Goal: Information Seeking & Learning: Learn about a topic

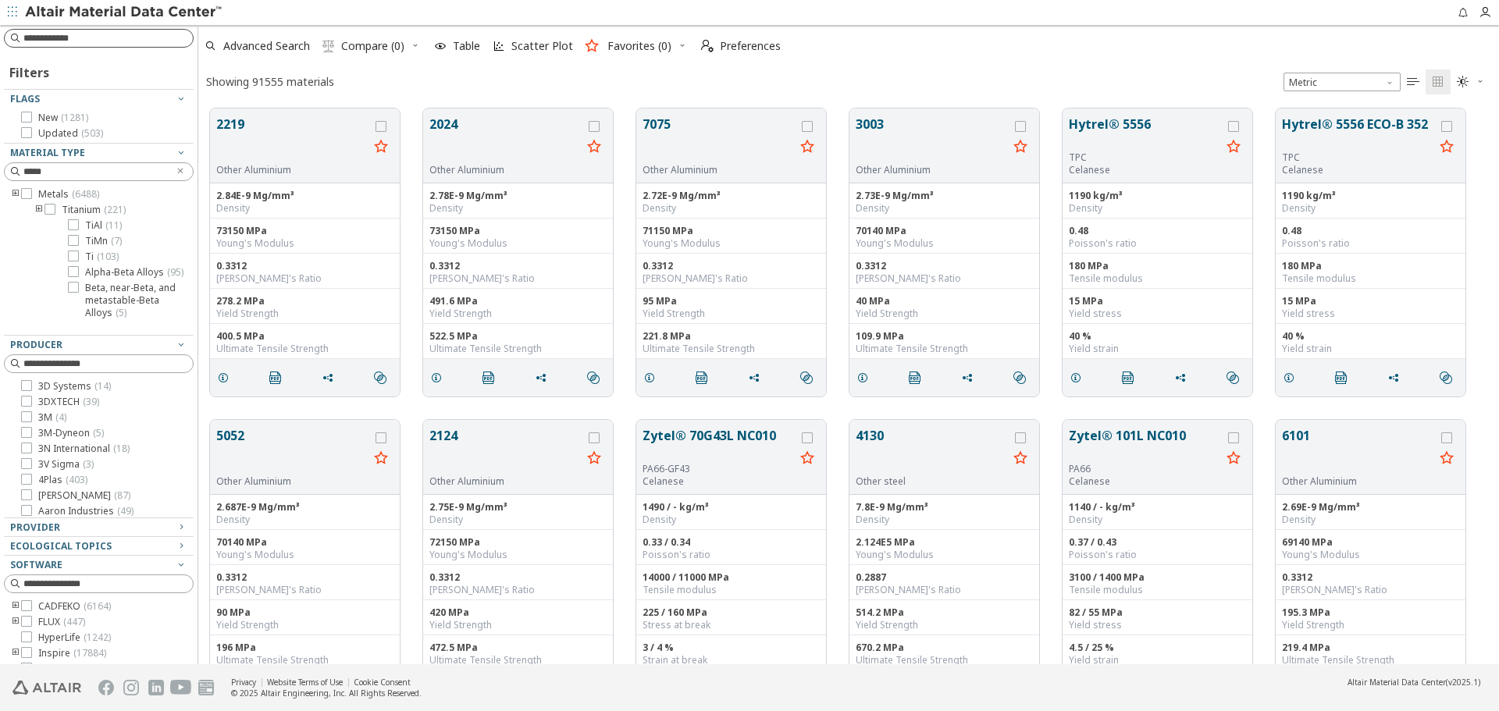
scroll to position [556, 1289]
click at [134, 32] on input at bounding box center [100, 38] width 187 height 17
type input "****"
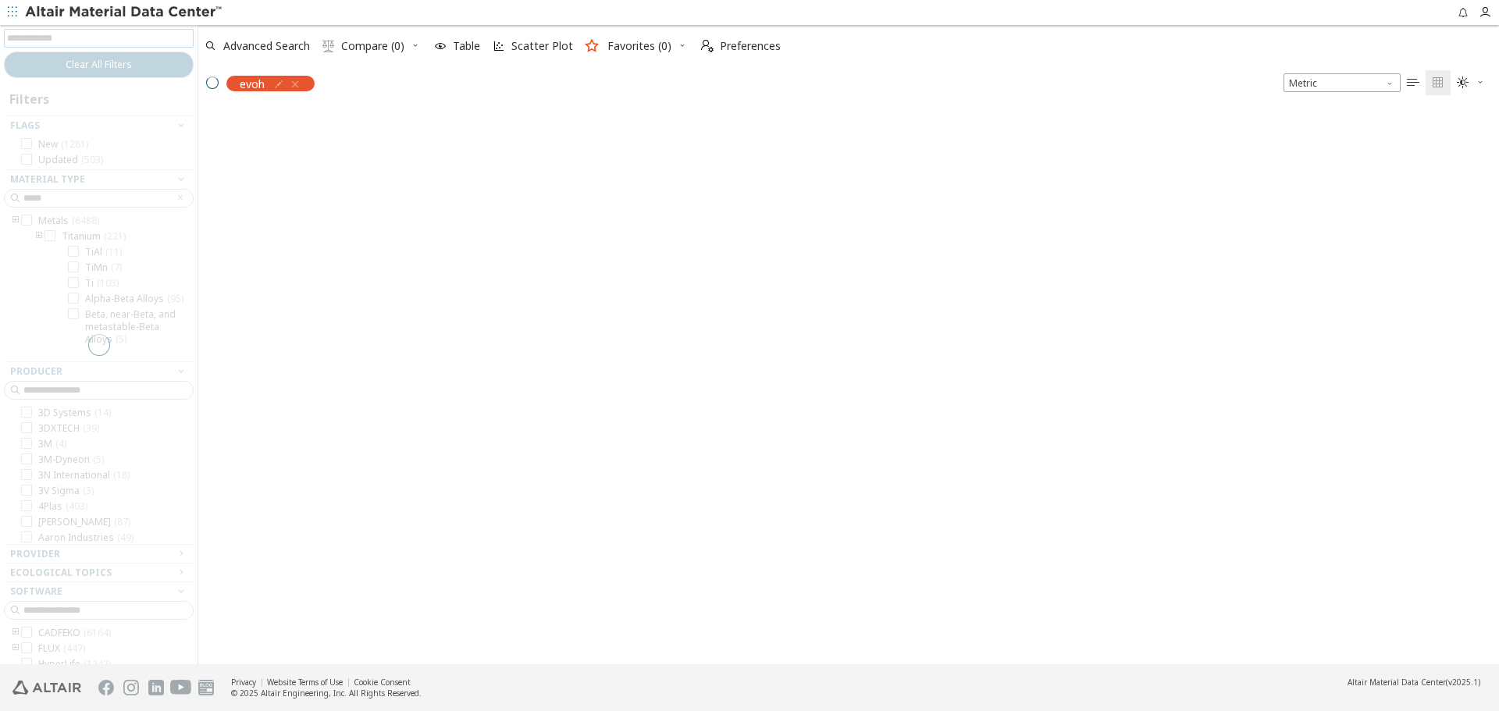
scroll to position [554, 1289]
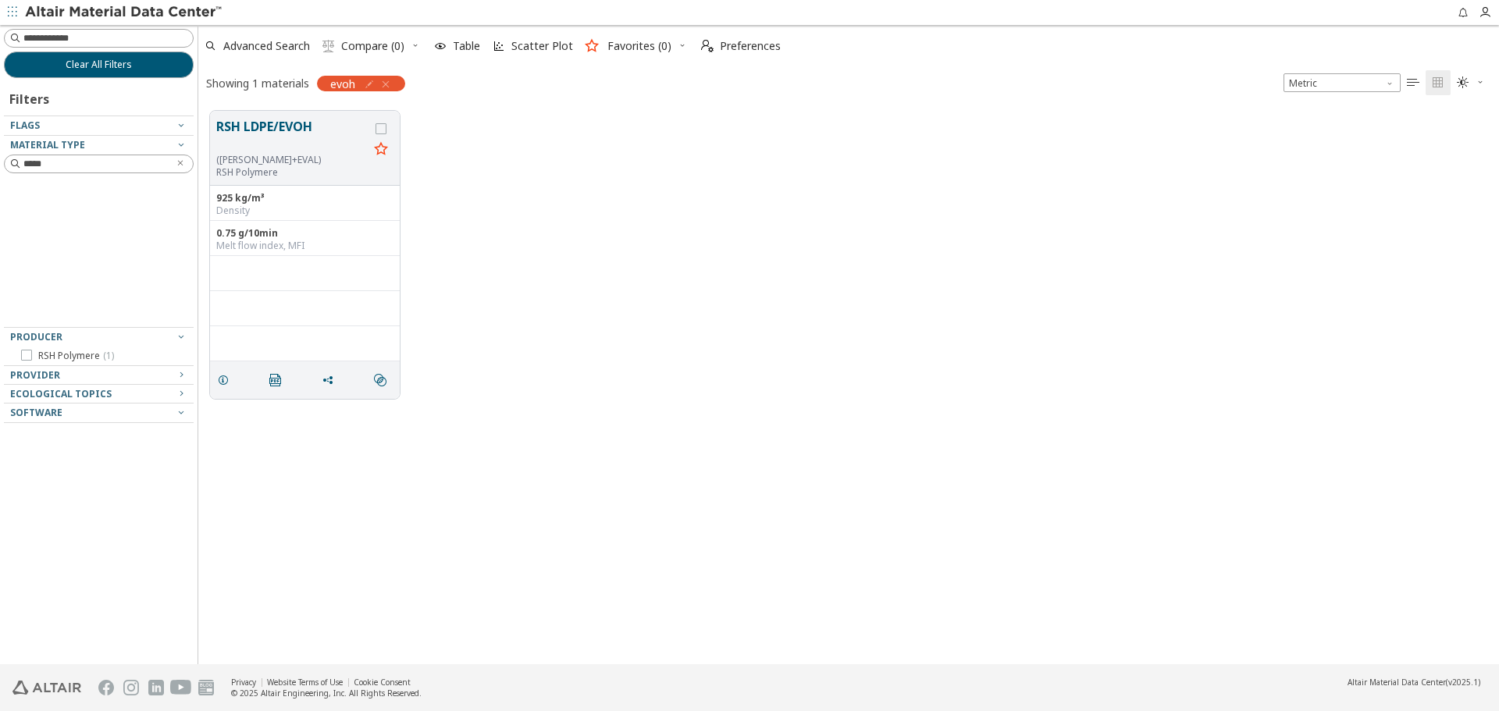
click at [307, 144] on button "RSH LDPE/EVOH" at bounding box center [292, 135] width 152 height 37
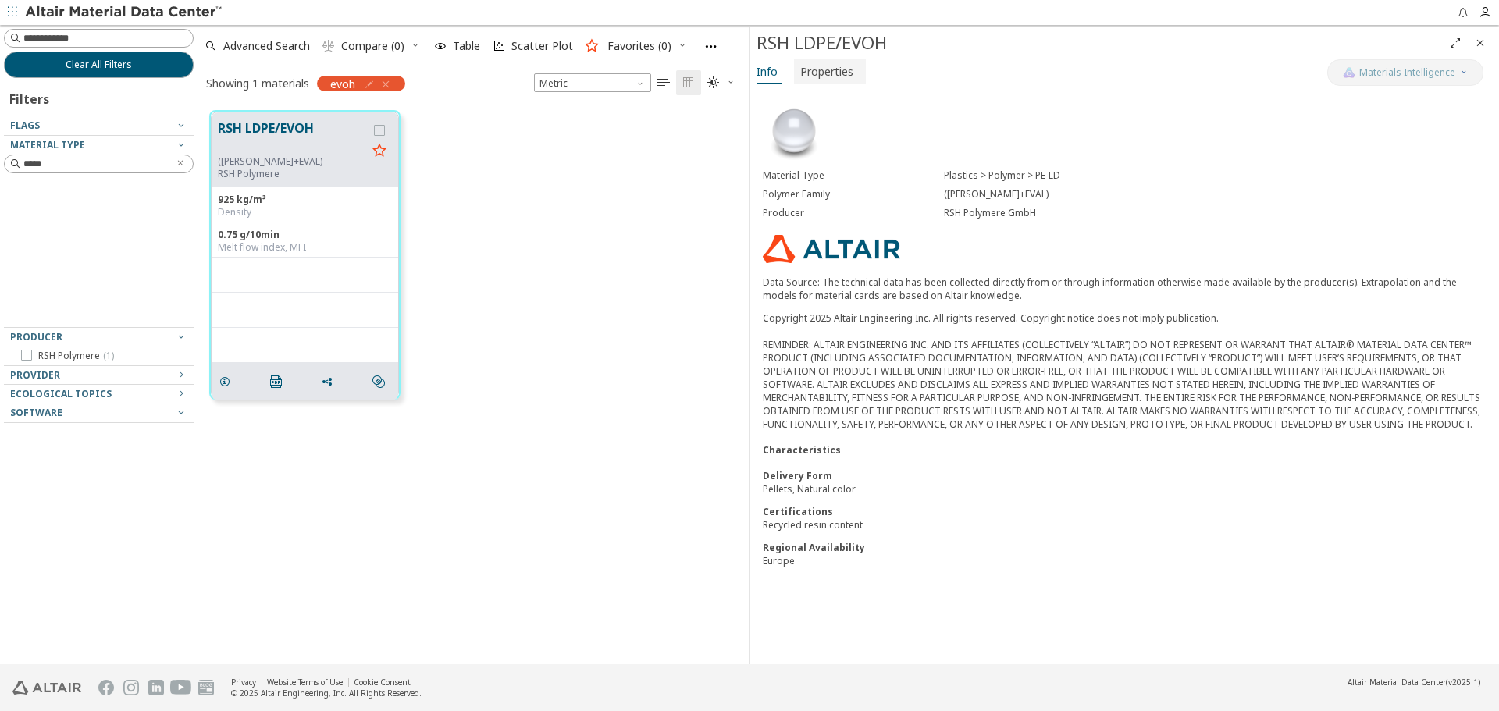
click at [853, 64] on span "Properties" at bounding box center [829, 71] width 59 height 25
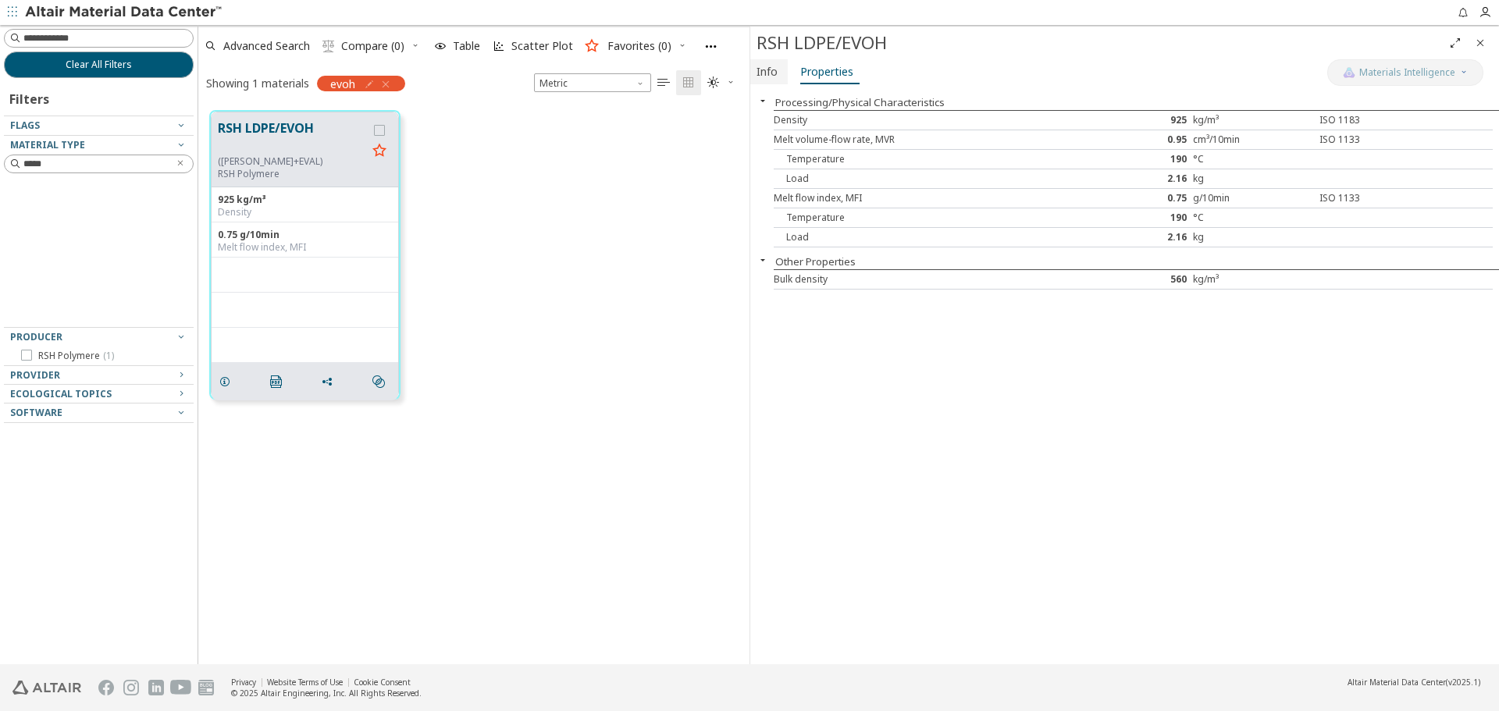
click at [773, 71] on span "Info" at bounding box center [767, 71] width 21 height 25
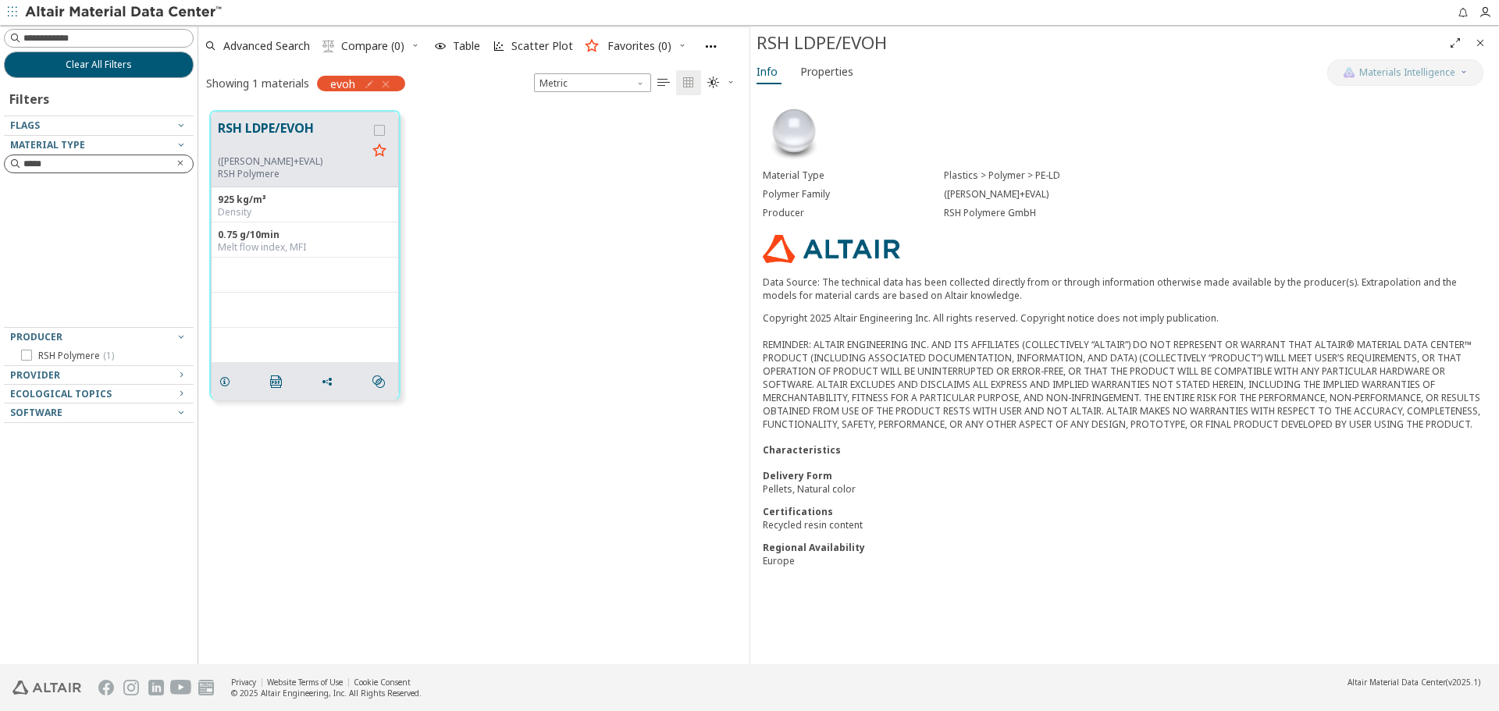
click at [184, 164] on icon "Clear text" at bounding box center [180, 163] width 9 height 9
click at [856, 67] on button "Properties" at bounding box center [830, 71] width 72 height 25
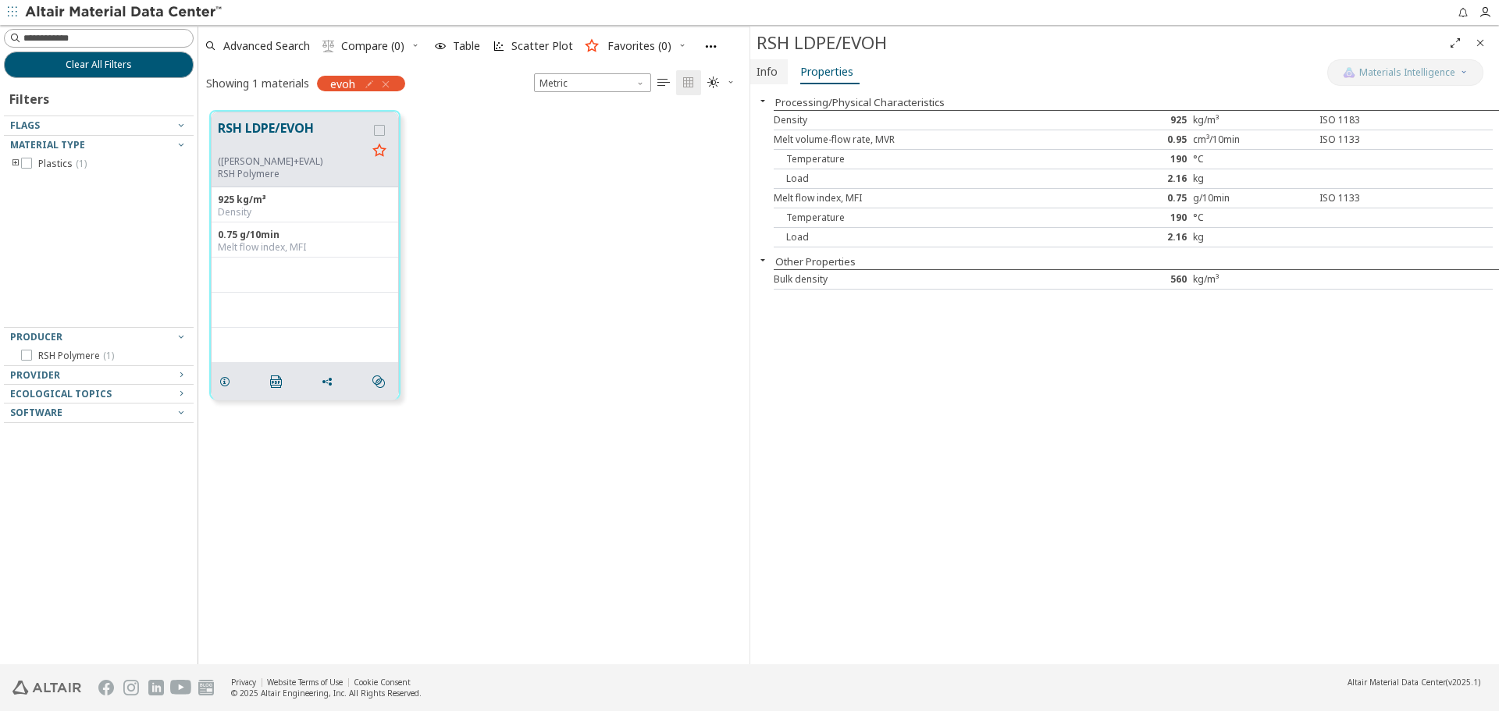
click at [783, 66] on button "Info" at bounding box center [768, 71] width 37 height 25
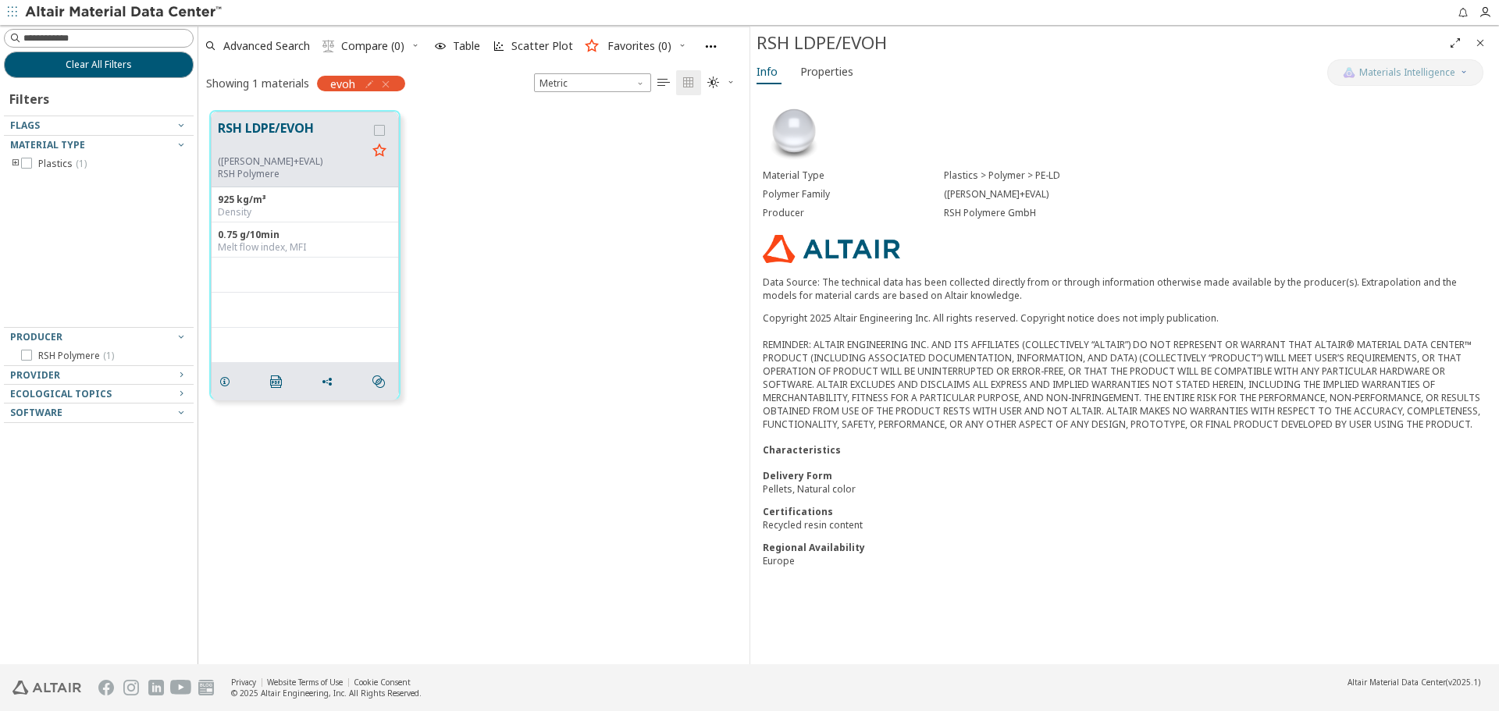
click at [1480, 46] on icon "Close" at bounding box center [1480, 43] width 12 height 12
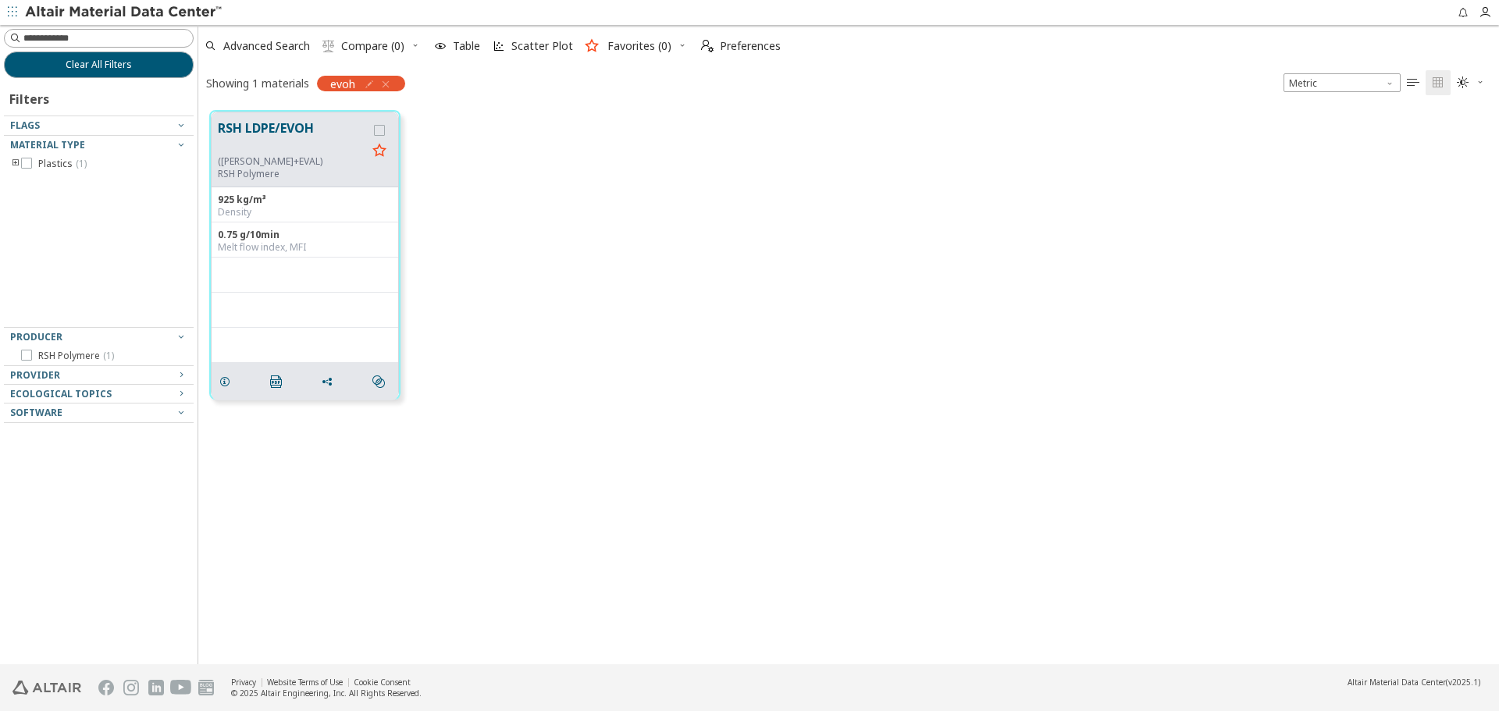
scroll to position [554, 1289]
click at [138, 66] on button "Clear All Filters" at bounding box center [99, 65] width 190 height 27
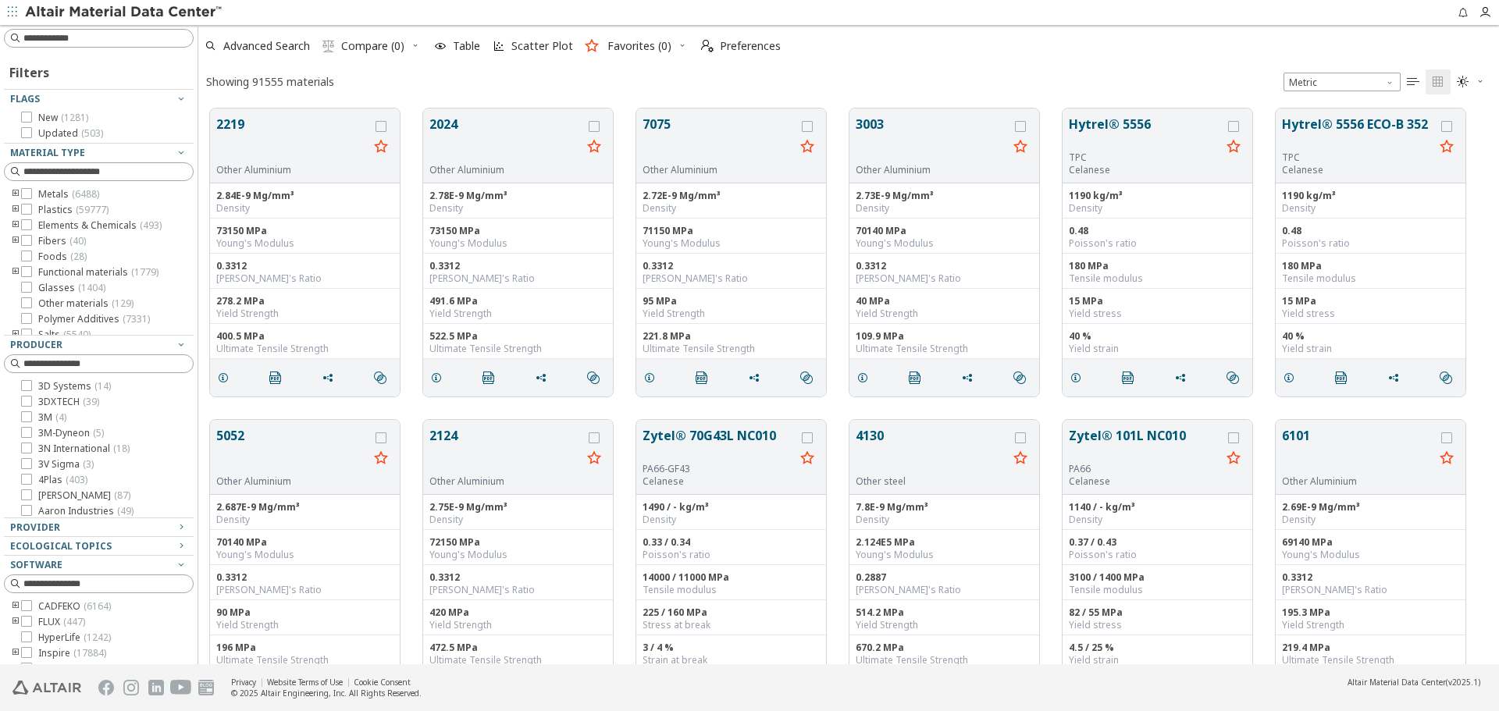
scroll to position [556, 1289]
click at [140, 36] on input at bounding box center [100, 38] width 187 height 17
type input "******"
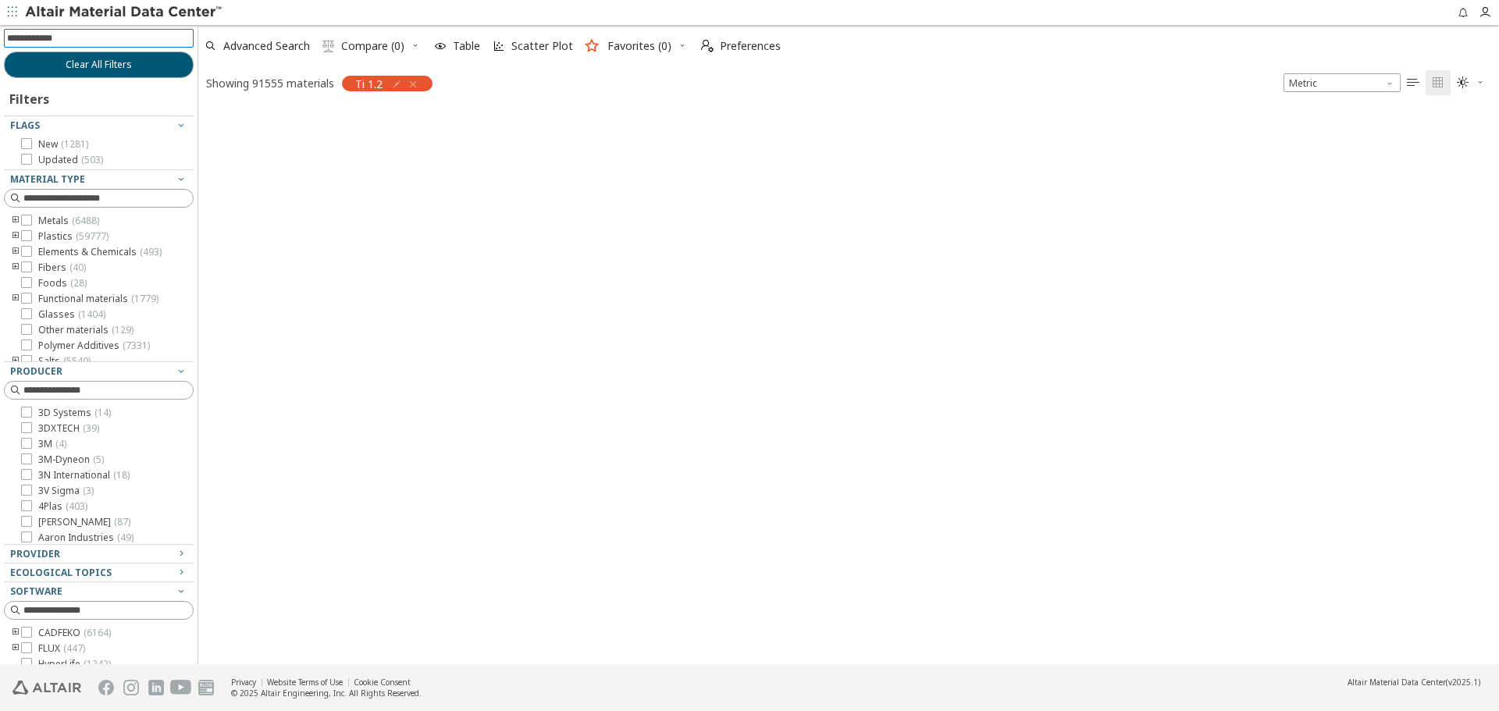
scroll to position [554, 1289]
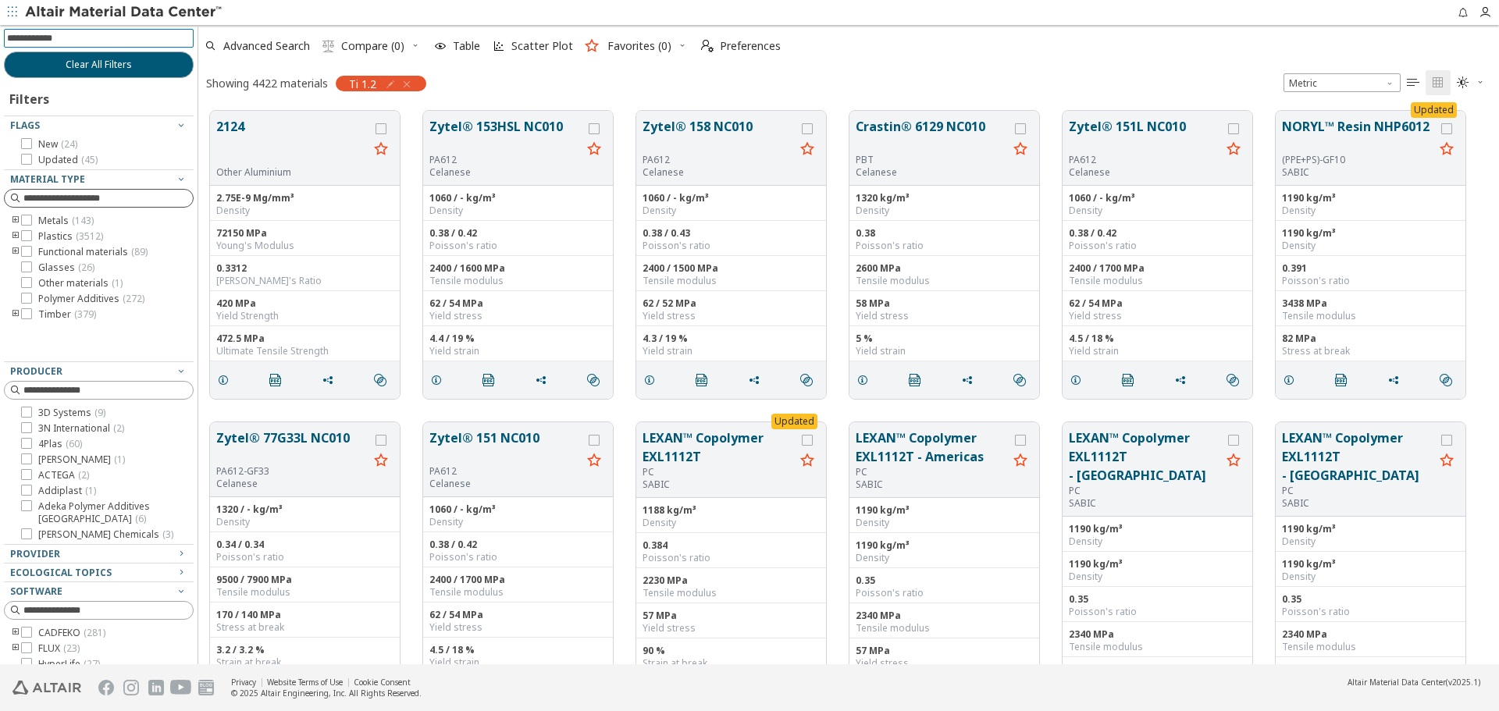
click at [94, 201] on input at bounding box center [107, 199] width 169 height 16
type input "****"
click at [89, 231] on span "Titanium ( 3 )" at bounding box center [88, 236] width 53 height 12
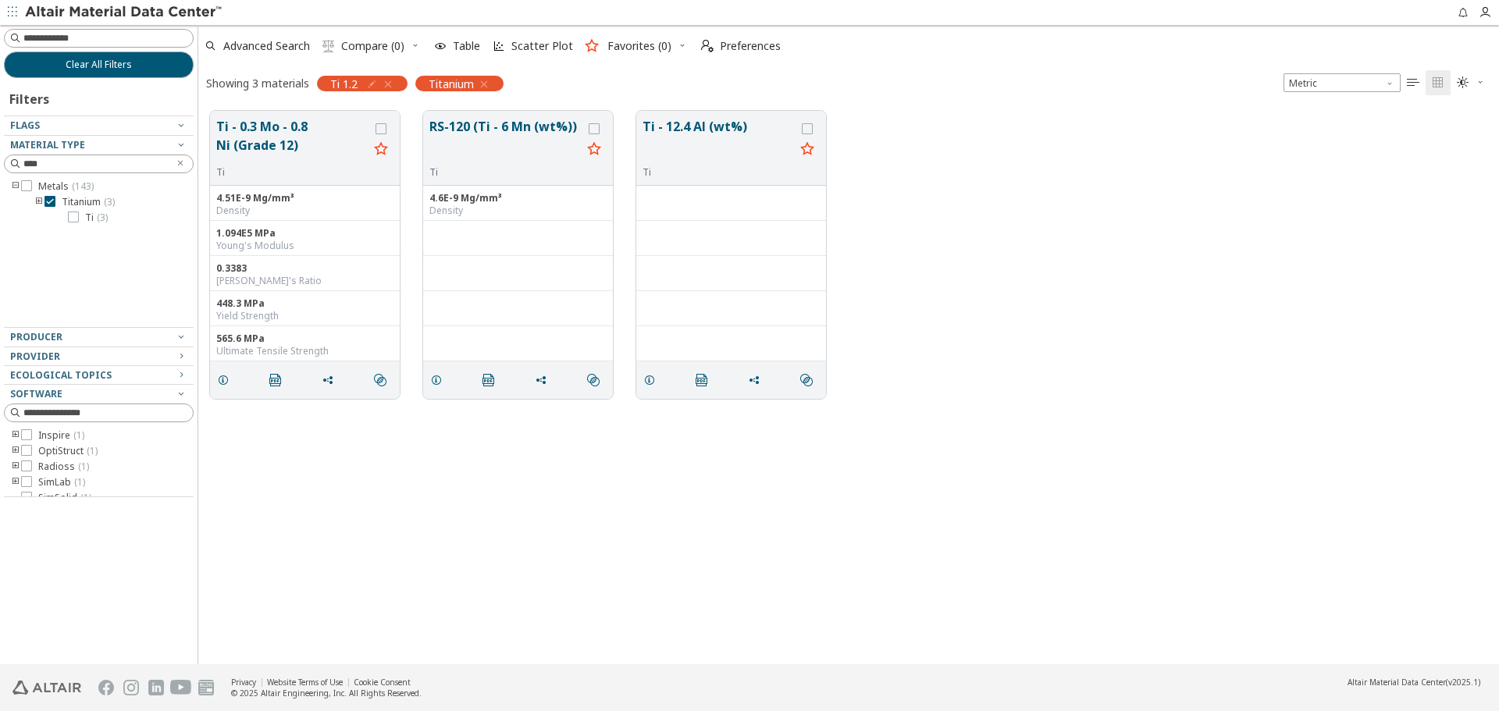
click at [497, 514] on div "Ti - 0.3 Mo - 0.8 Ni (Grade 12) Ti 4.51E-9 Mg/mm³ Density 1.094E5 MPa Young's M…" at bounding box center [848, 381] width 1301 height 565
click at [216, 383] on span "grid" at bounding box center [226, 380] width 25 height 30
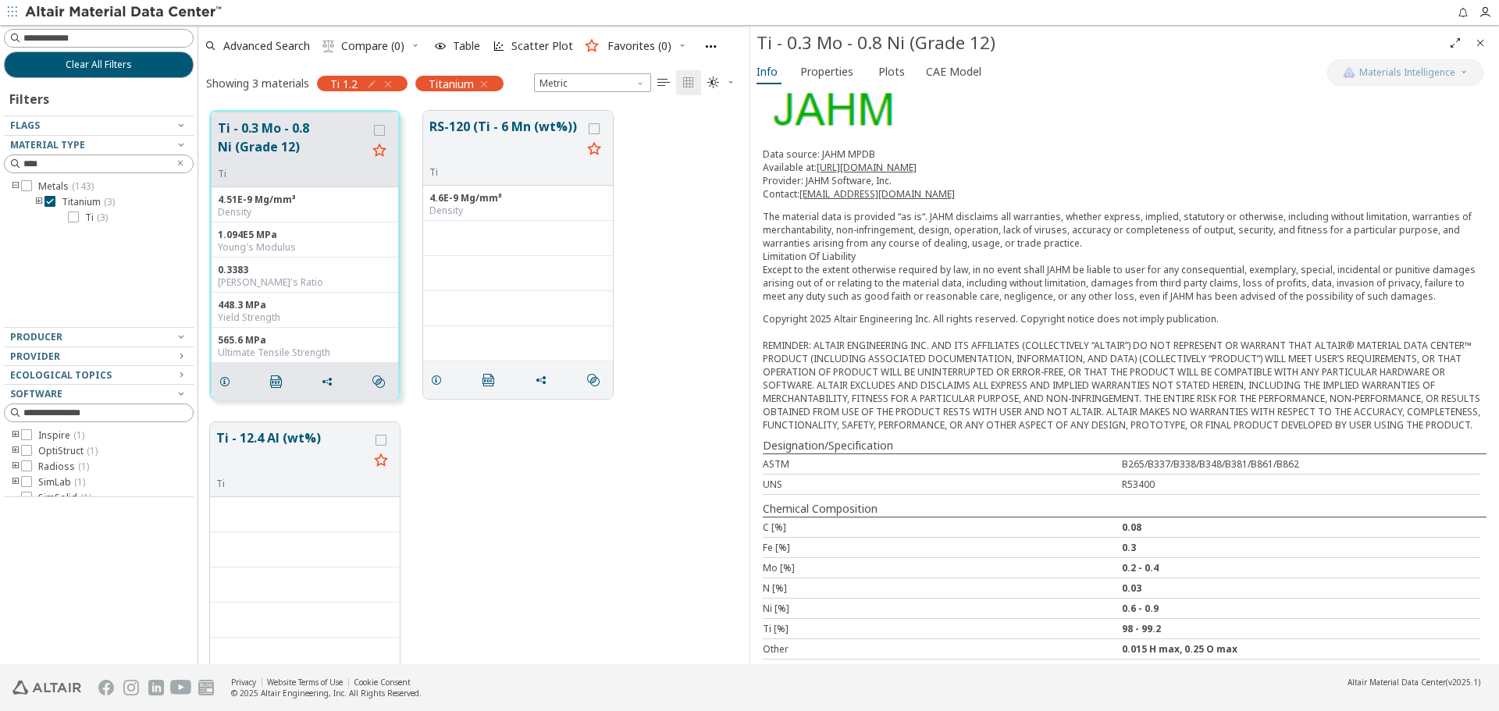
scroll to position [230, 0]
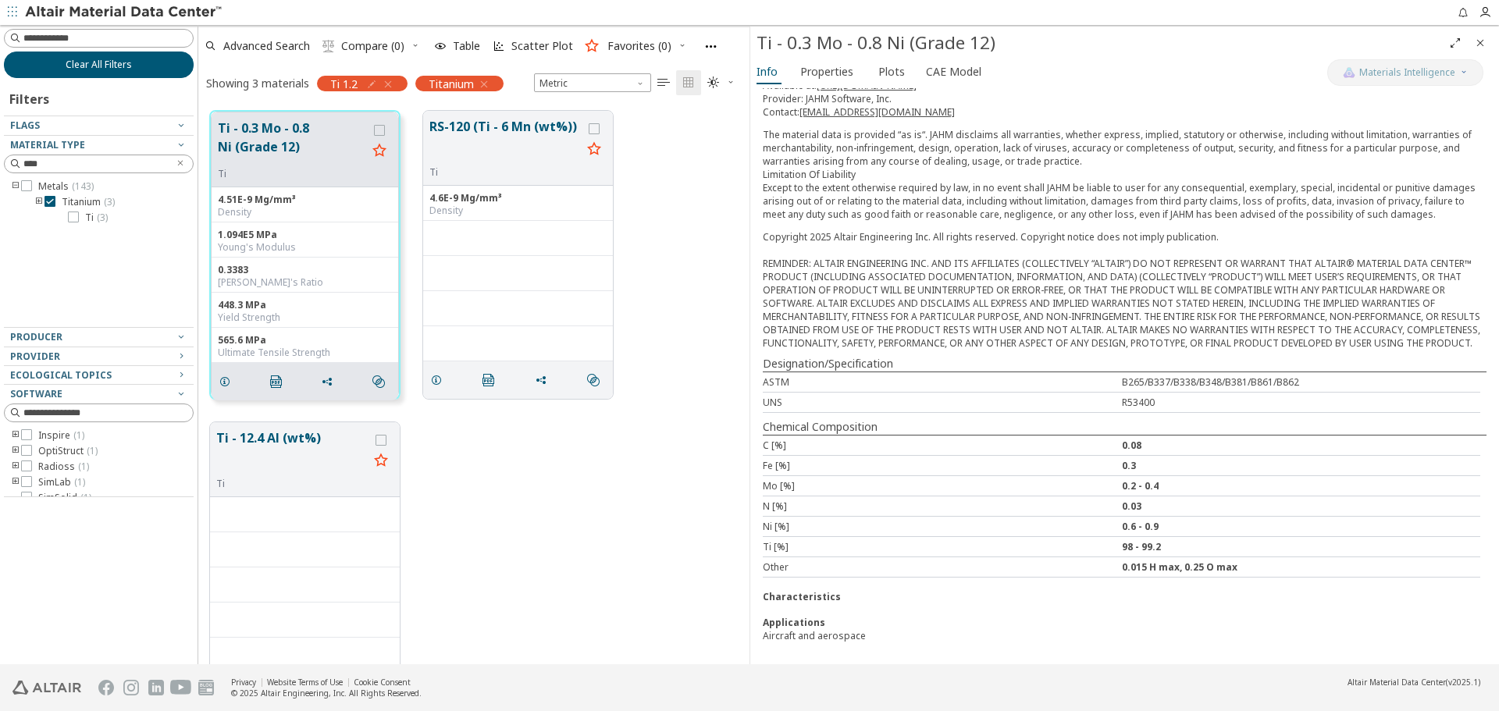
click at [158, 70] on button "Clear All Filters" at bounding box center [99, 65] width 190 height 27
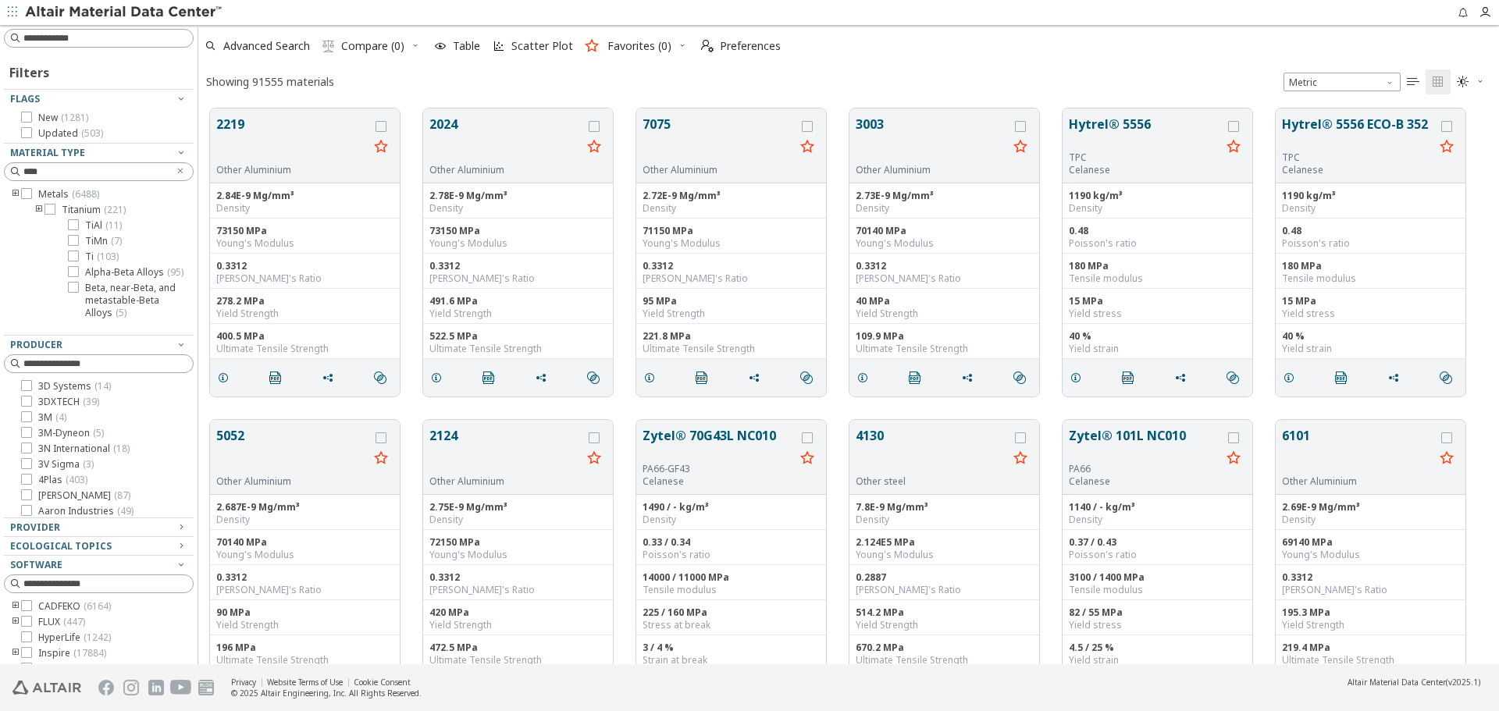
scroll to position [556, 1289]
click at [156, 41] on input at bounding box center [107, 38] width 169 height 16
type input "****"
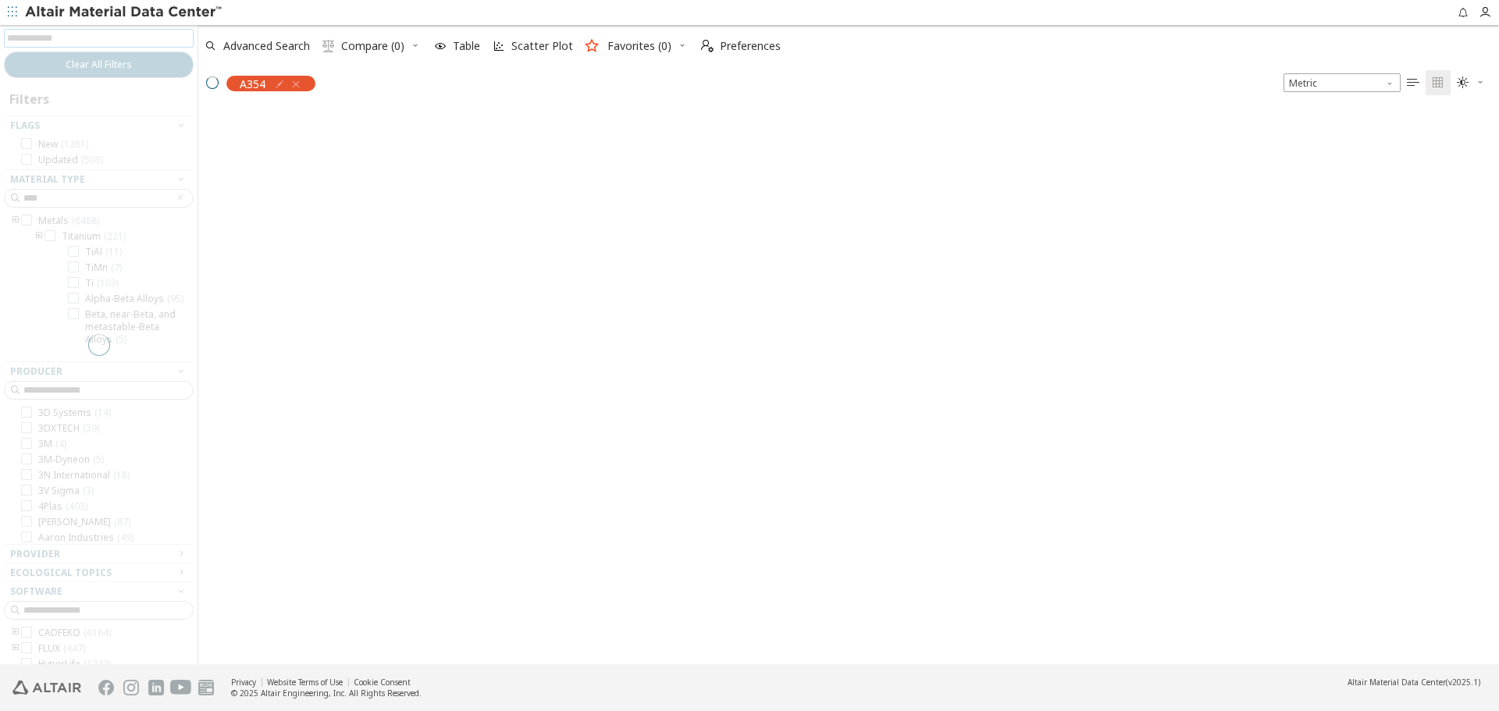
scroll to position [554, 1289]
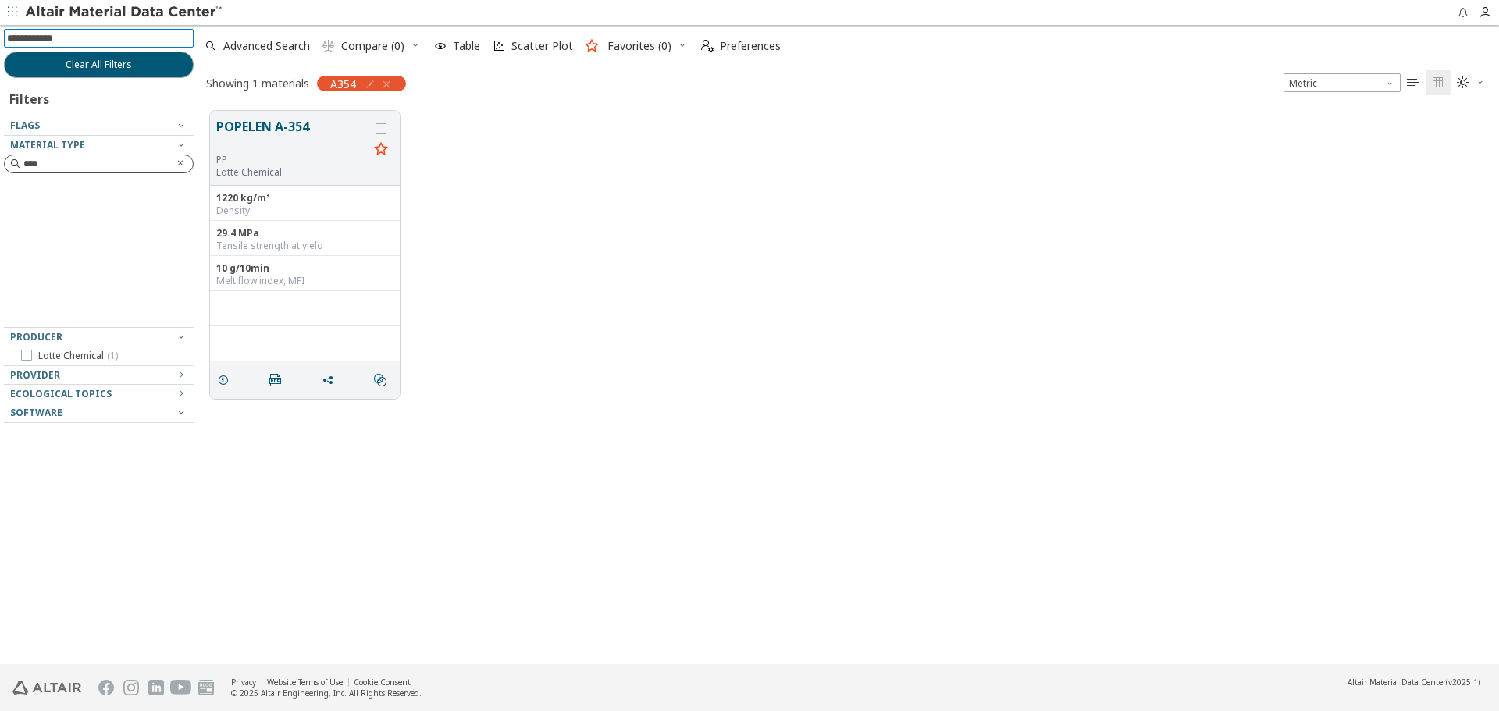
click at [184, 164] on icon "Clear text" at bounding box center [180, 163] width 9 height 9
click at [369, 83] on icon "button" at bounding box center [370, 84] width 12 height 12
click at [305, 121] on input "****" at bounding box center [302, 117] width 102 height 17
type input "****"
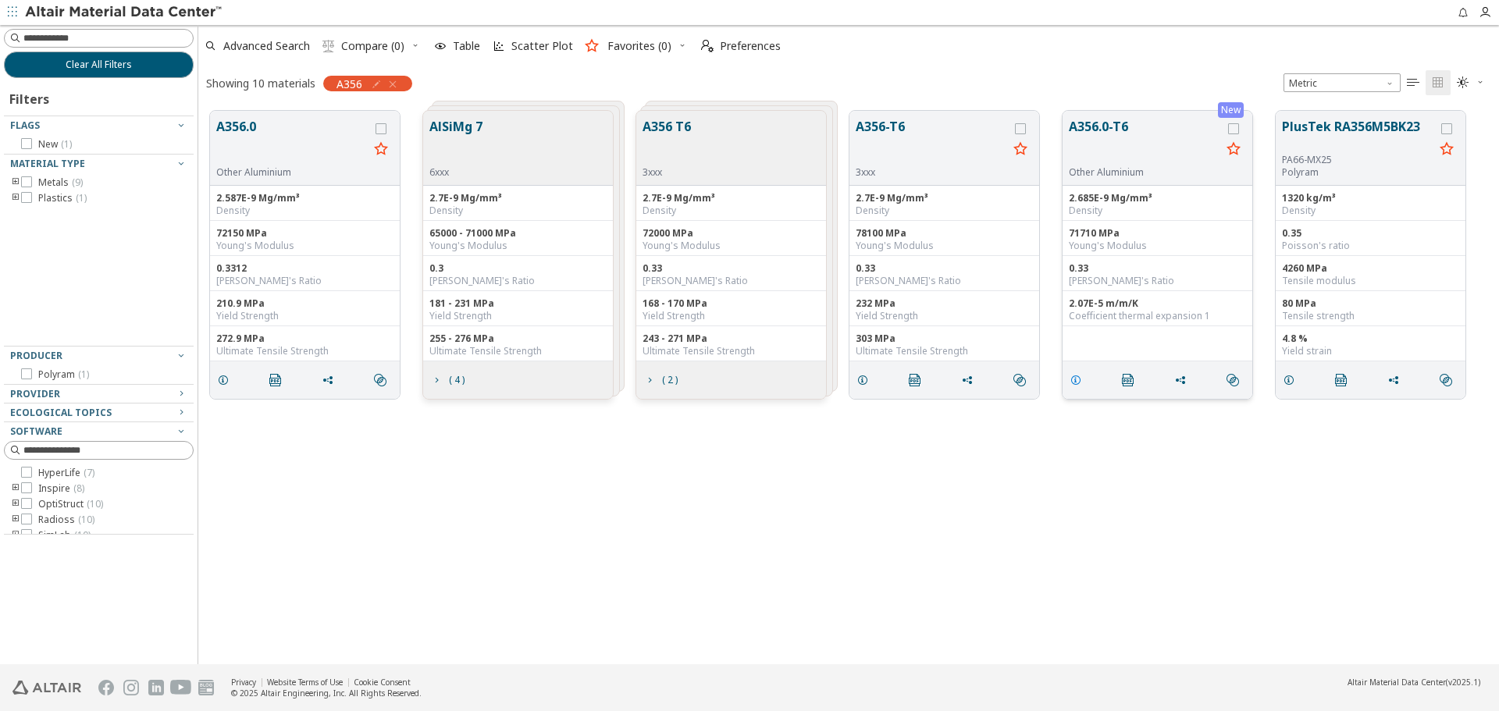
click at [1077, 384] on icon "grid" at bounding box center [1076, 380] width 12 height 12
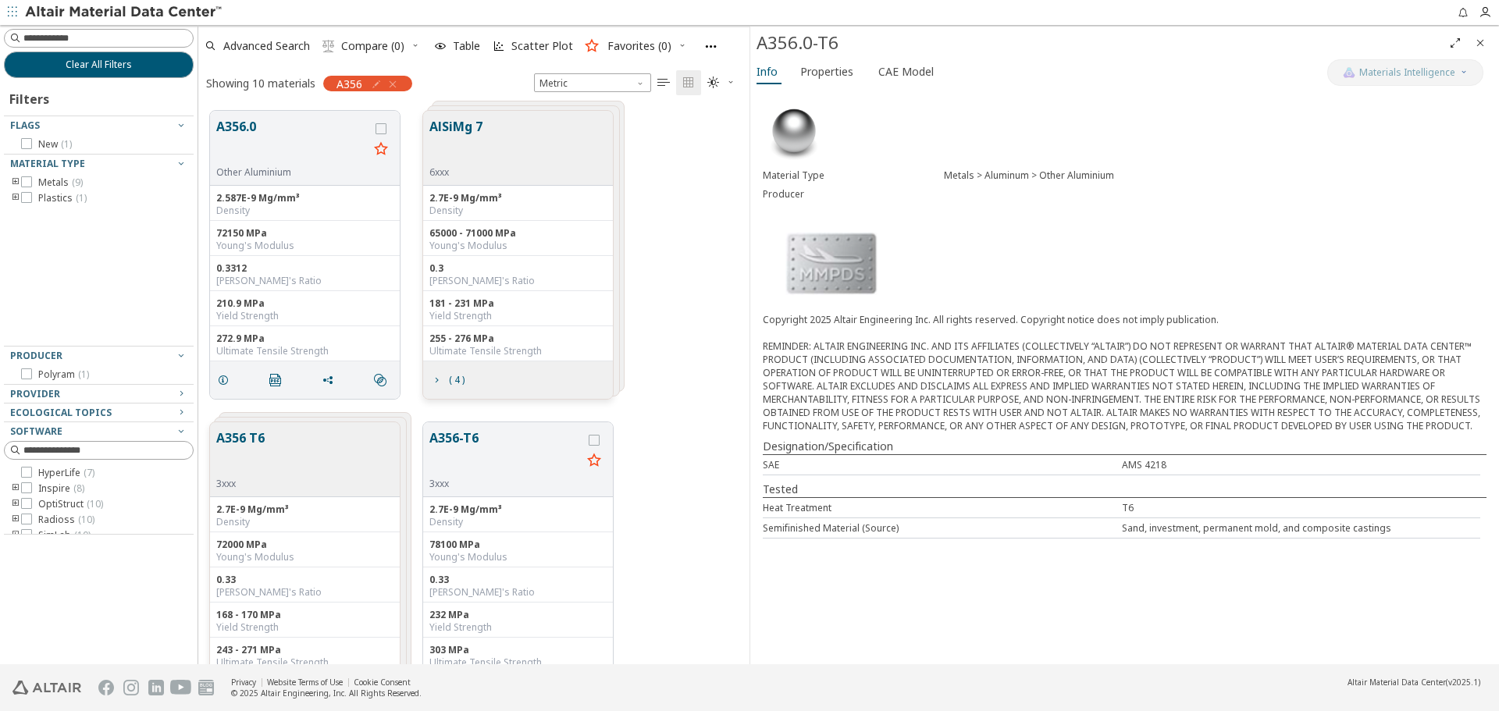
scroll to position [369, 0]
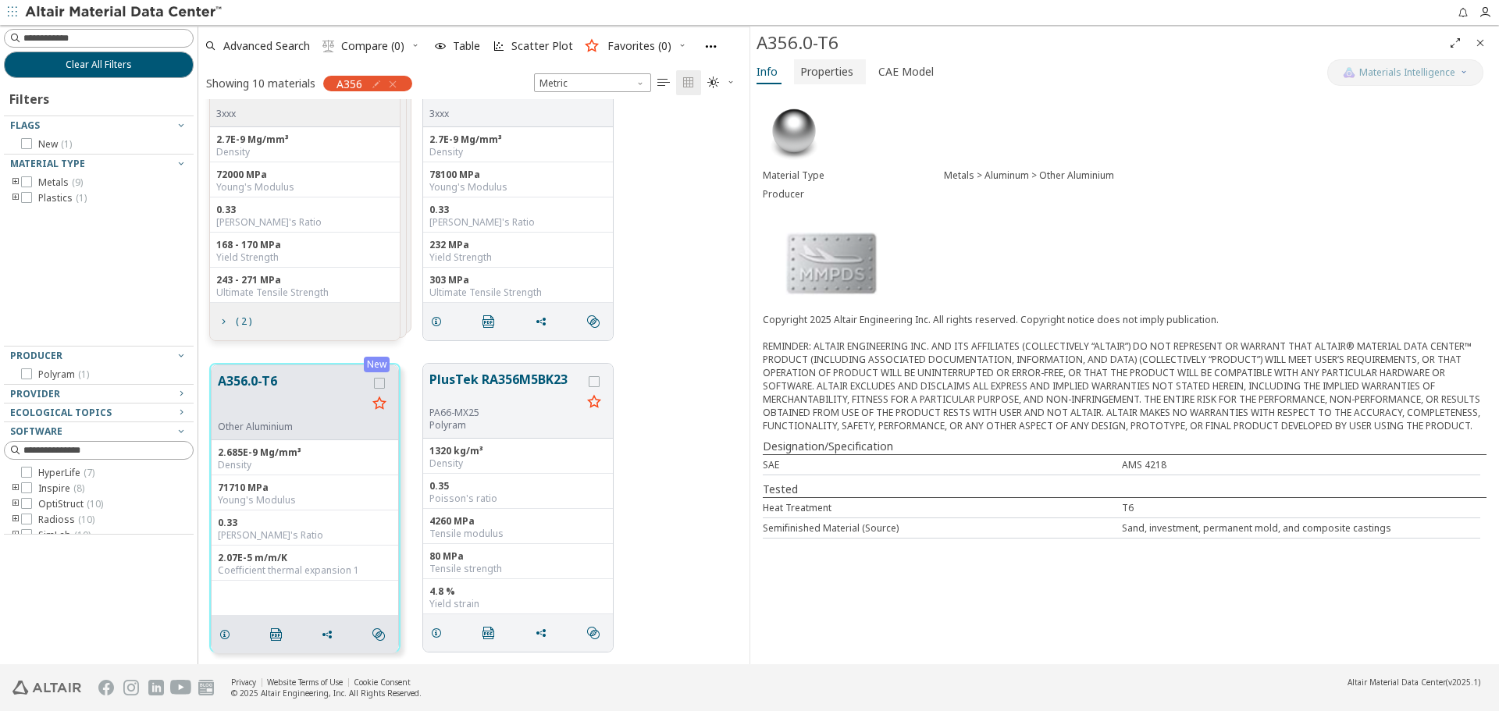
click at [844, 83] on button "Properties" at bounding box center [830, 71] width 72 height 25
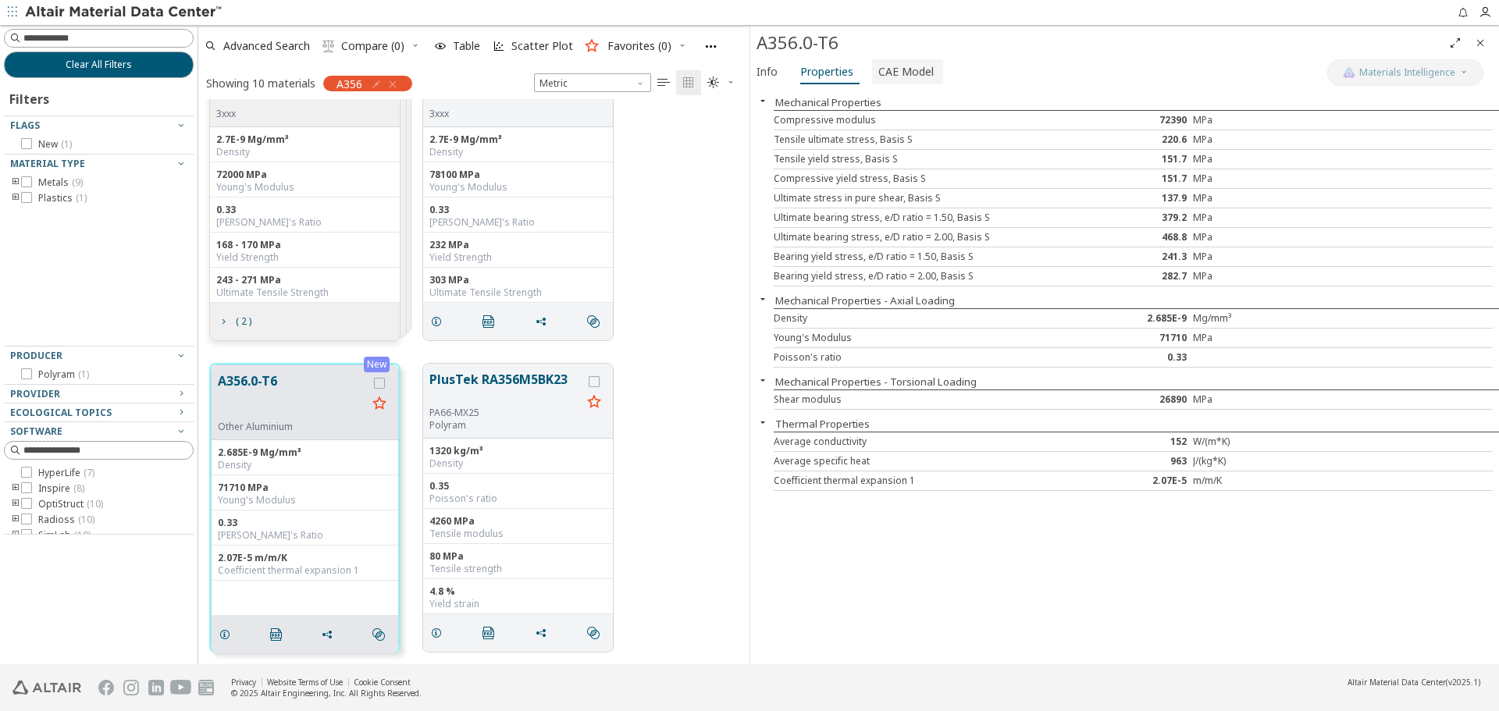
click at [887, 73] on span "CAE Model" at bounding box center [906, 71] width 55 height 25
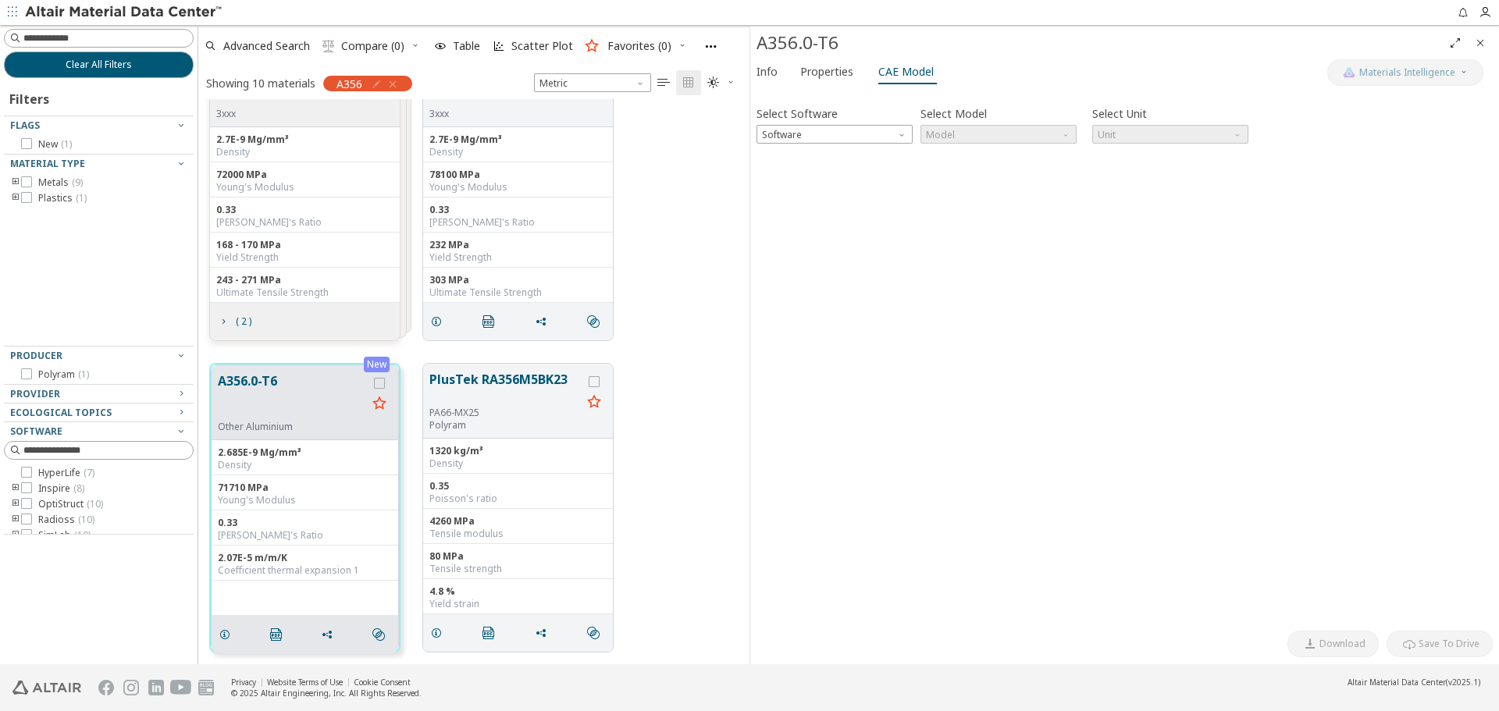
click at [1481, 39] on icon "Close" at bounding box center [1480, 43] width 12 height 12
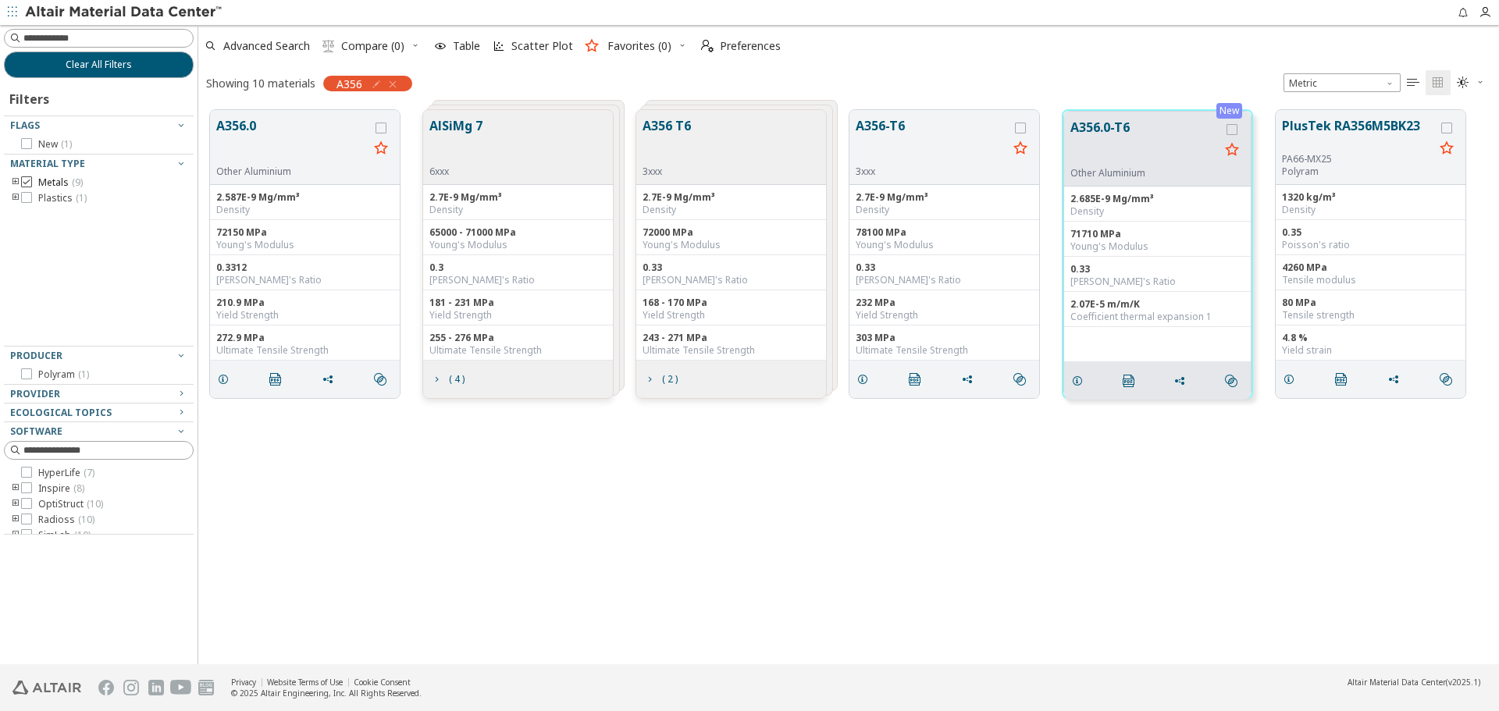
click at [33, 178] on label "Metals ( 9 )" at bounding box center [52, 182] width 62 height 12
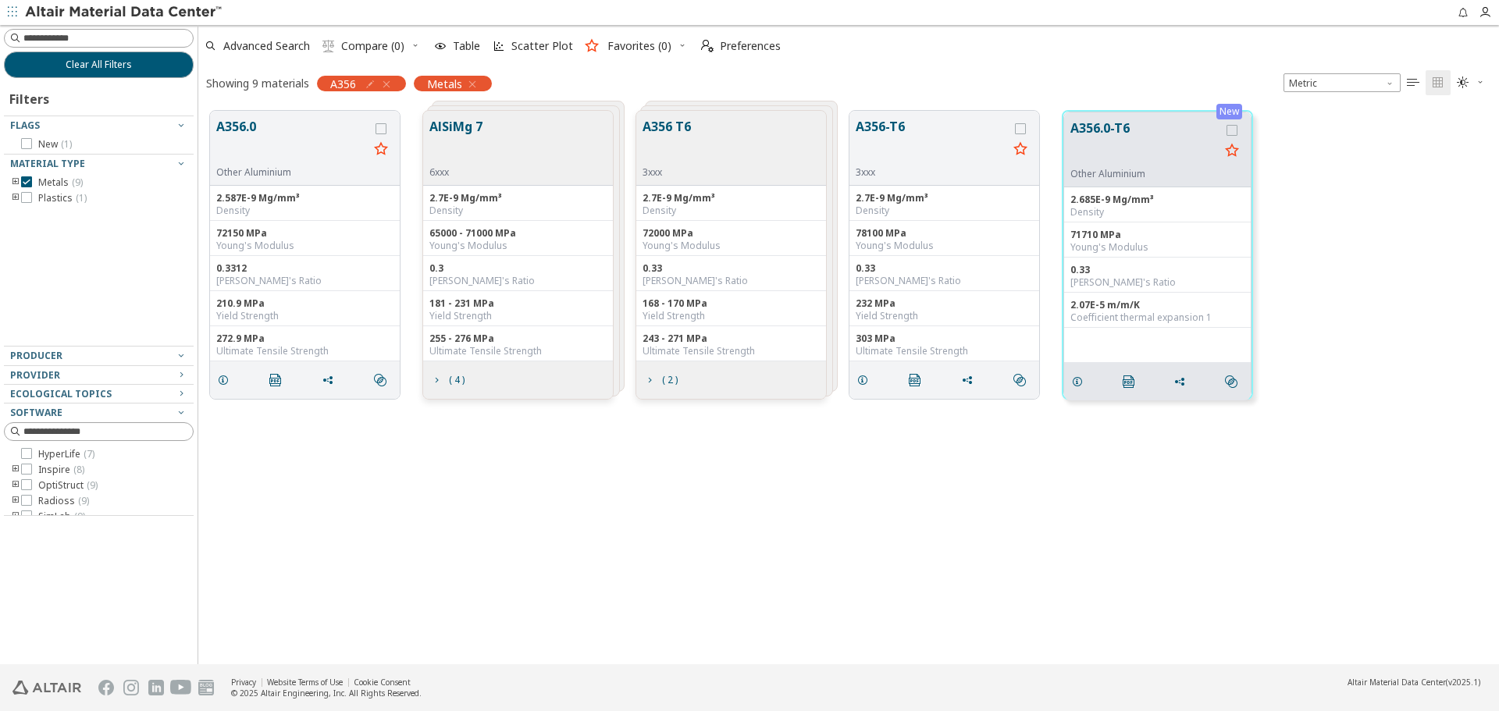
click at [796, 459] on div "A356.0 Other Aluminium 2.587E-9 Mg/mm³ Density 72150 MPa Young's Modulus 0.3312…" at bounding box center [848, 381] width 1301 height 565
click at [217, 379] on icon "grid" at bounding box center [223, 380] width 12 height 12
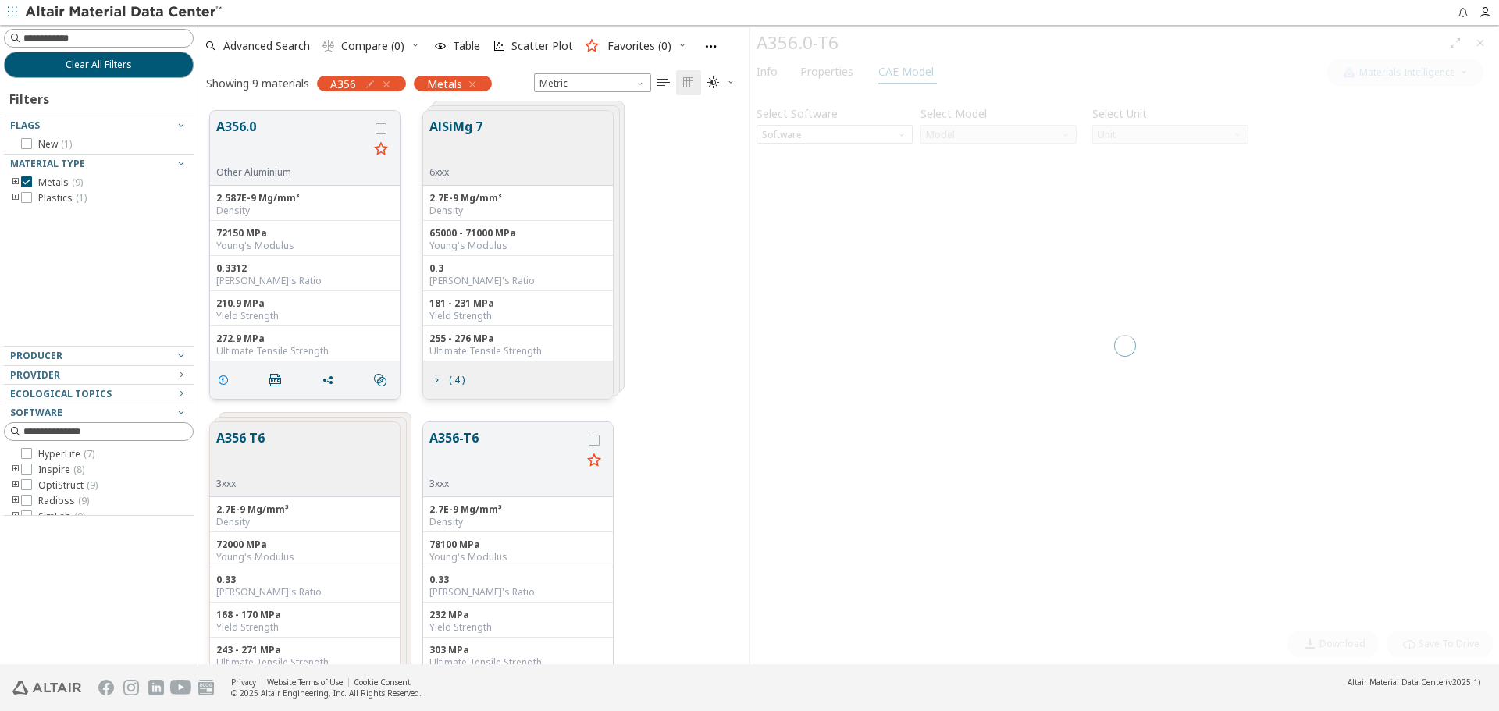
scroll to position [554, 540]
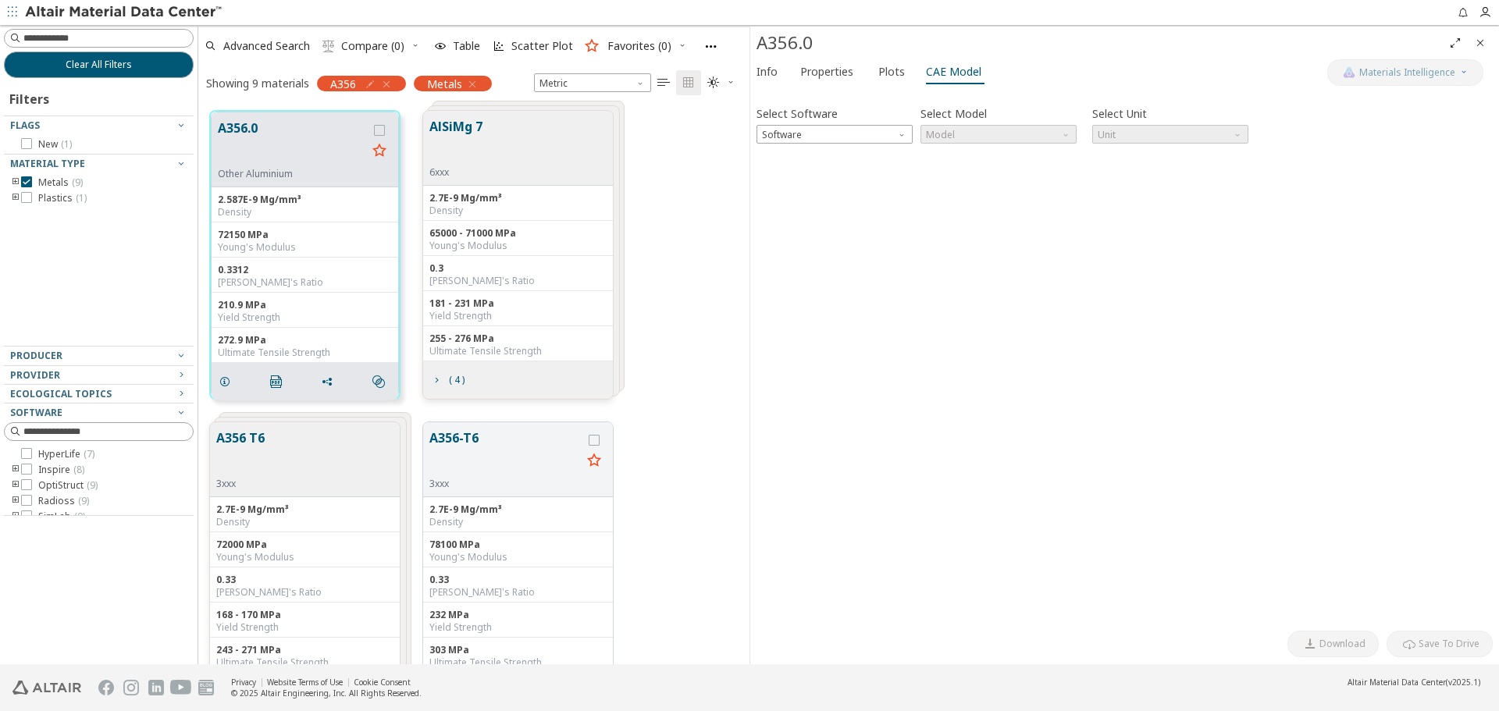
click at [1485, 38] on icon "Close" at bounding box center [1480, 43] width 12 height 12
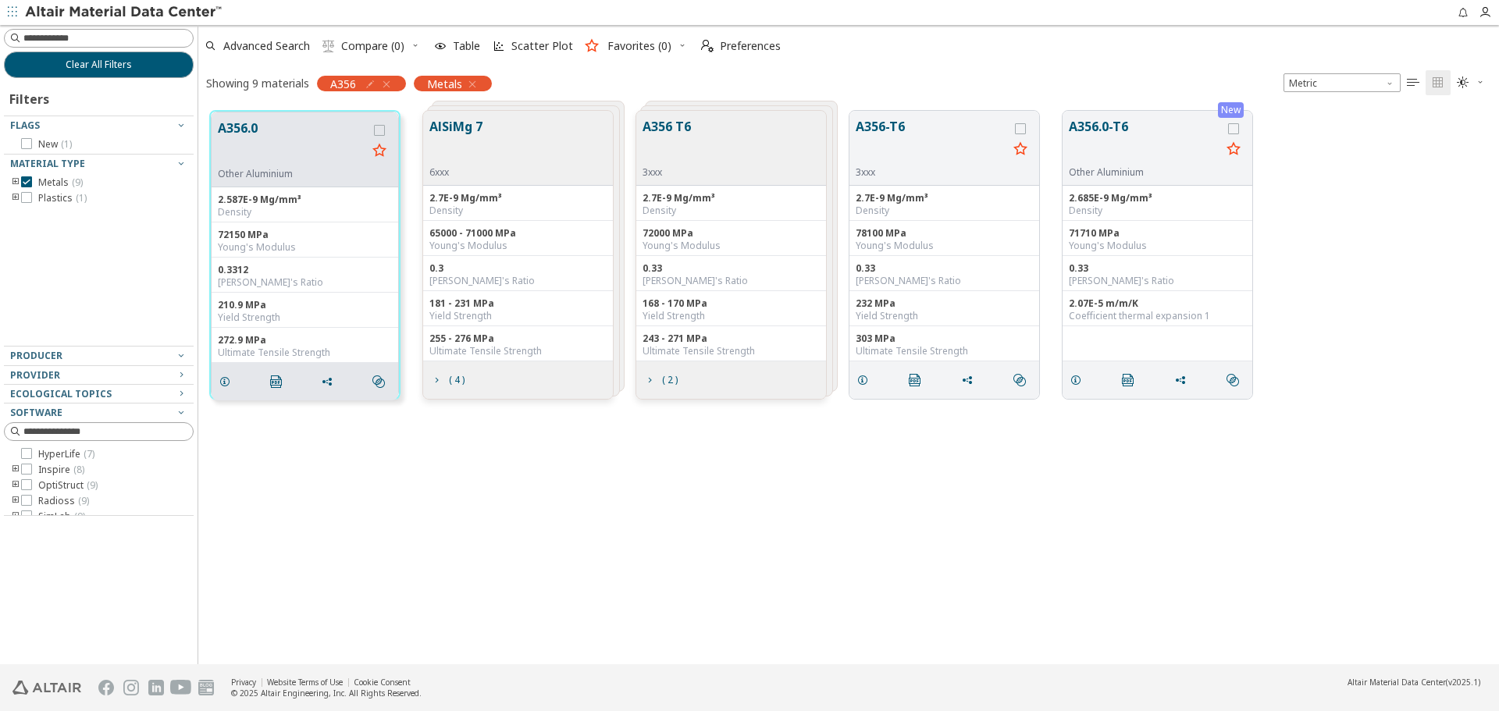
scroll to position [554, 1289]
click at [116, 62] on span "Clear All Filters" at bounding box center [99, 65] width 66 height 12
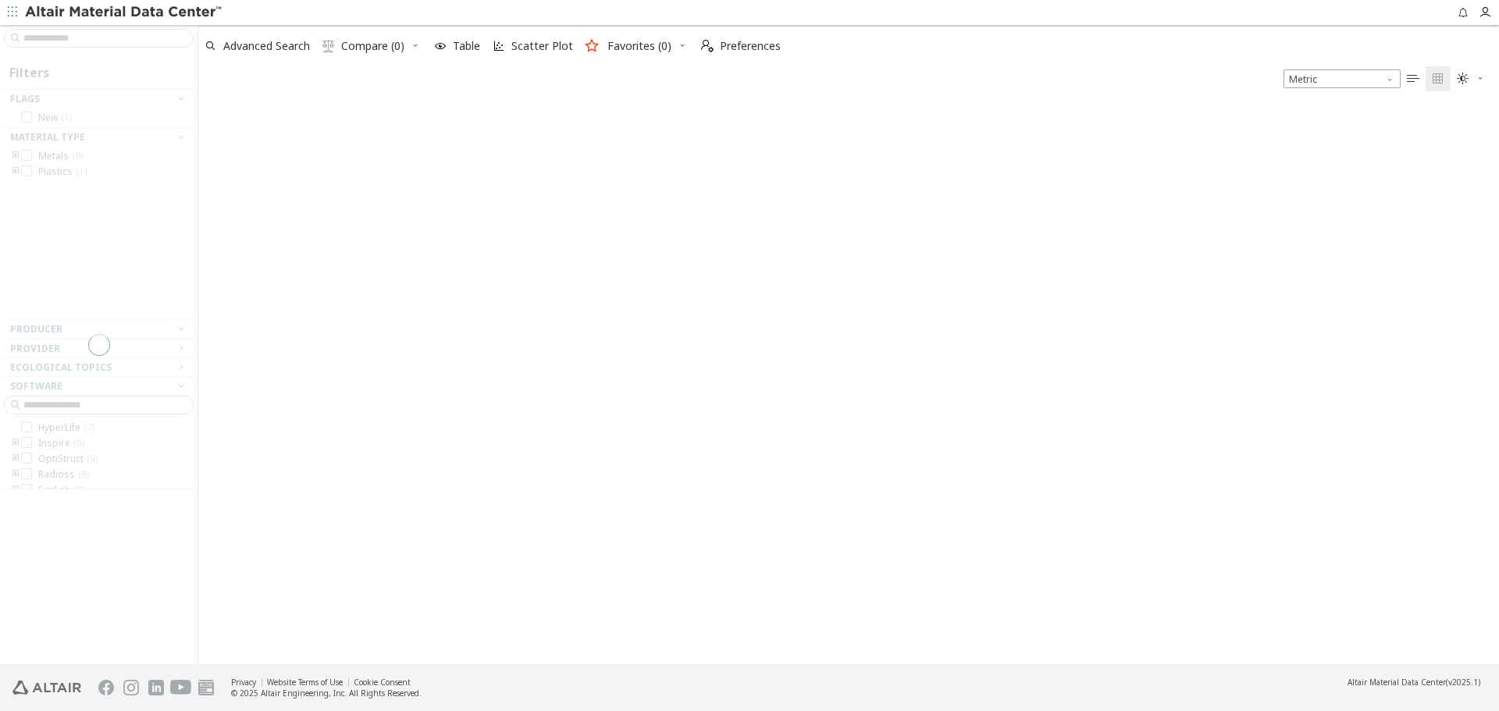
scroll to position [12, 12]
click at [219, 53] on span "Advanced Search" at bounding box center [257, 46] width 112 height 34
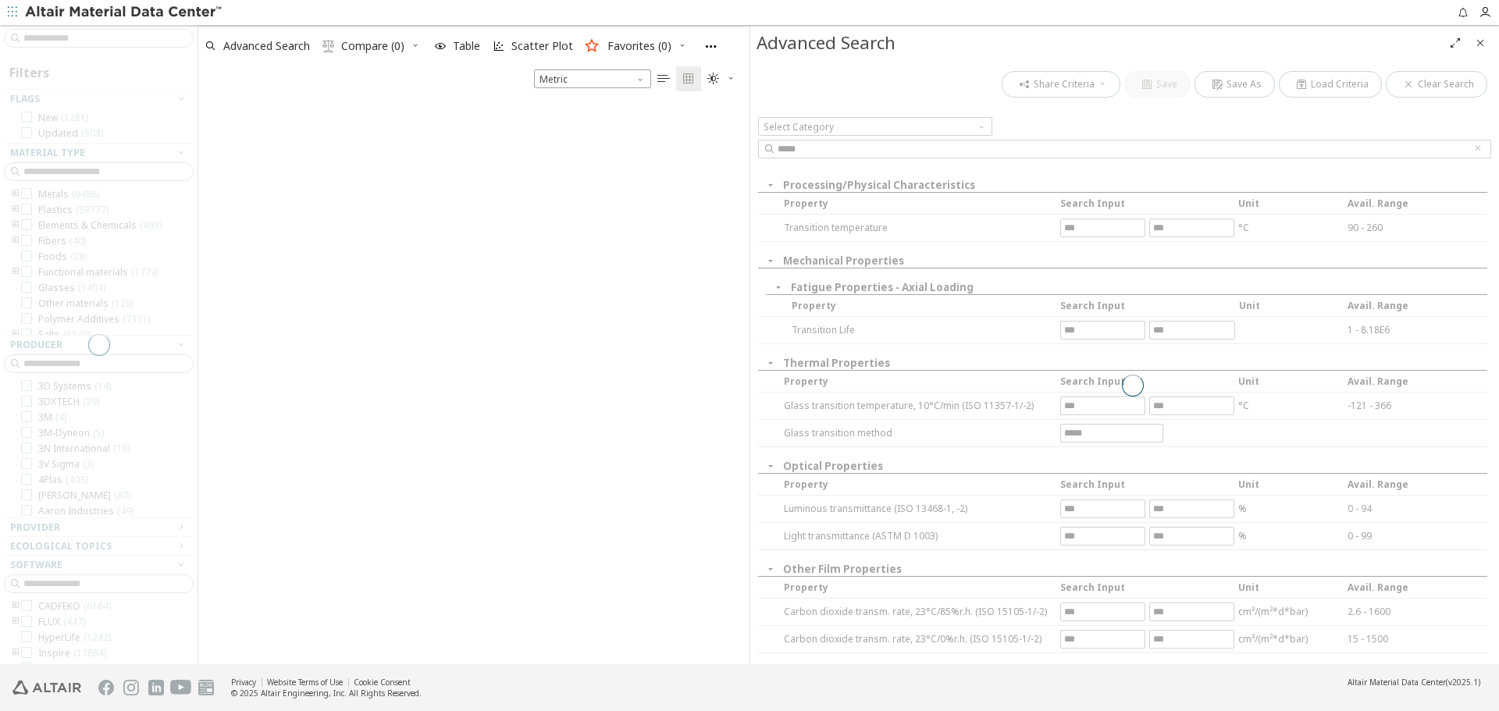
scroll to position [556, 540]
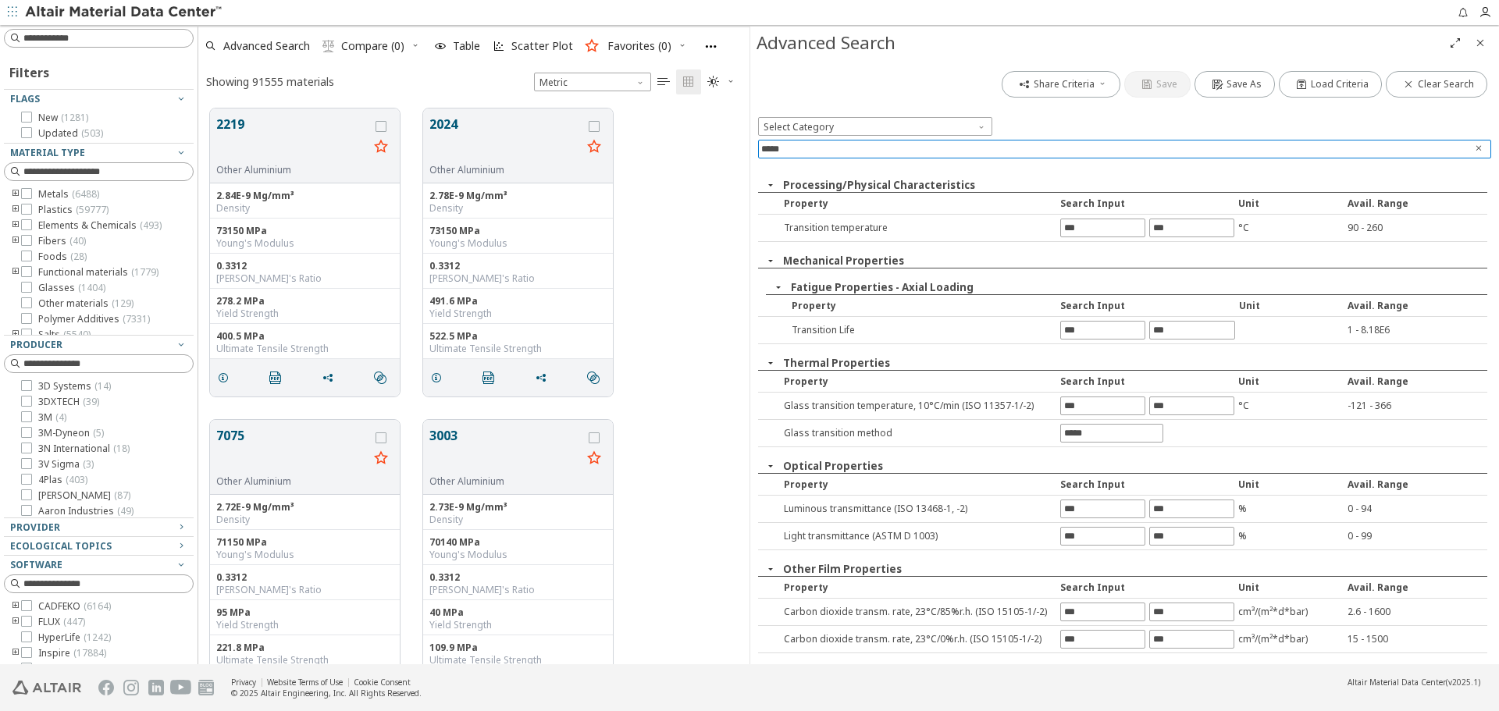
click at [1478, 144] on icon "Clear text" at bounding box center [1478, 148] width 9 height 9
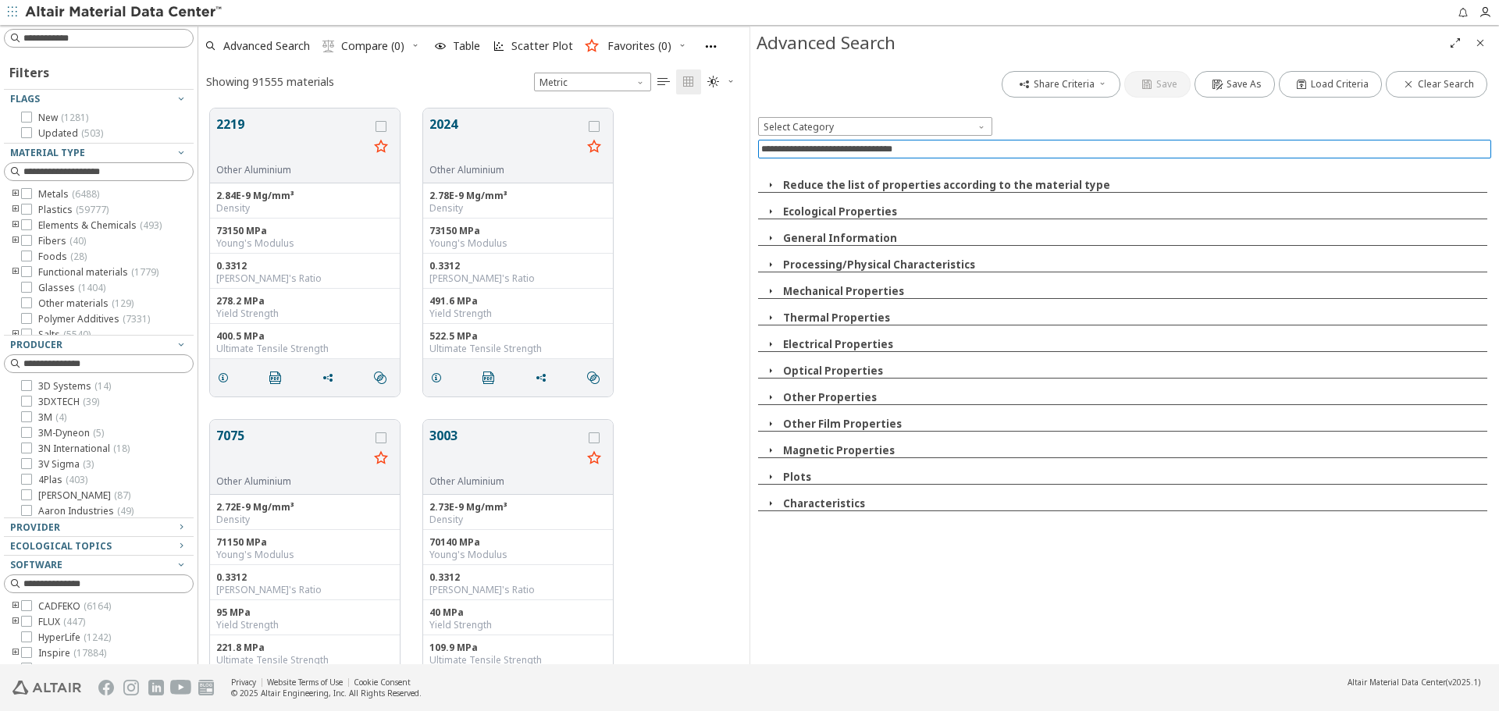
click at [1478, 42] on icon "Close" at bounding box center [1480, 43] width 12 height 12
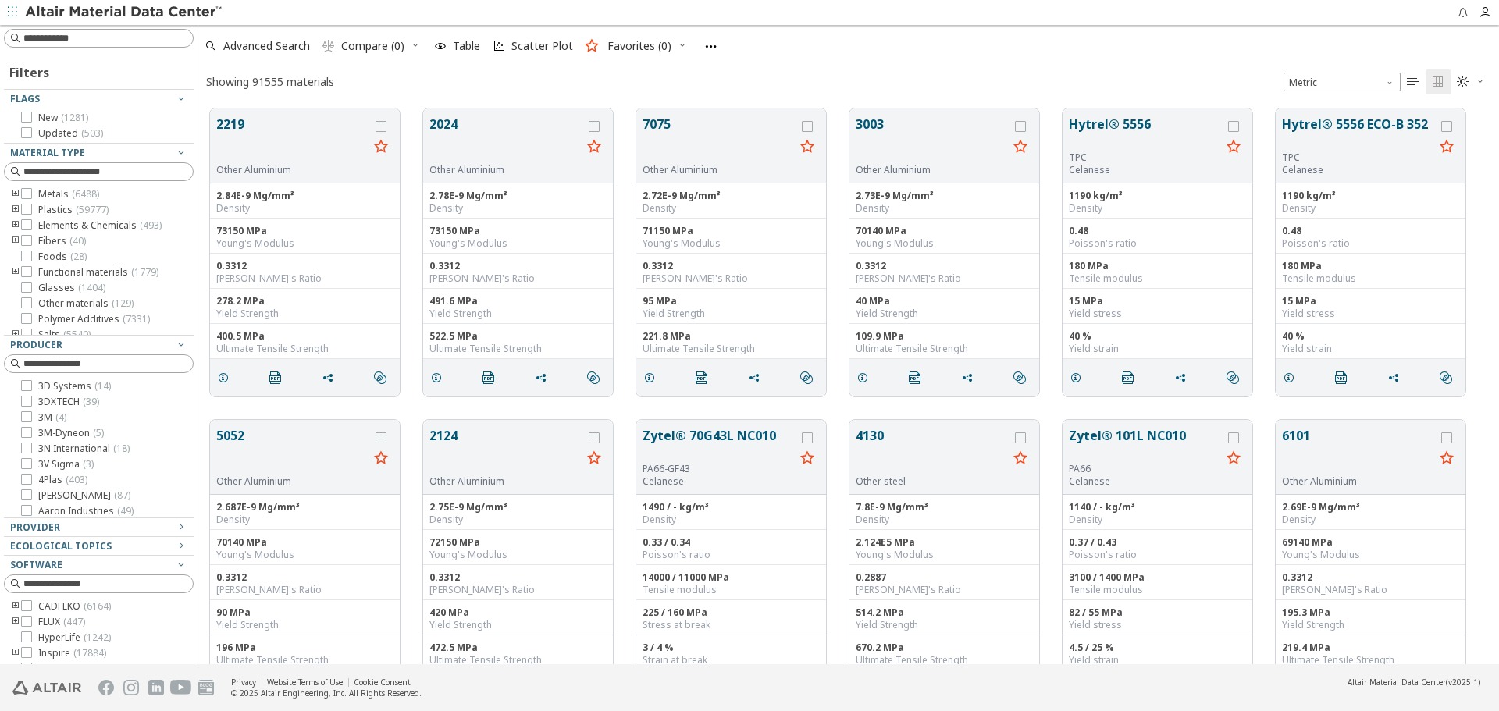
scroll to position [556, 1289]
click at [148, 37] on input at bounding box center [107, 38] width 169 height 16
type input "****"
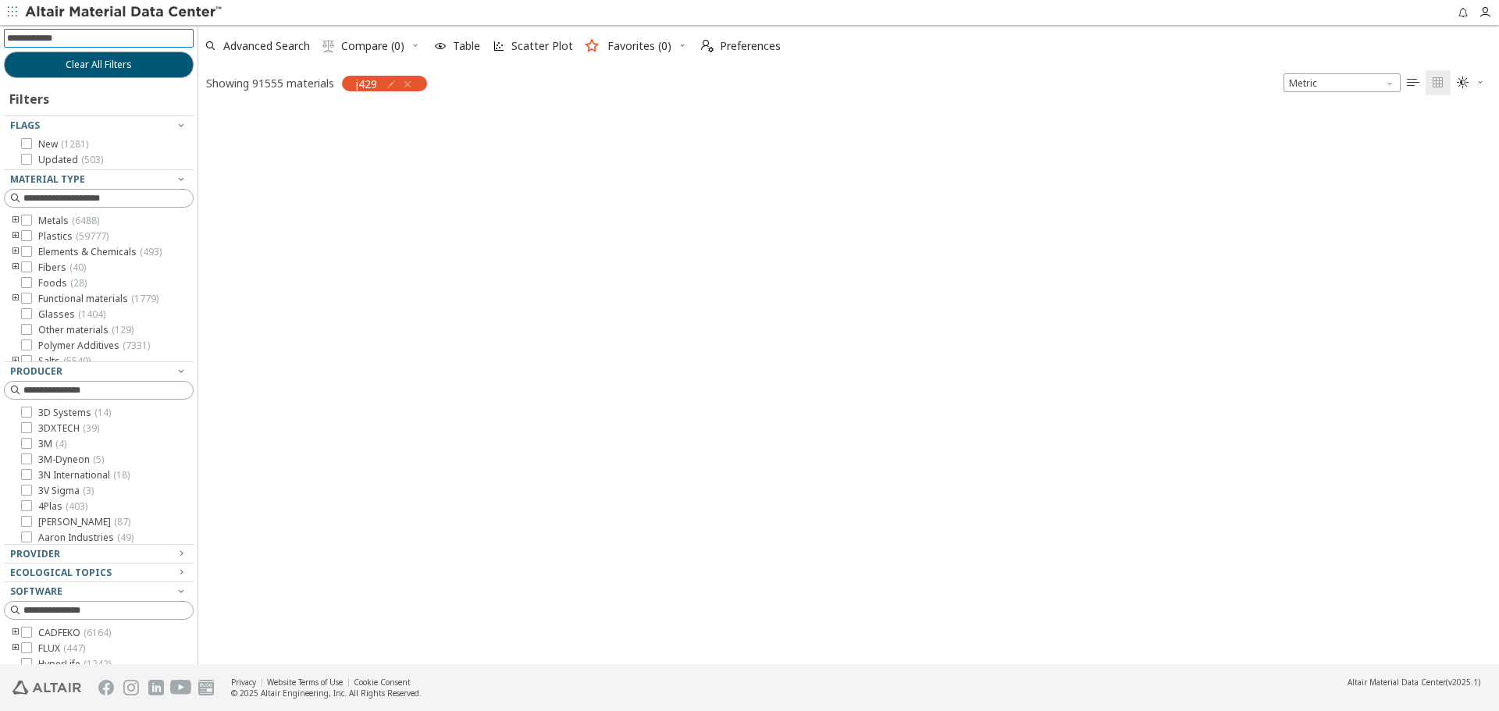
scroll to position [554, 1289]
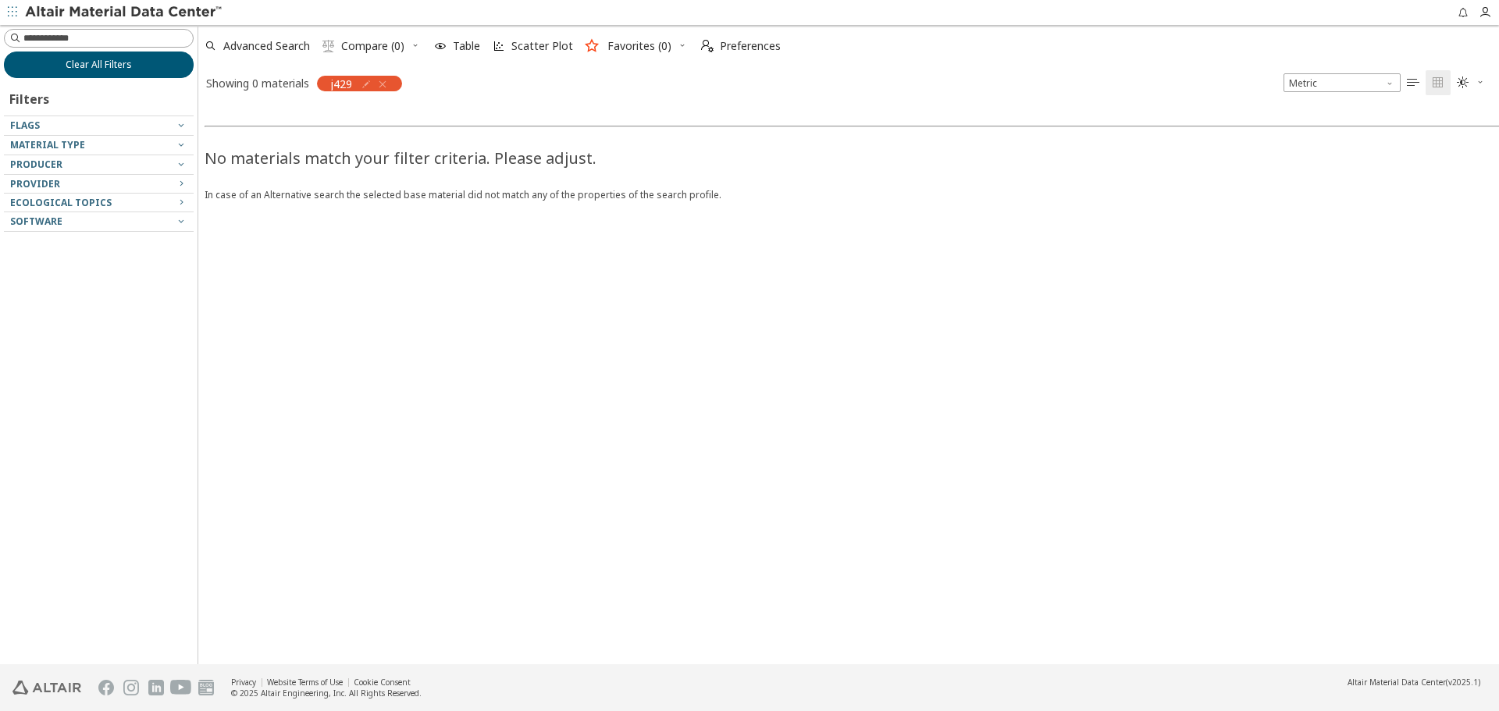
click at [175, 67] on button "Clear All Filters" at bounding box center [99, 65] width 190 height 27
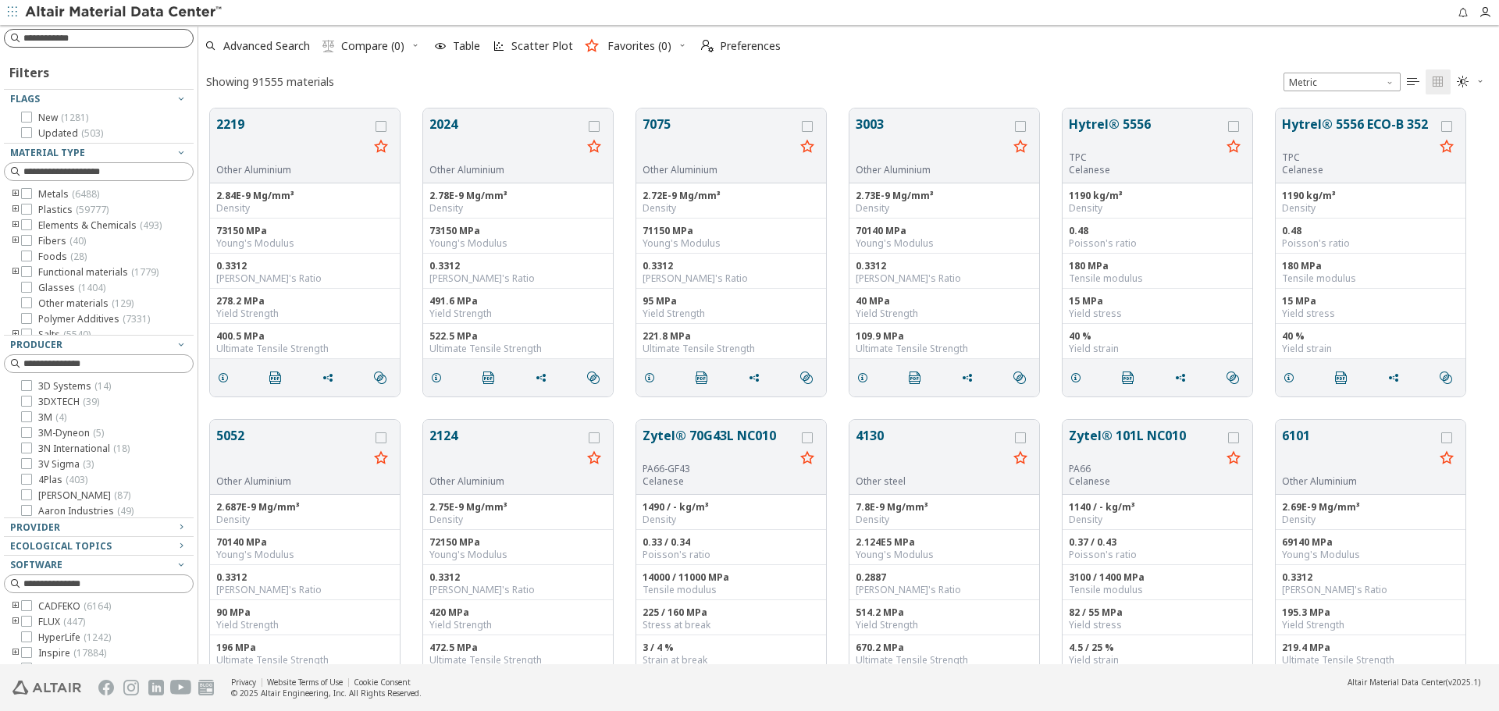
scroll to position [556, 1289]
click at [143, 30] on input at bounding box center [107, 38] width 169 height 16
type input "***"
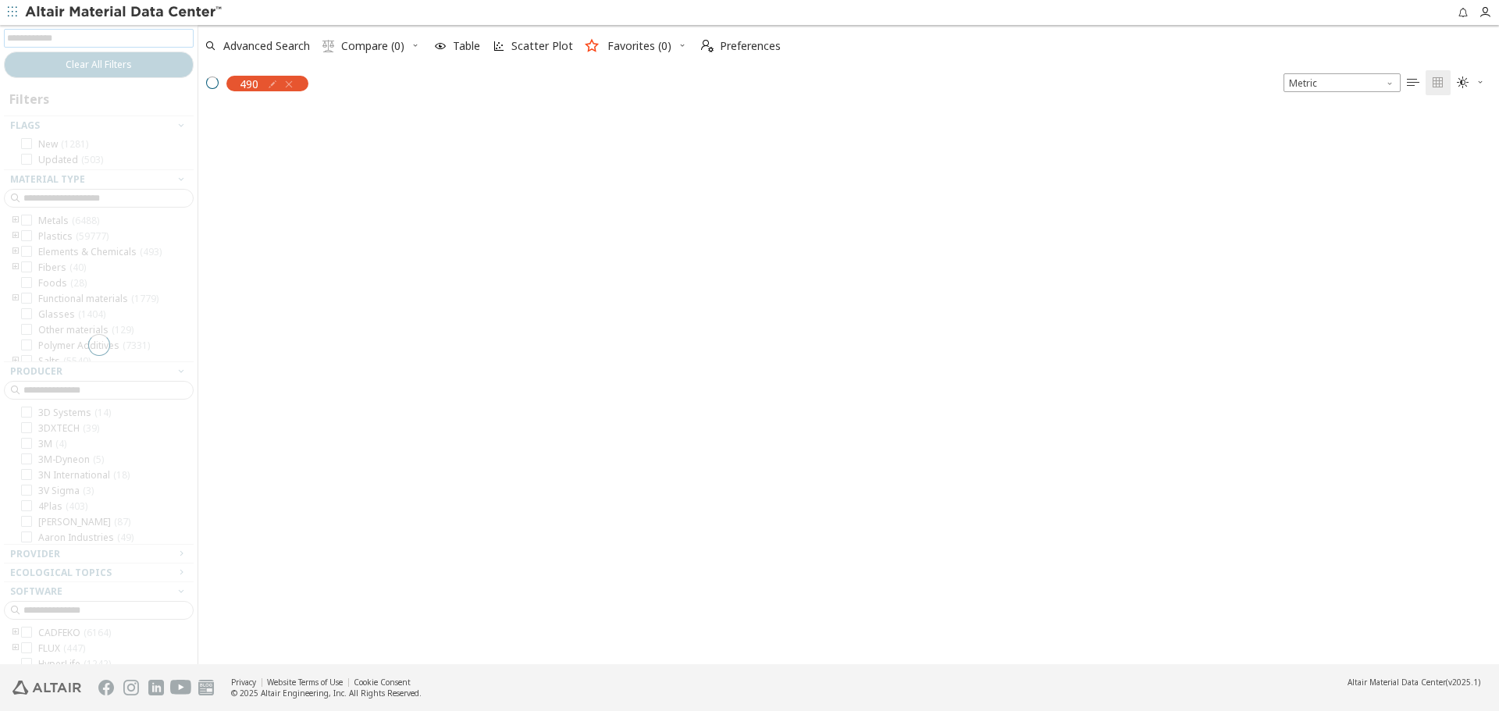
scroll to position [554, 1289]
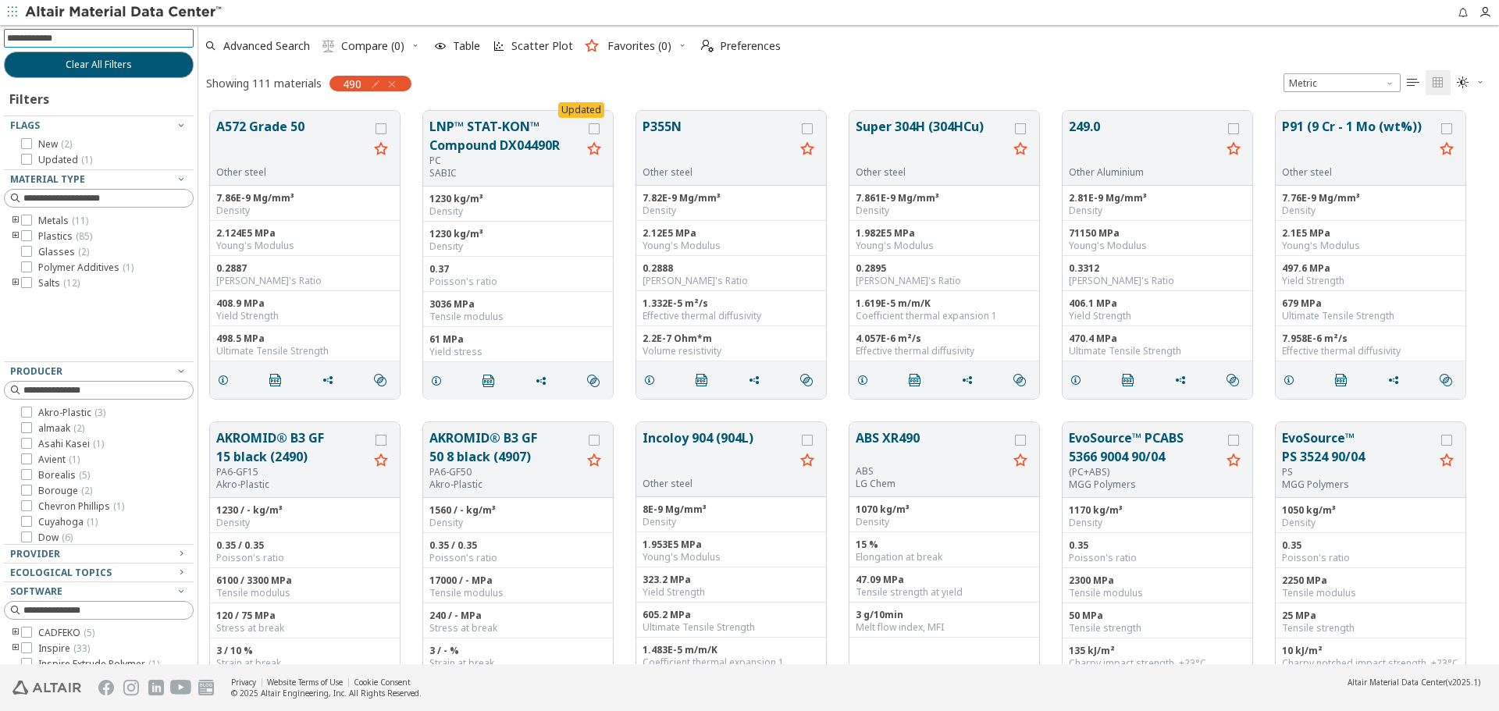
click at [15, 220] on icon "toogle group" at bounding box center [15, 221] width 11 height 12
click at [71, 237] on span "Aluminum ( 1 )" at bounding box center [91, 236] width 59 height 12
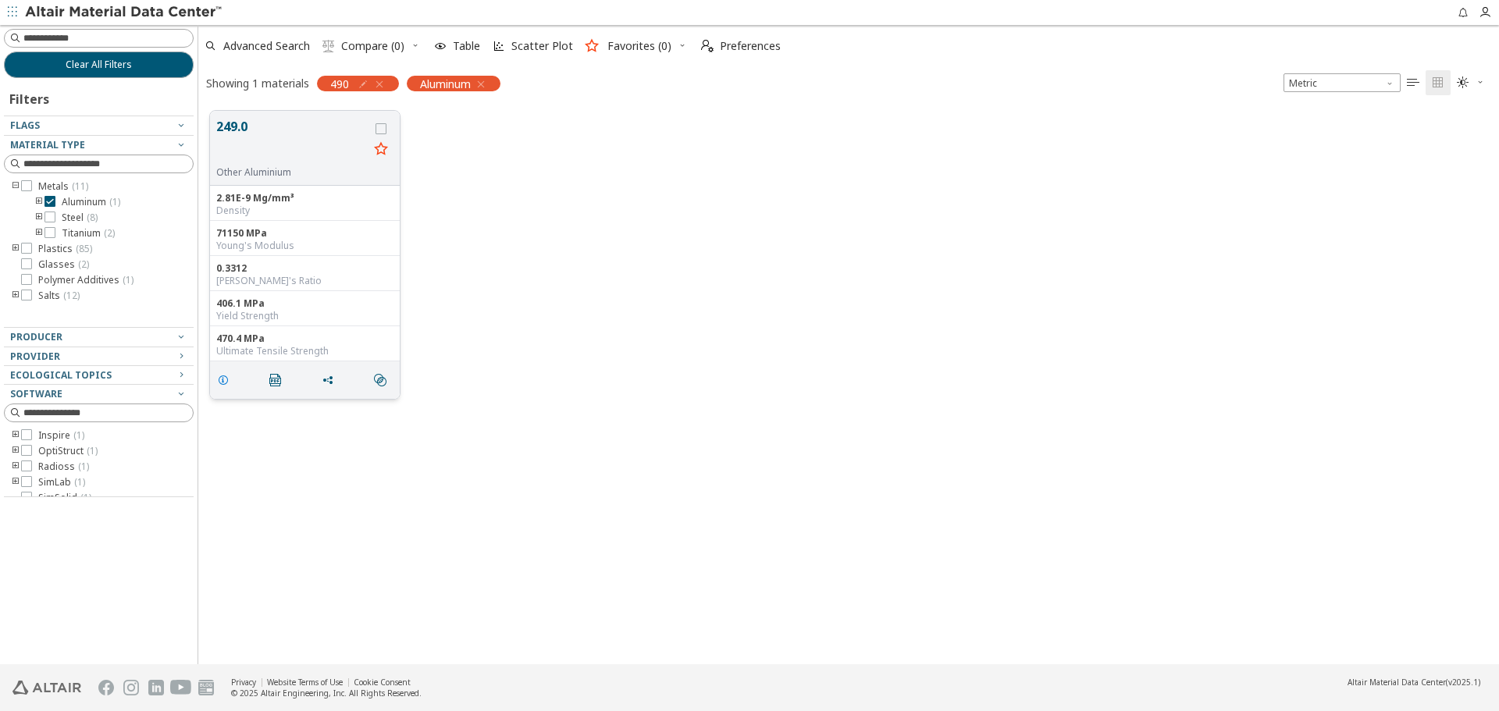
click at [219, 381] on icon "grid" at bounding box center [223, 380] width 12 height 12
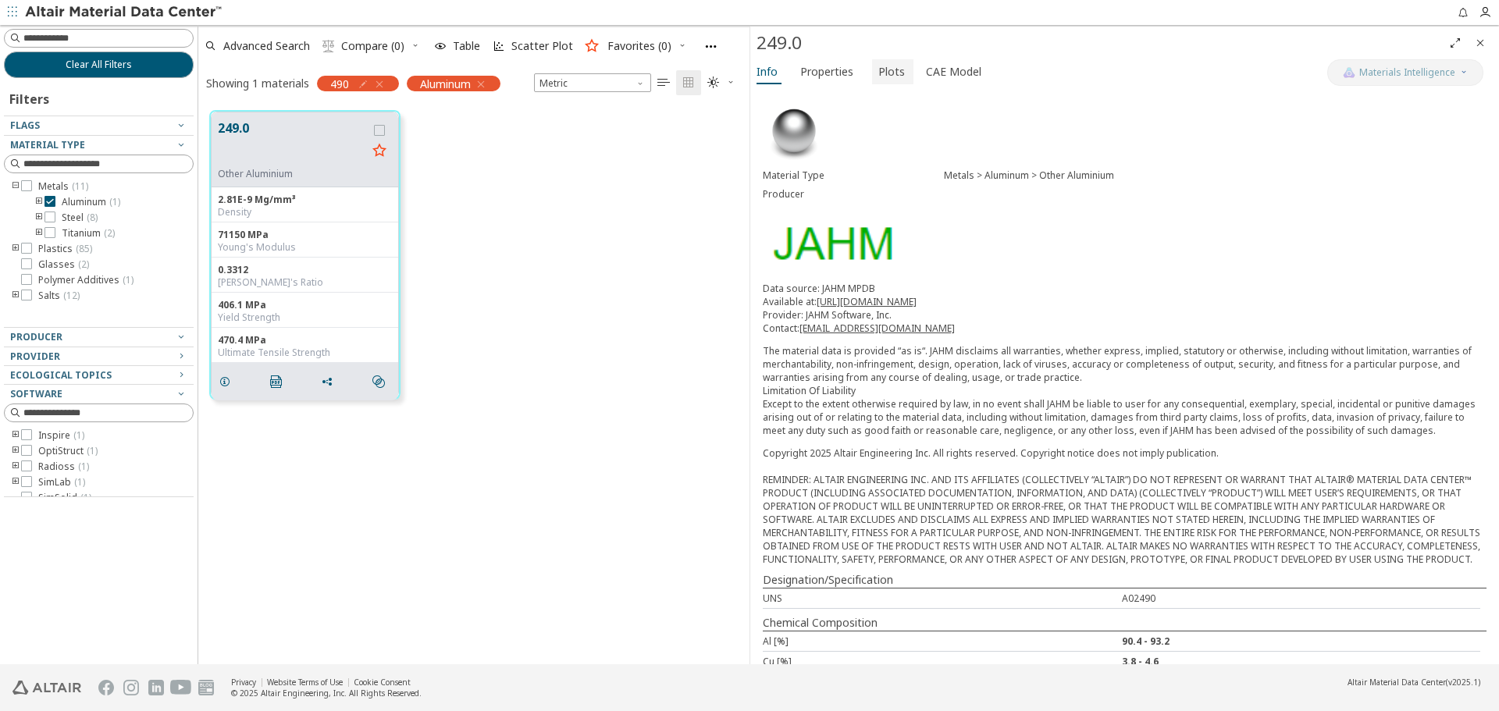
click at [879, 77] on span "Plots" at bounding box center [892, 71] width 27 height 25
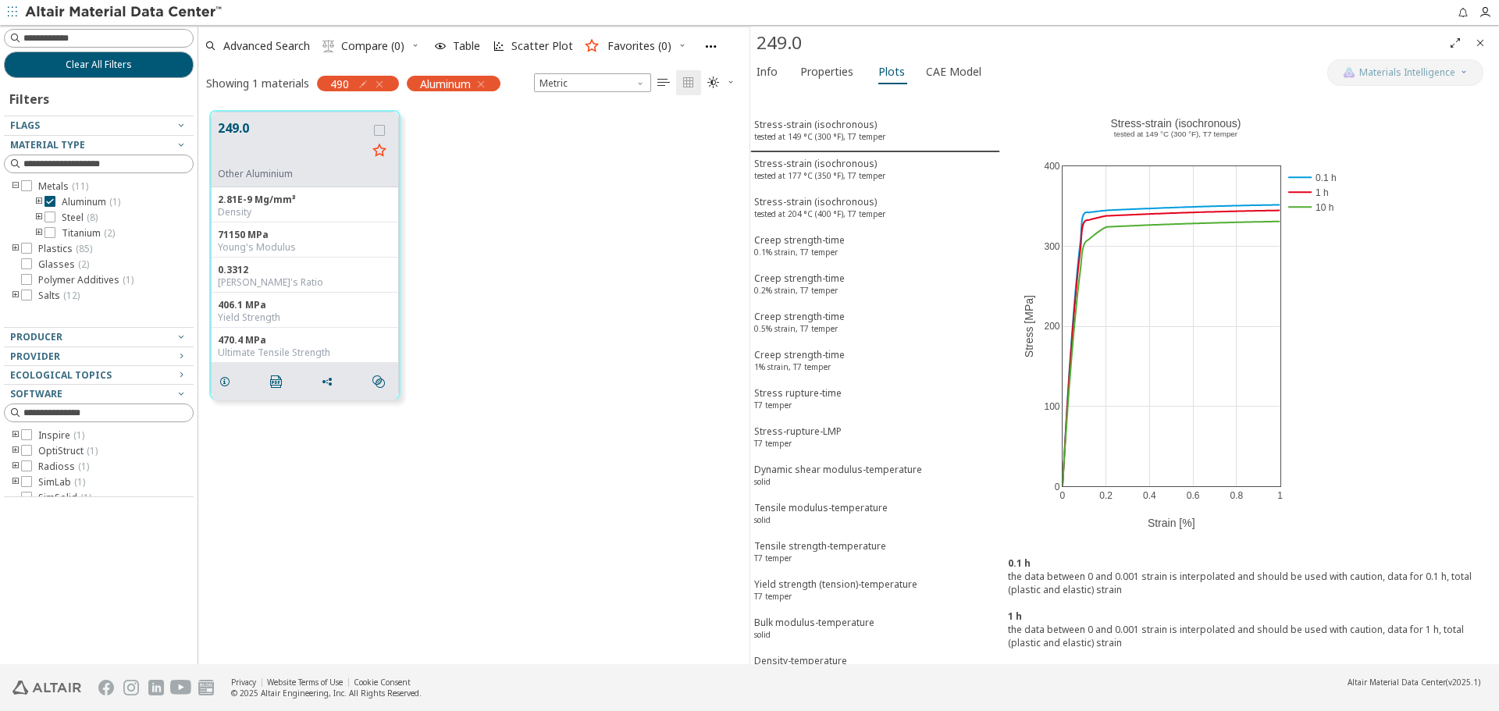
click at [487, 87] on icon "button" at bounding box center [481, 84] width 12 height 12
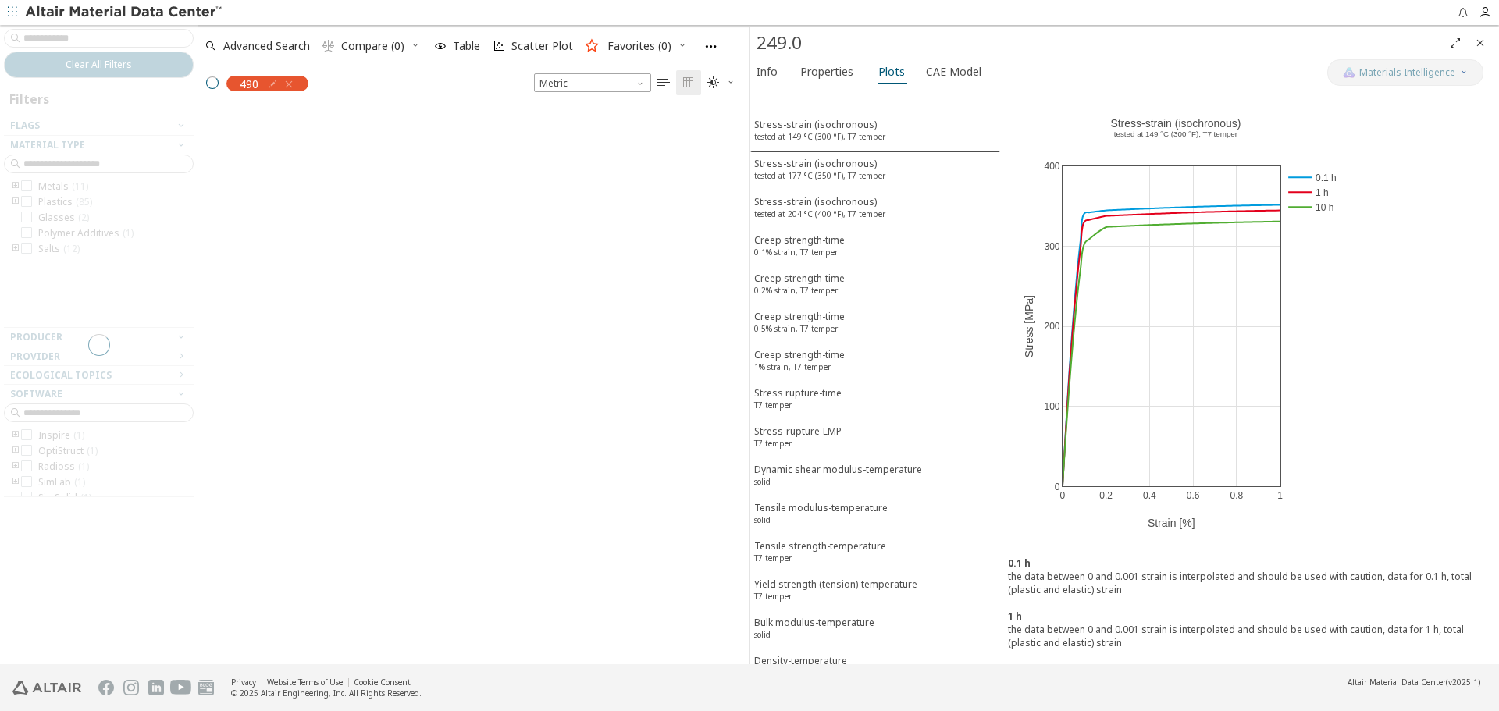
click at [1475, 39] on icon "Close" at bounding box center [1480, 43] width 12 height 12
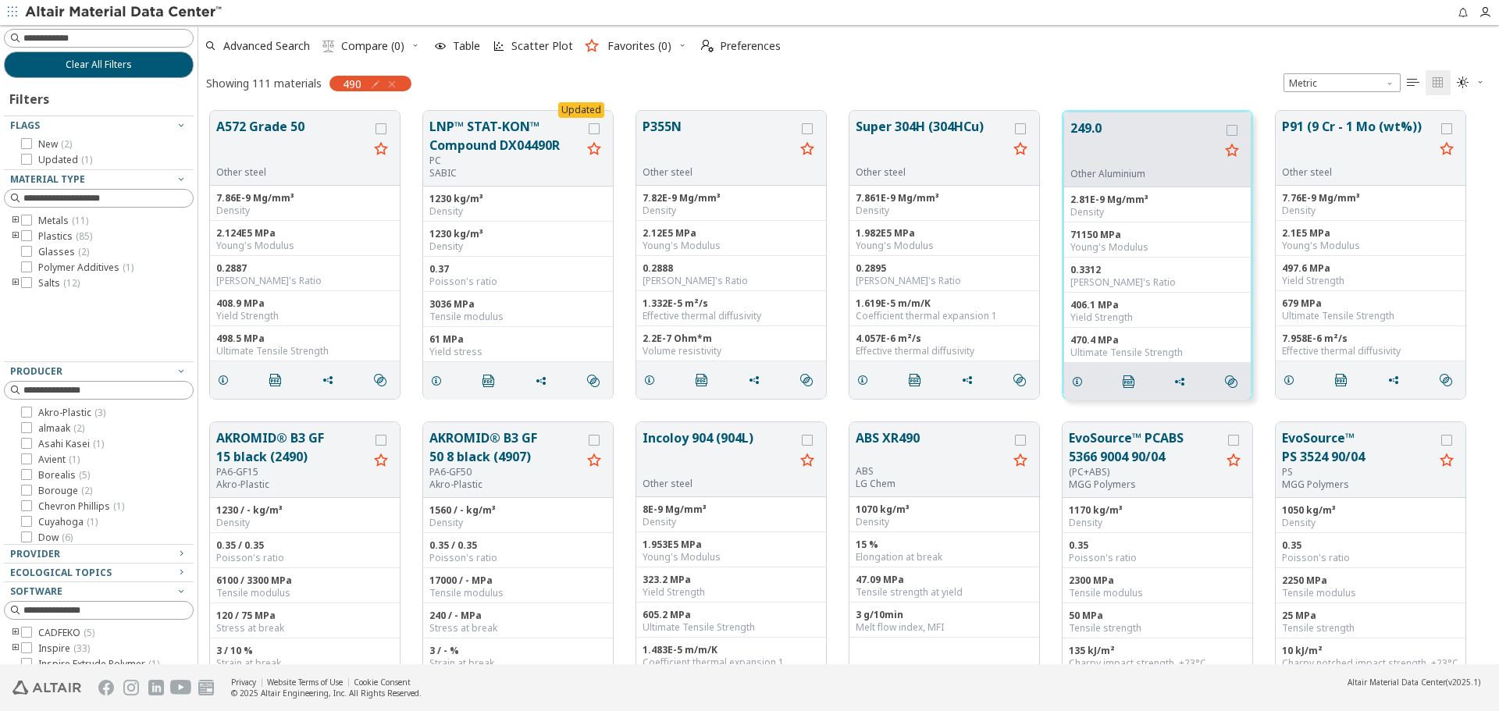
click at [607, 65] on div "Advanced Search  Compare (0) Table Scatter Plot Favorites (0)  Preferences Sh…" at bounding box center [848, 62] width 1301 height 74
click at [376, 87] on icon "button" at bounding box center [375, 84] width 12 height 12
drag, startPoint x: 341, startPoint y: 112, endPoint x: 274, endPoint y: 114, distance: 67.2
click at [274, 114] on input "***" at bounding box center [307, 117] width 102 height 17
type input "***"
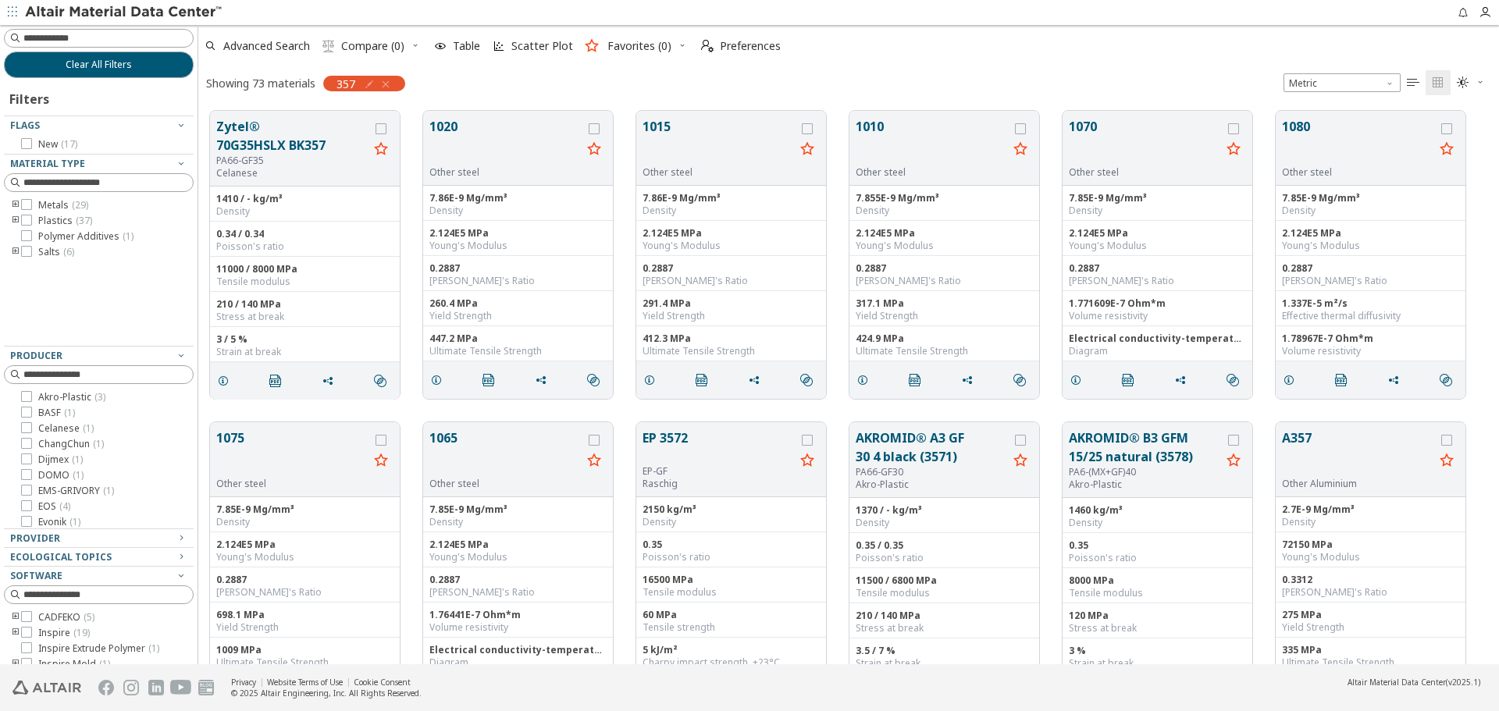
click at [14, 204] on icon "toogle group" at bounding box center [15, 205] width 11 height 12
click at [68, 217] on span "Aluminum ( 19 )" at bounding box center [94, 221] width 64 height 12
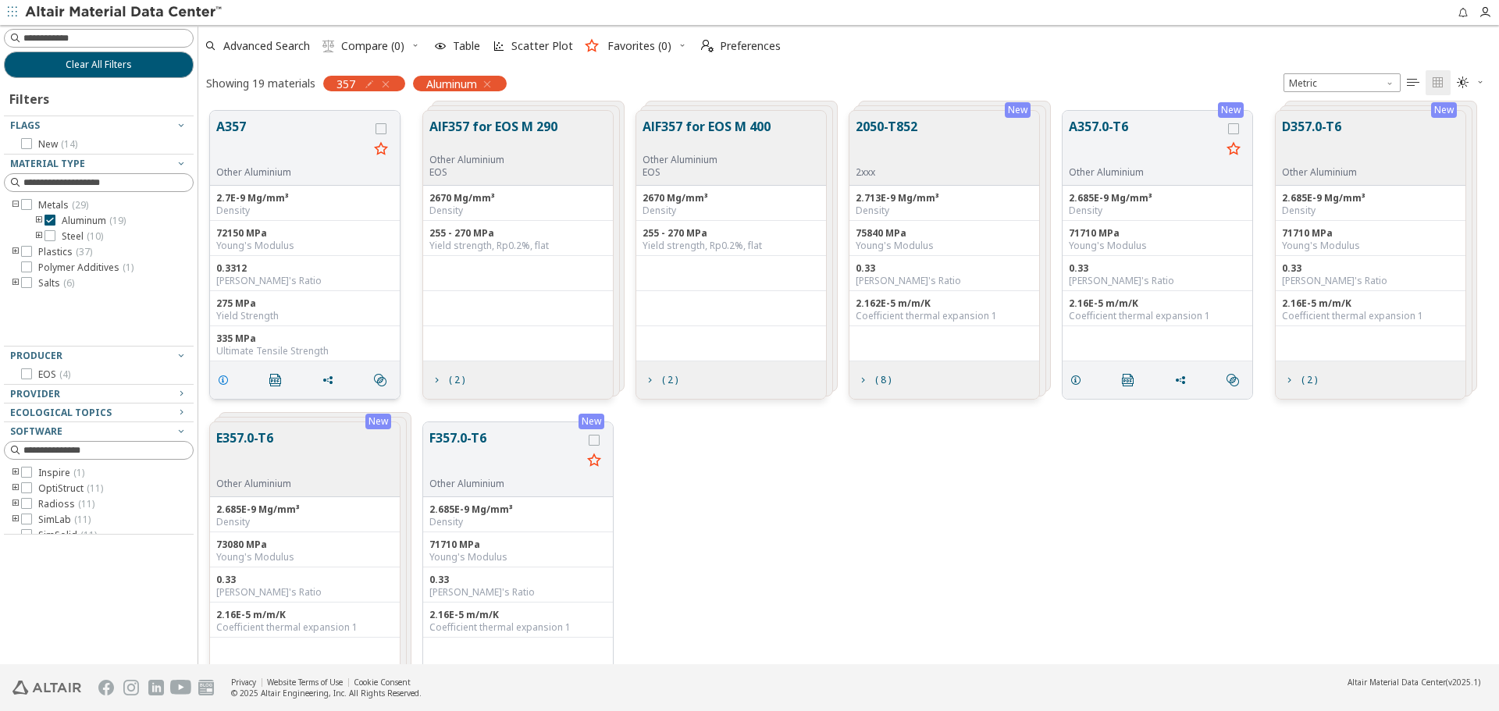
click at [222, 381] on icon "grid" at bounding box center [223, 380] width 12 height 12
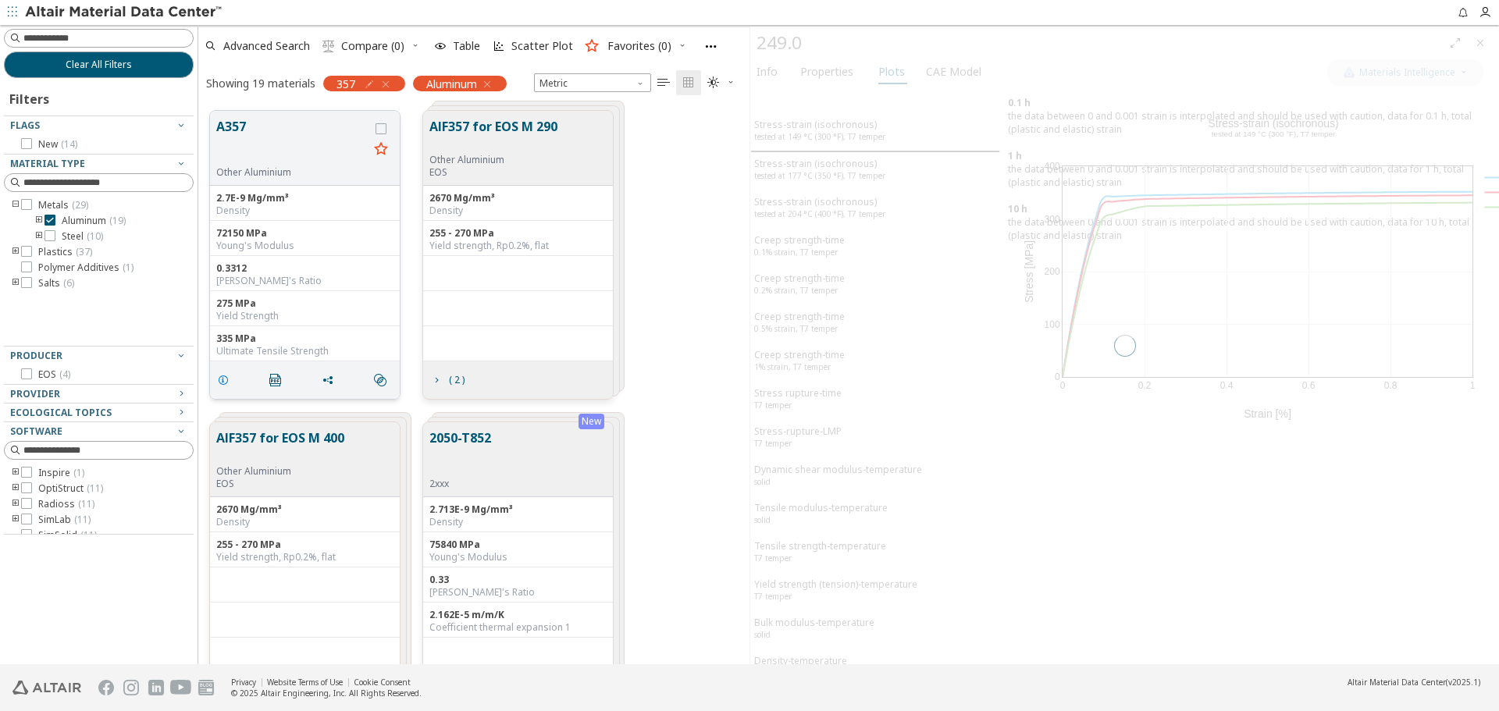
scroll to position [554, 540]
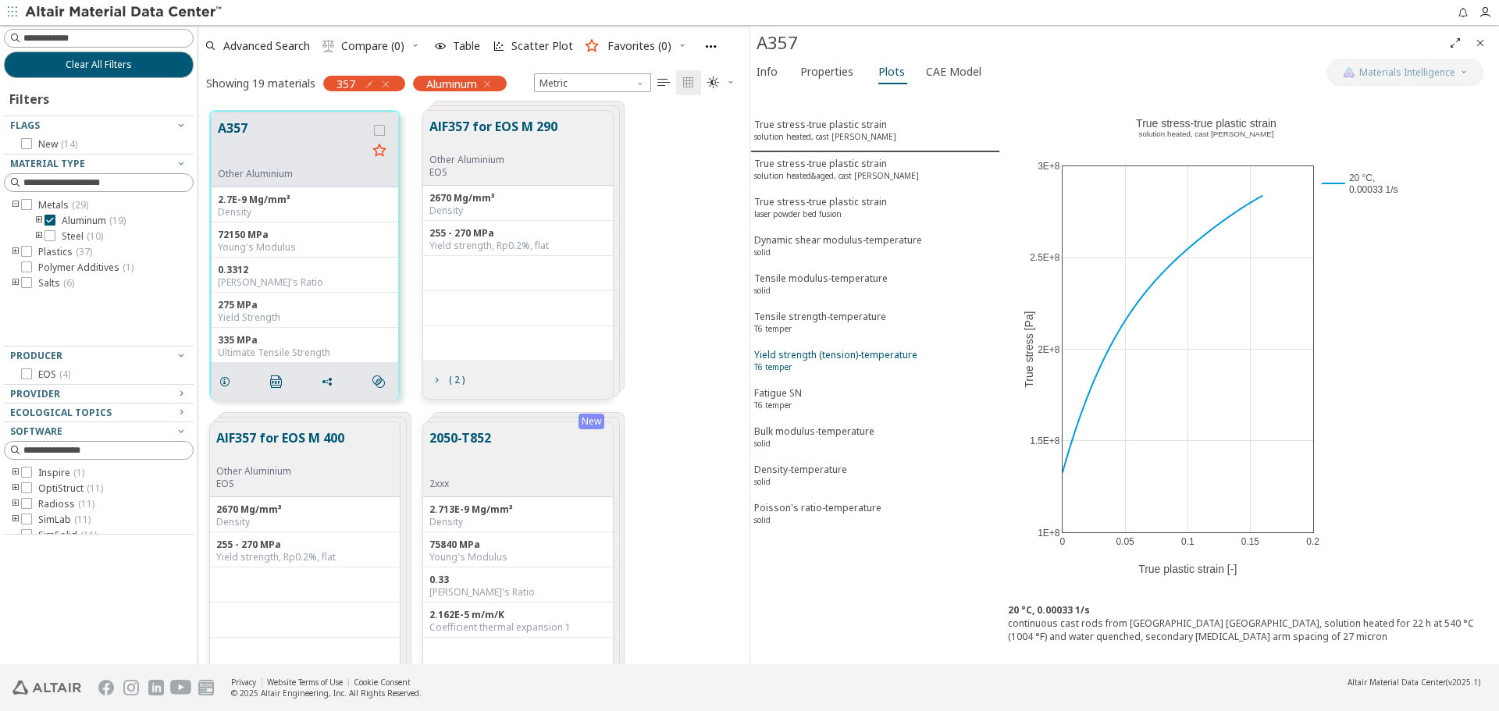
click at [825, 360] on div "Yield strength (tension)-temperature T6 temper" at bounding box center [835, 362] width 163 height 29
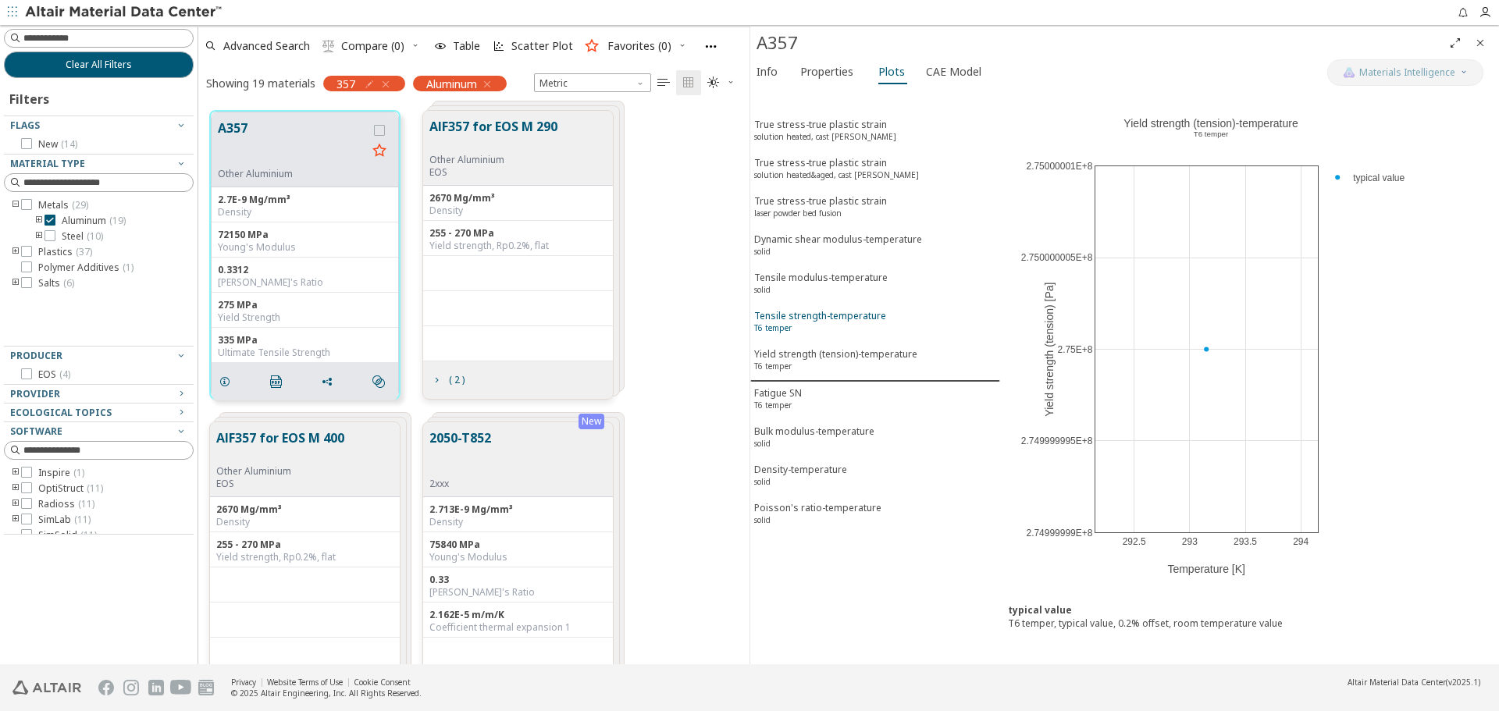
click at [826, 326] on div "Tensile strength-temperature T6 temper" at bounding box center [820, 323] width 132 height 29
click at [1486, 41] on icon "Close" at bounding box center [1480, 43] width 12 height 12
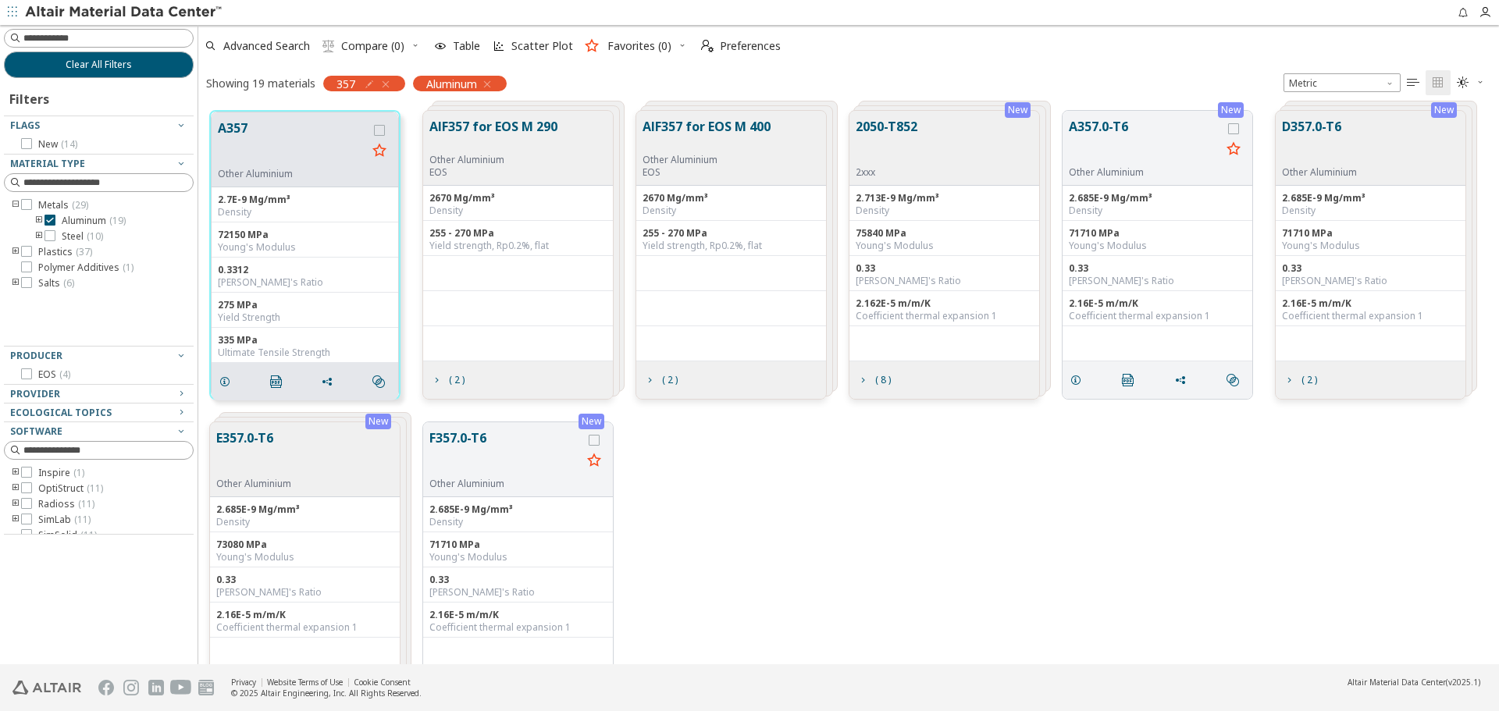
scroll to position [554, 1289]
click at [155, 66] on button "Clear All Filters" at bounding box center [99, 65] width 190 height 27
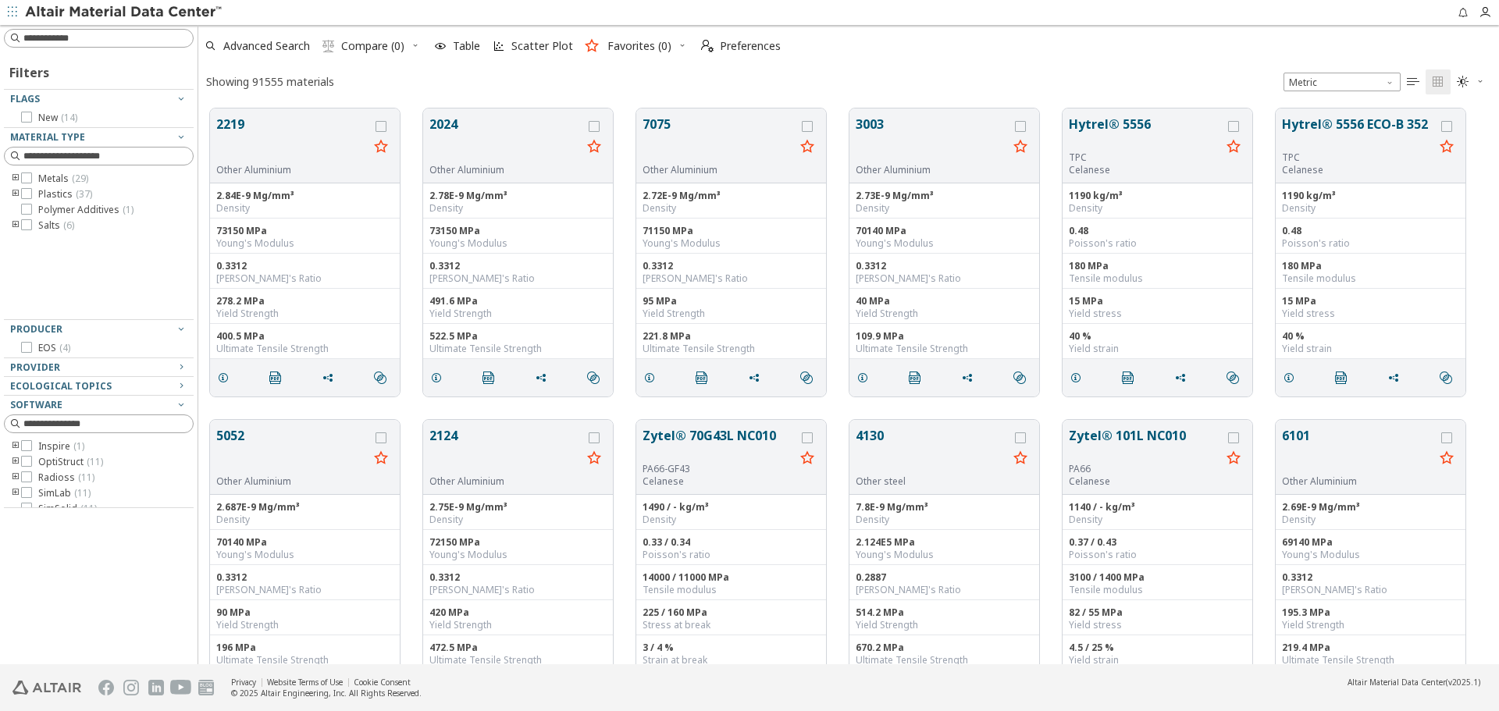
scroll to position [556, 1289]
click at [157, 39] on input at bounding box center [107, 38] width 169 height 16
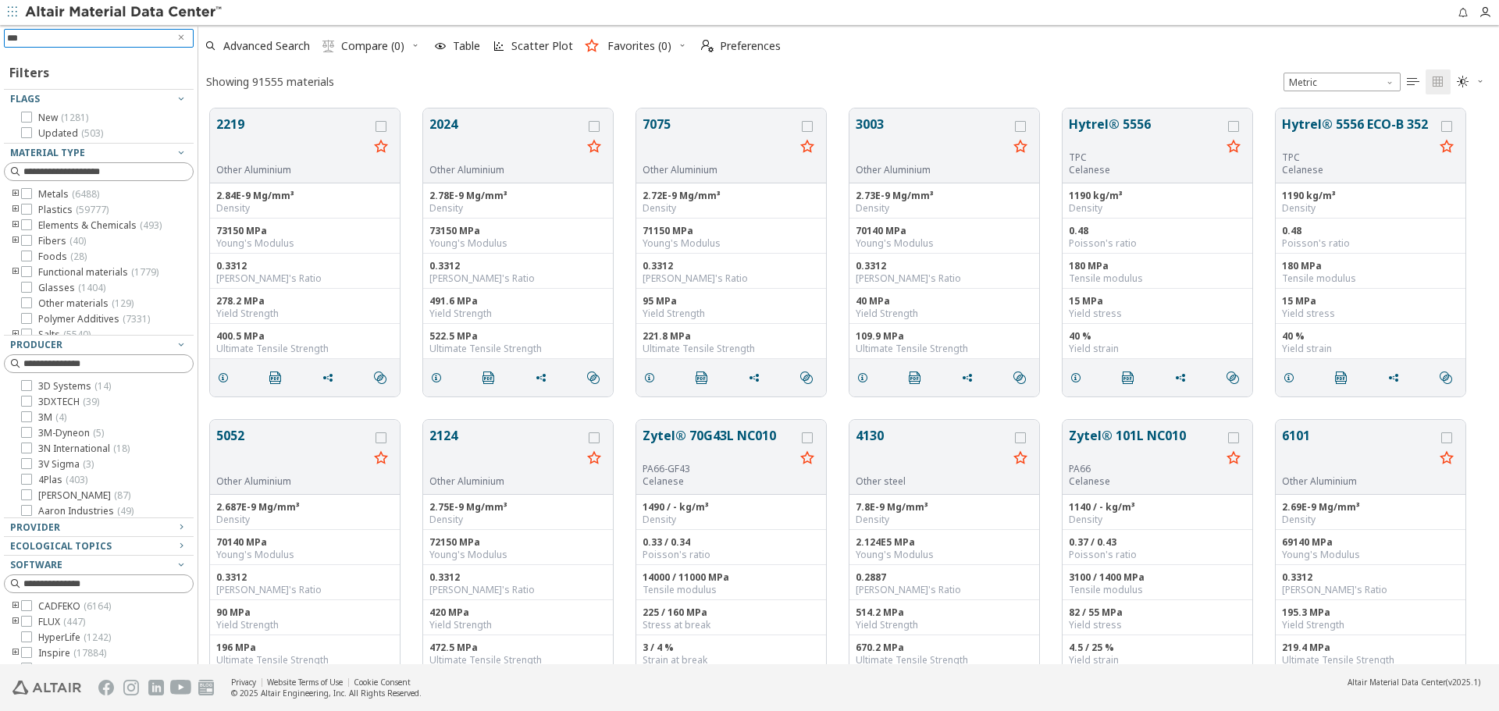
type input "****"
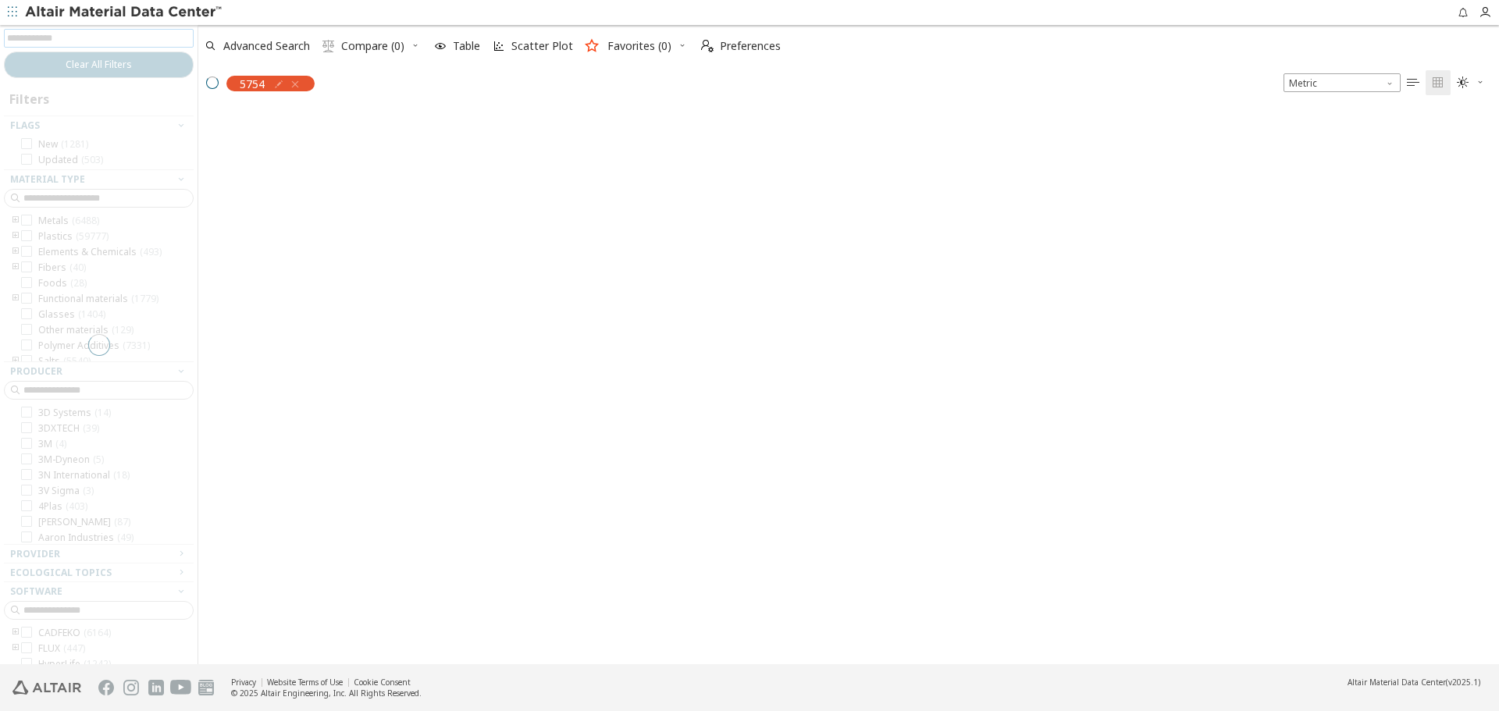
scroll to position [554, 1289]
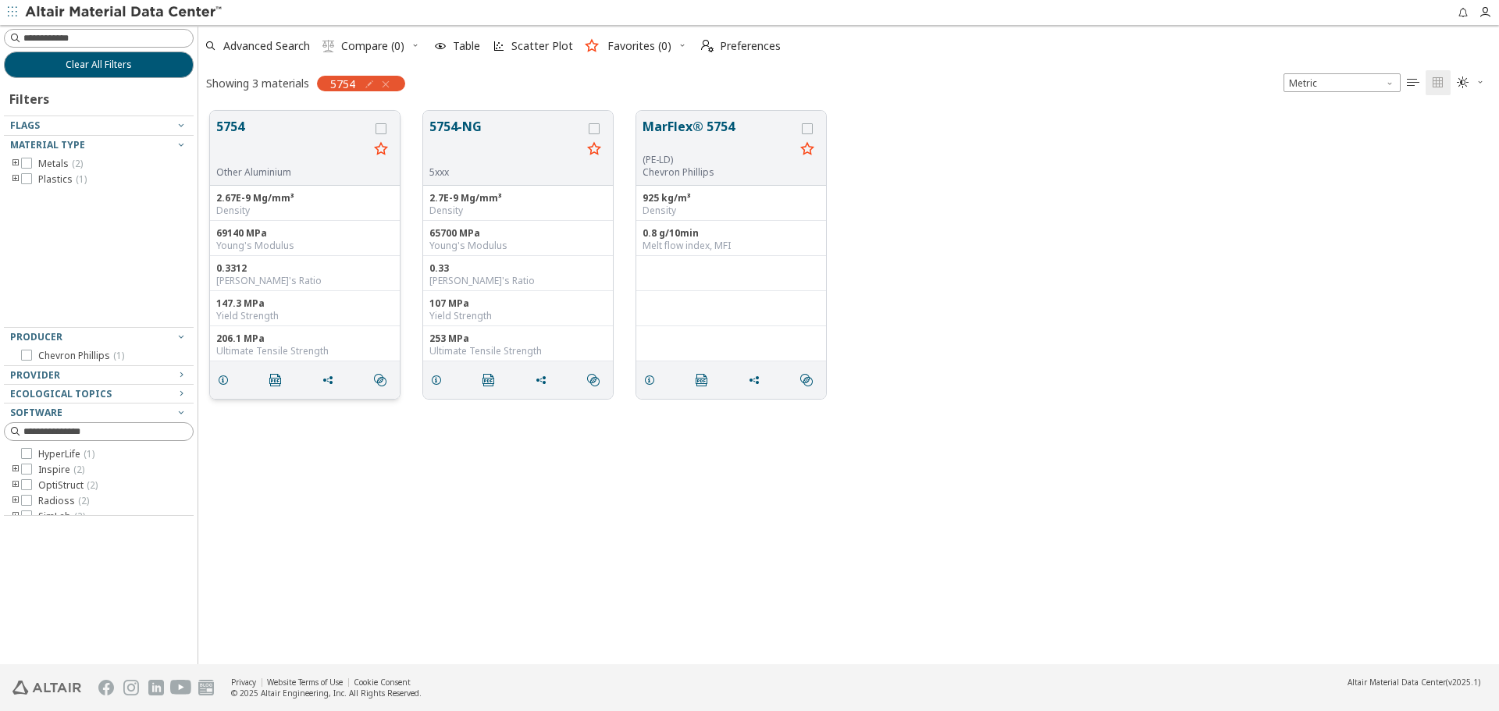
click at [271, 134] on button "5754" at bounding box center [292, 141] width 152 height 49
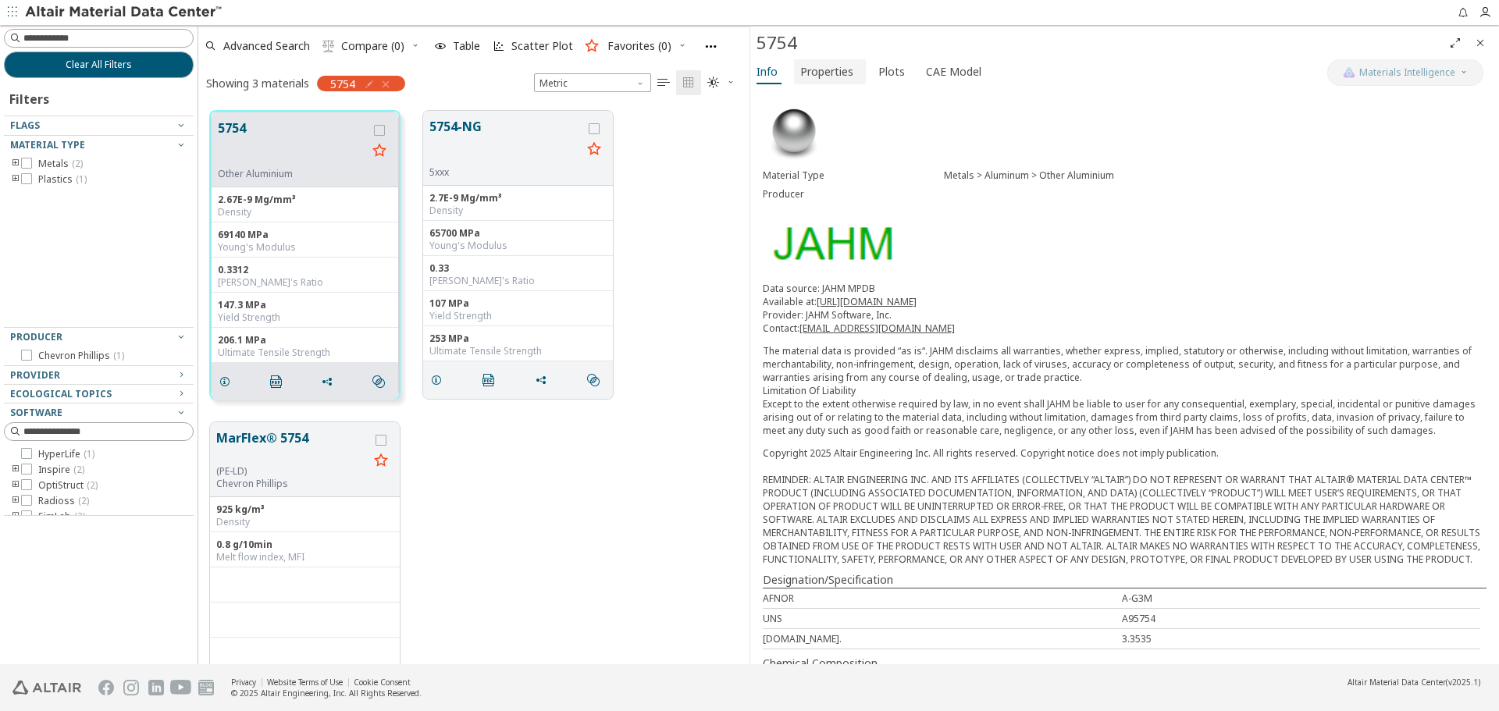
click at [829, 81] on span "Properties" at bounding box center [826, 71] width 53 height 25
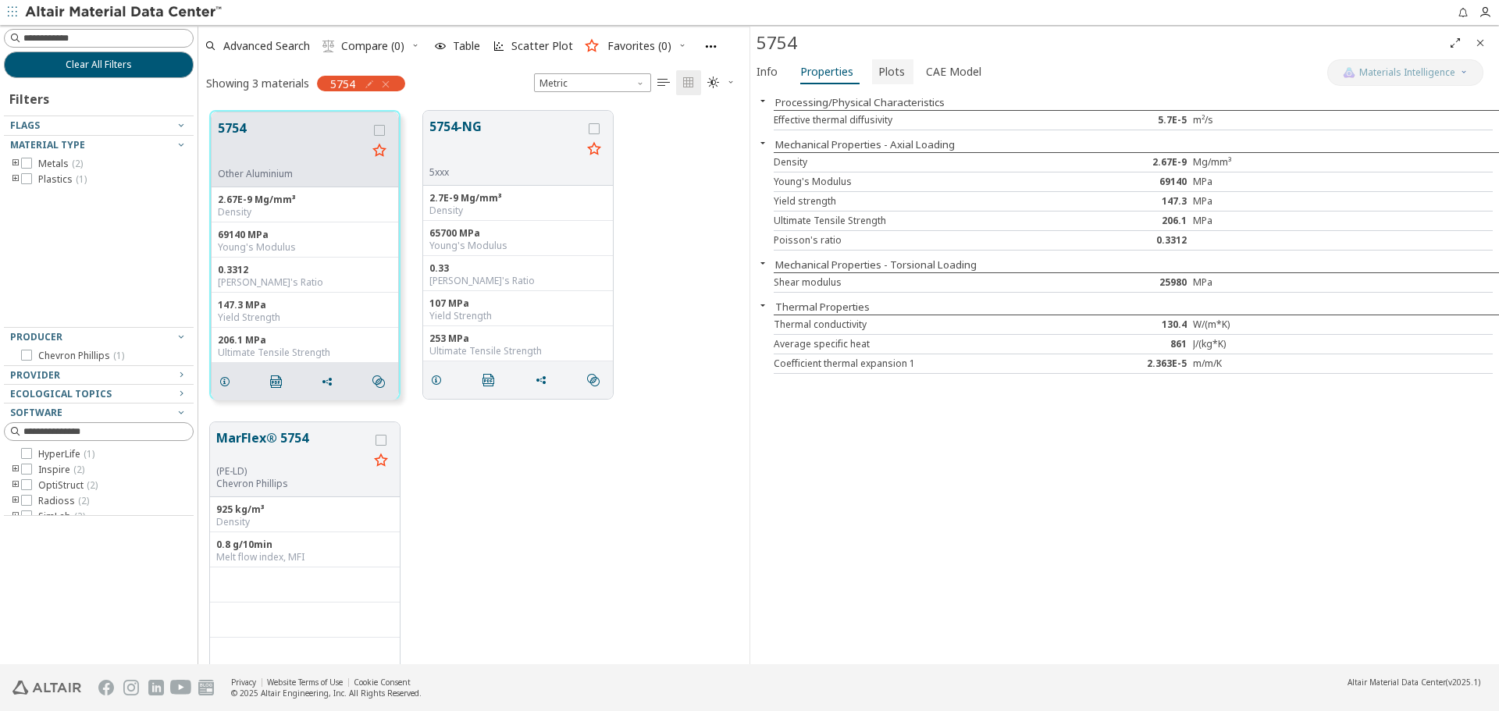
click at [879, 76] on span "Plots" at bounding box center [892, 71] width 27 height 25
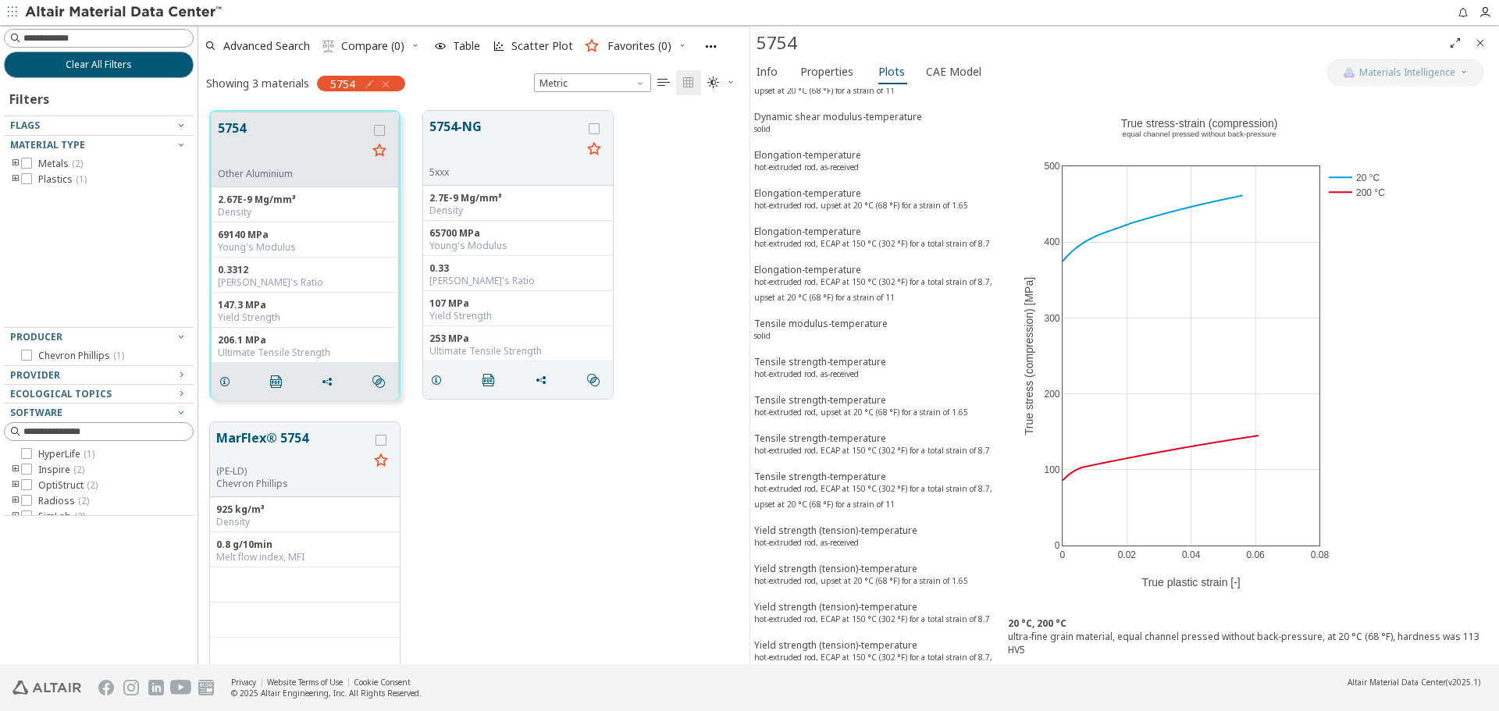
scroll to position [408, 0]
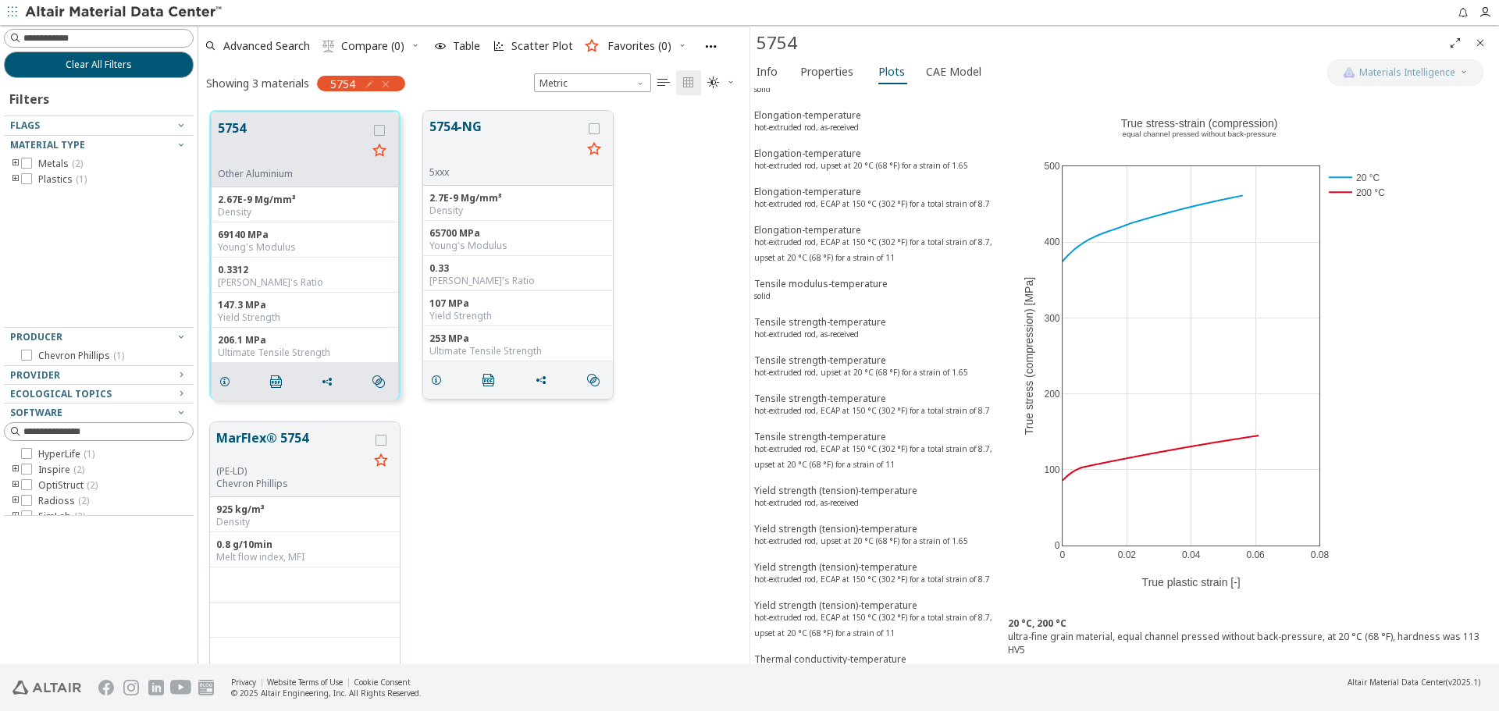
click at [455, 135] on button "5754-NG" at bounding box center [506, 141] width 152 height 49
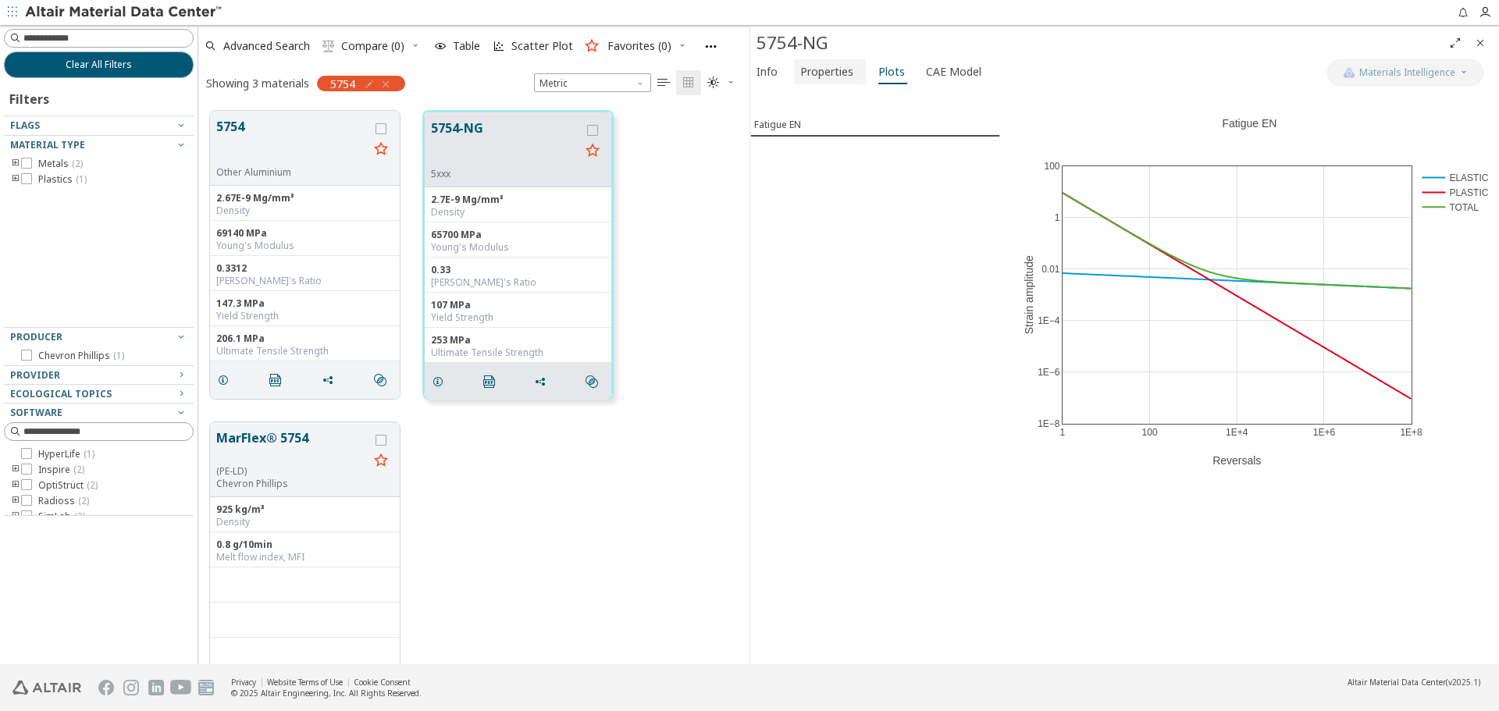
click at [819, 68] on span "Properties" at bounding box center [826, 71] width 53 height 25
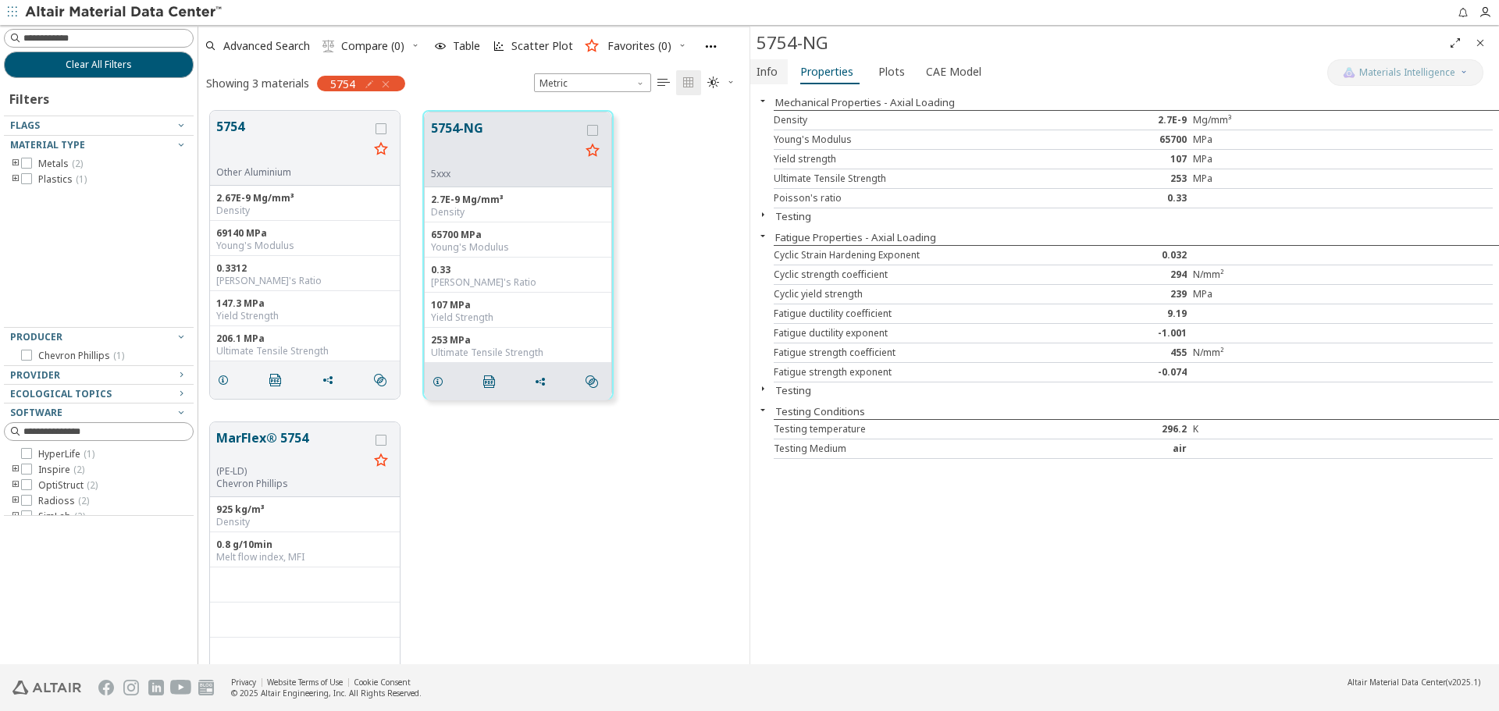
click at [775, 74] on span "Info" at bounding box center [767, 71] width 21 height 25
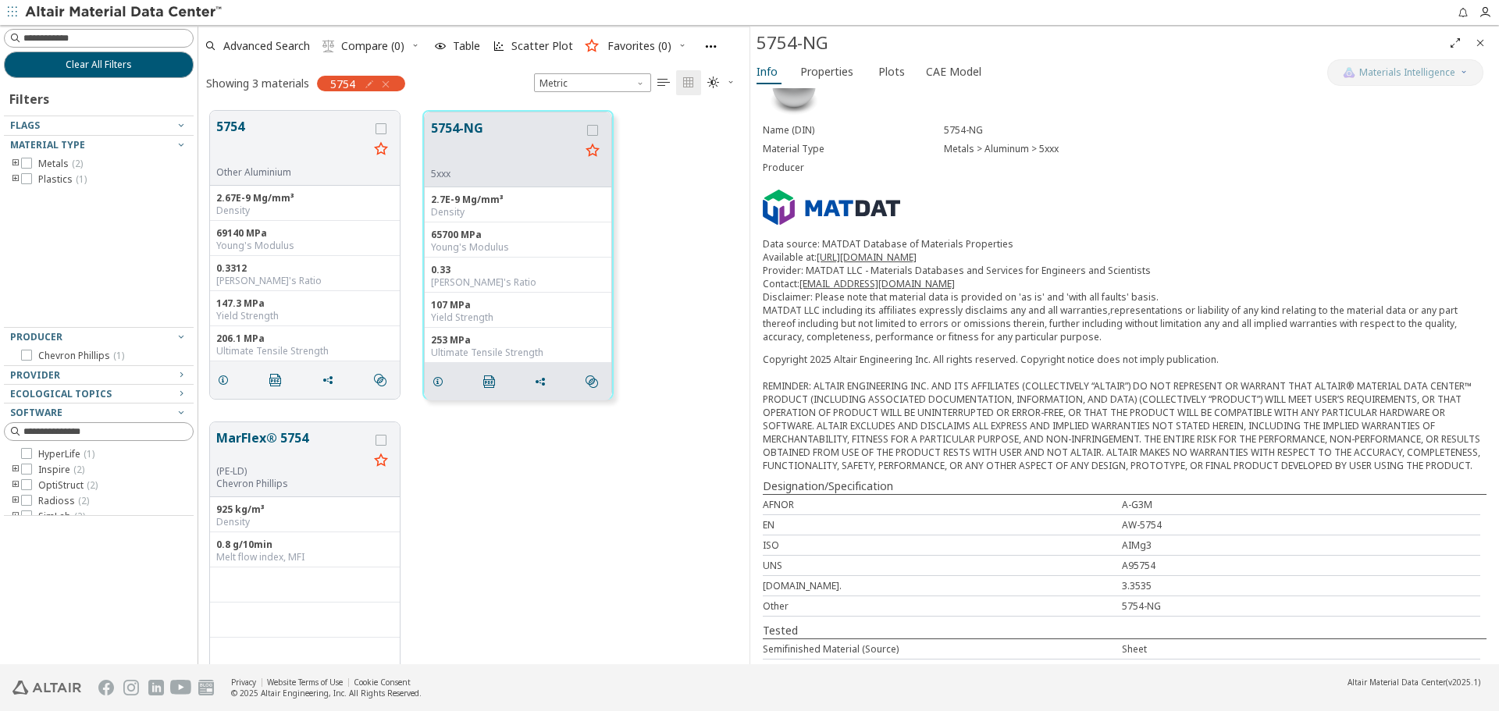
scroll to position [66, 0]
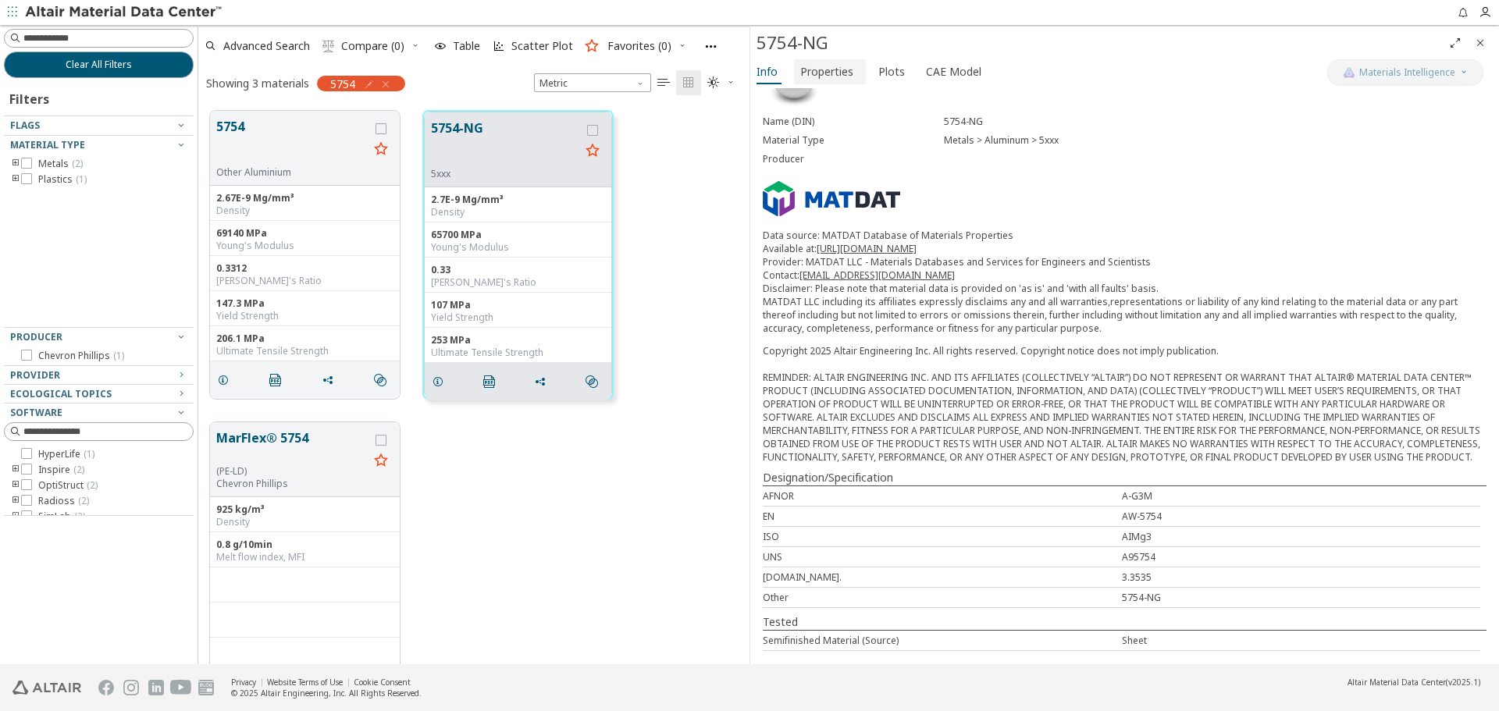
click at [841, 73] on span "Properties" at bounding box center [826, 71] width 53 height 25
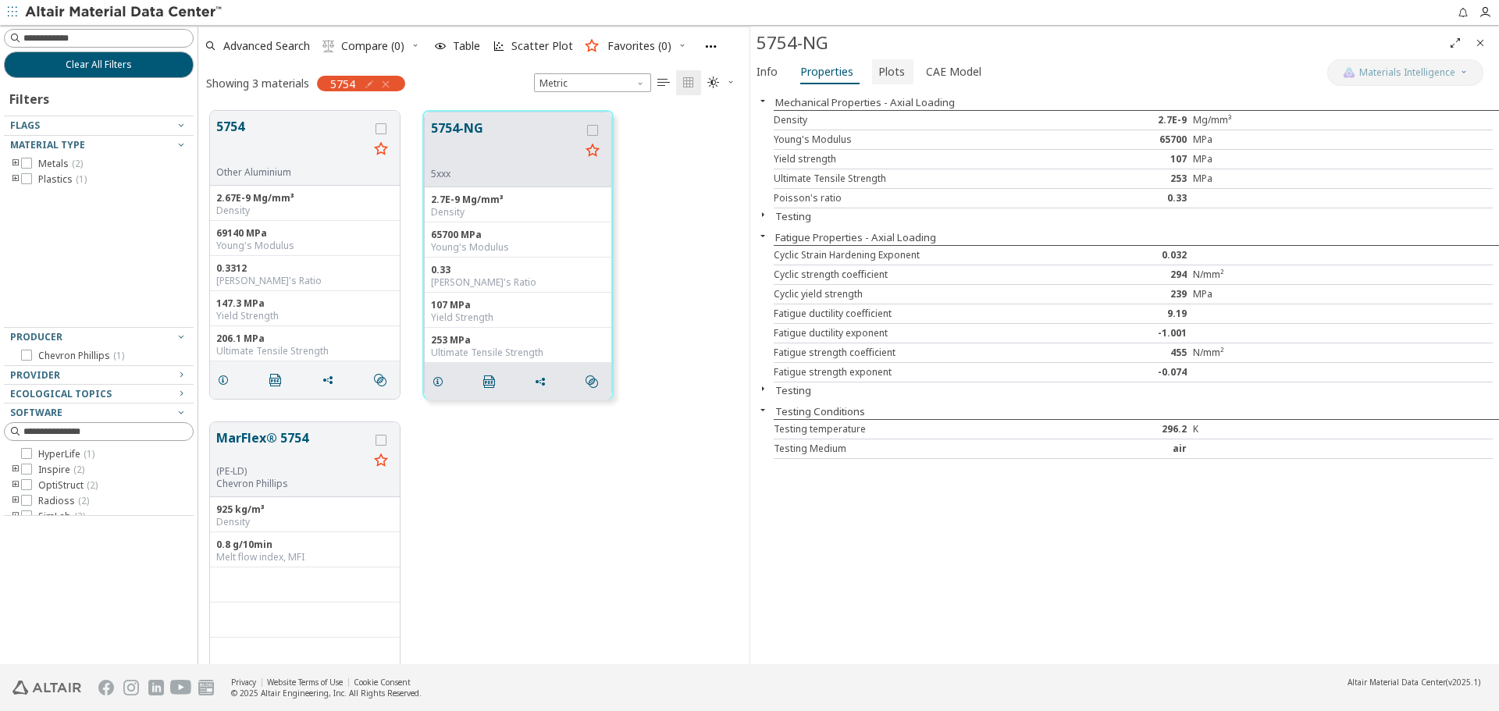
click at [885, 73] on span "Plots" at bounding box center [892, 71] width 27 height 25
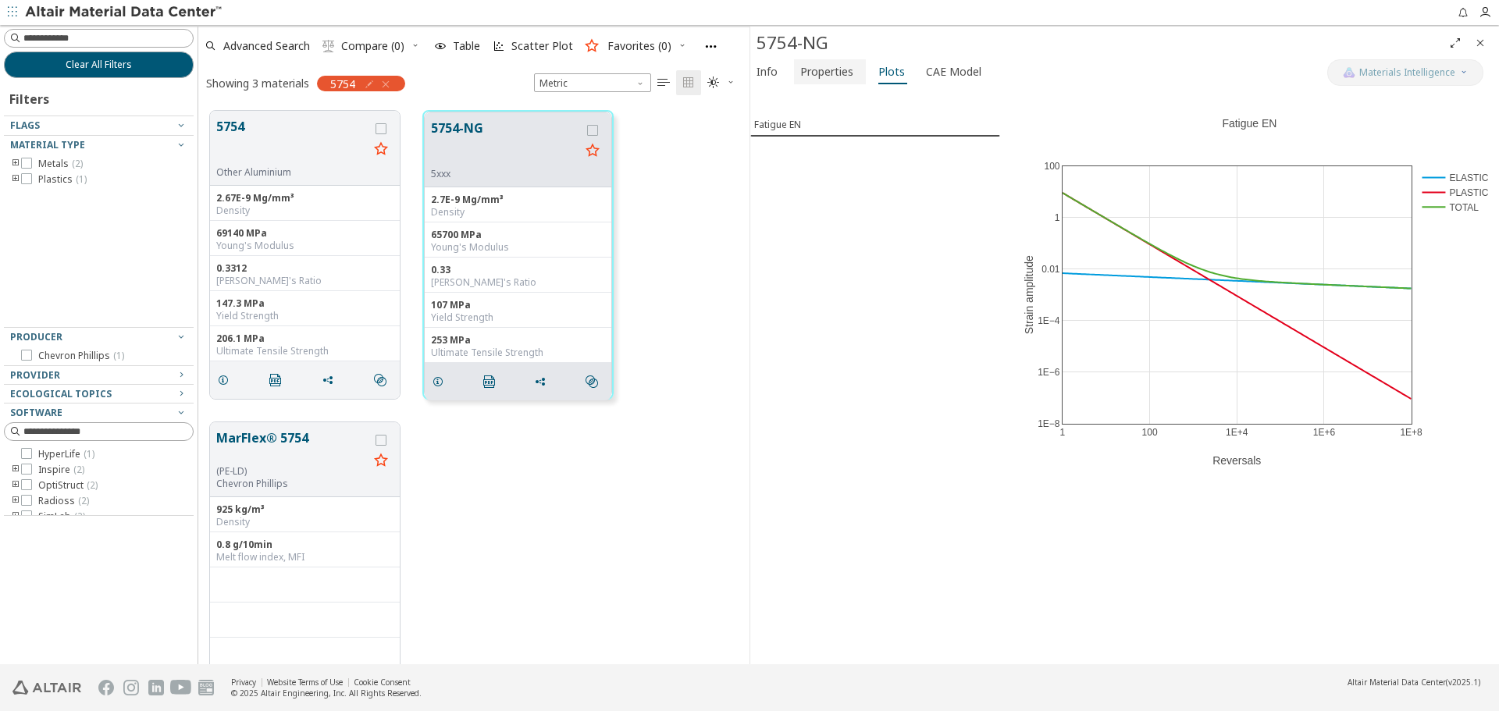
click at [821, 59] on span "Properties" at bounding box center [826, 71] width 53 height 25
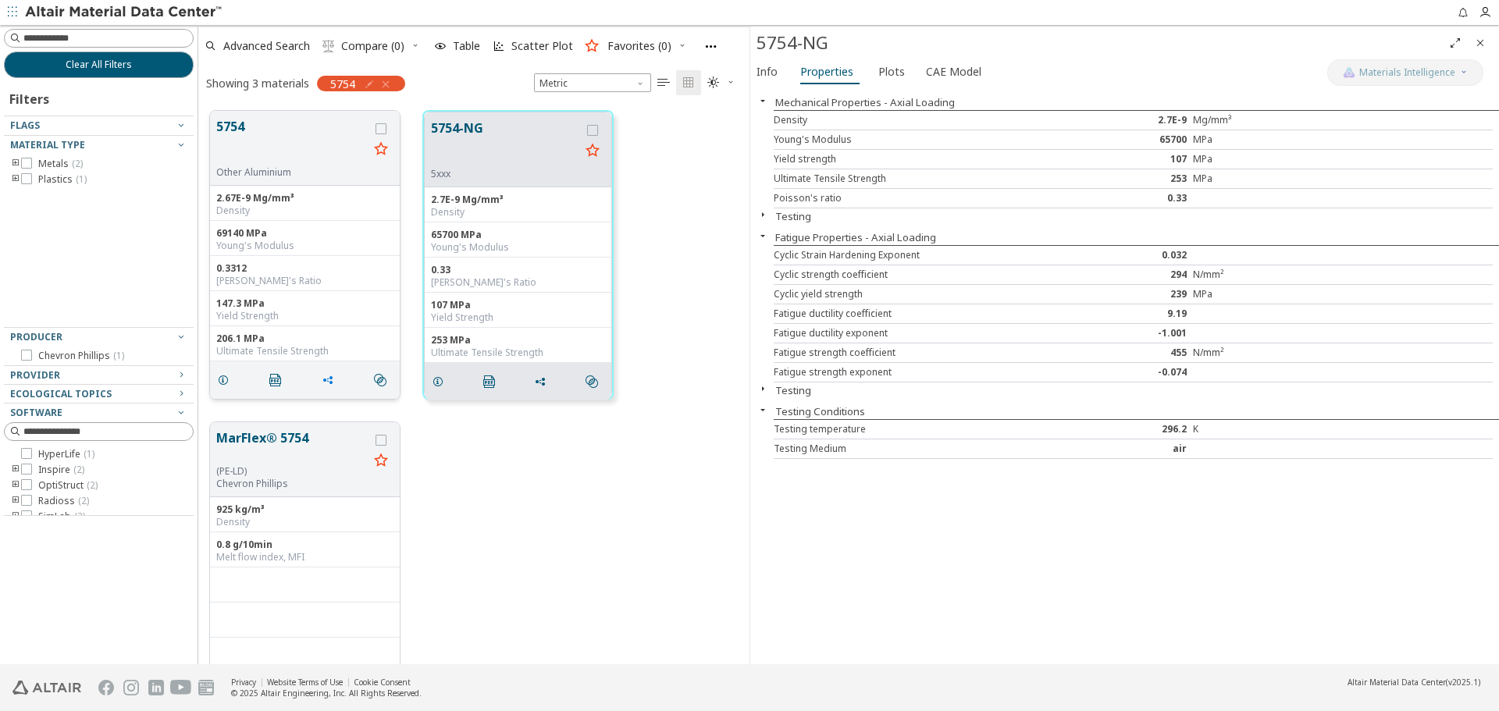
click at [327, 382] on icon "grid" at bounding box center [328, 380] width 12 height 12
click at [359, 408] on span "Copy to Clipboard" at bounding box center [393, 409] width 108 height 25
click at [169, 68] on button "Clear All Filters" at bounding box center [99, 65] width 190 height 27
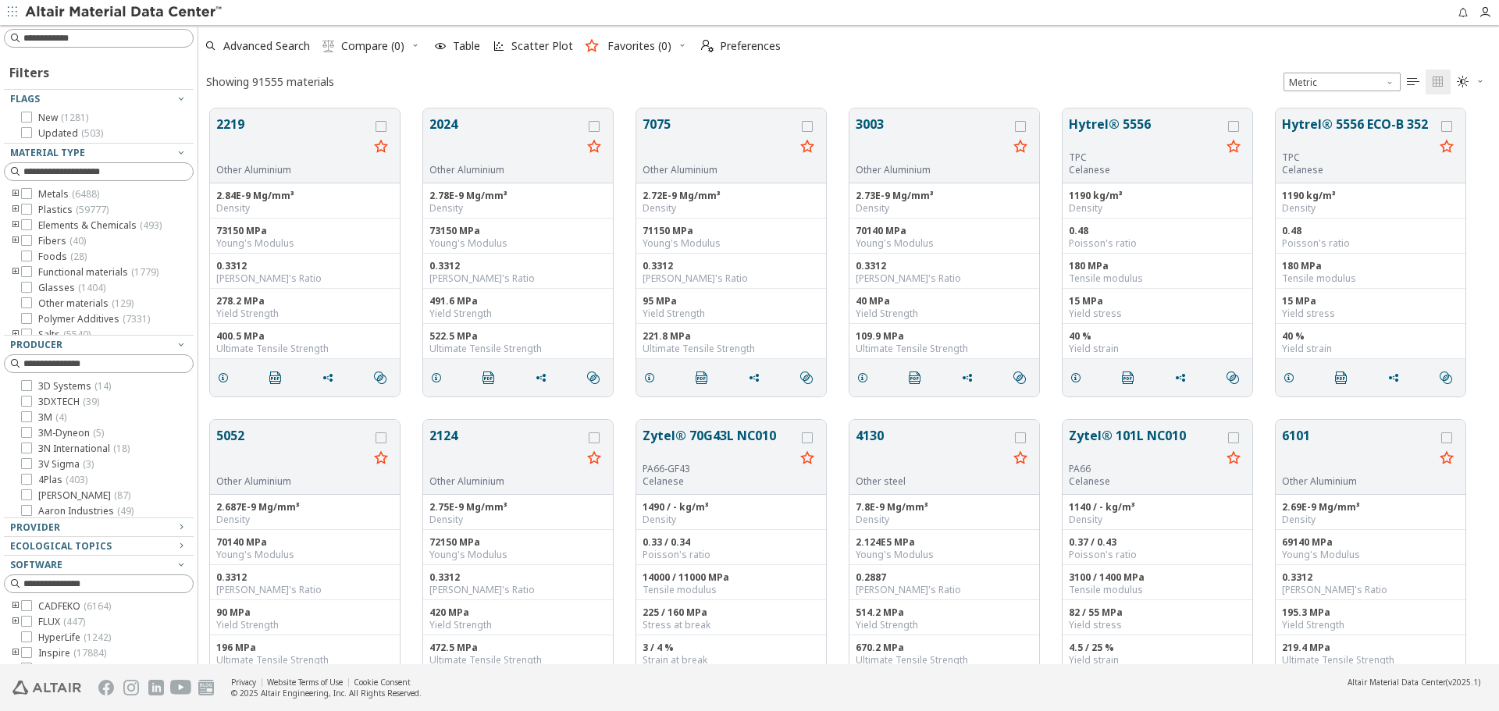
scroll to position [556, 1289]
click at [149, 45] on input at bounding box center [107, 38] width 169 height 16
type input "*********"
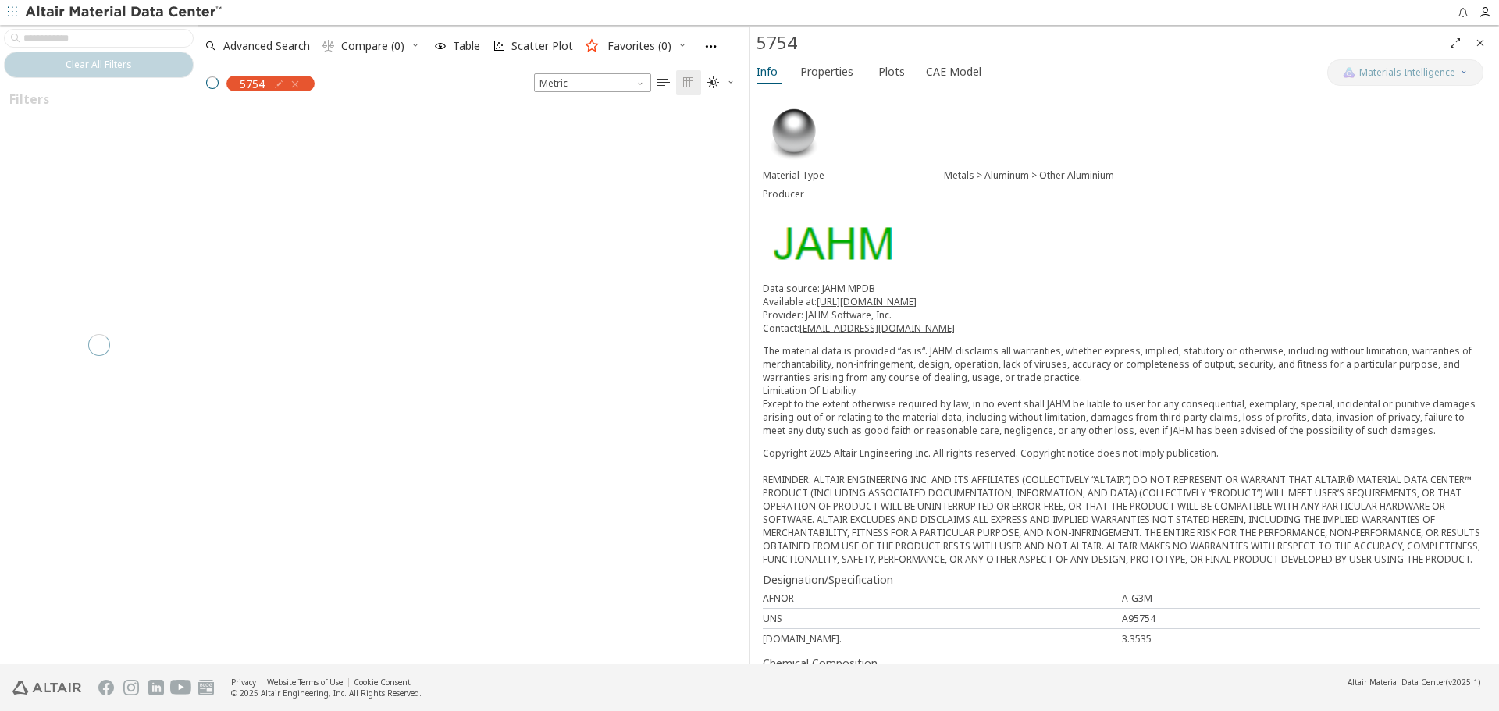
scroll to position [554, 540]
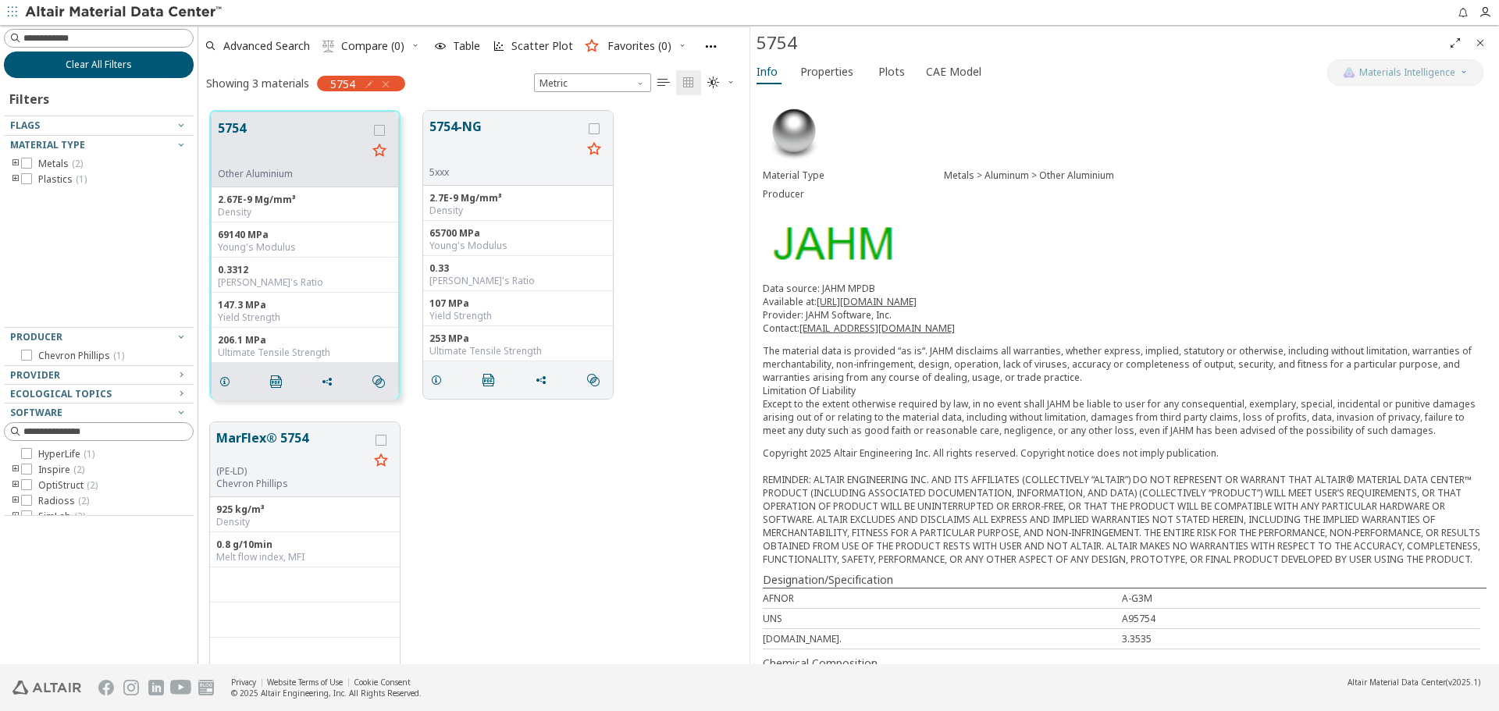
click at [160, 66] on button "Clear All Filters" at bounding box center [99, 65] width 190 height 27
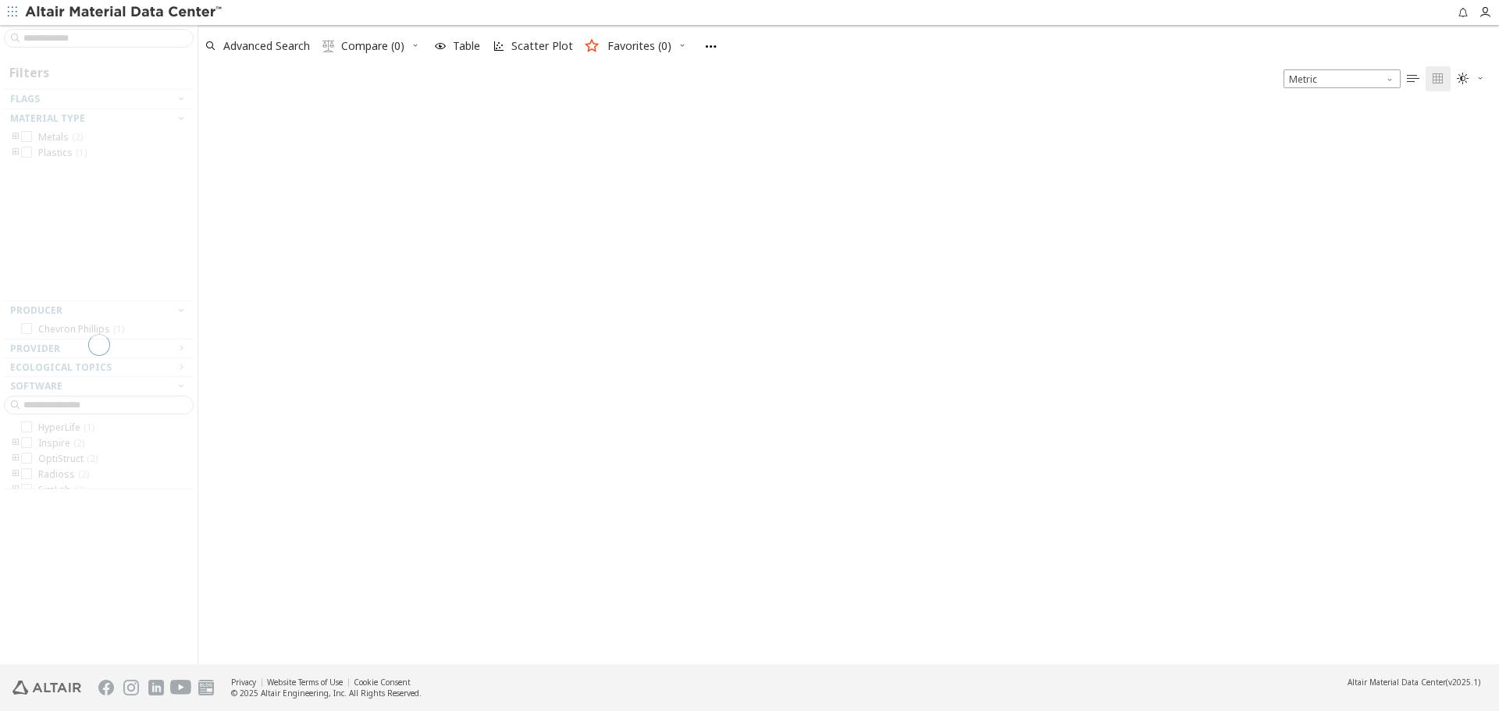
scroll to position [562, 1289]
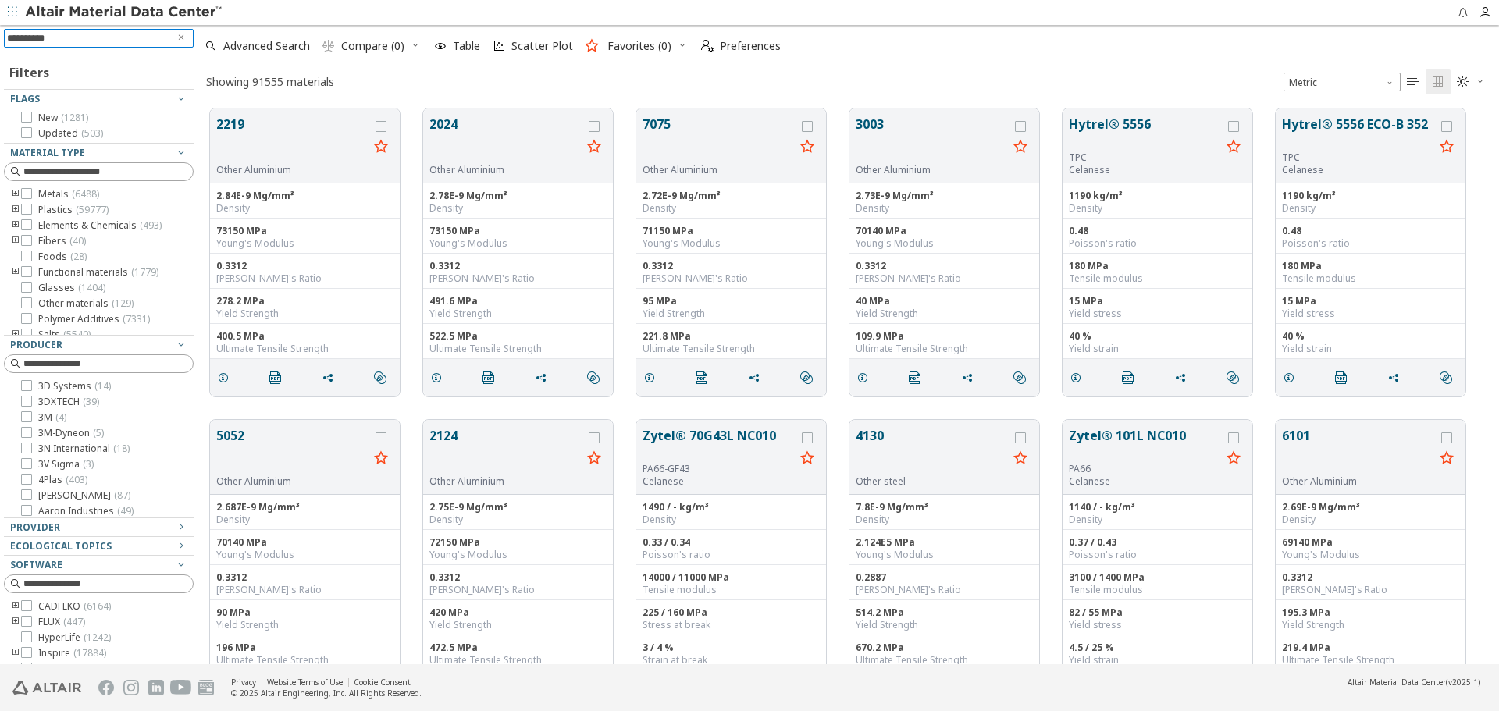
scroll to position [556, 1289]
type input "**********"
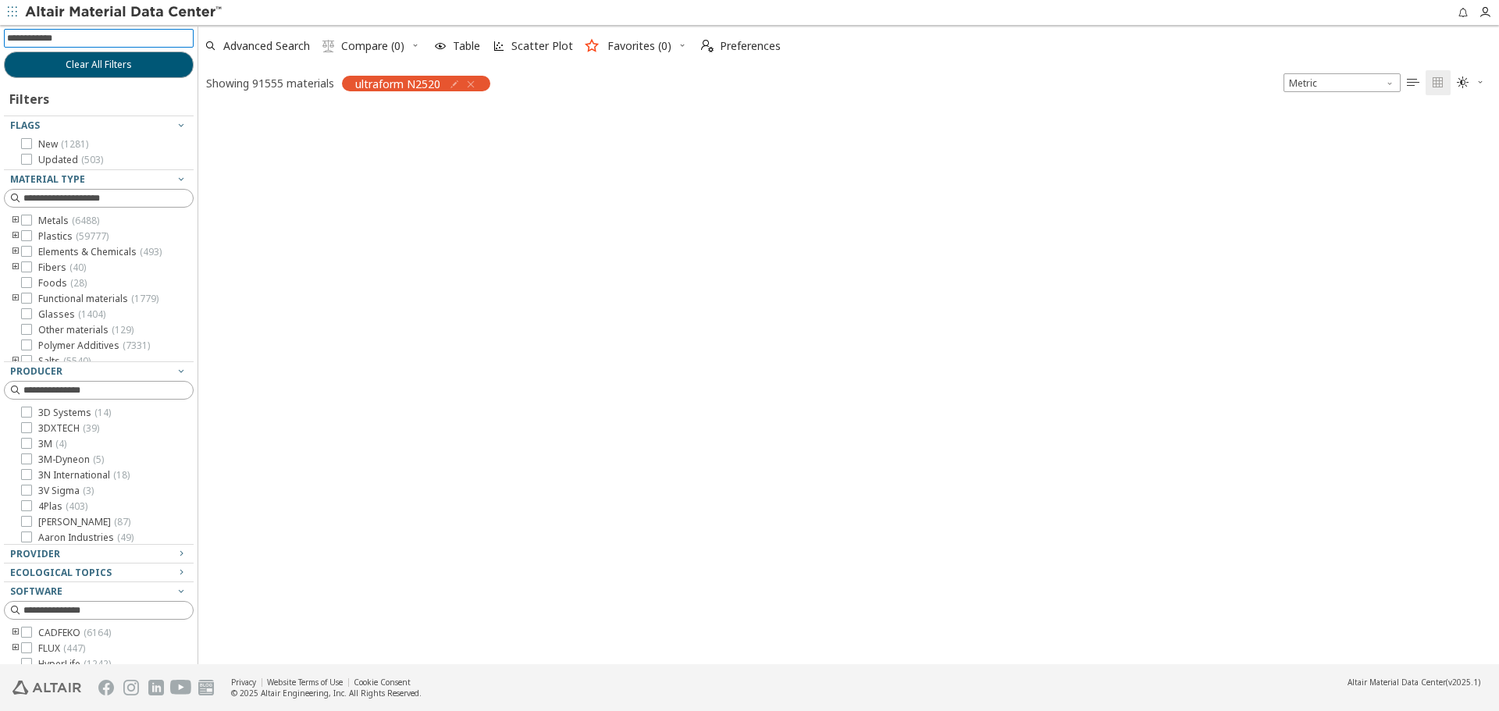
scroll to position [554, 1289]
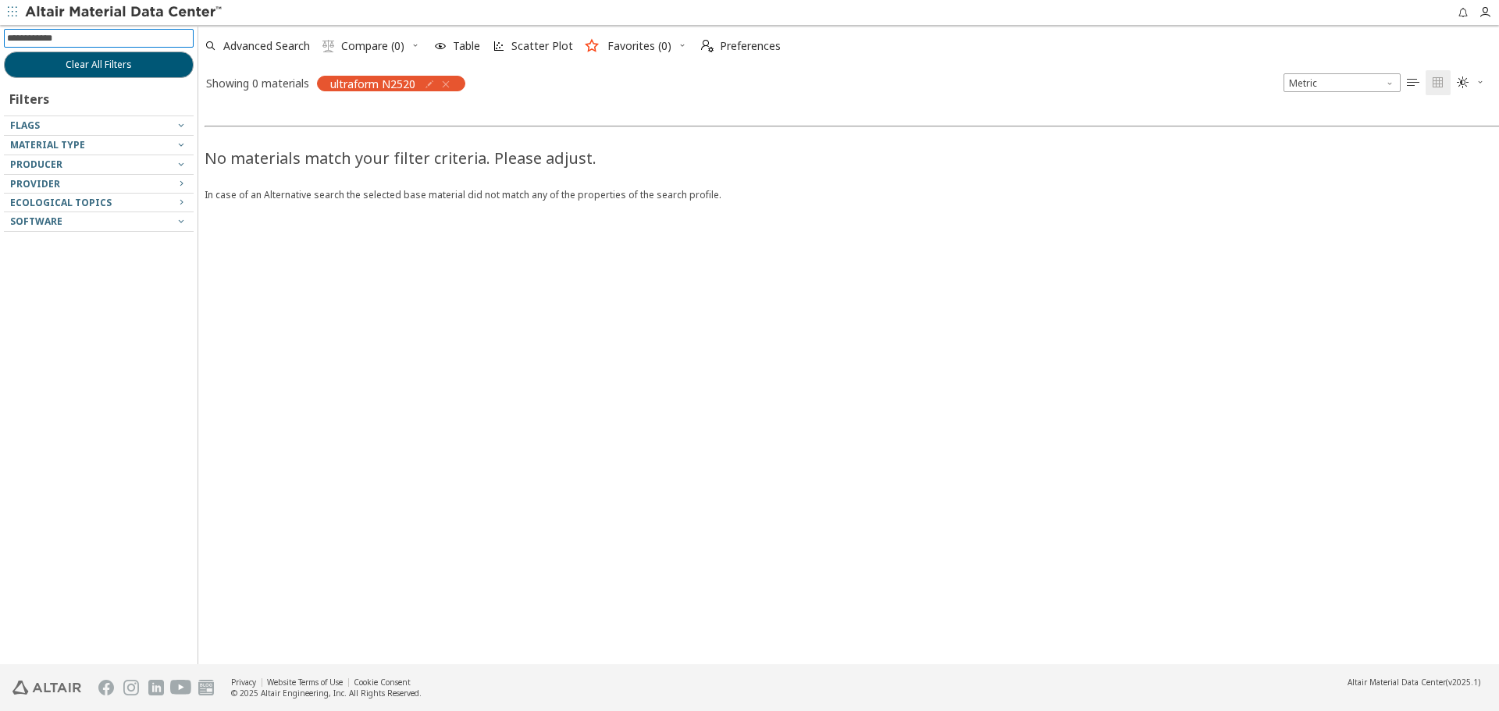
click at [429, 87] on icon "button" at bounding box center [429, 84] width 12 height 12
drag, startPoint x: 398, startPoint y: 117, endPoint x: 356, endPoint y: 117, distance: 41.4
click at [356, 117] on input "**********" at bounding box center [361, 117] width 102 height 17
click at [394, 118] on input "**********" at bounding box center [361, 117] width 102 height 17
drag, startPoint x: 388, startPoint y: 118, endPoint x: 361, endPoint y: 123, distance: 27.7
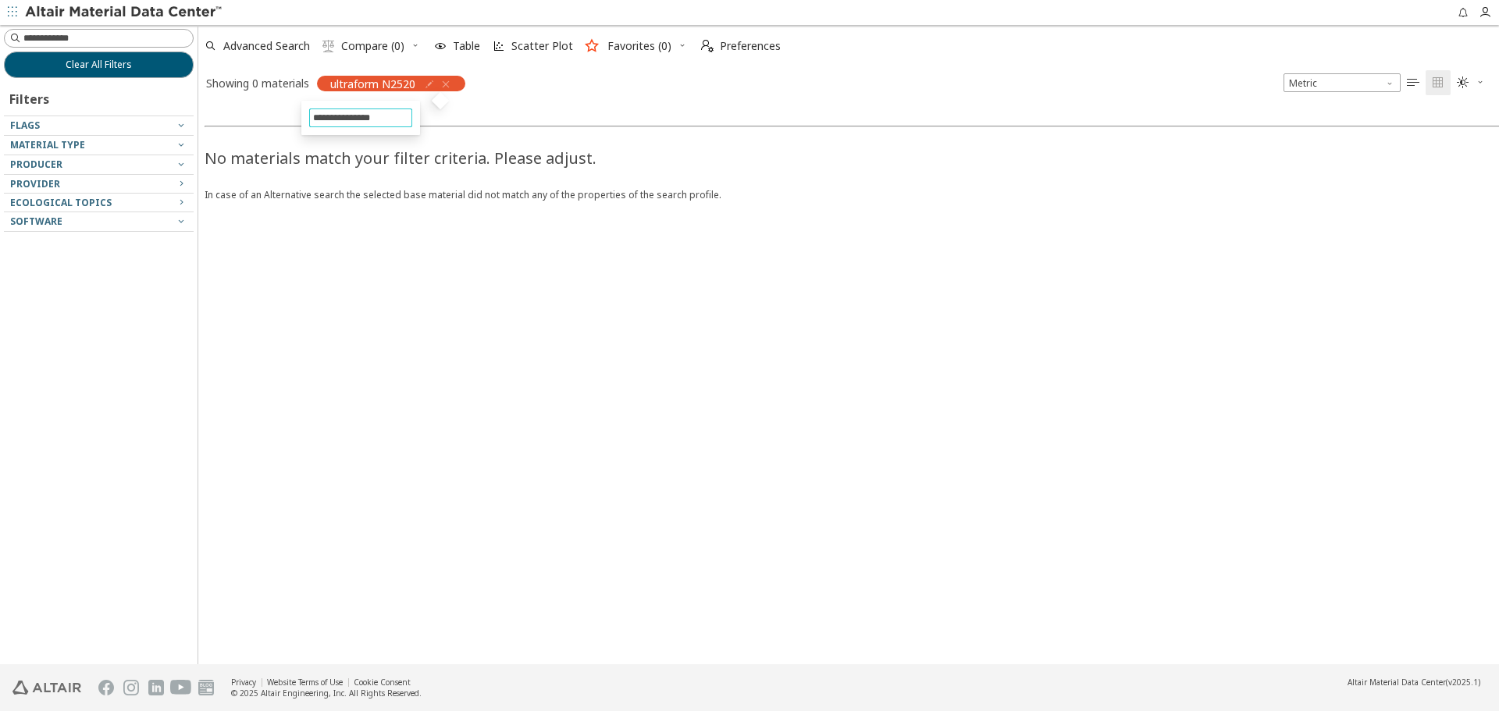
click at [361, 123] on input "**********" at bounding box center [361, 117] width 102 height 17
type input "*********"
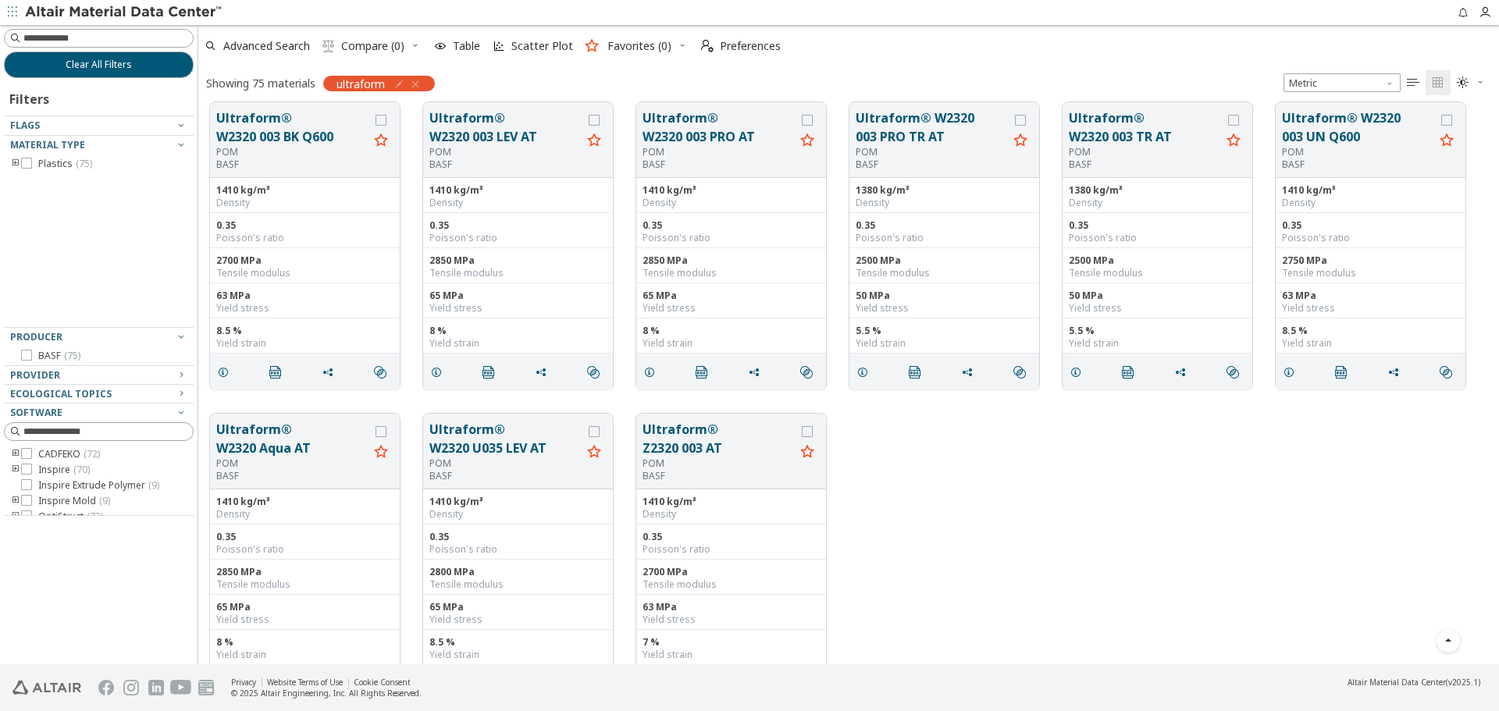
scroll to position [3485, 0]
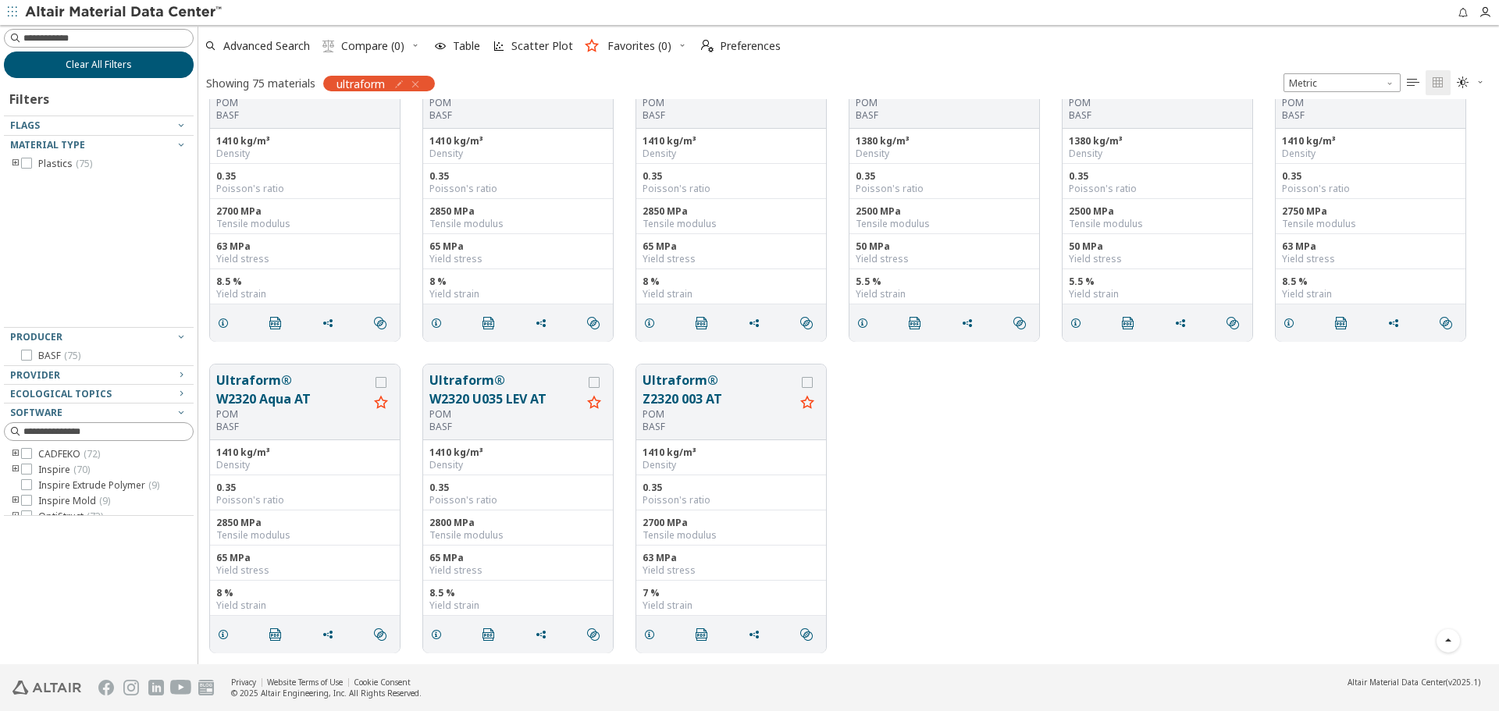
click at [168, 71] on button "Clear All Filters" at bounding box center [99, 65] width 190 height 27
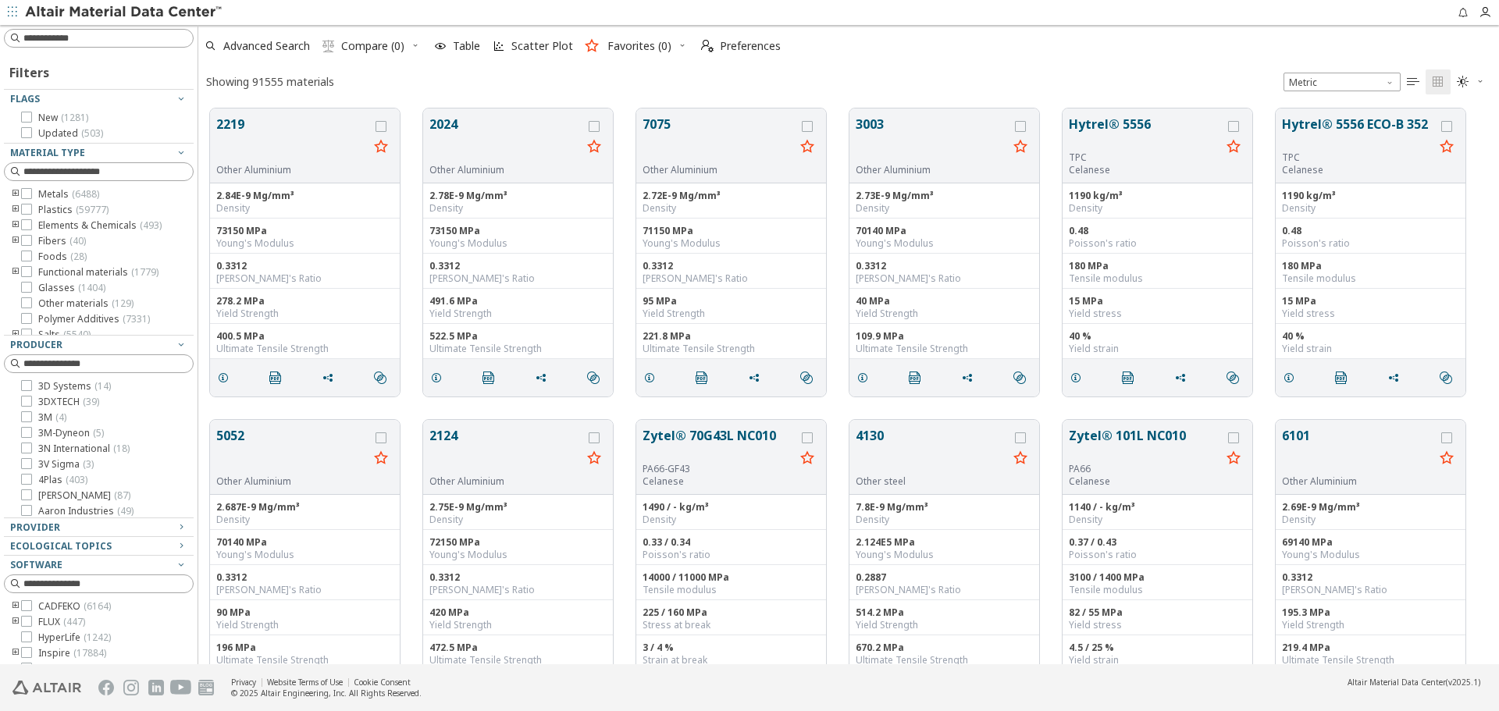
scroll to position [556, 1289]
click at [141, 44] on input at bounding box center [100, 38] width 187 height 17
type input "****"
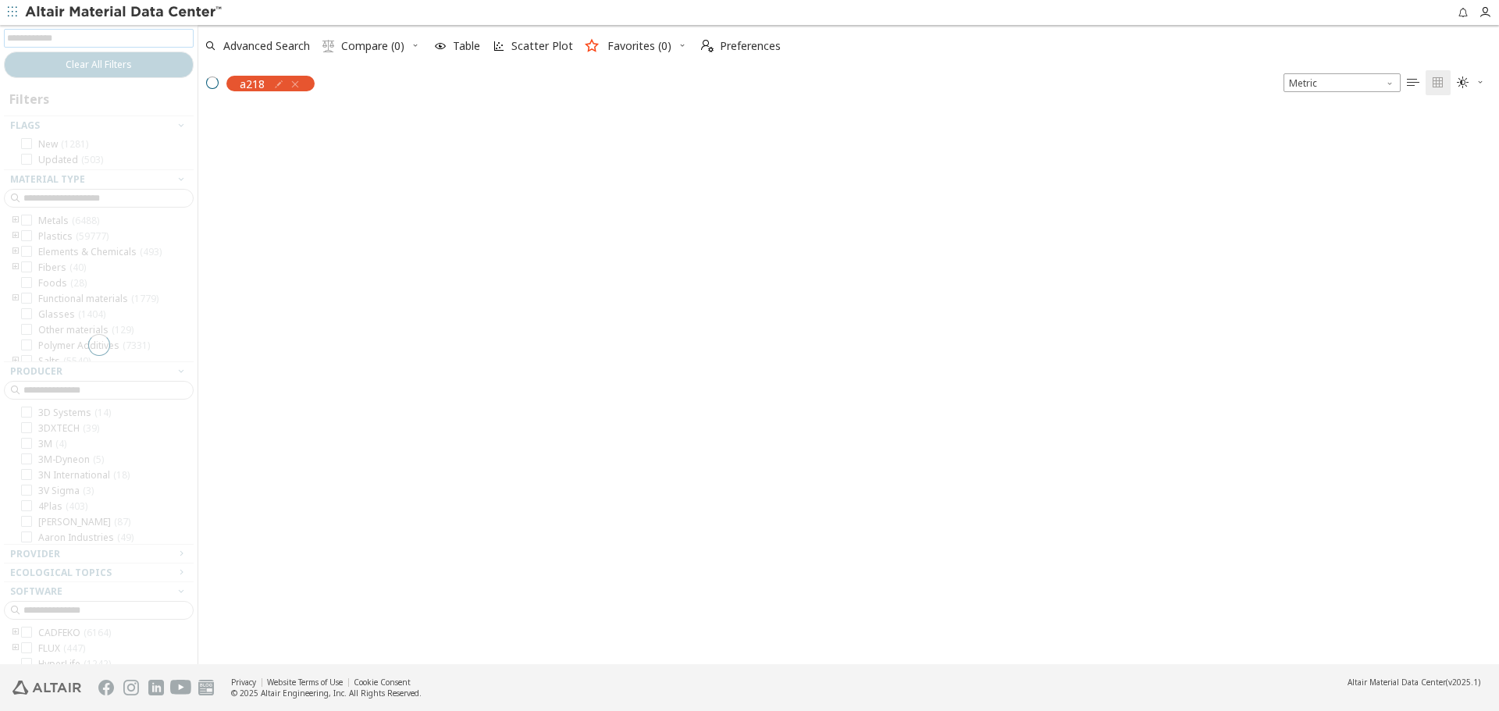
scroll to position [554, 1289]
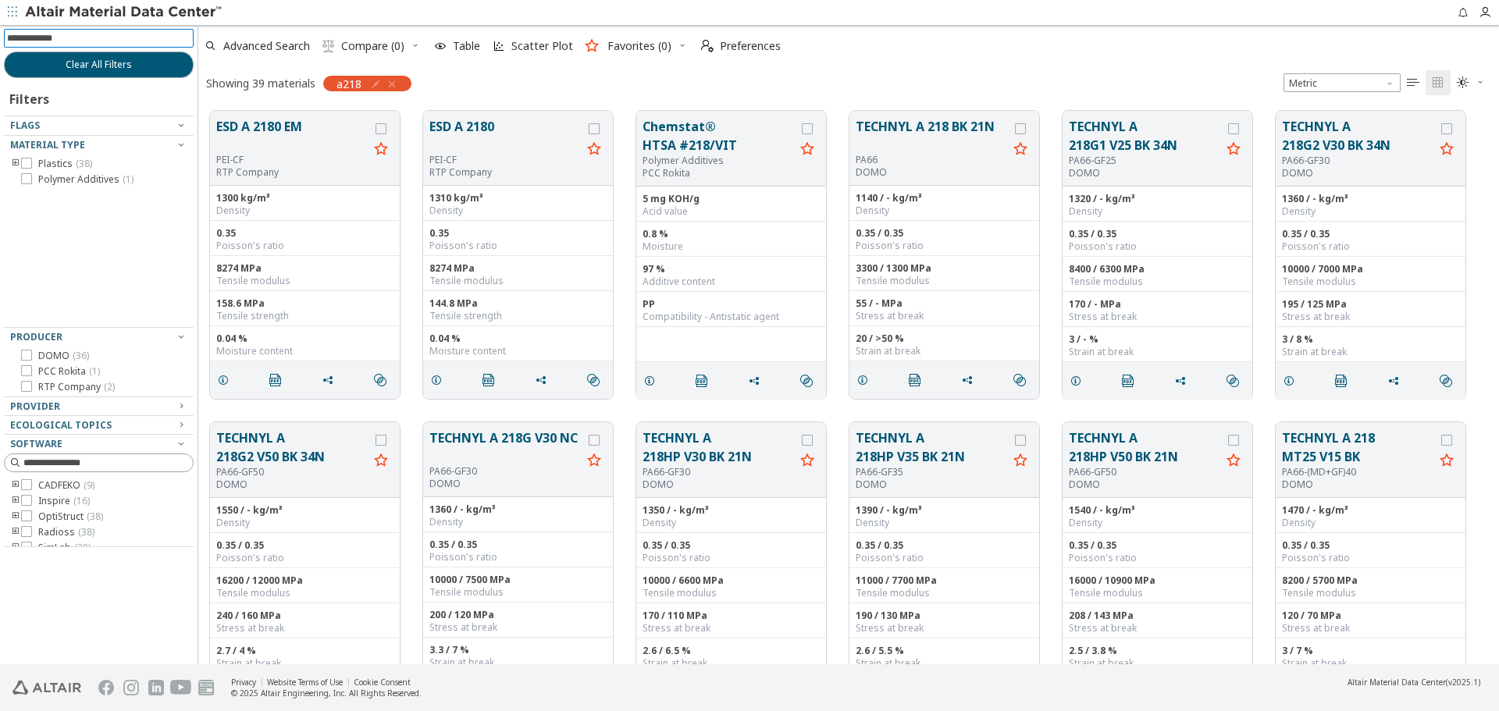
click at [11, 161] on icon "toogle group" at bounding box center [15, 164] width 11 height 12
click at [39, 180] on icon "toogle group" at bounding box center [39, 179] width 11 height 12
click at [98, 193] on span "PA66 ( 36 )" at bounding box center [105, 195] width 41 height 12
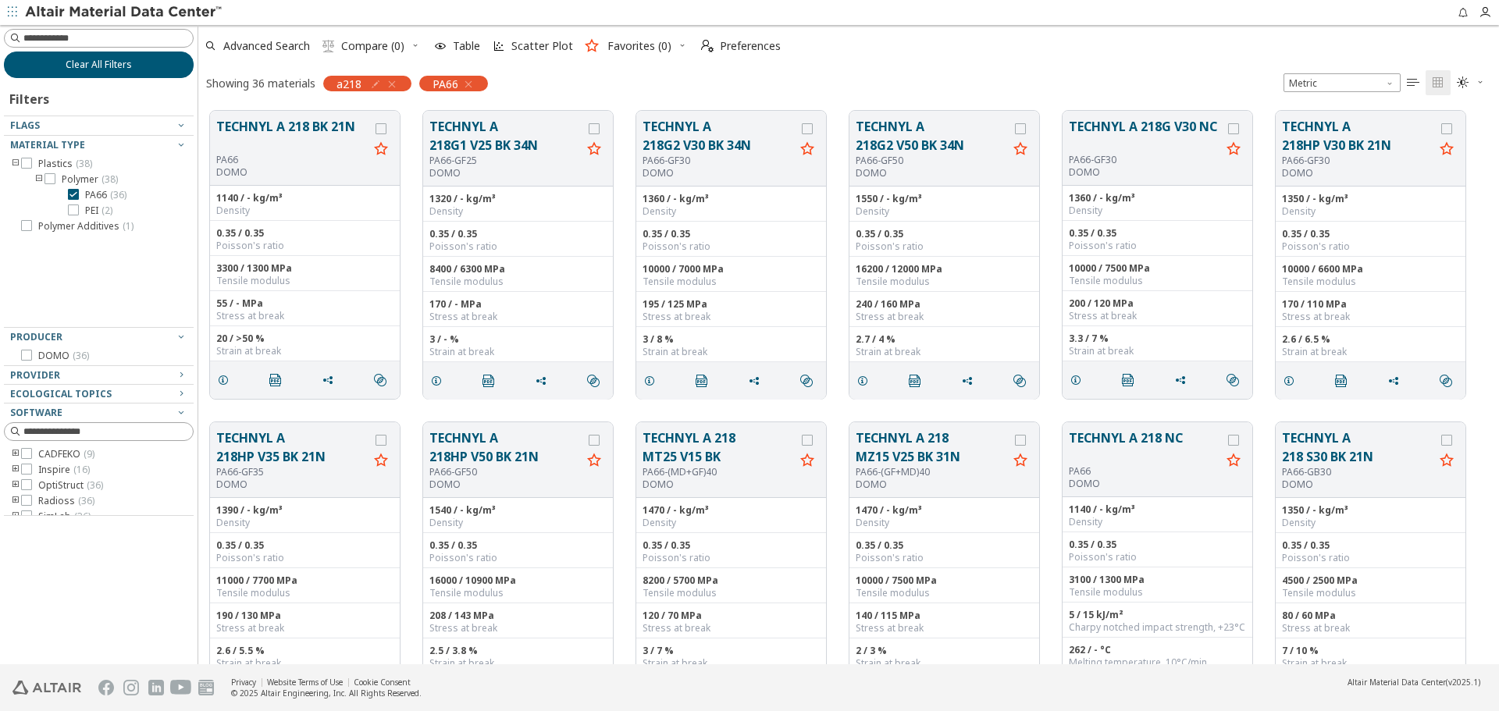
click at [105, 61] on span "Clear All Filters" at bounding box center [99, 65] width 66 height 12
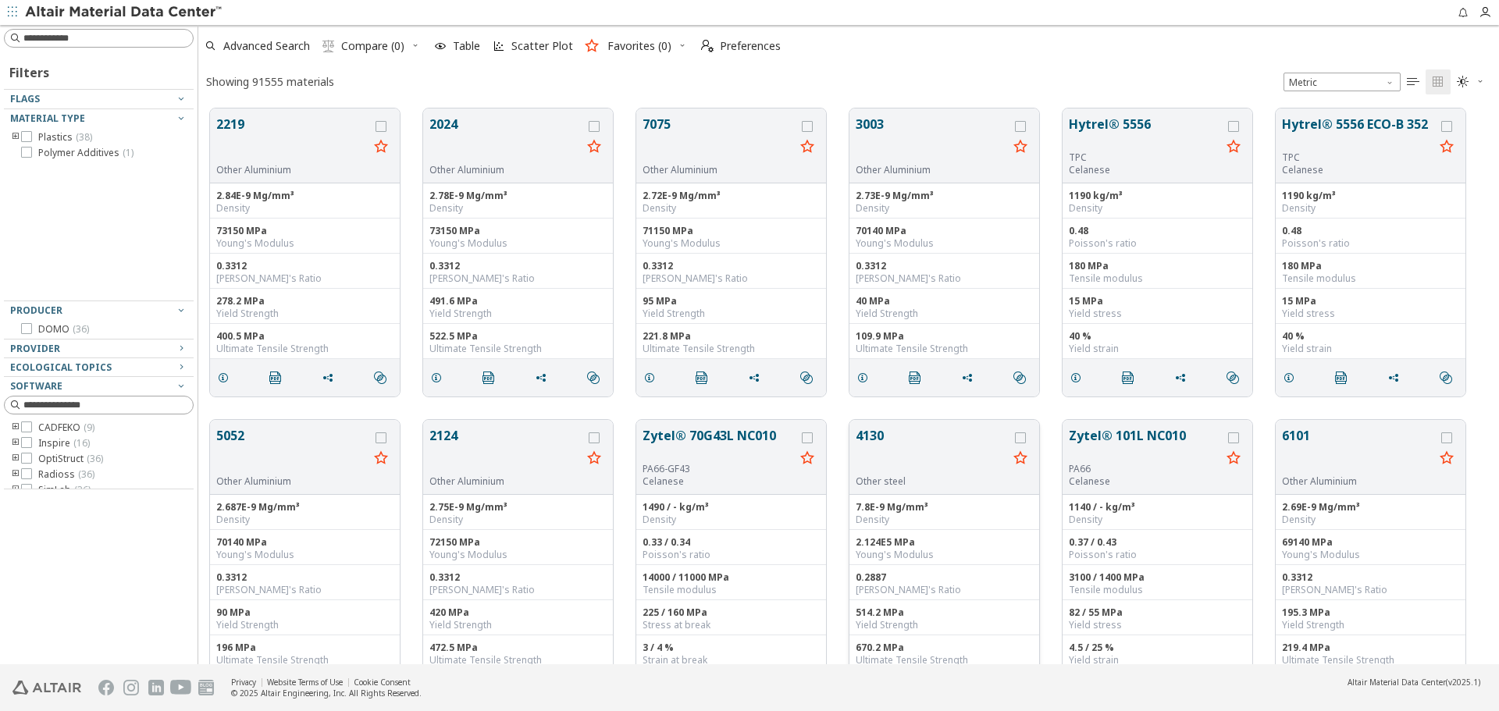
scroll to position [556, 1289]
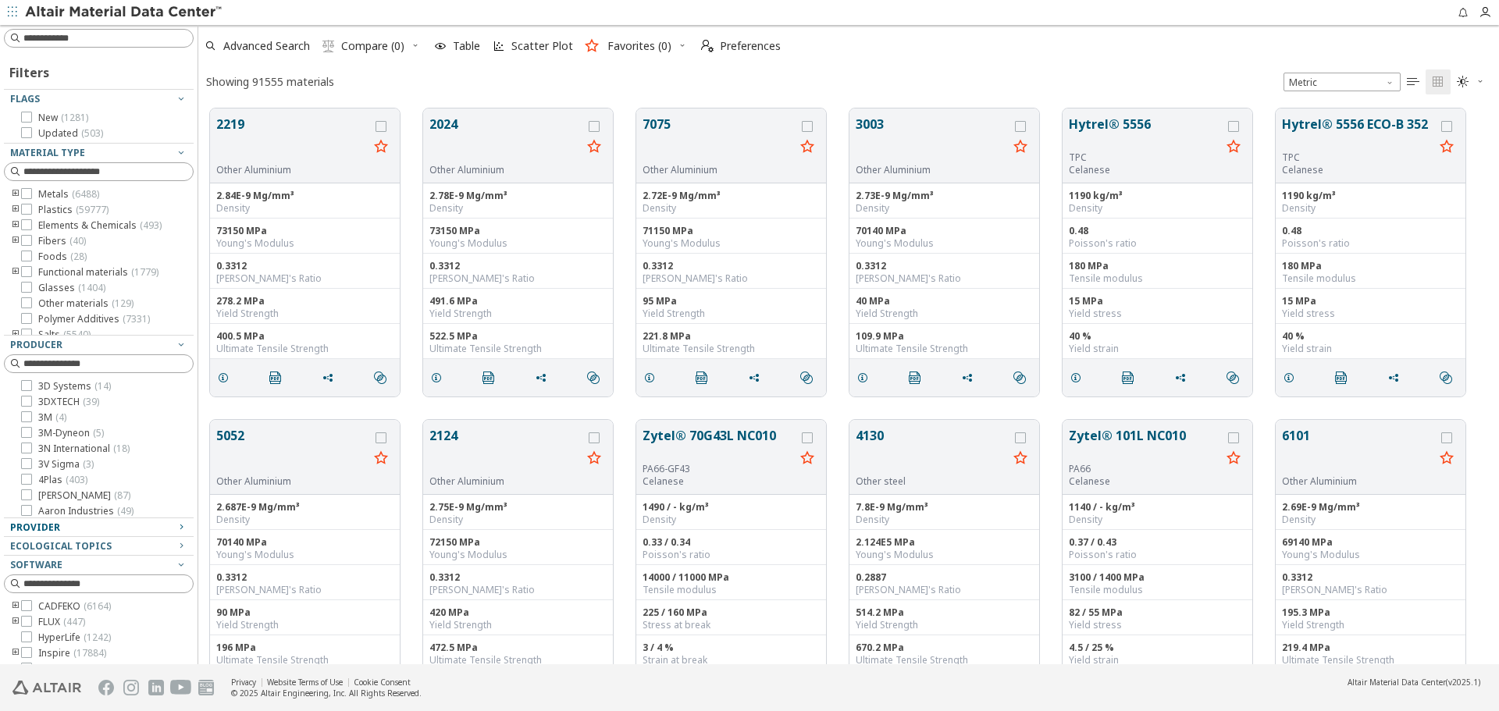
click at [95, 525] on div "Provider" at bounding box center [92, 528] width 165 height 12
click at [147, 37] on input at bounding box center [107, 38] width 169 height 16
type input "**********"
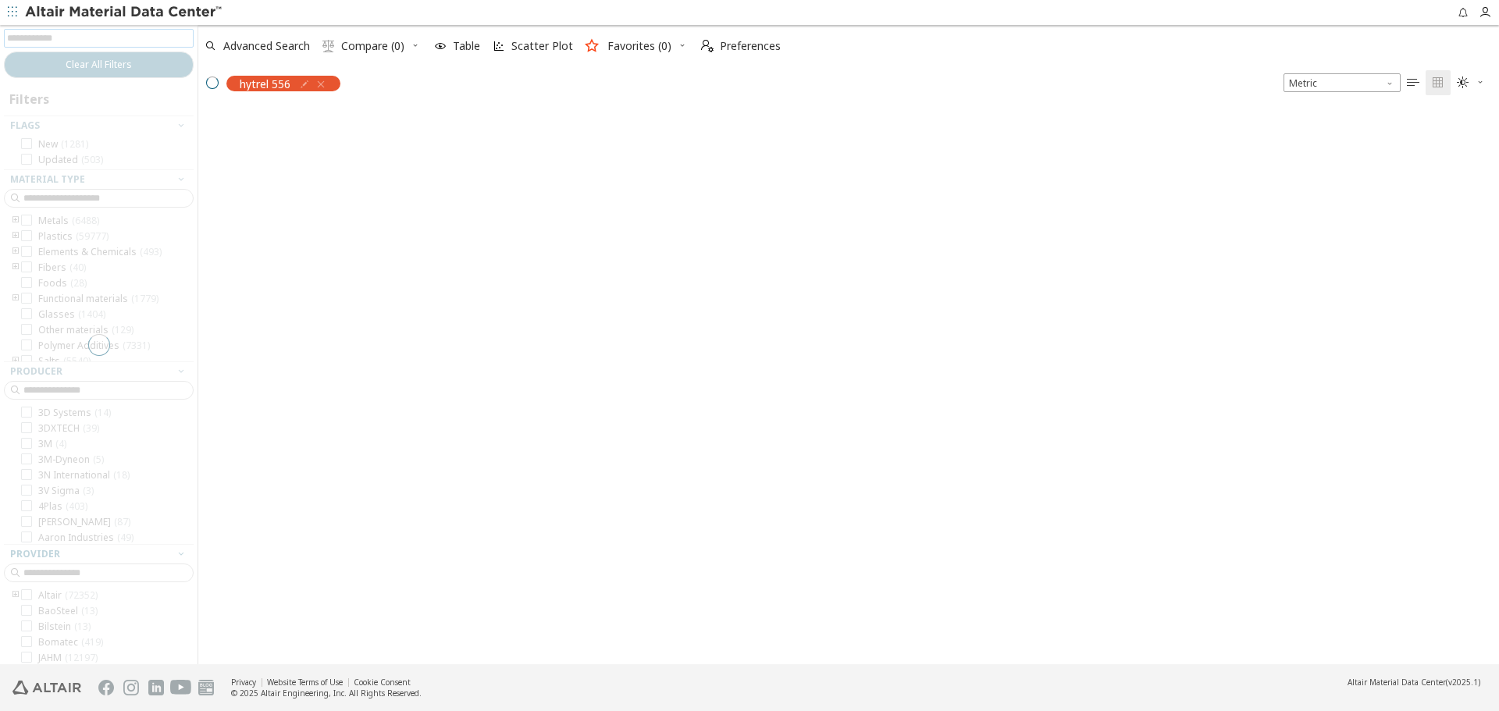
scroll to position [554, 1289]
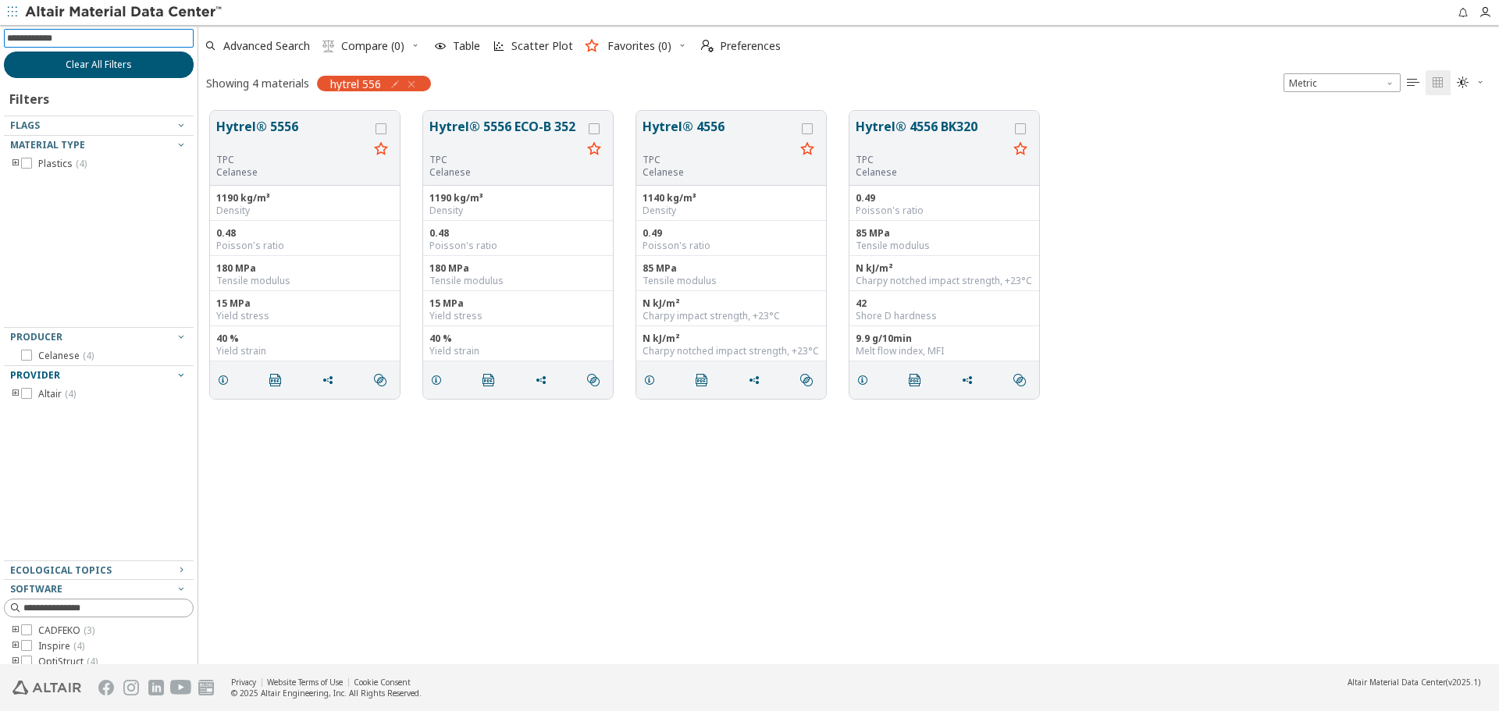
click at [144, 65] on button "Clear All Filters" at bounding box center [99, 65] width 190 height 27
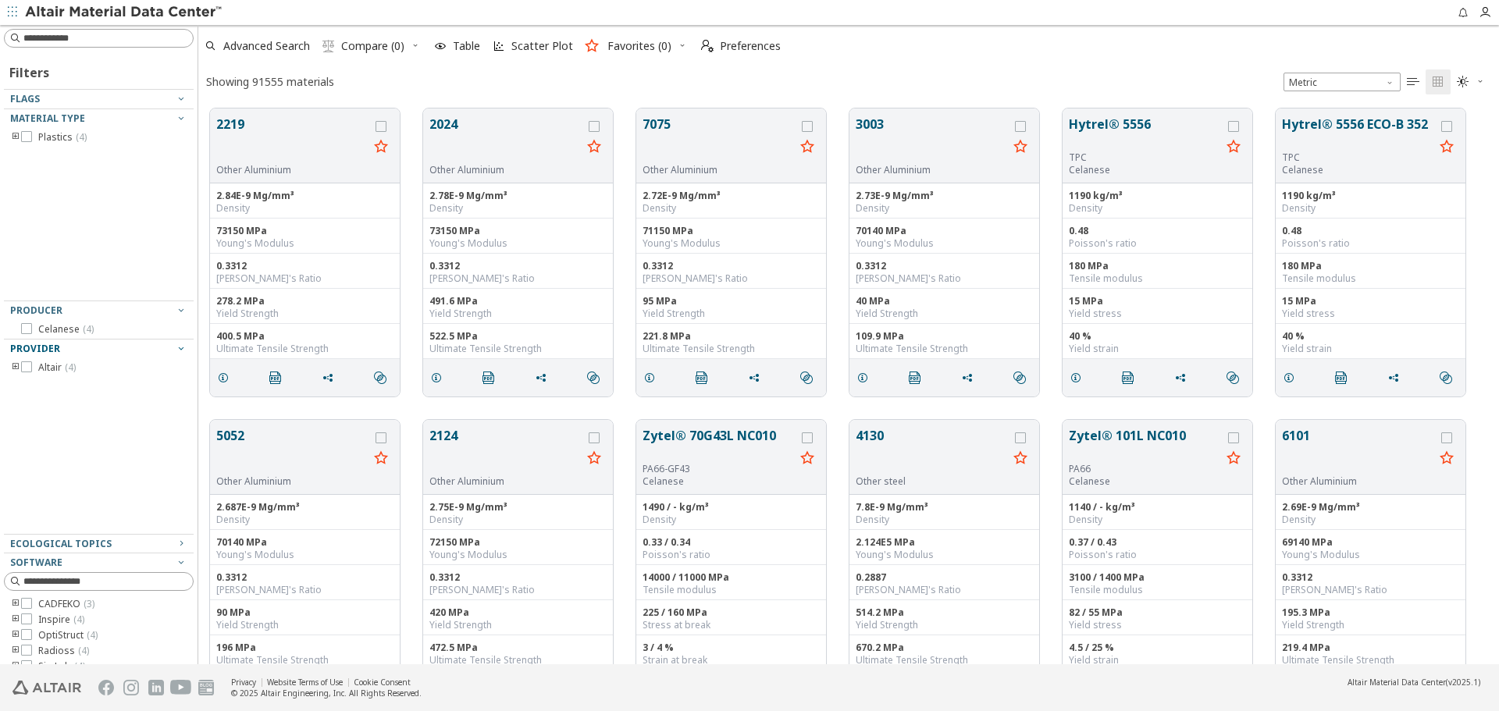
scroll to position [556, 1289]
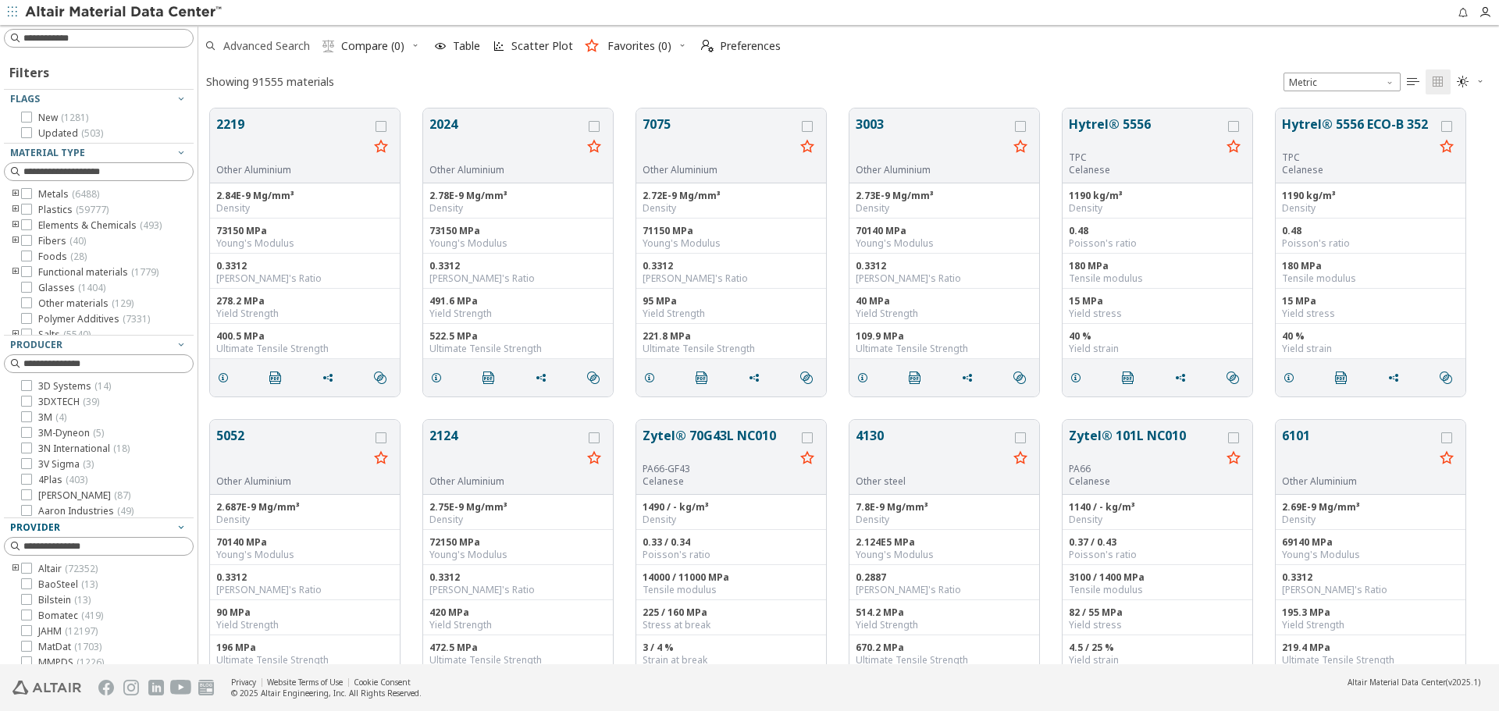
click at [287, 46] on span "Advanced Search" at bounding box center [266, 46] width 87 height 11
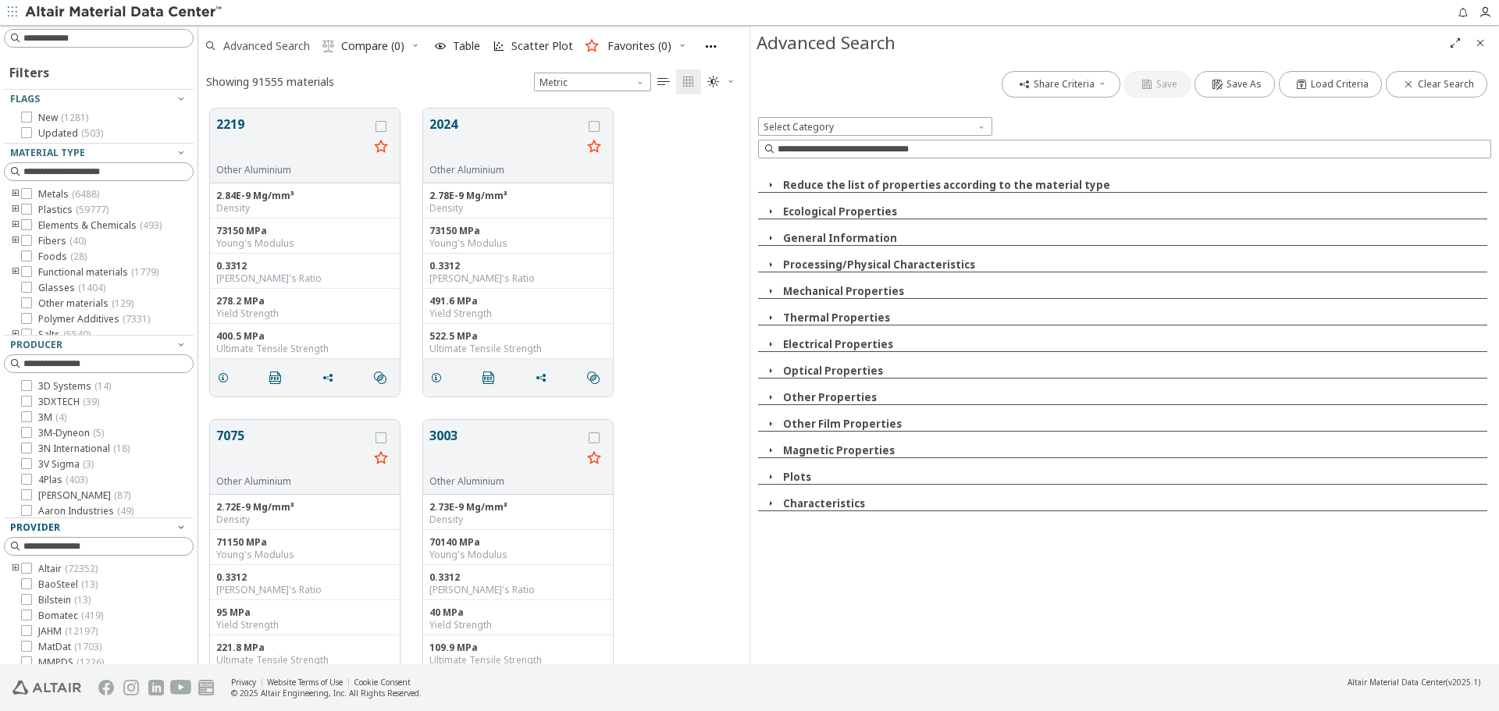
click at [287, 46] on span "Advanced Search" at bounding box center [266, 46] width 87 height 11
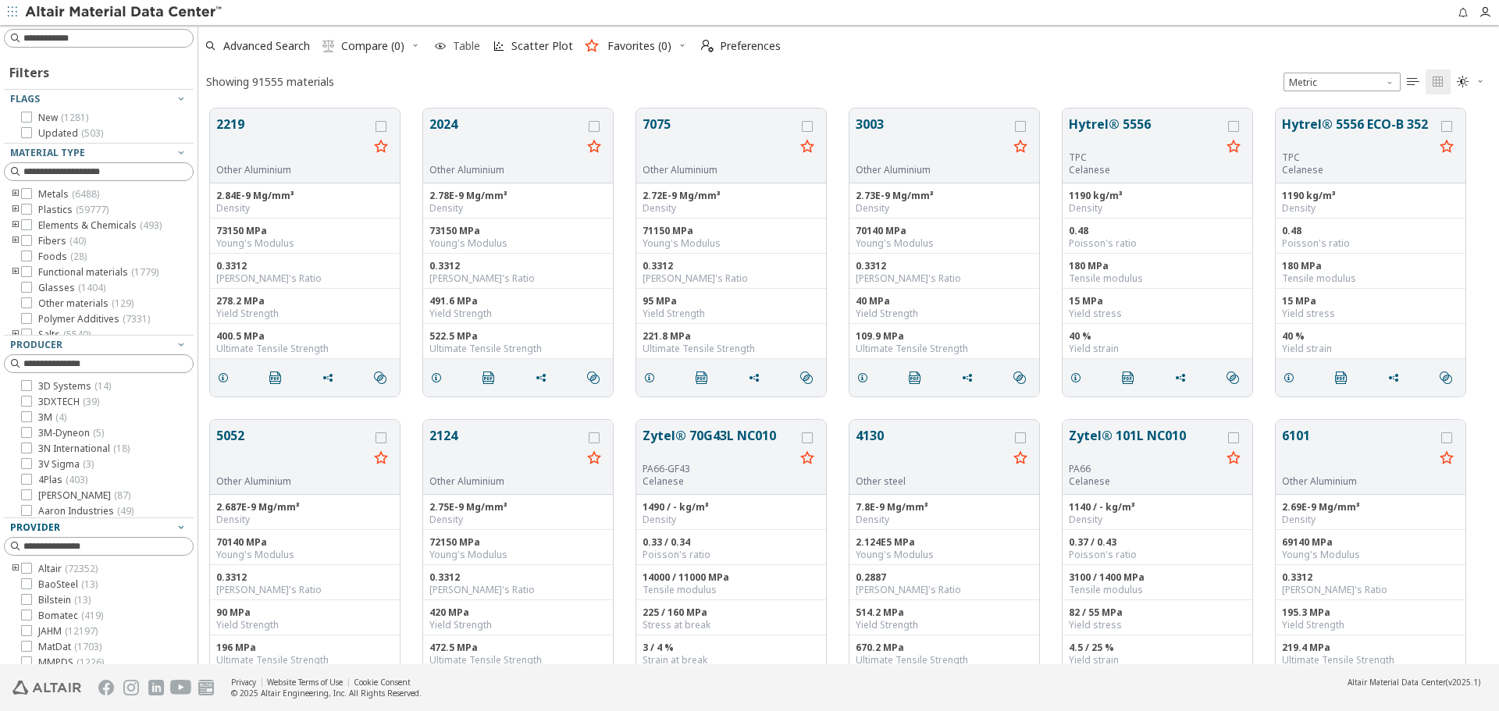
click at [466, 54] on span "Table" at bounding box center [457, 46] width 52 height 34
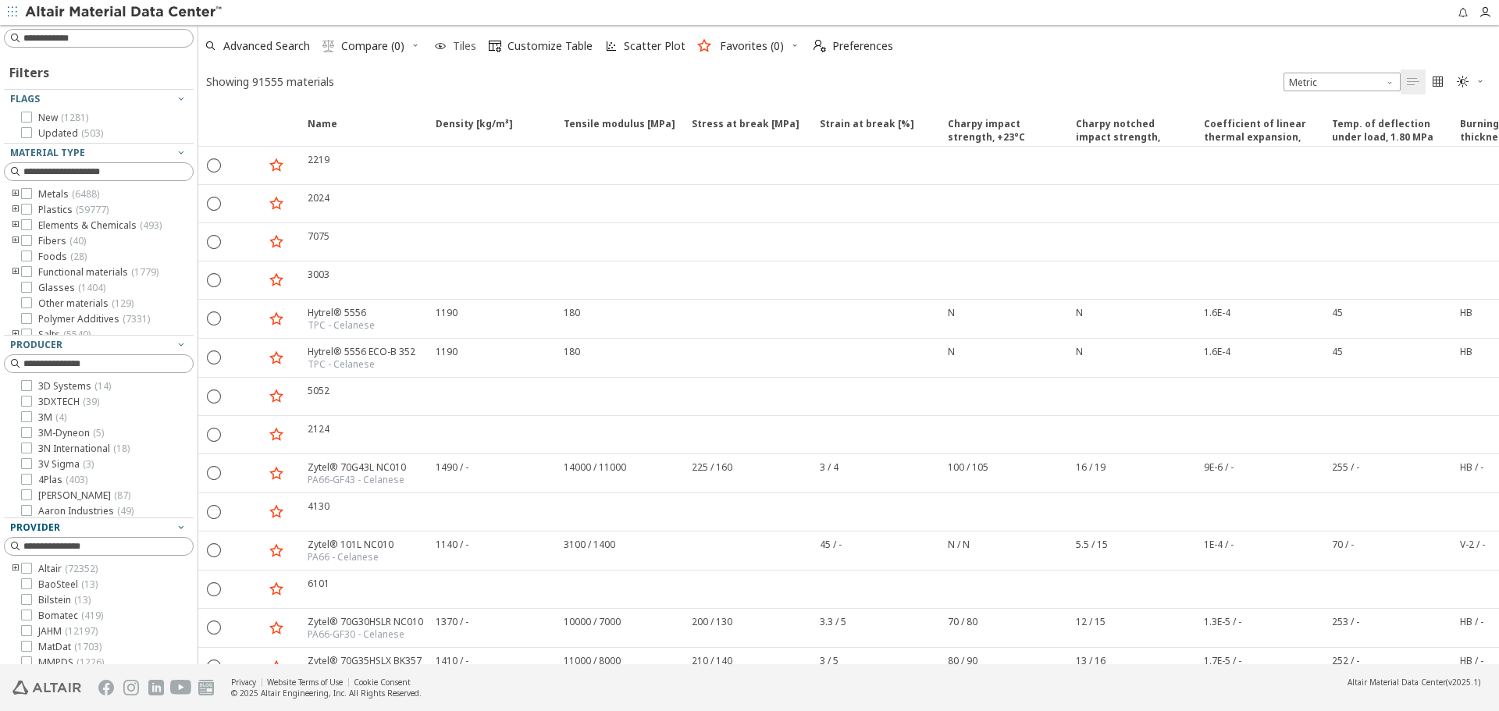
click at [468, 49] on span "Tiles" at bounding box center [464, 46] width 23 height 11
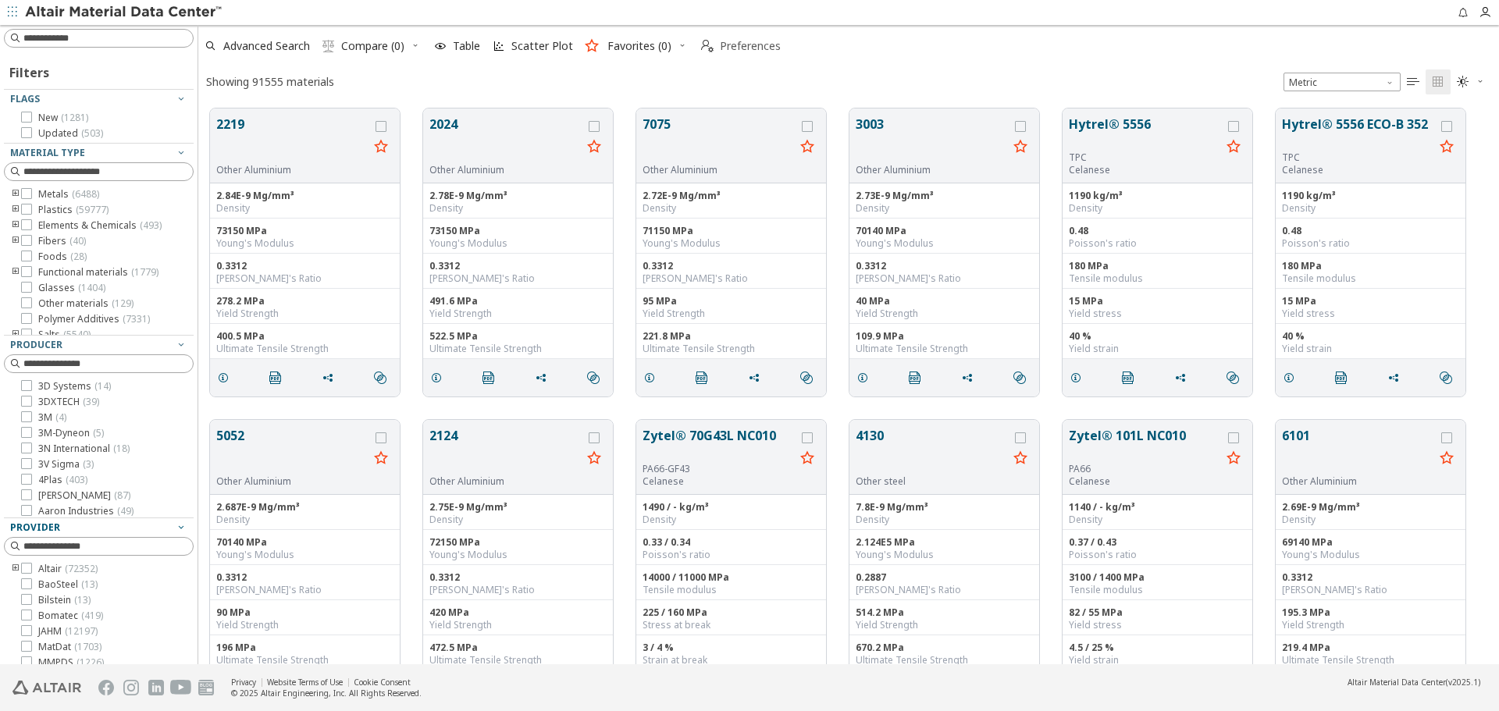
click at [720, 50] on span "Preferences" at bounding box center [750, 46] width 61 height 11
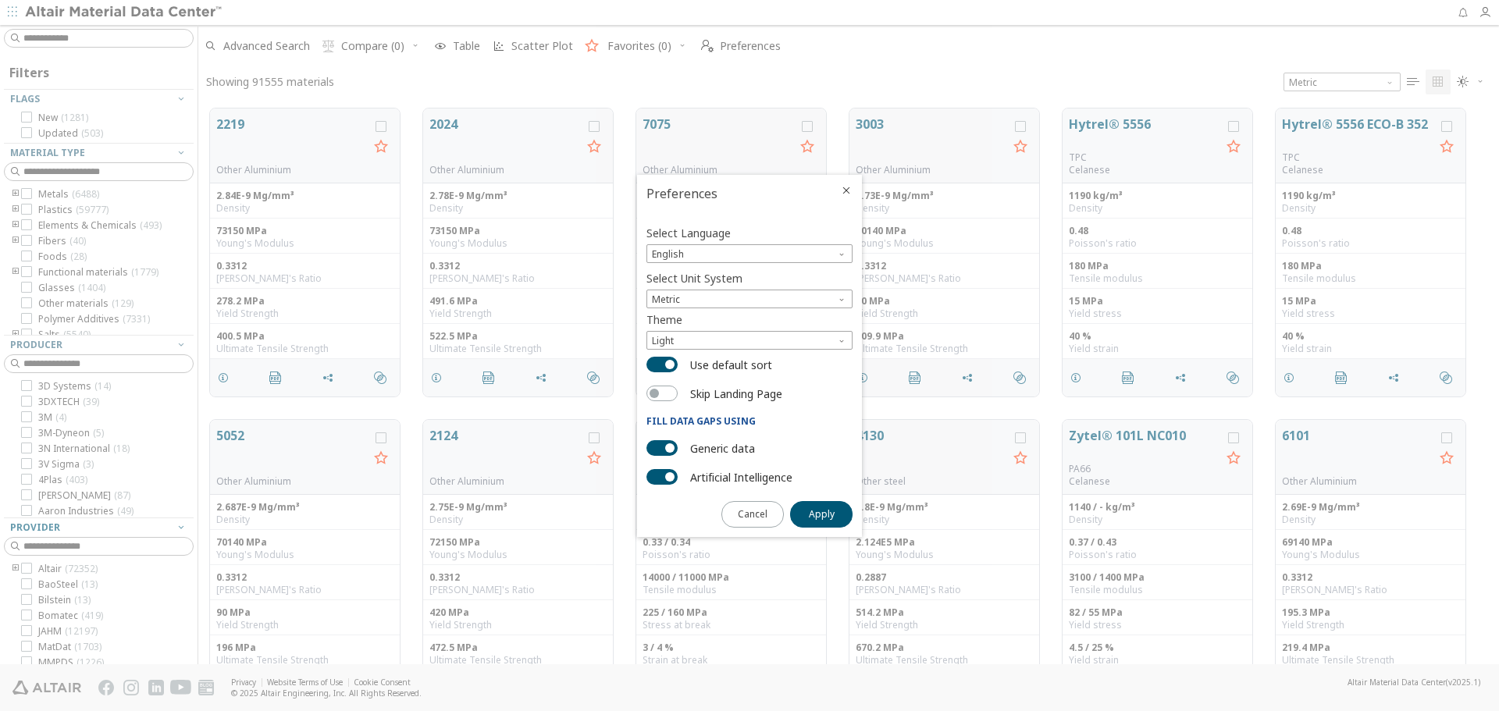
click at [845, 194] on icon "Close" at bounding box center [846, 190] width 12 height 12
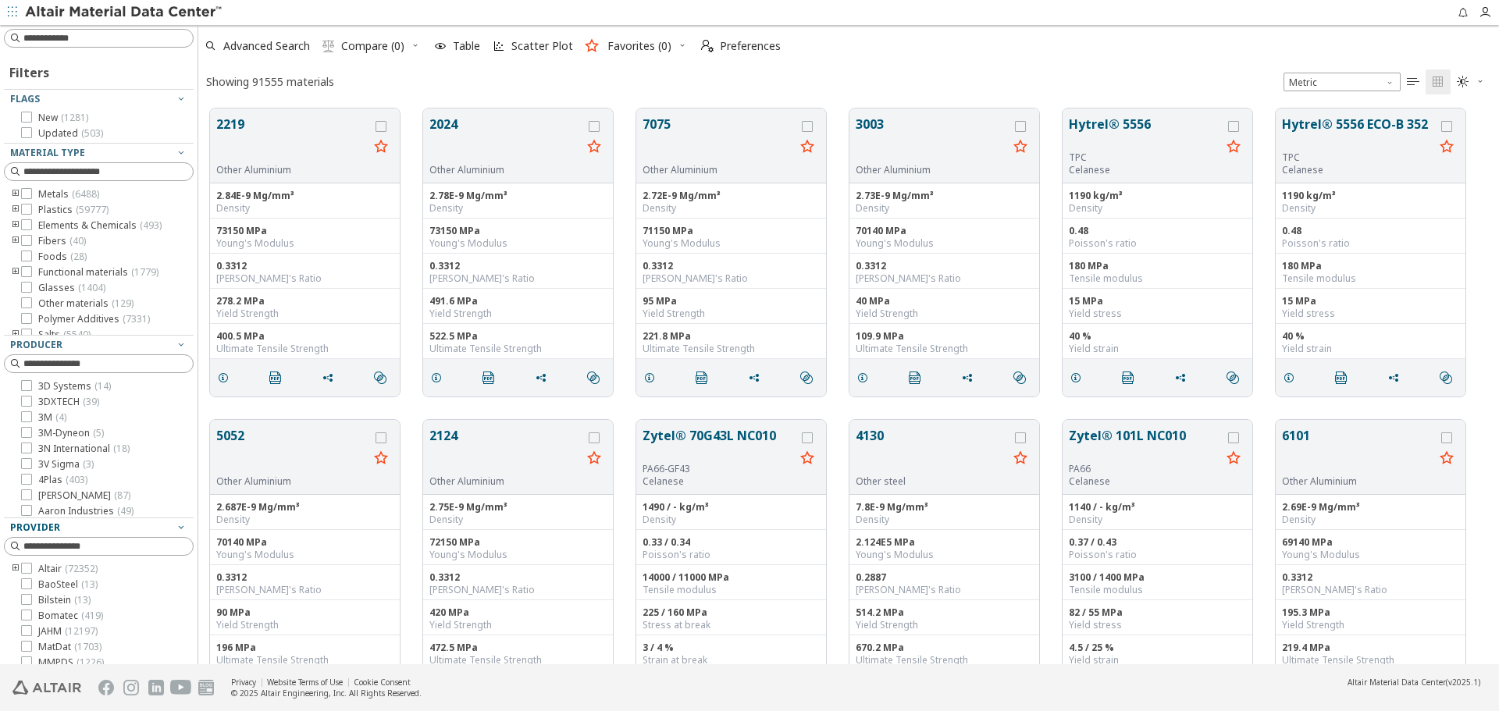
click at [1484, 81] on icon "button" at bounding box center [1480, 81] width 9 height 9
click at [1202, 69] on div "Showing 91555 materials Metric   " at bounding box center [848, 81] width 1301 height 30
click at [75, 194] on span "( 6488 )" at bounding box center [85, 193] width 27 height 13
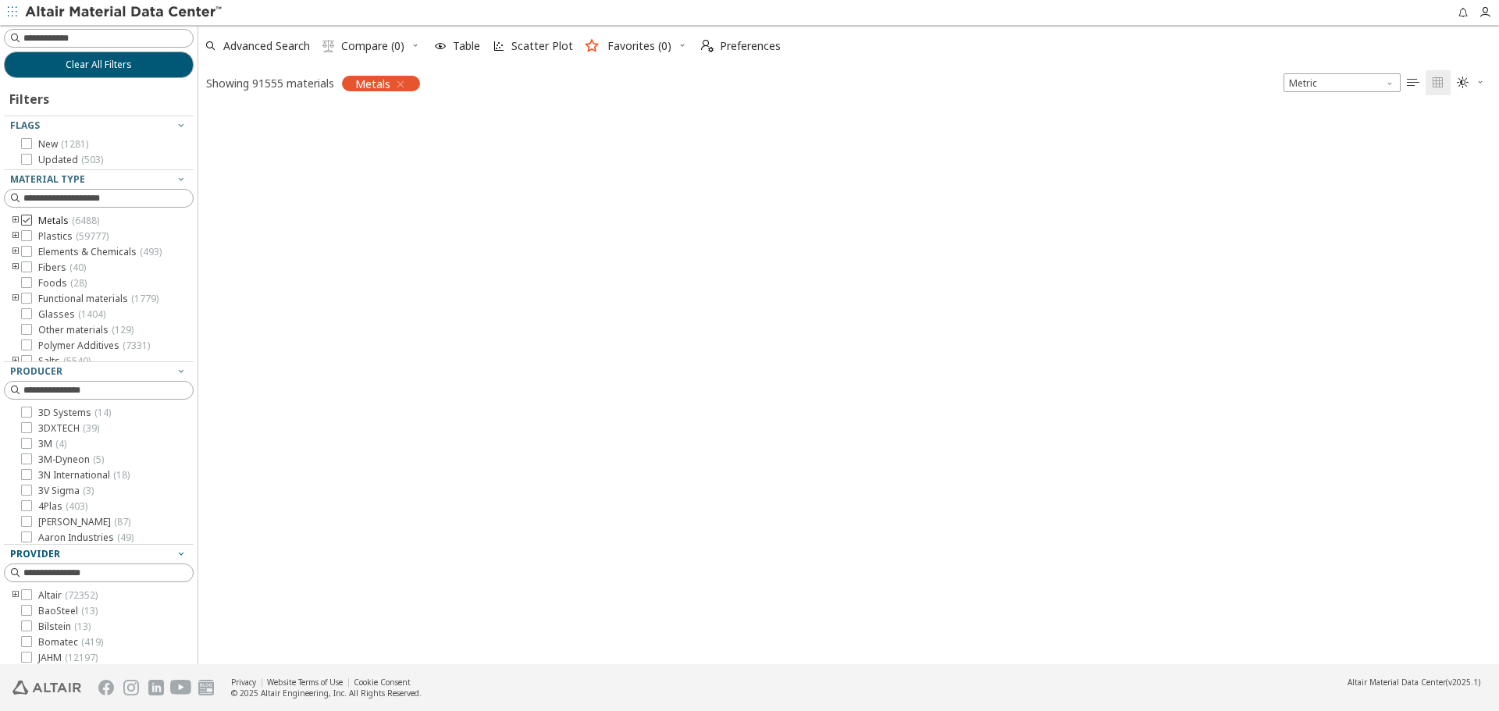
scroll to position [554, 1289]
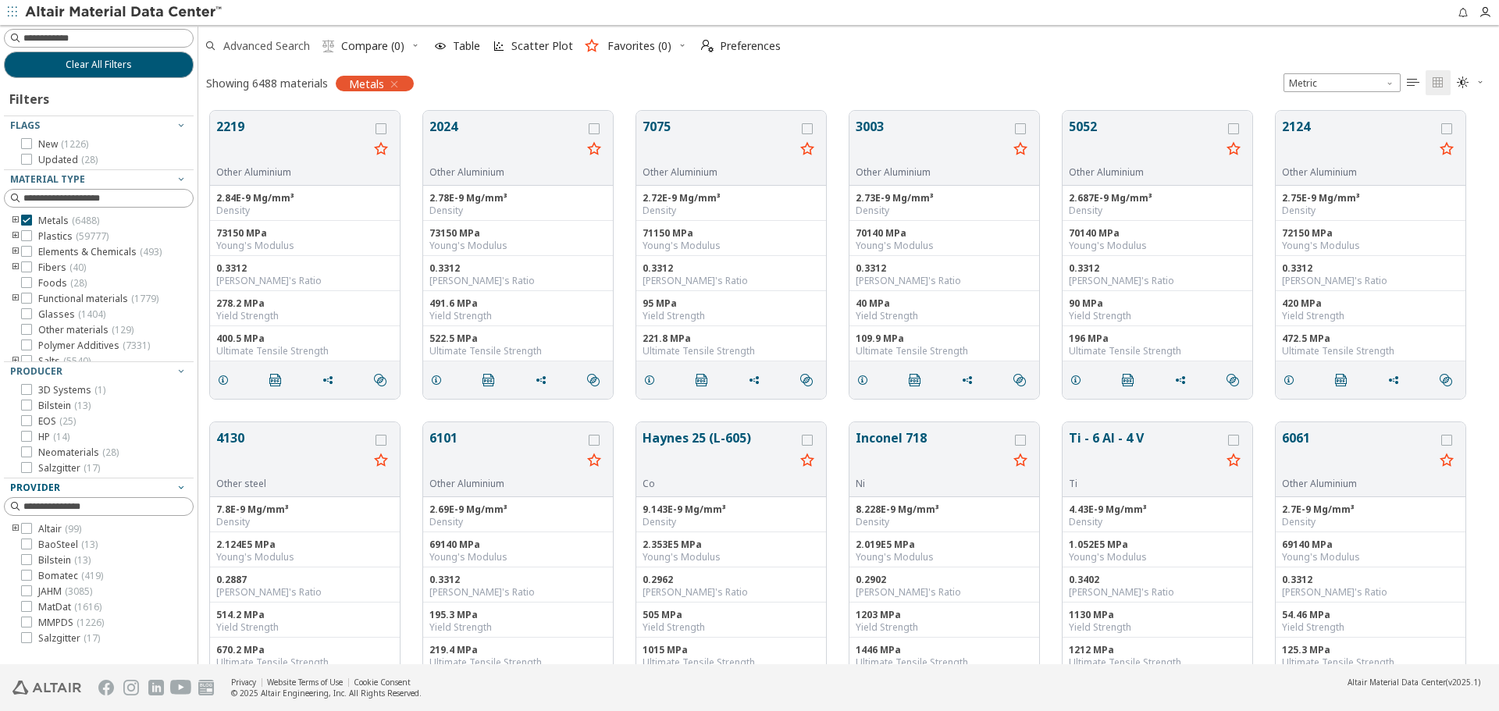
click at [281, 43] on span "Advanced Search" at bounding box center [266, 46] width 87 height 11
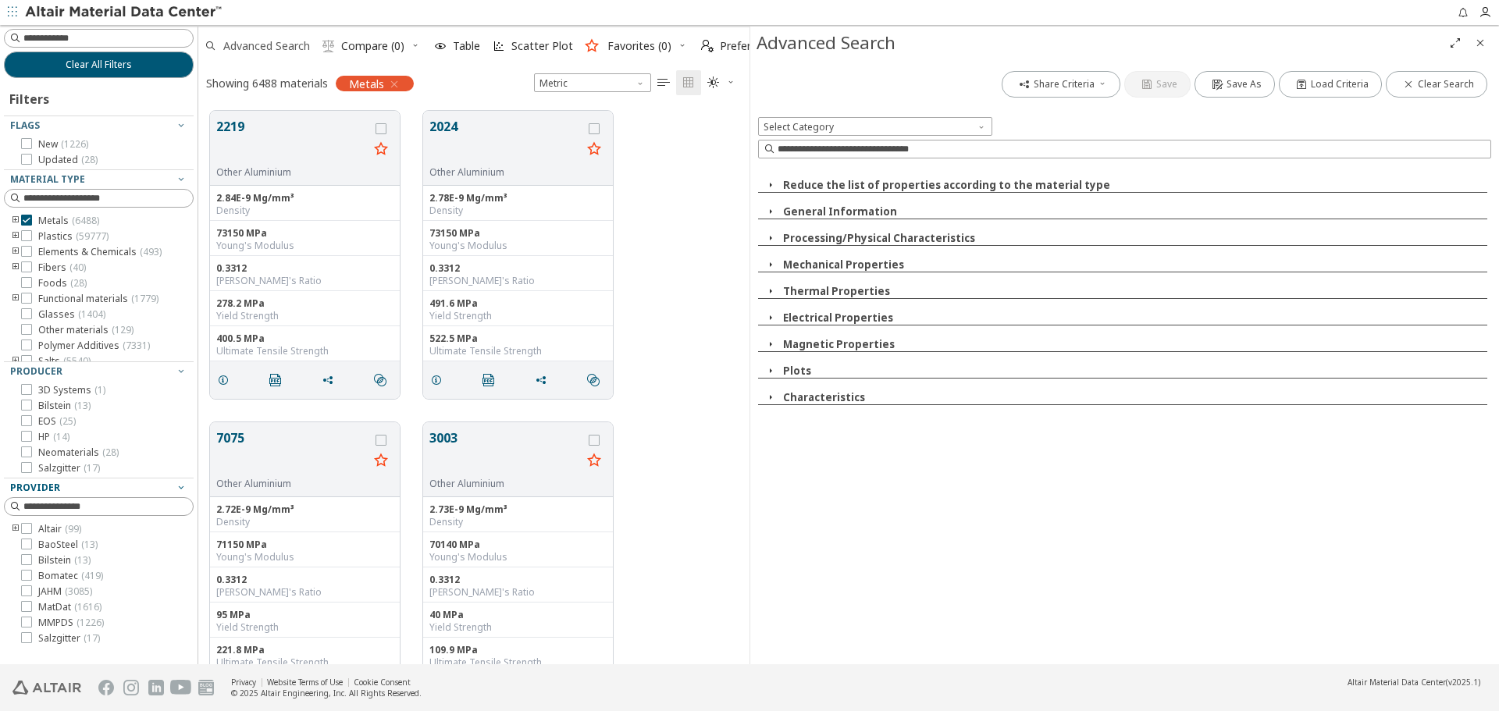
scroll to position [554, 540]
click at [834, 266] on button "Mechanical Properties" at bounding box center [843, 265] width 121 height 14
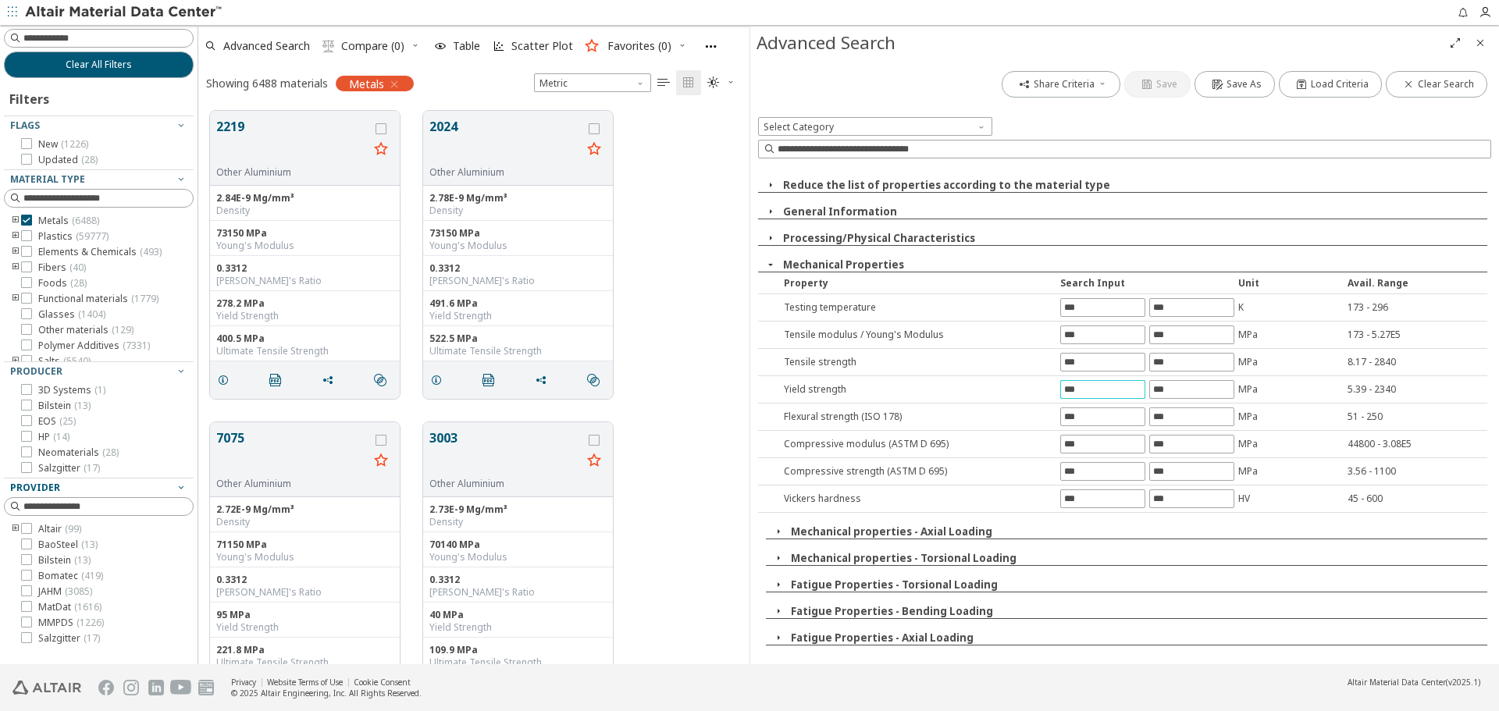
click at [1093, 394] on input "text" at bounding box center [1103, 389] width 84 height 17
type input "***"
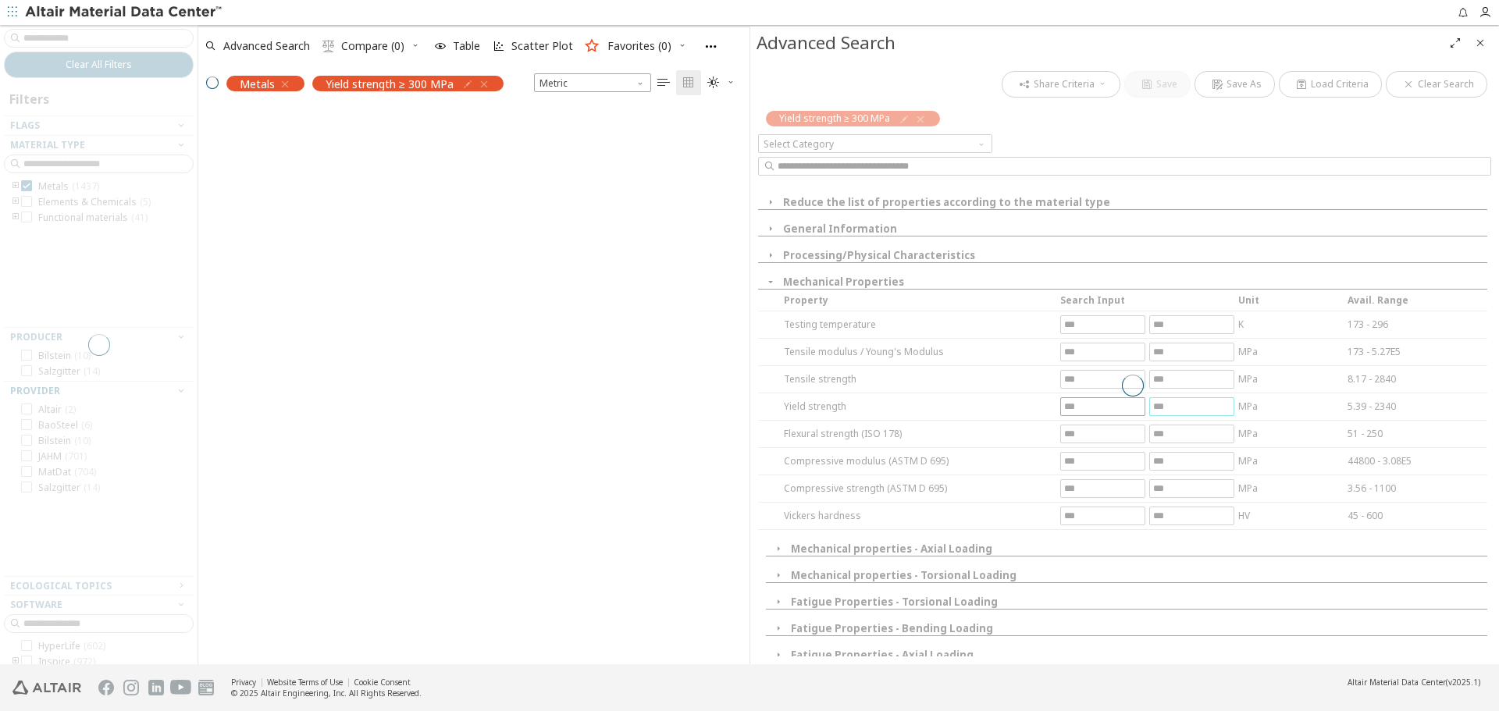
scroll to position [529, 540]
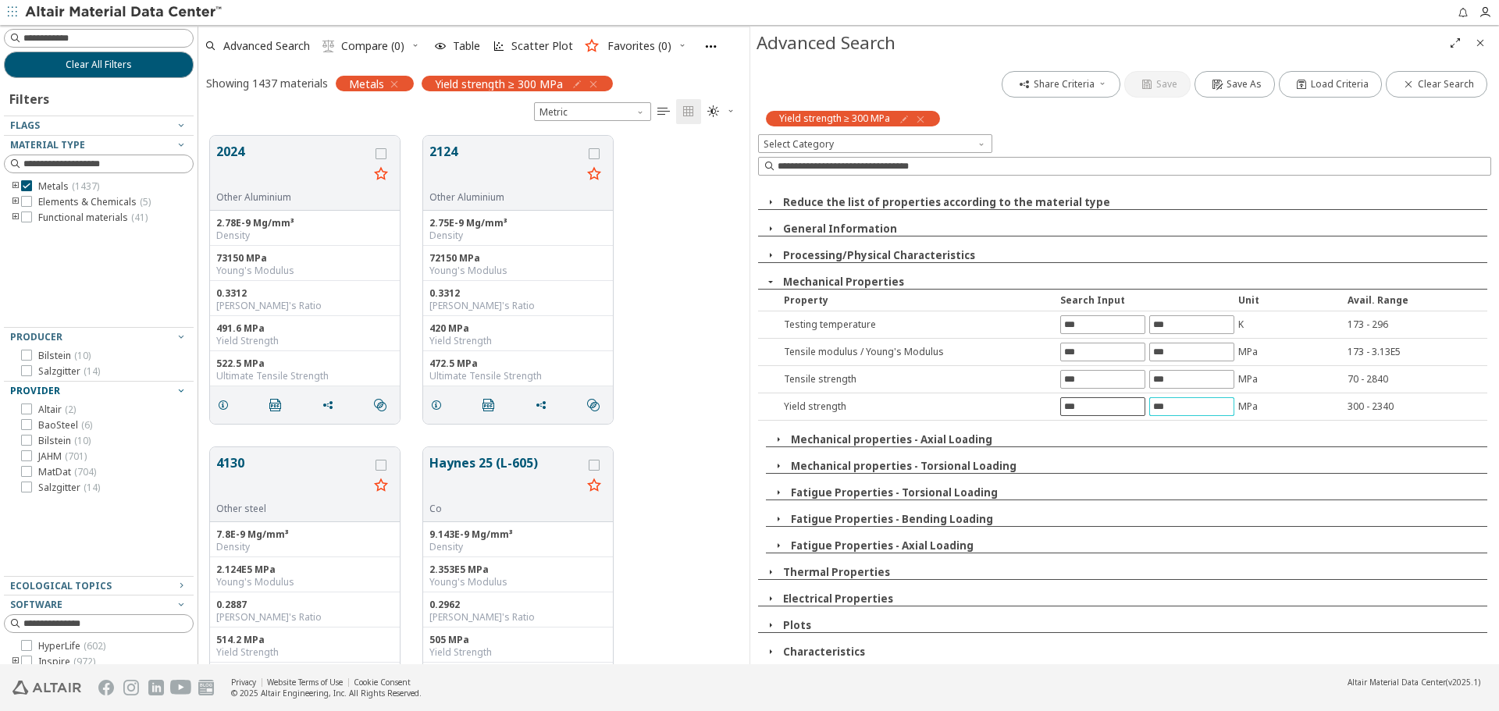
type input "***"
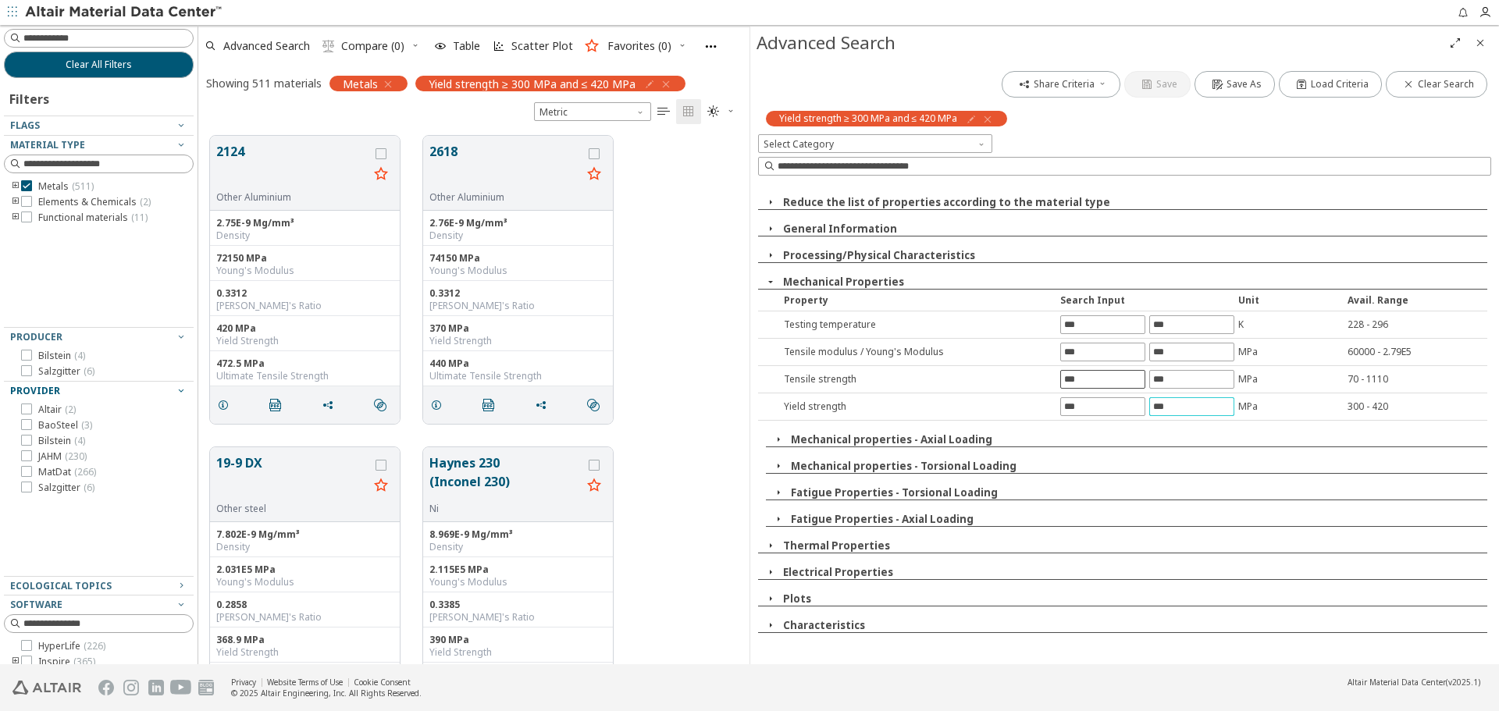
click at [1081, 377] on input "text" at bounding box center [1103, 379] width 84 height 17
type input "***"
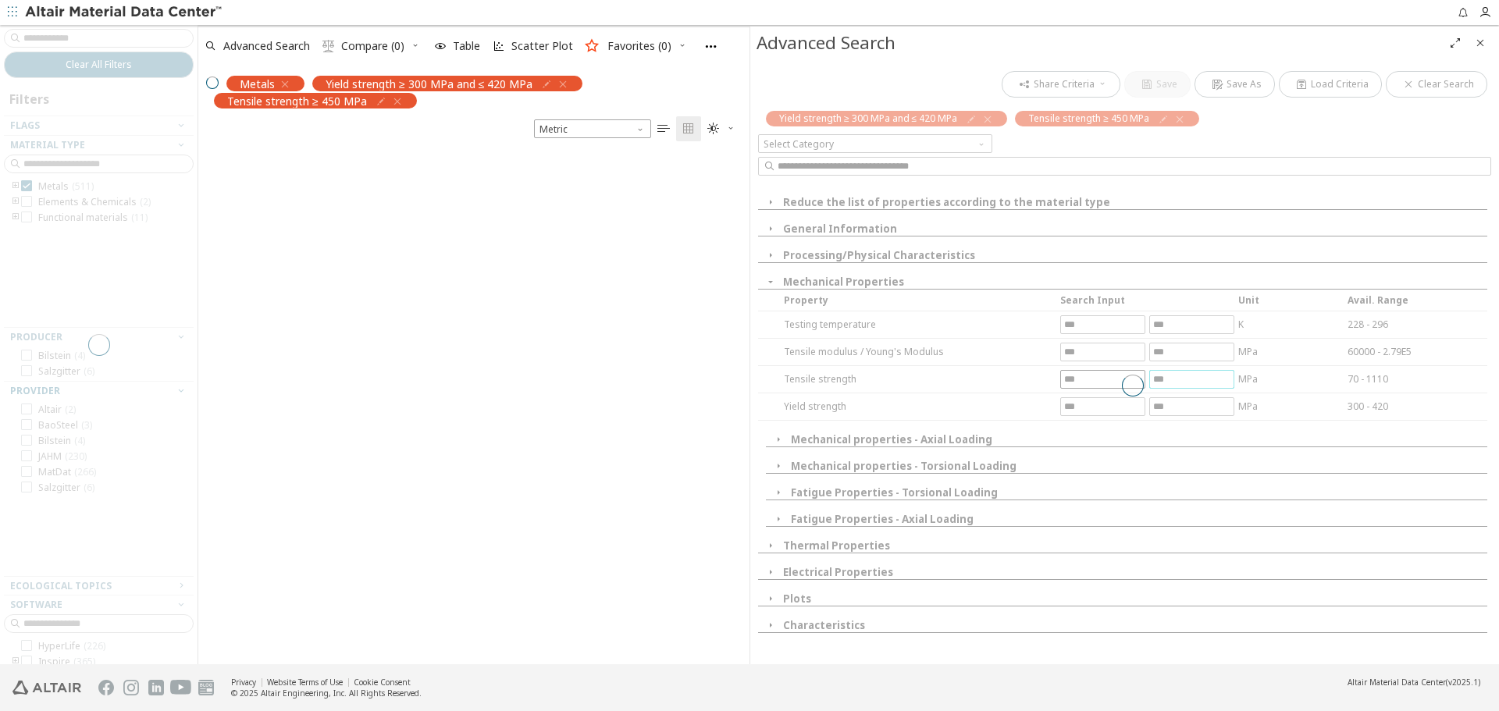
scroll to position [512, 540]
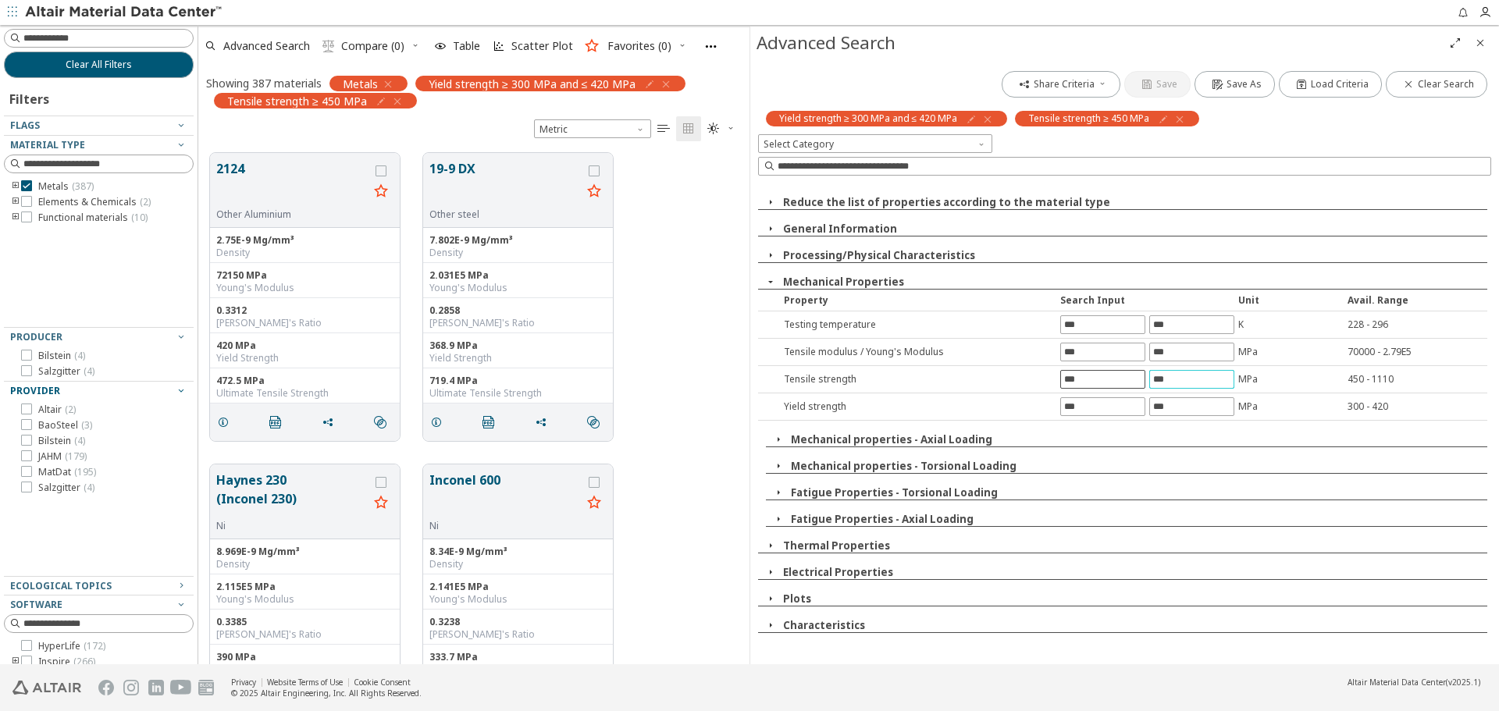
type input "***"
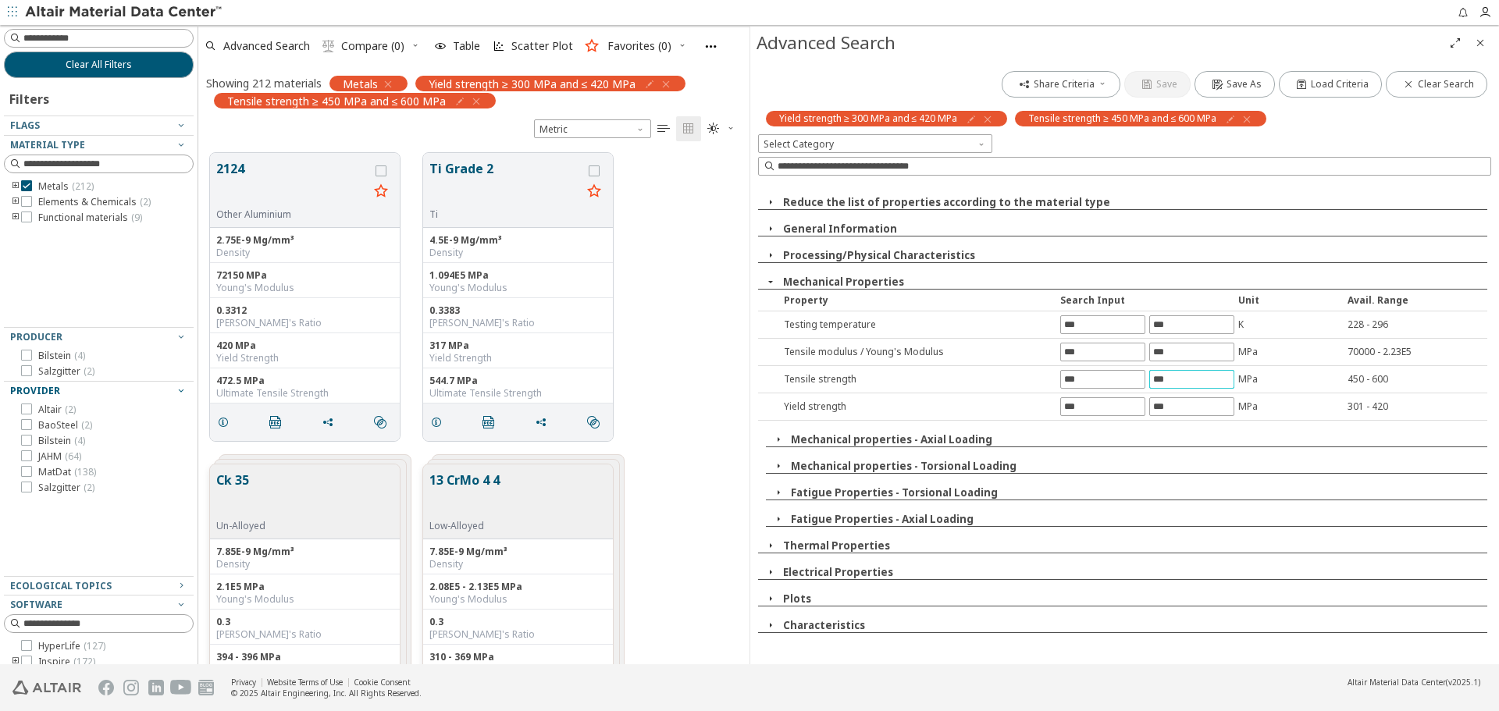
click at [883, 283] on button "Mechanical Properties" at bounding box center [843, 282] width 121 height 14
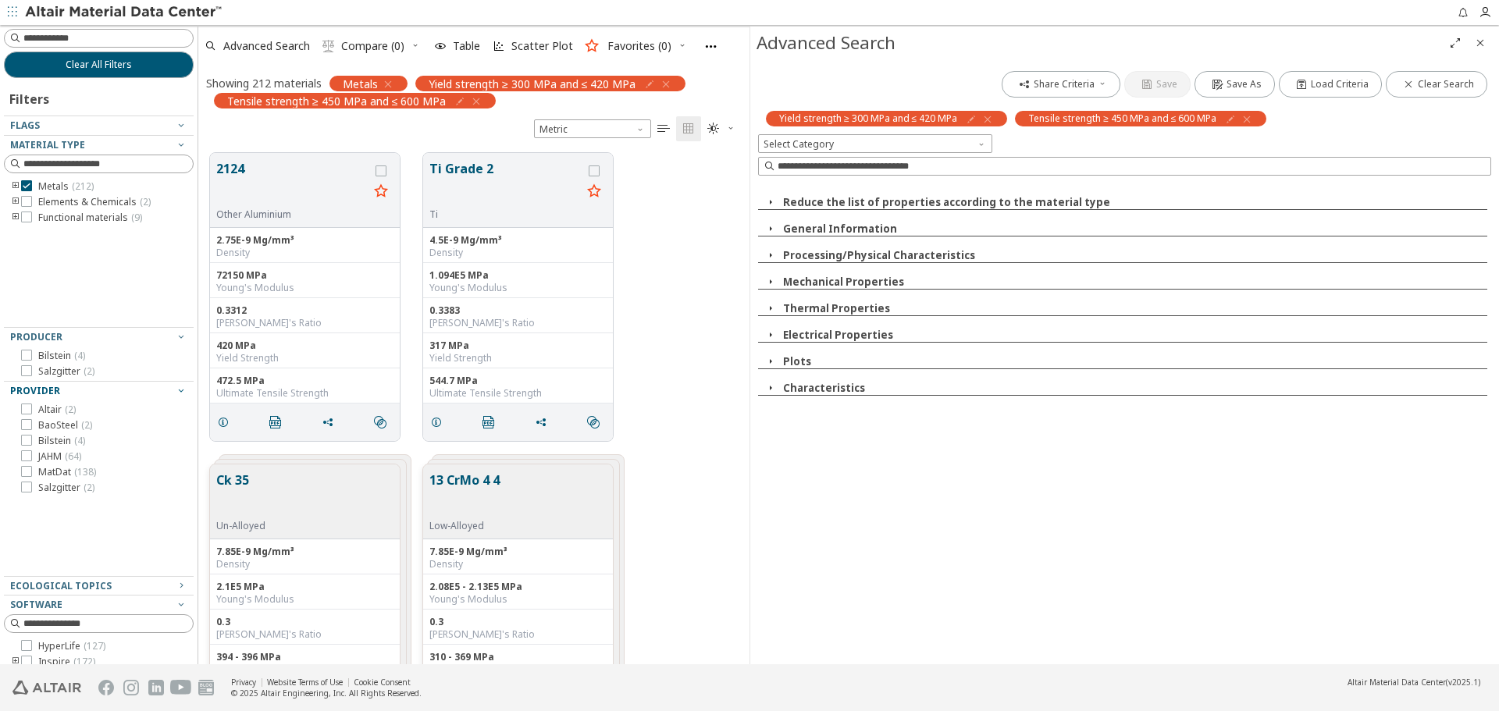
click at [797, 363] on button "Plots" at bounding box center [797, 362] width 28 height 14
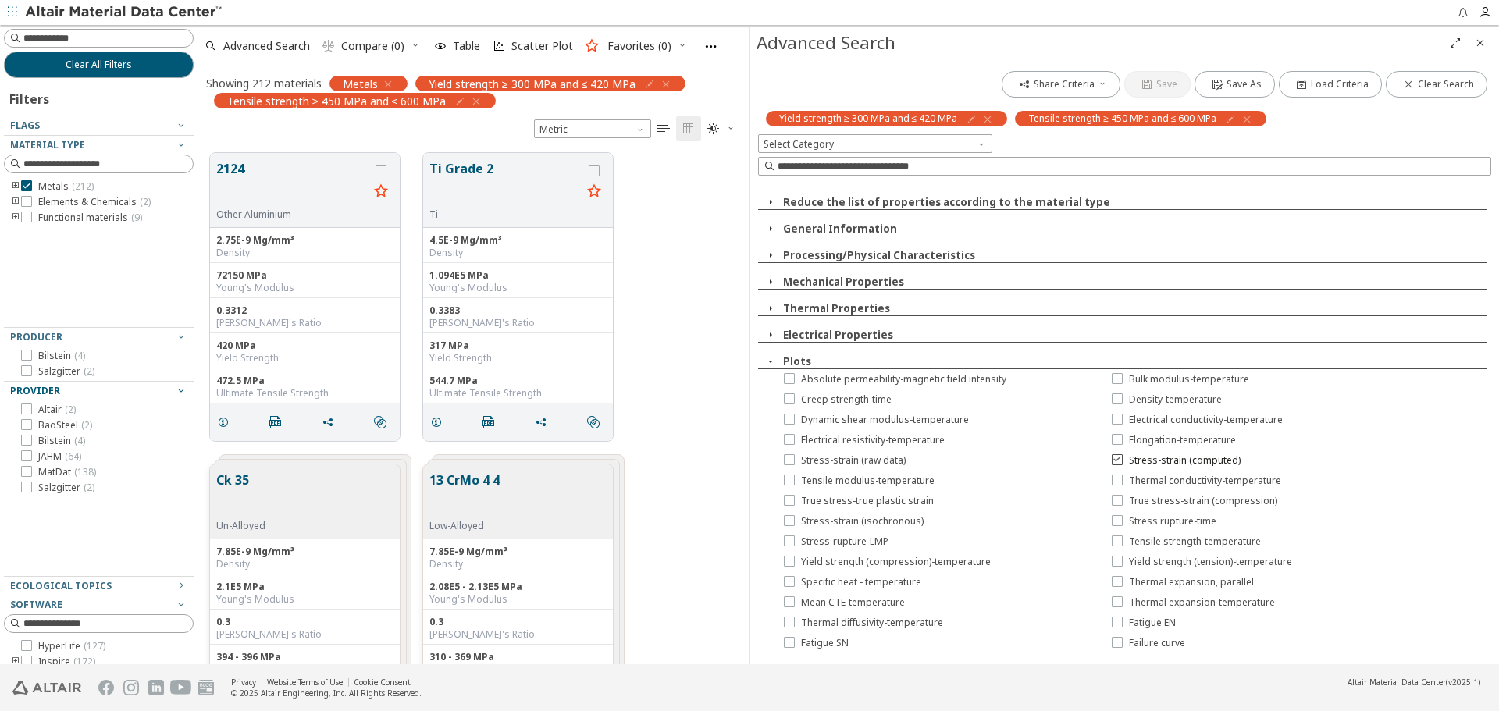
click at [1121, 463] on label "Stress-strain (computed)" at bounding box center [1176, 461] width 129 height 12
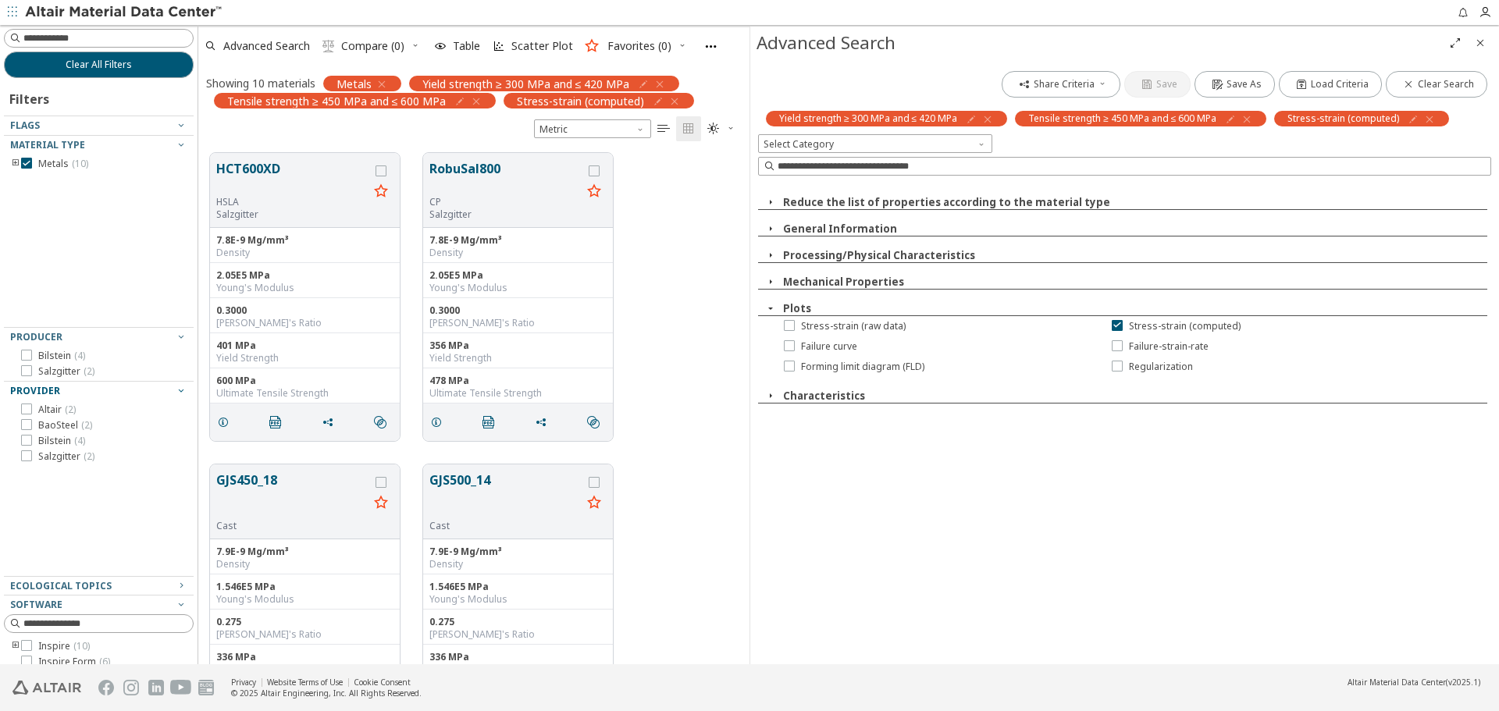
click at [1477, 47] on icon "Close" at bounding box center [1480, 43] width 12 height 12
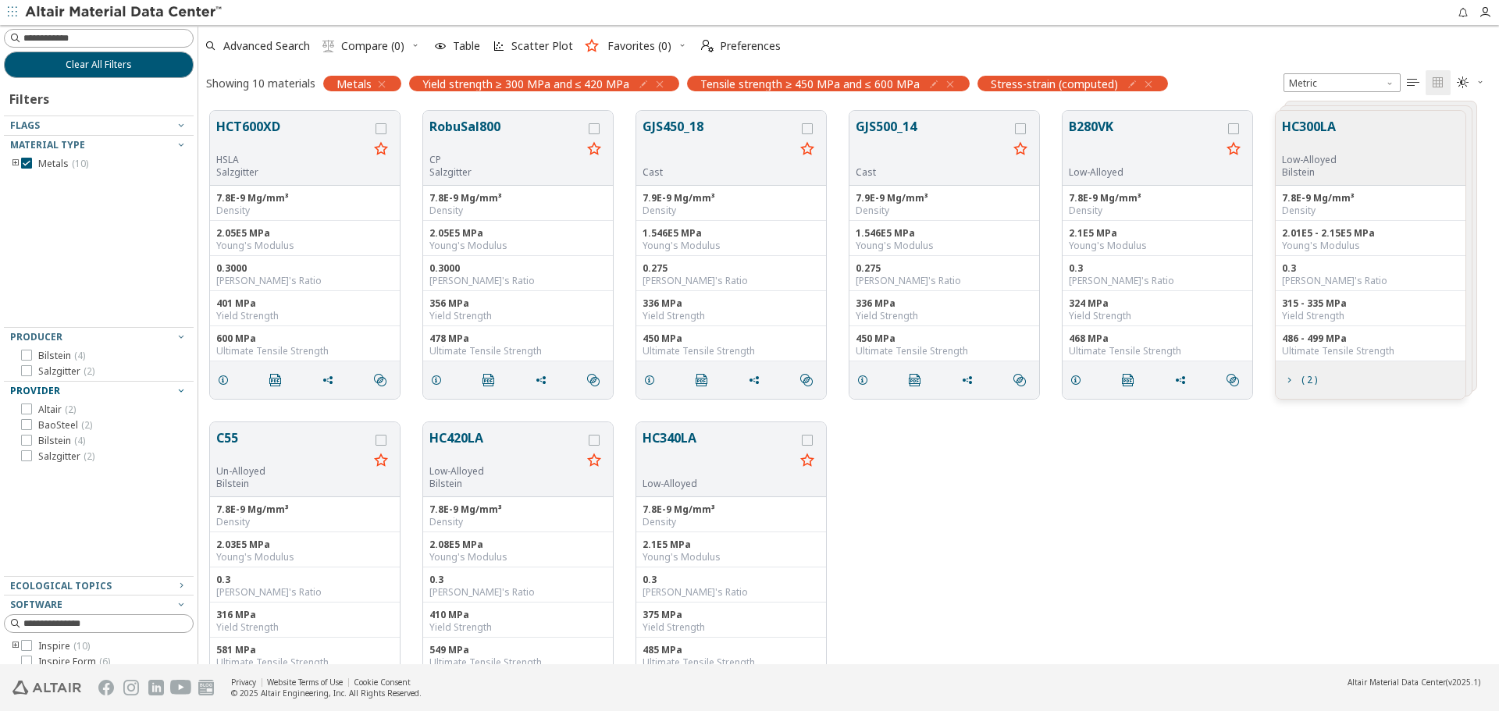
scroll to position [554, 1289]
click at [79, 373] on span "Salzgitter ( 2 )" at bounding box center [66, 371] width 56 height 12
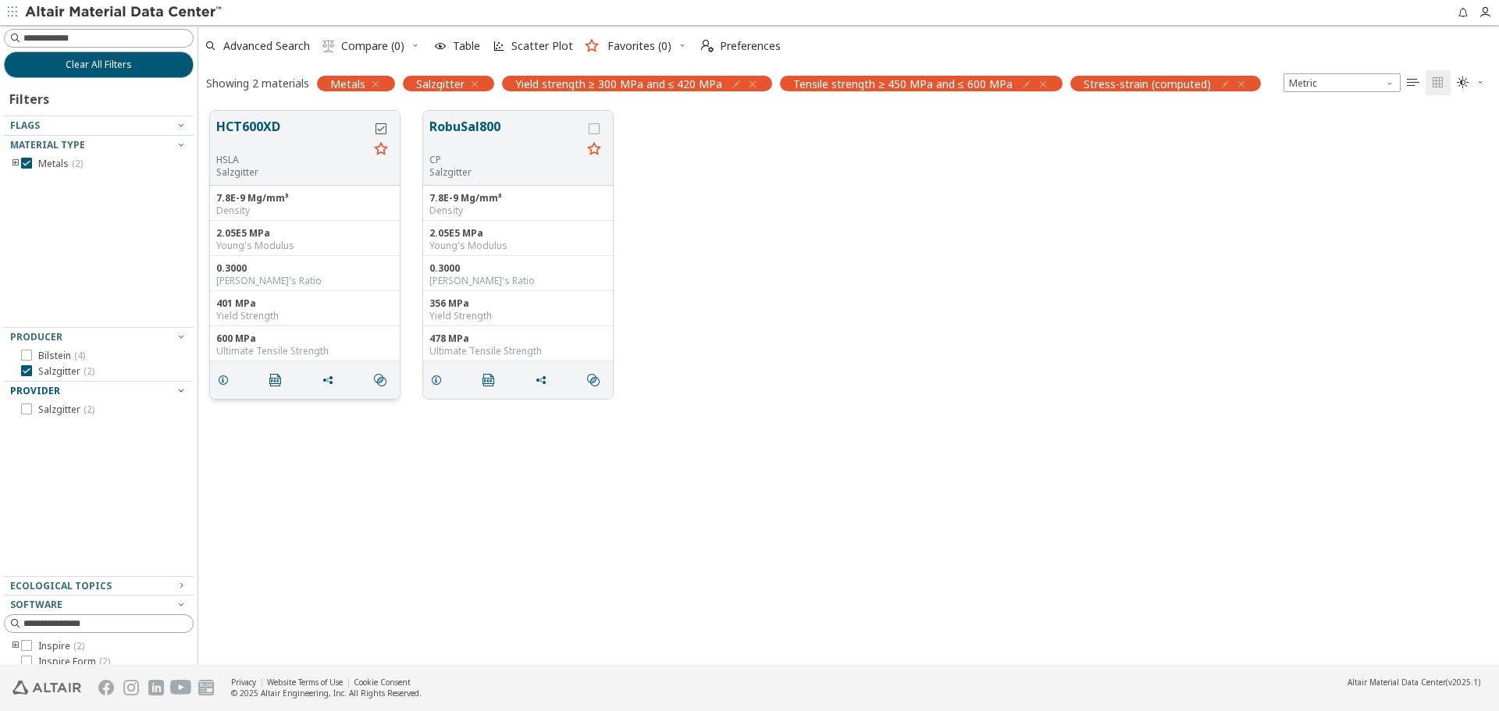
click at [383, 129] on icon "grid" at bounding box center [381, 128] width 11 height 11
click at [591, 127] on icon "grid" at bounding box center [594, 128] width 11 height 11
click at [373, 42] on span "Compare (2)" at bounding box center [372, 46] width 63 height 11
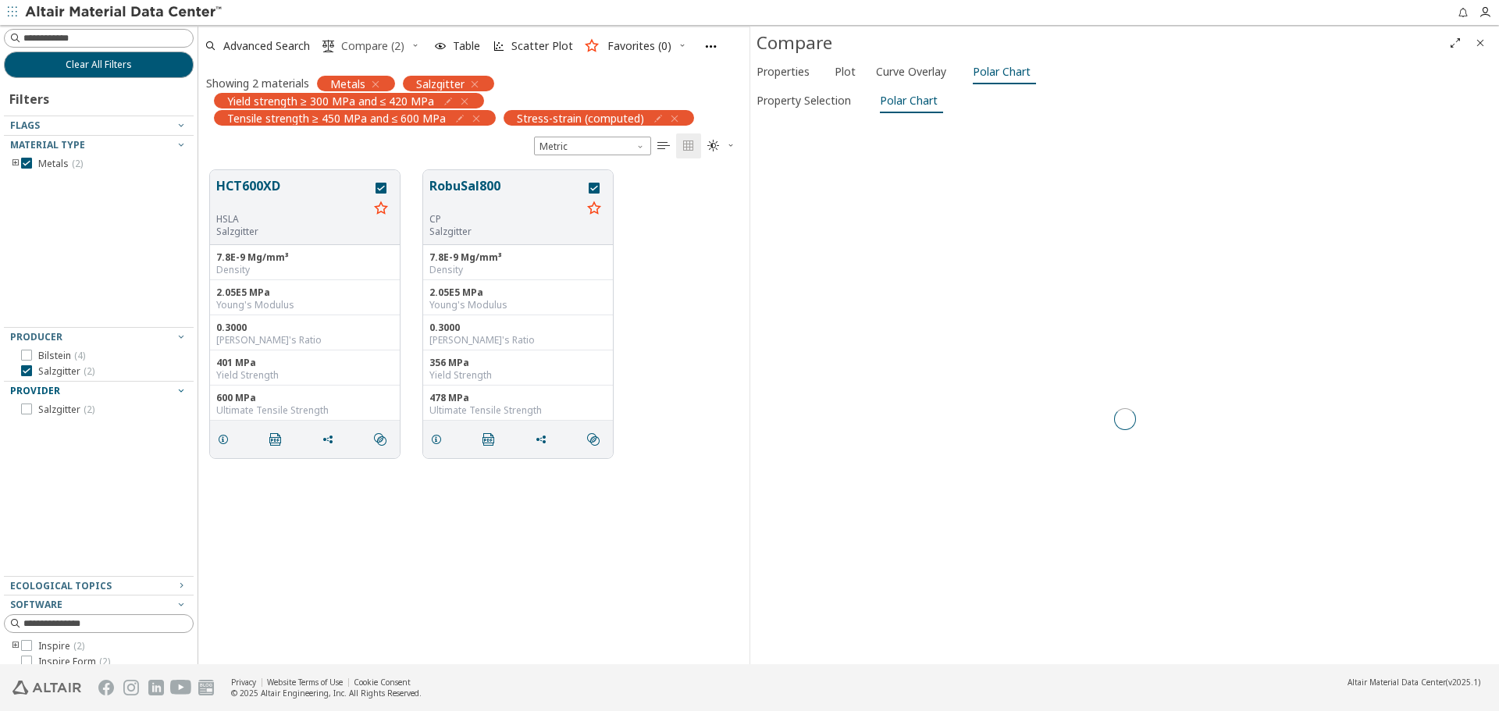
scroll to position [494, 540]
click at [787, 70] on span "Properties" at bounding box center [783, 71] width 53 height 25
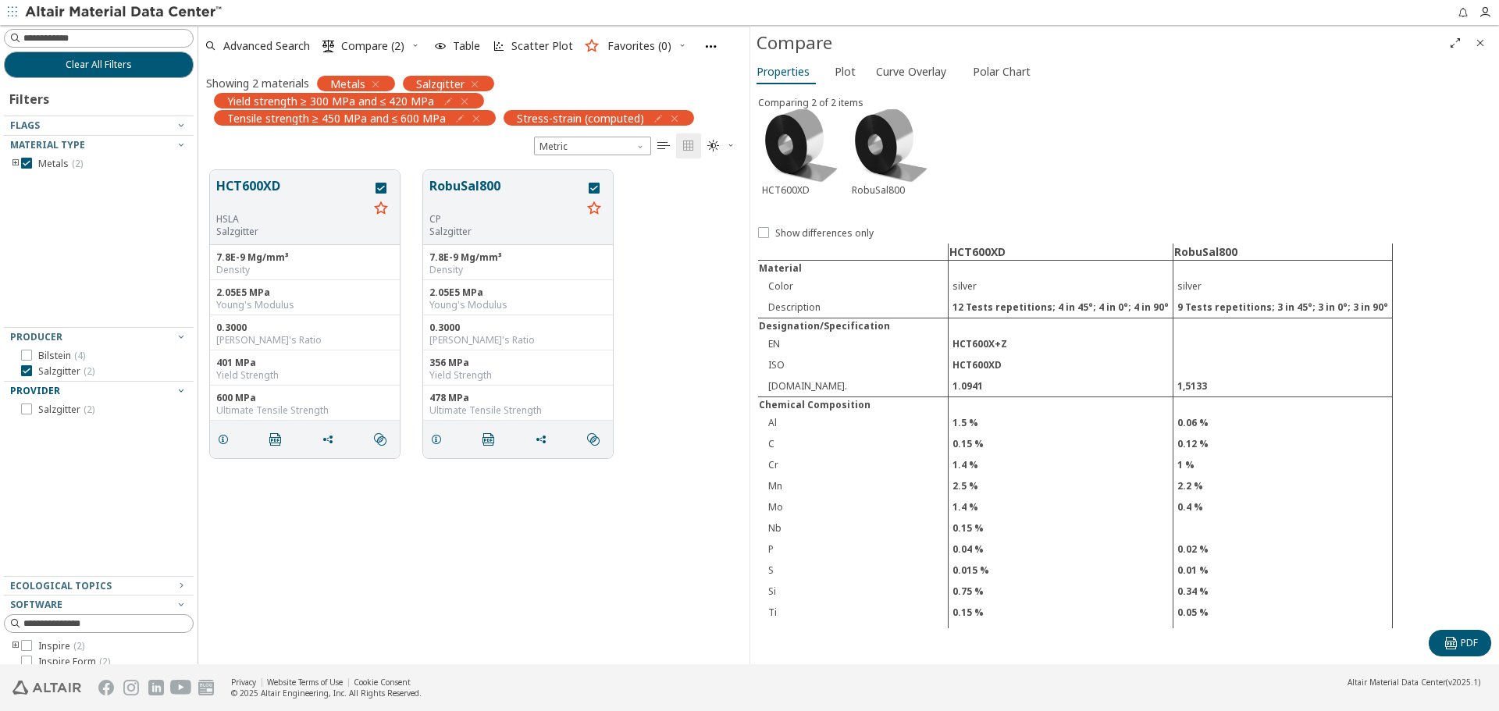
scroll to position [0, 0]
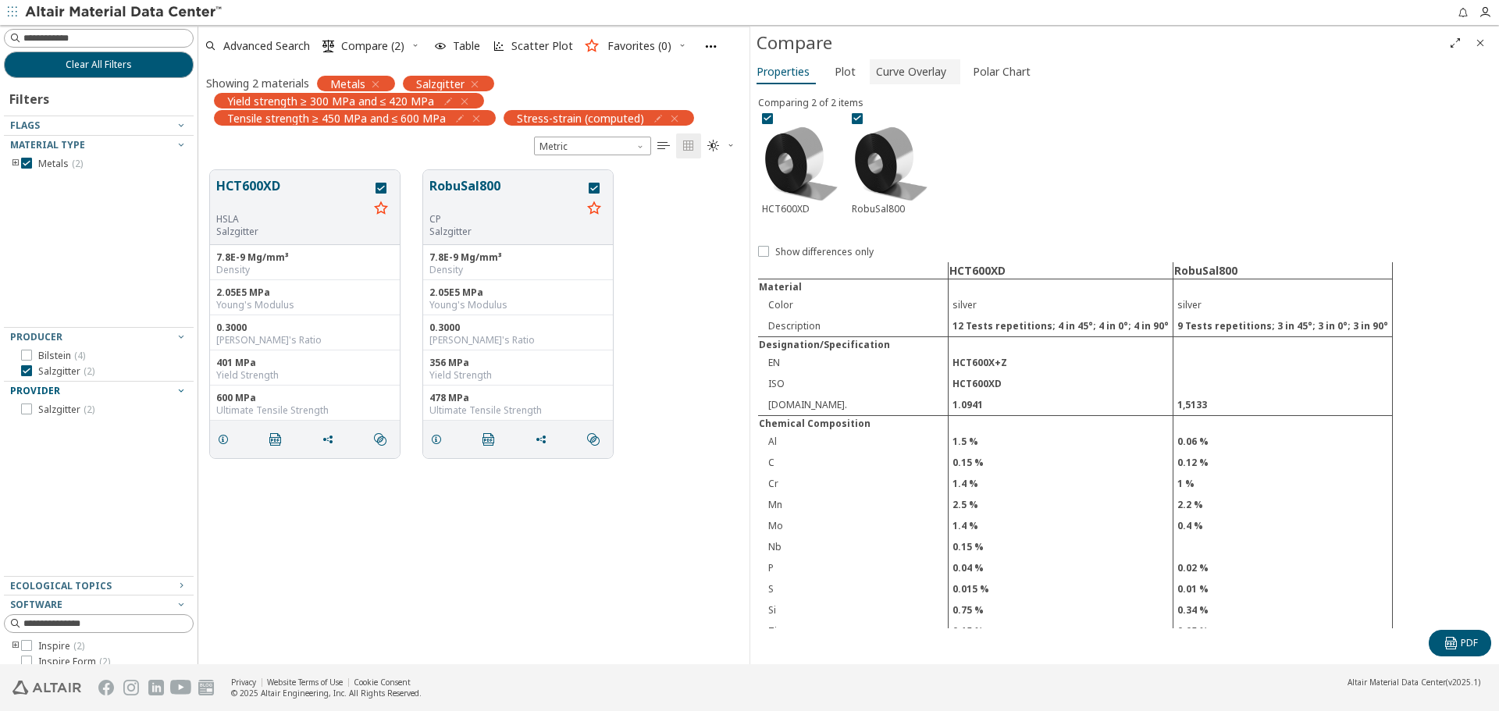
click at [923, 77] on span "Curve Overlay" at bounding box center [911, 71] width 70 height 25
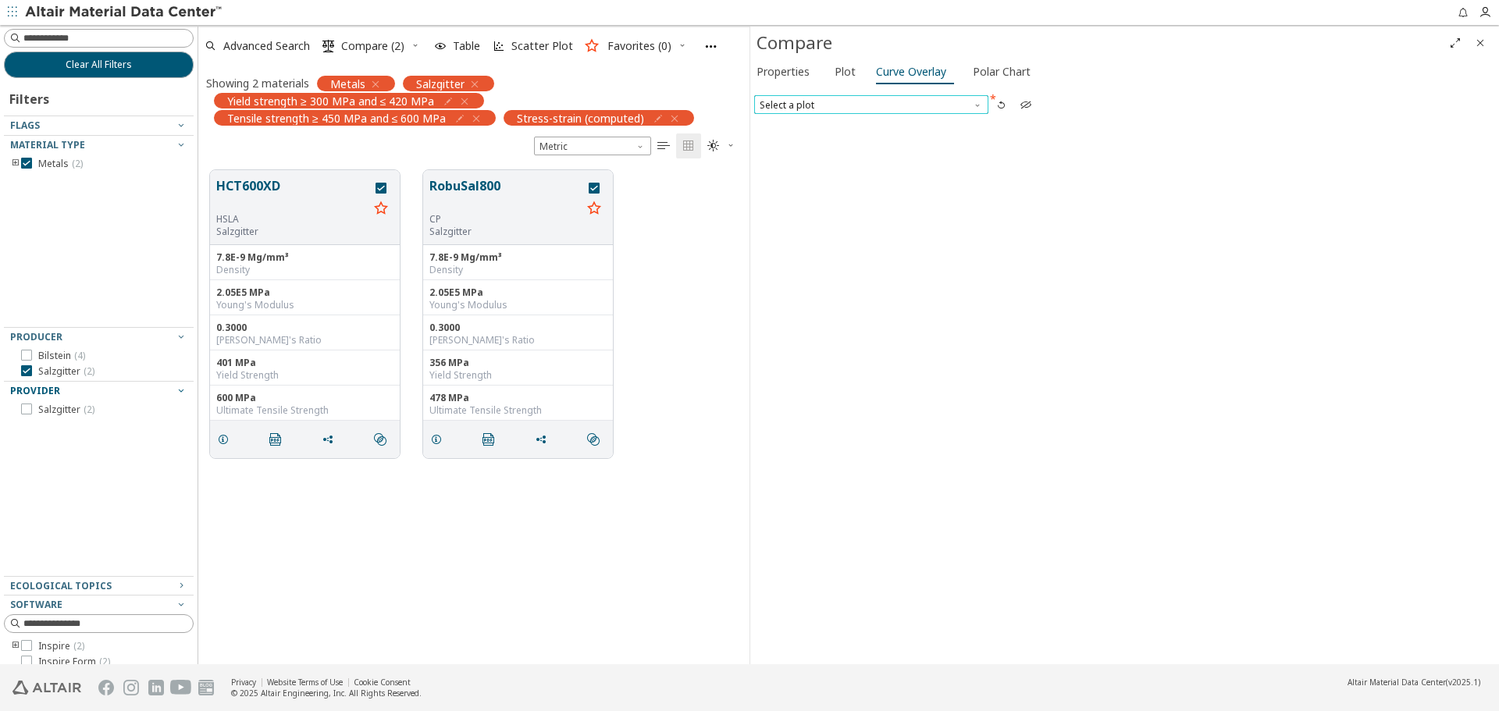
click at [922, 105] on span "Select a plot" at bounding box center [871, 104] width 234 height 19
click at [916, 121] on span "Stress-strain (computed)" at bounding box center [872, 124] width 222 height 11
click at [1068, 152] on icon at bounding box center [1066, 155] width 11 height 11
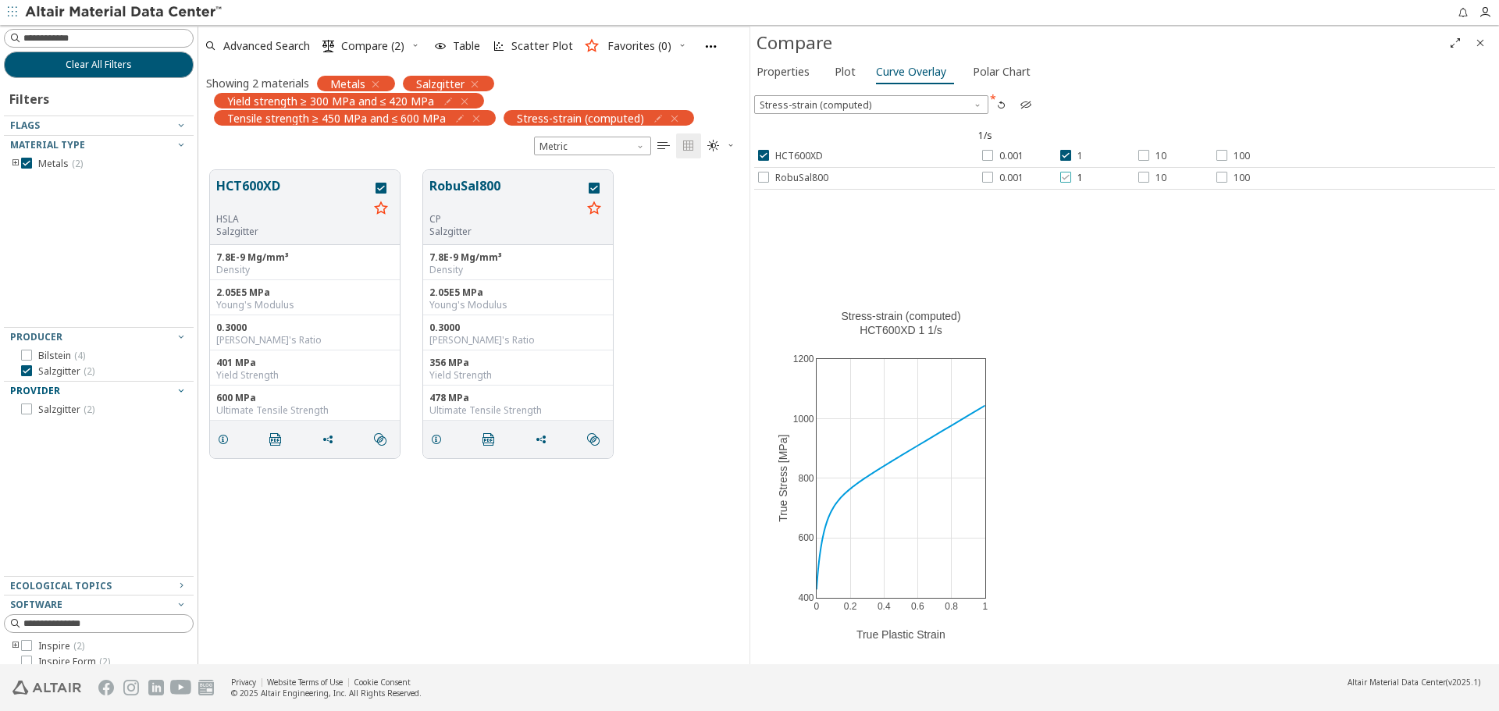
click at [1068, 174] on icon at bounding box center [1066, 177] width 11 height 11
click at [1006, 80] on span "Polar Chart" at bounding box center [1002, 71] width 58 height 25
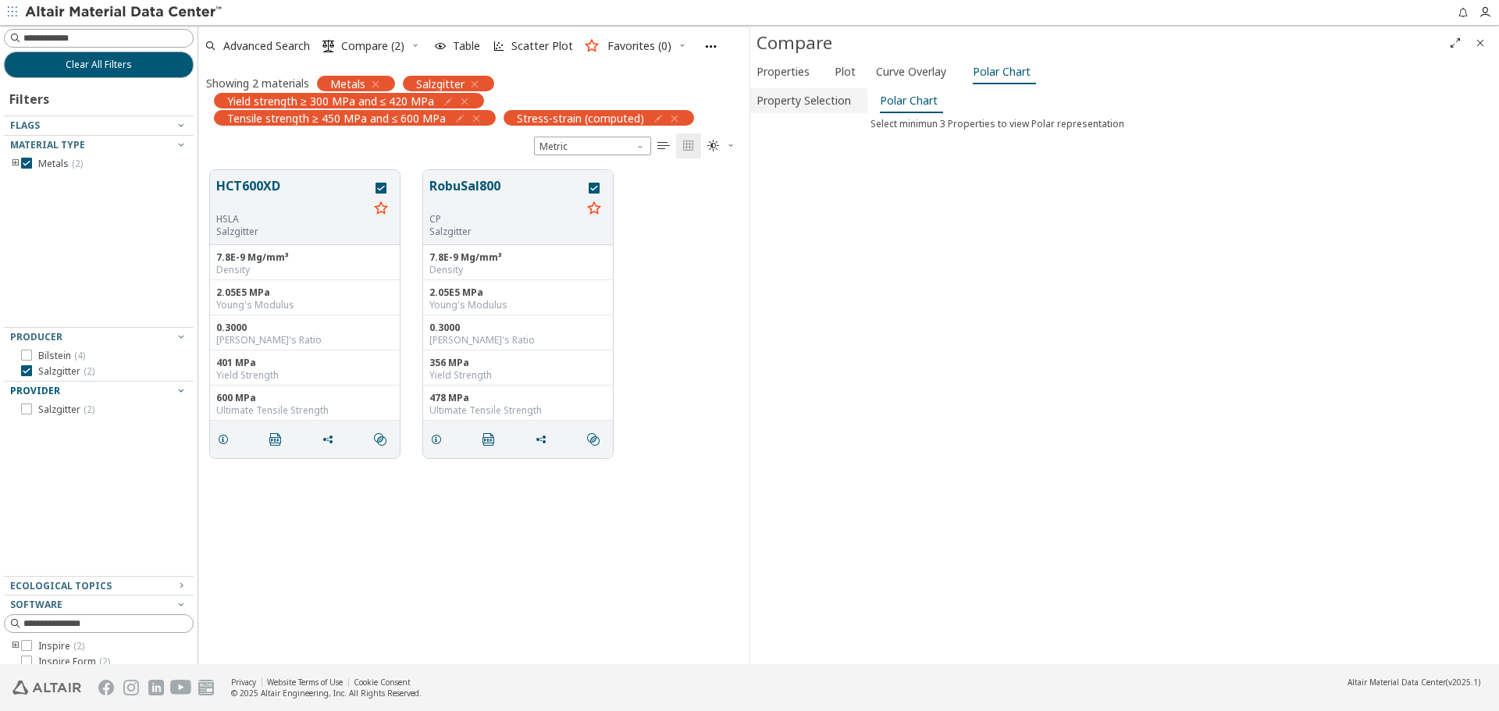
click at [825, 106] on span "Property Selection" at bounding box center [804, 100] width 94 height 25
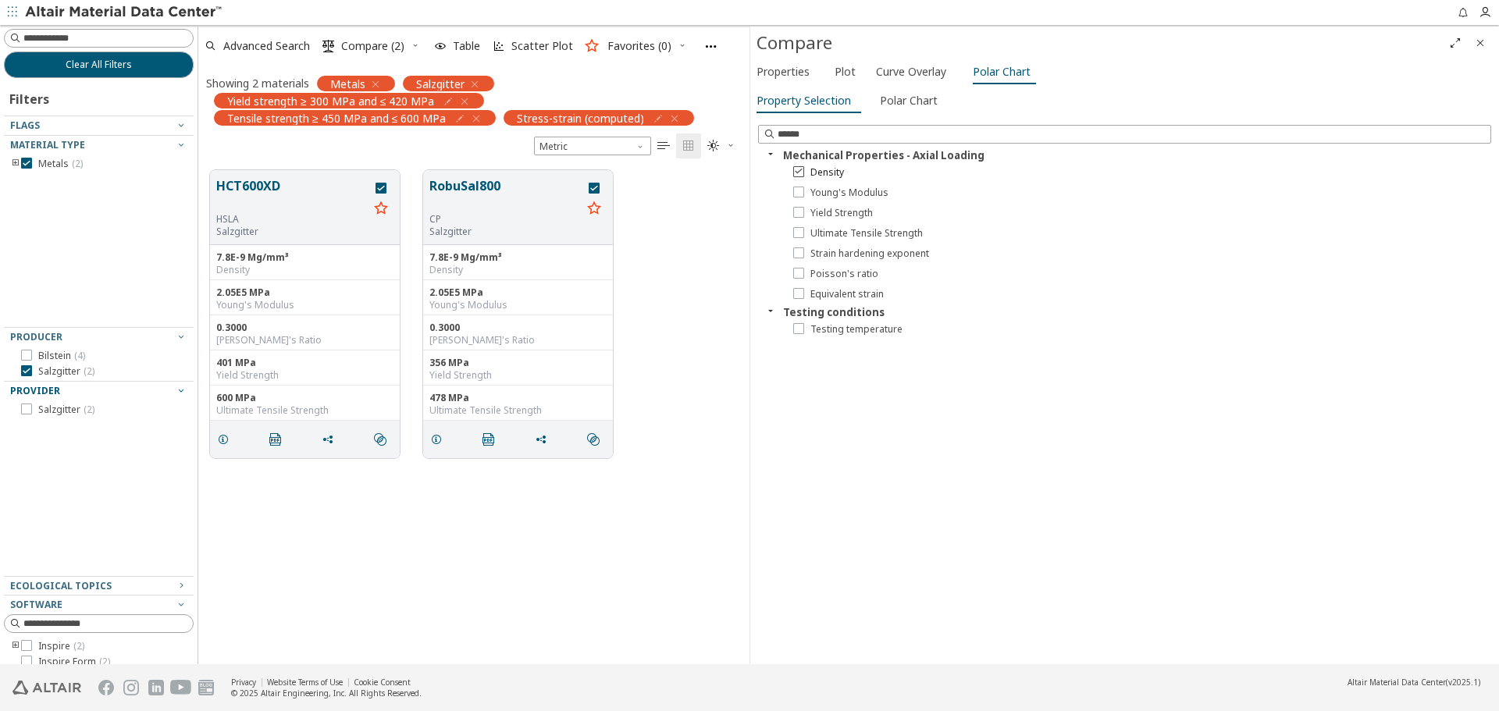
click at [830, 175] on span "Density" at bounding box center [828, 172] width 34 height 12
click at [836, 194] on span "Young's Modulus" at bounding box center [850, 193] width 78 height 12
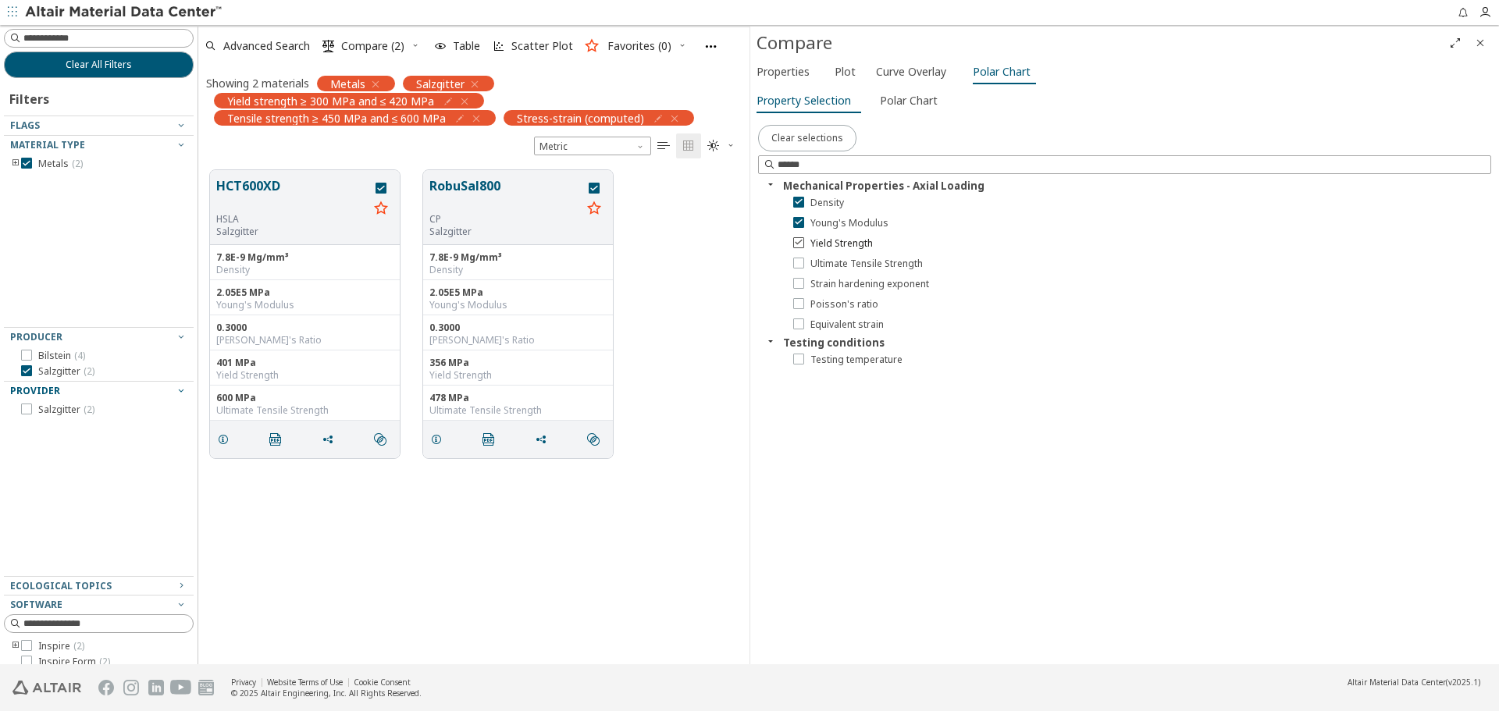
click at [858, 246] on span "Yield Strength" at bounding box center [842, 243] width 62 height 12
click at [858, 262] on span "Ultimate Tensile Strength" at bounding box center [867, 264] width 112 height 12
click at [931, 108] on span "Polar Chart" at bounding box center [909, 100] width 58 height 25
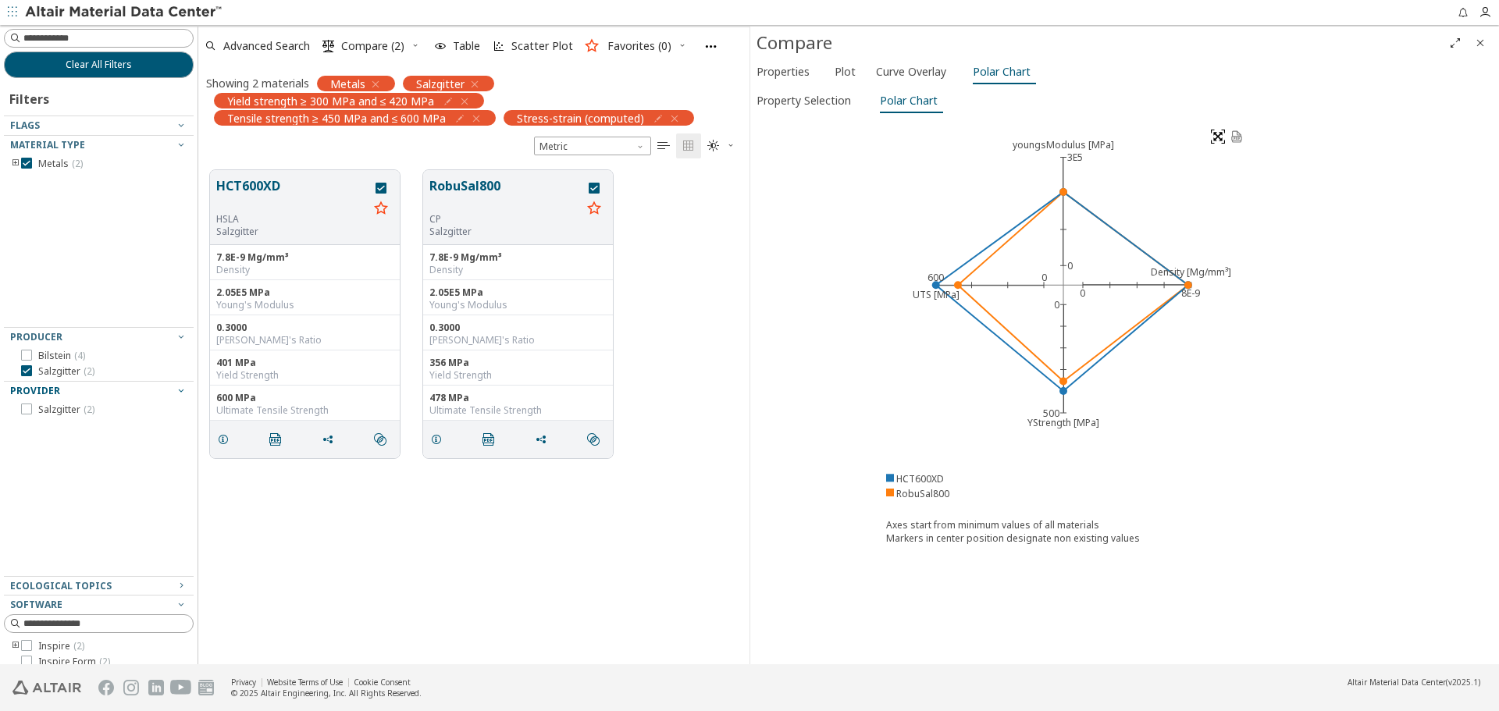
click at [1216, 134] on image at bounding box center [1218, 137] width 14 height 14
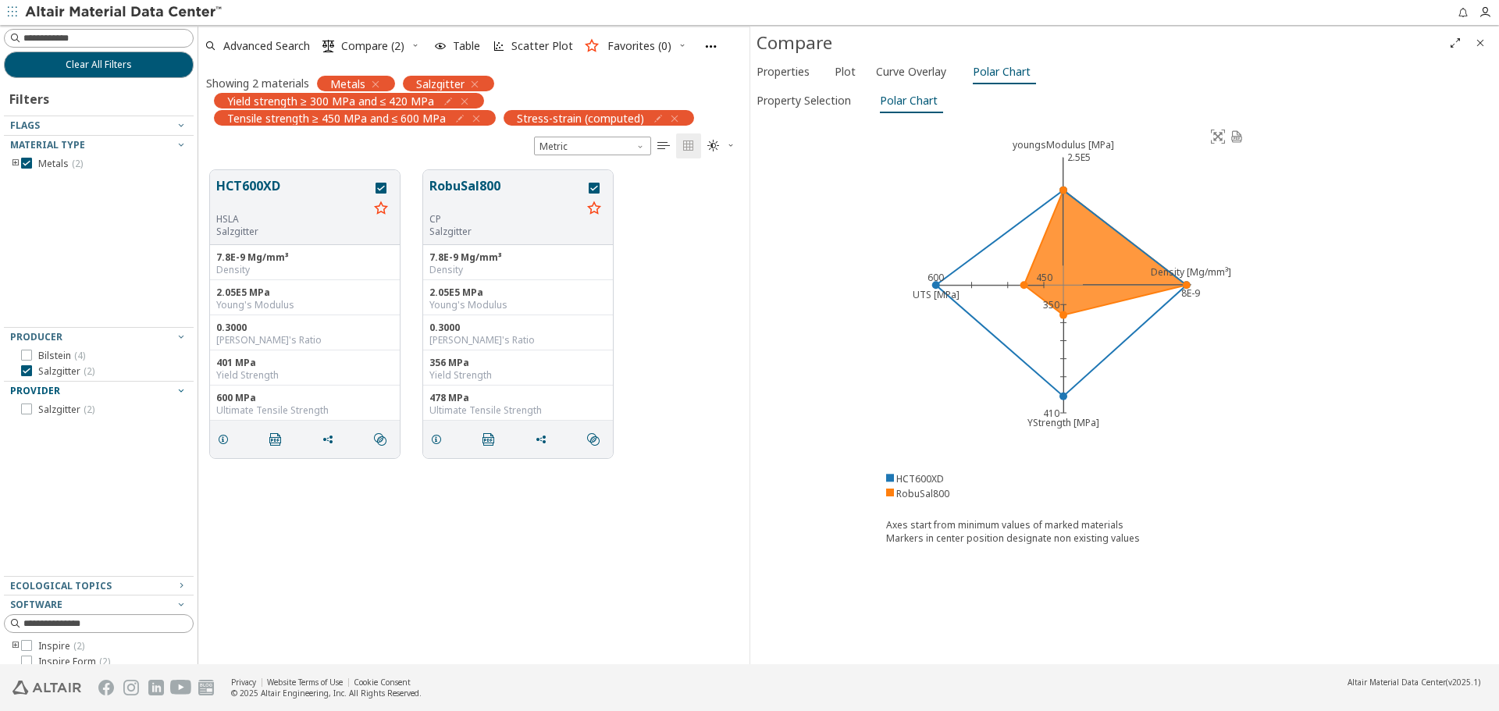
click at [1292, 504] on div "youngsModulus [MPa] 2.5E5 Density [Mg/mm³] 8E-9 YStrength [MPa] 350 410 UTS [MP…" at bounding box center [1125, 335] width 525 height 436
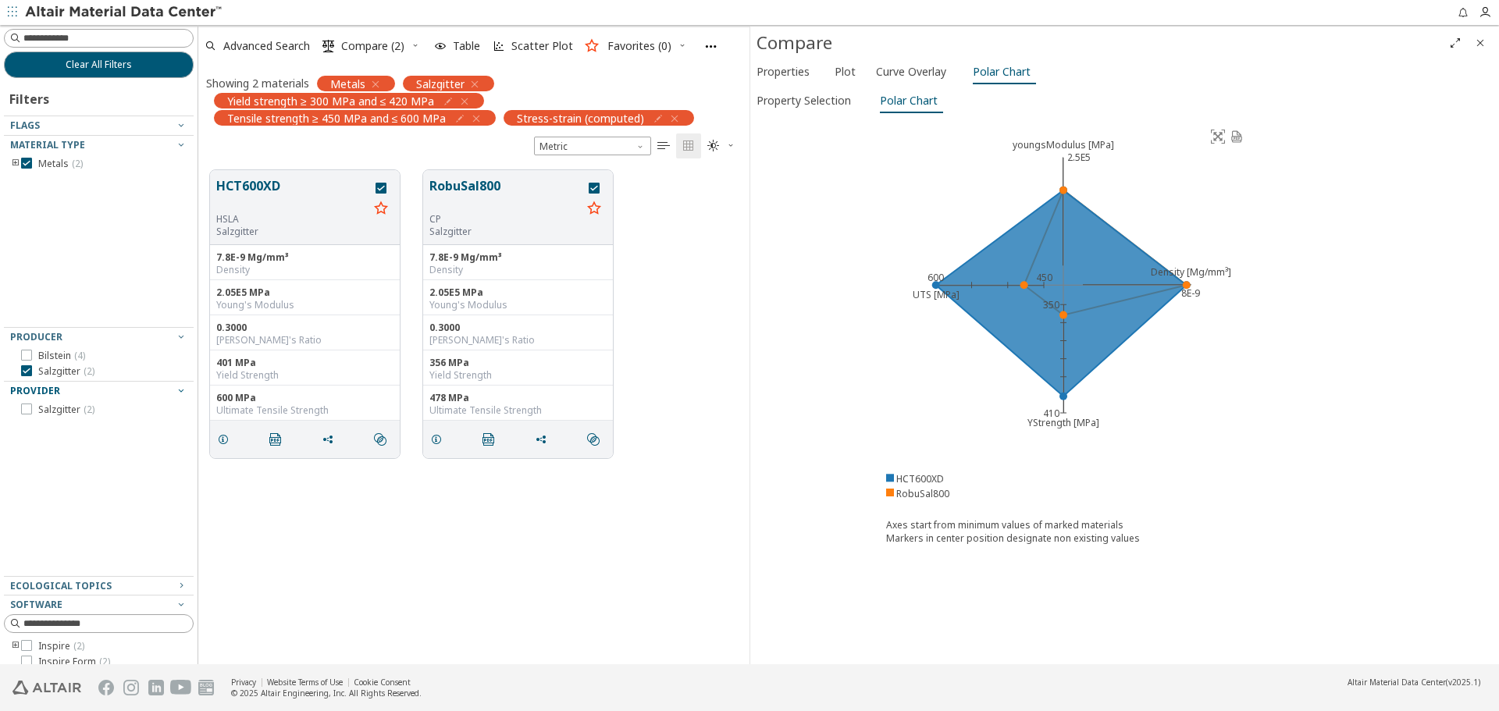
click at [1482, 44] on icon "Close" at bounding box center [1480, 43] width 12 height 12
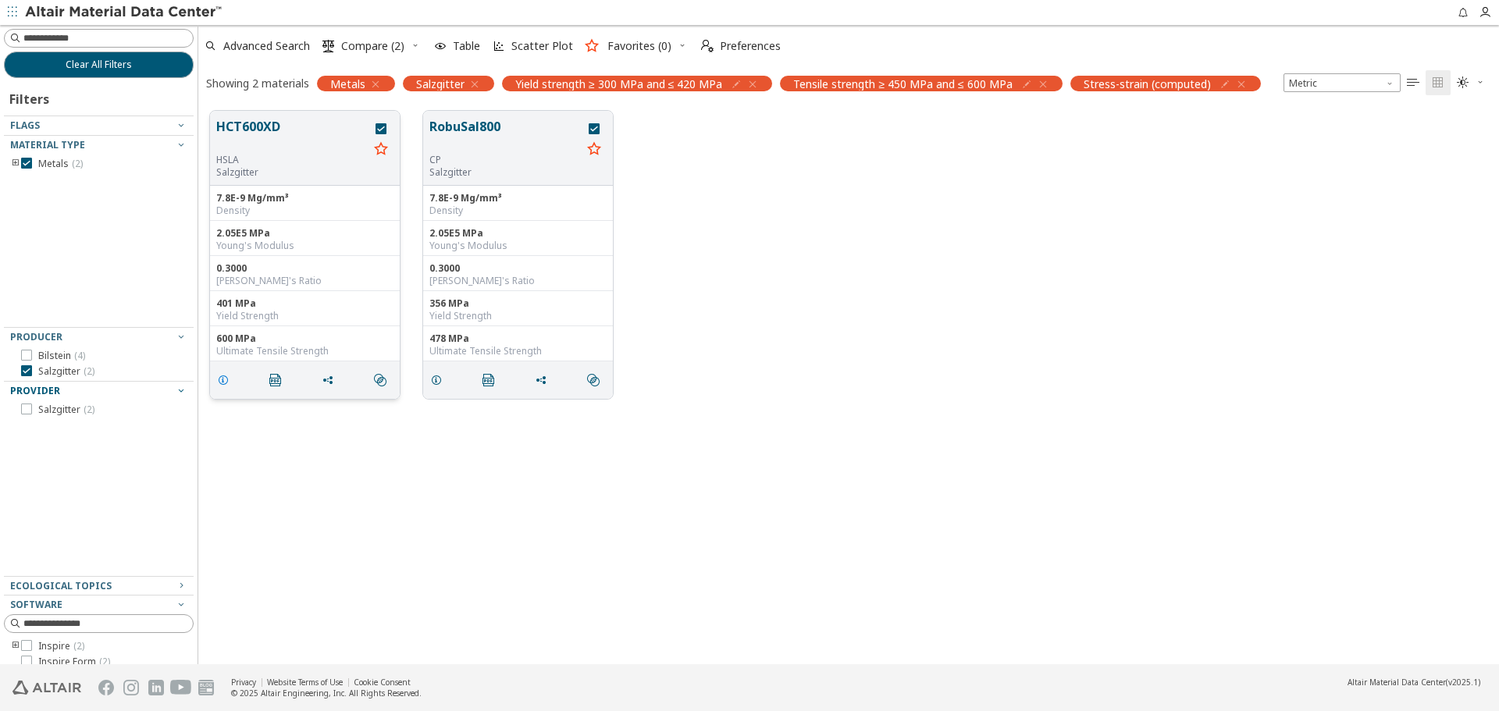
click at [226, 380] on icon "grid" at bounding box center [223, 380] width 12 height 12
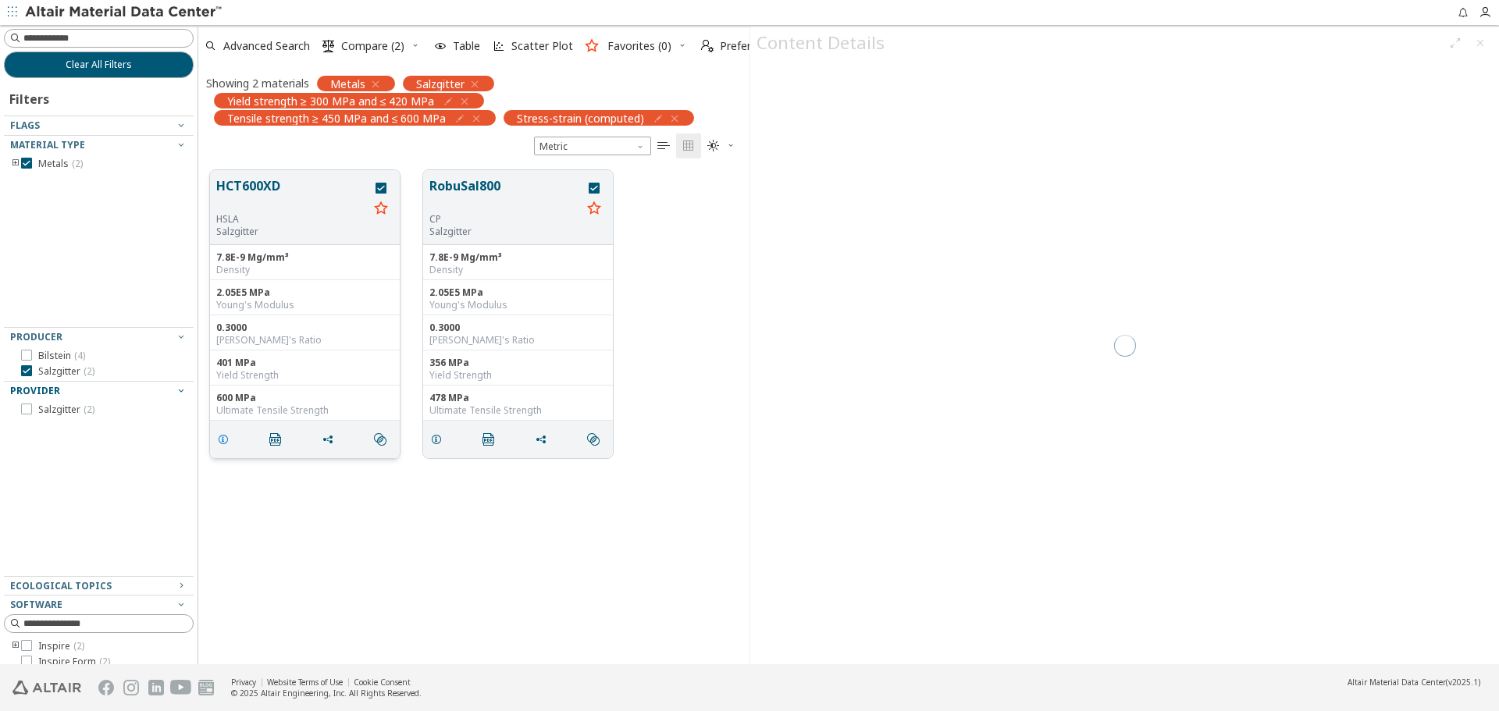
scroll to position [494, 540]
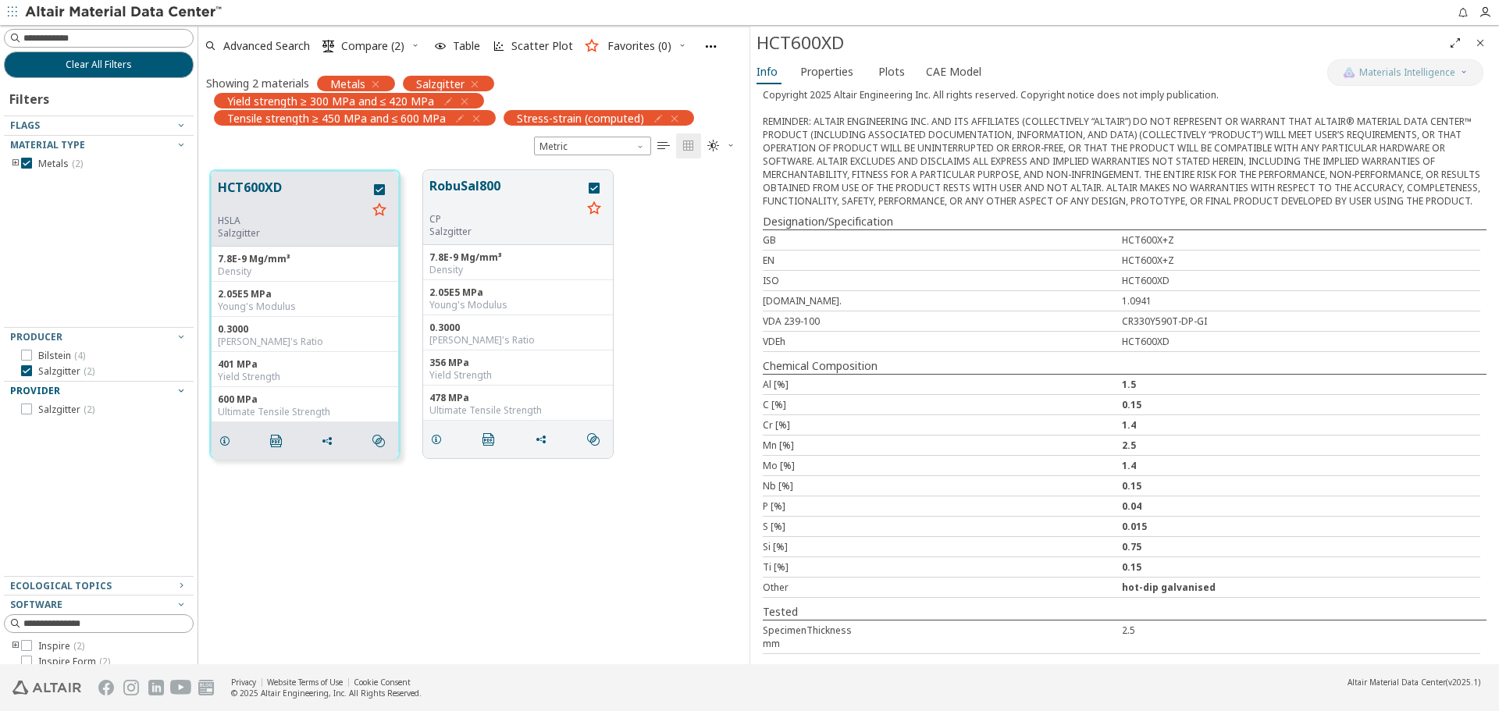
scroll to position [406, 0]
click at [844, 78] on span "Properties" at bounding box center [826, 71] width 53 height 25
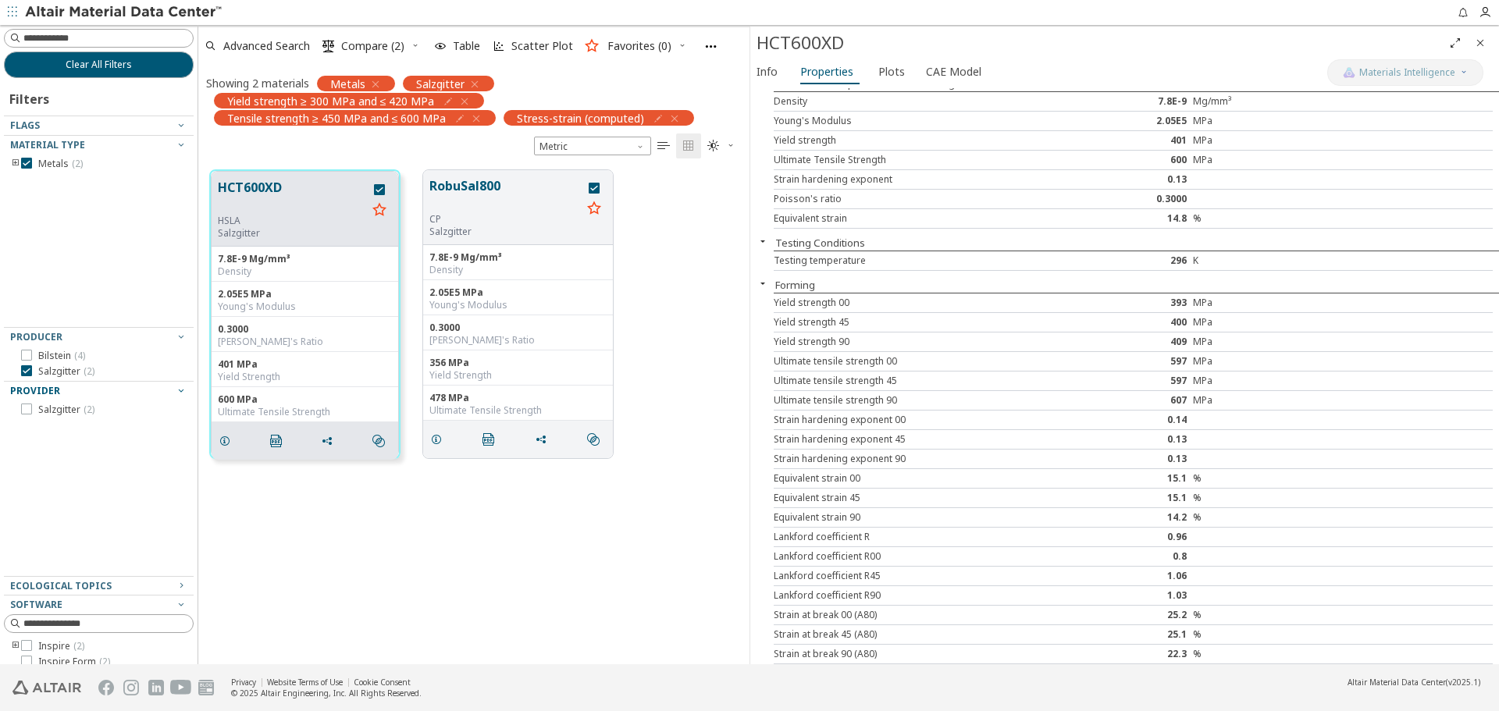
scroll to position [0, 0]
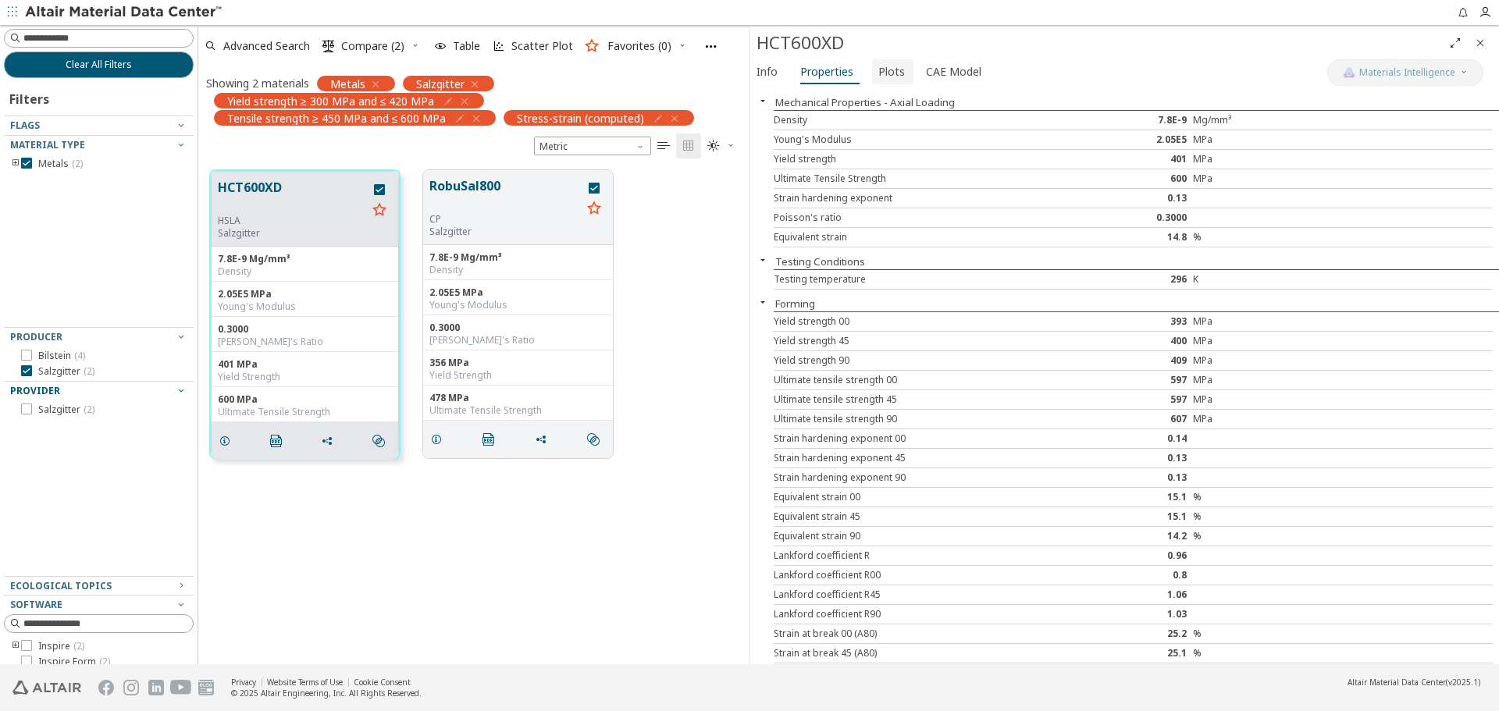
click at [893, 81] on span "Plots" at bounding box center [892, 71] width 27 height 25
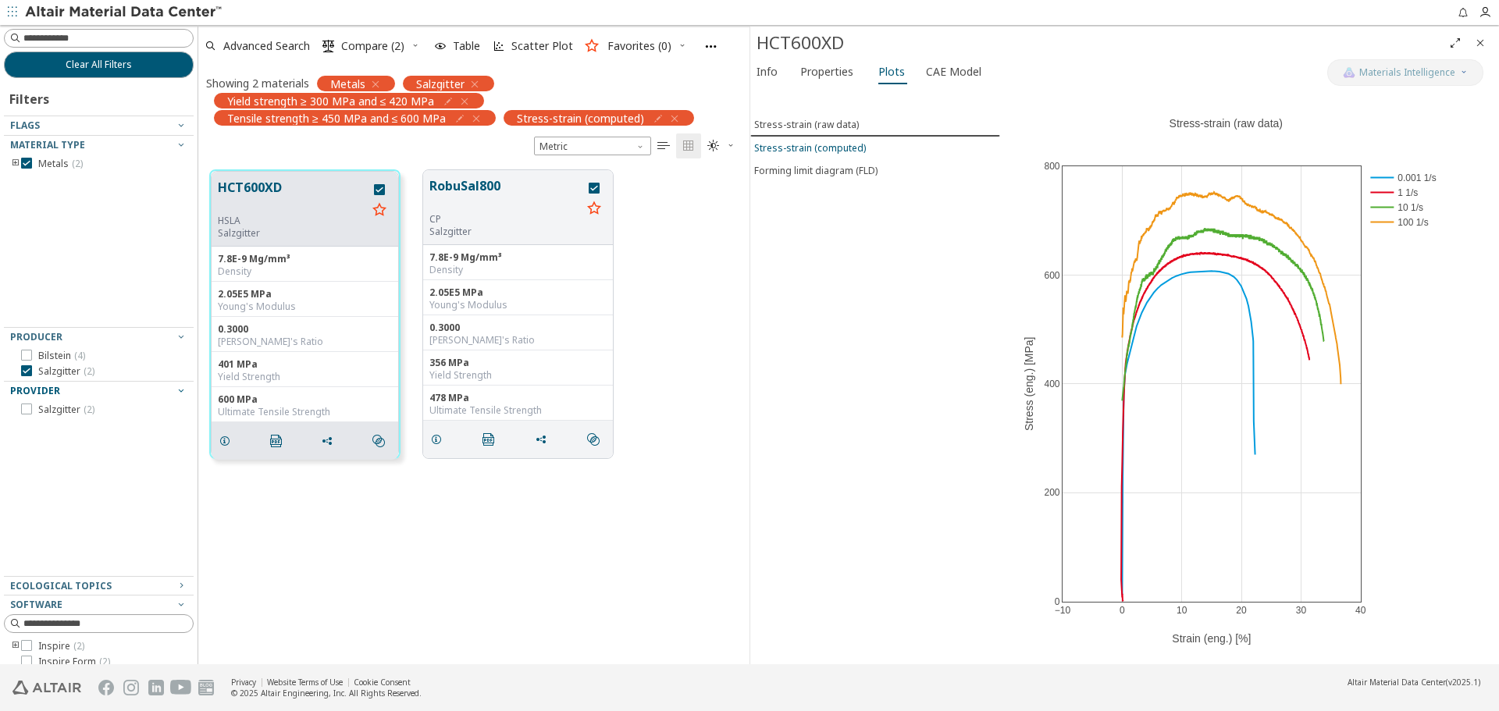
click at [862, 146] on span "Stress-strain (computed)" at bounding box center [875, 147] width 242 height 13
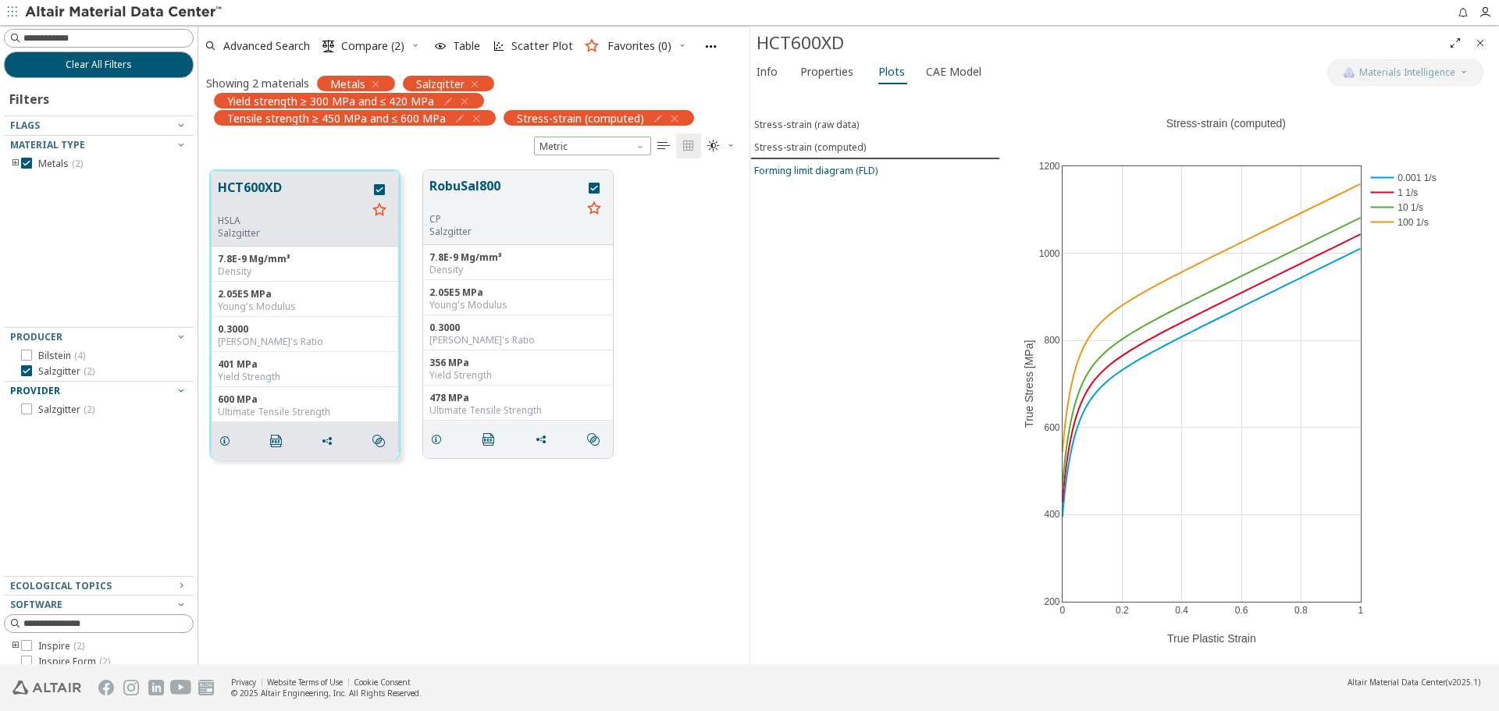
click at [862, 170] on div "Forming limit diagram (FLD)" at bounding box center [815, 170] width 123 height 13
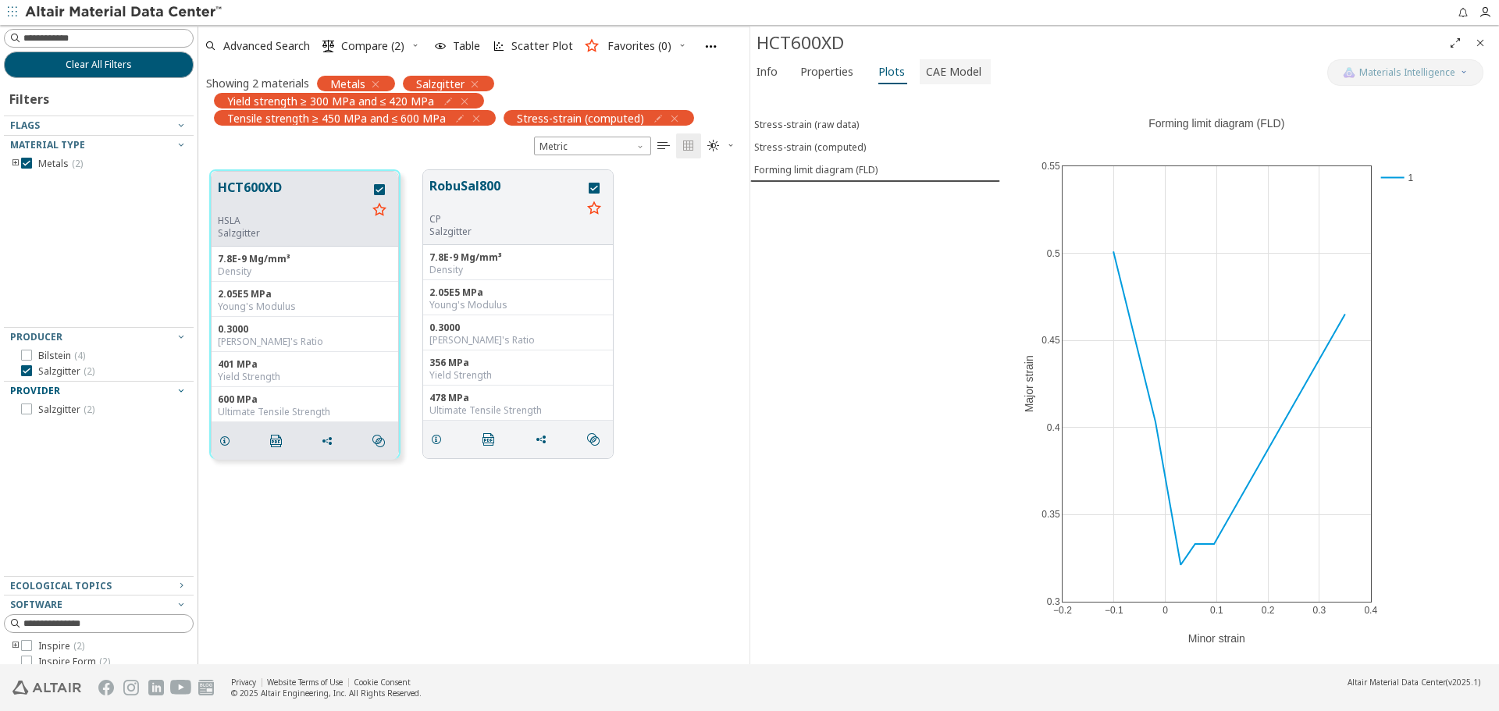
click at [955, 81] on span "CAE Model" at bounding box center [953, 71] width 55 height 25
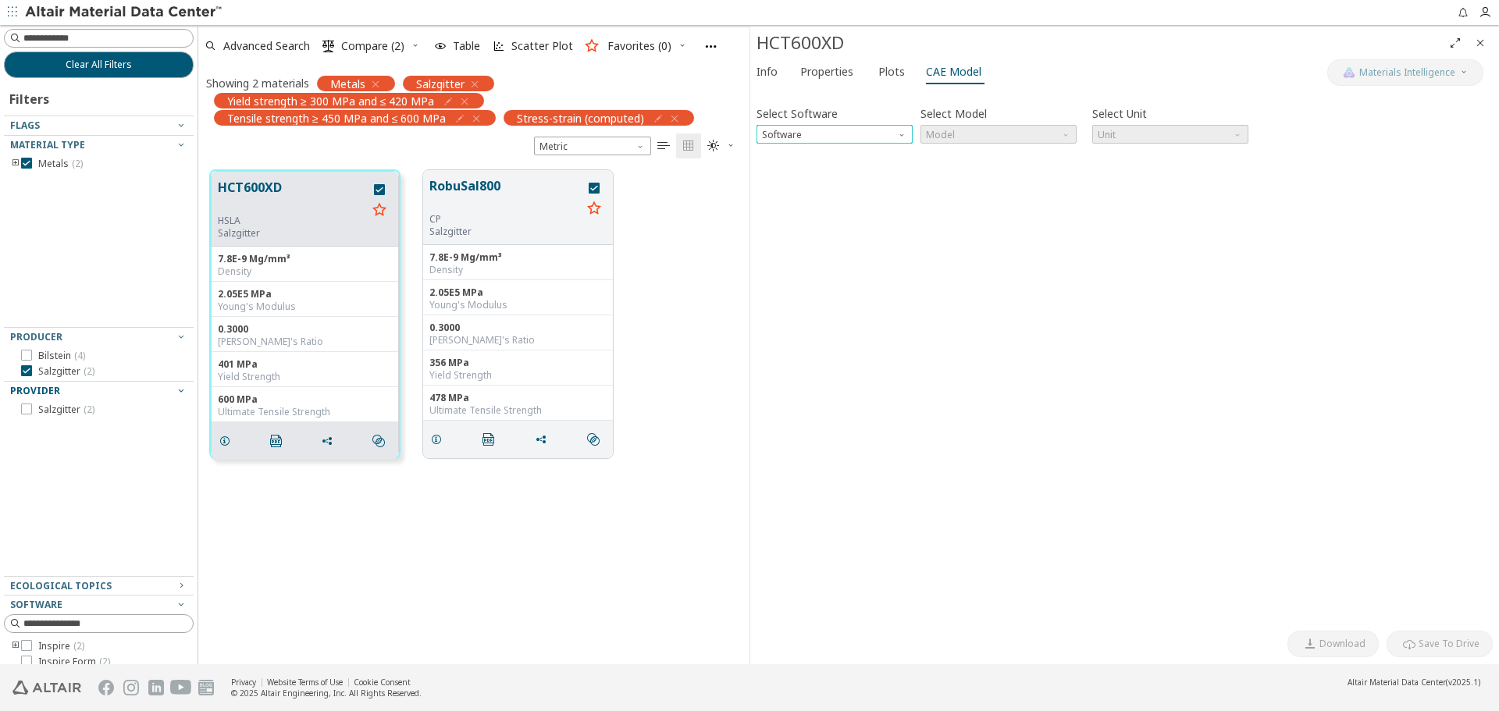
click at [904, 134] on span "Software" at bounding box center [903, 131] width 12 height 12
click at [893, 190] on span "OptiStruct" at bounding box center [835, 191] width 144 height 11
click at [1005, 139] on span "Model" at bounding box center [999, 134] width 156 height 19
click at [993, 171] on span "MatS1" at bounding box center [999, 172] width 144 height 11
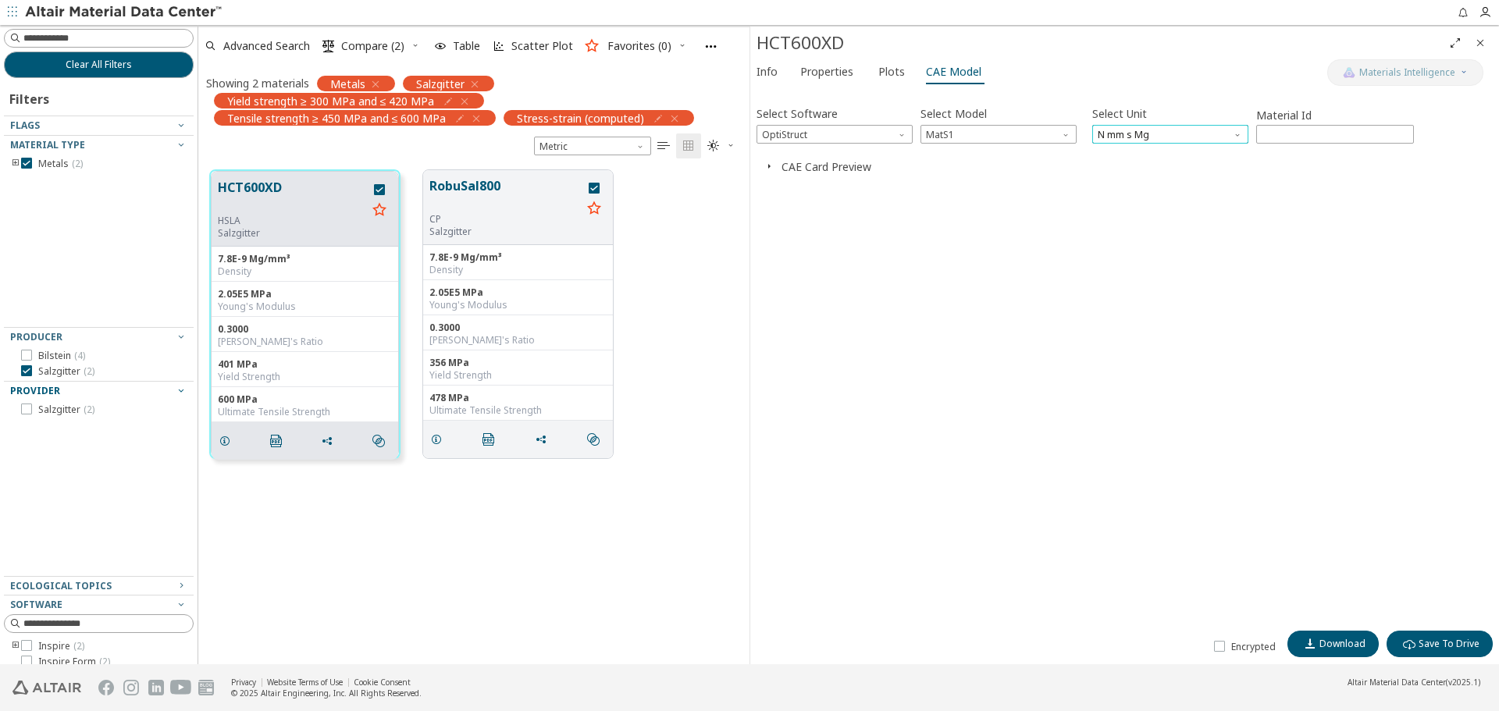
click at [1221, 140] on span "N mm s Mg" at bounding box center [1171, 134] width 156 height 19
click at [843, 172] on button "CAE Card Preview" at bounding box center [827, 166] width 90 height 15
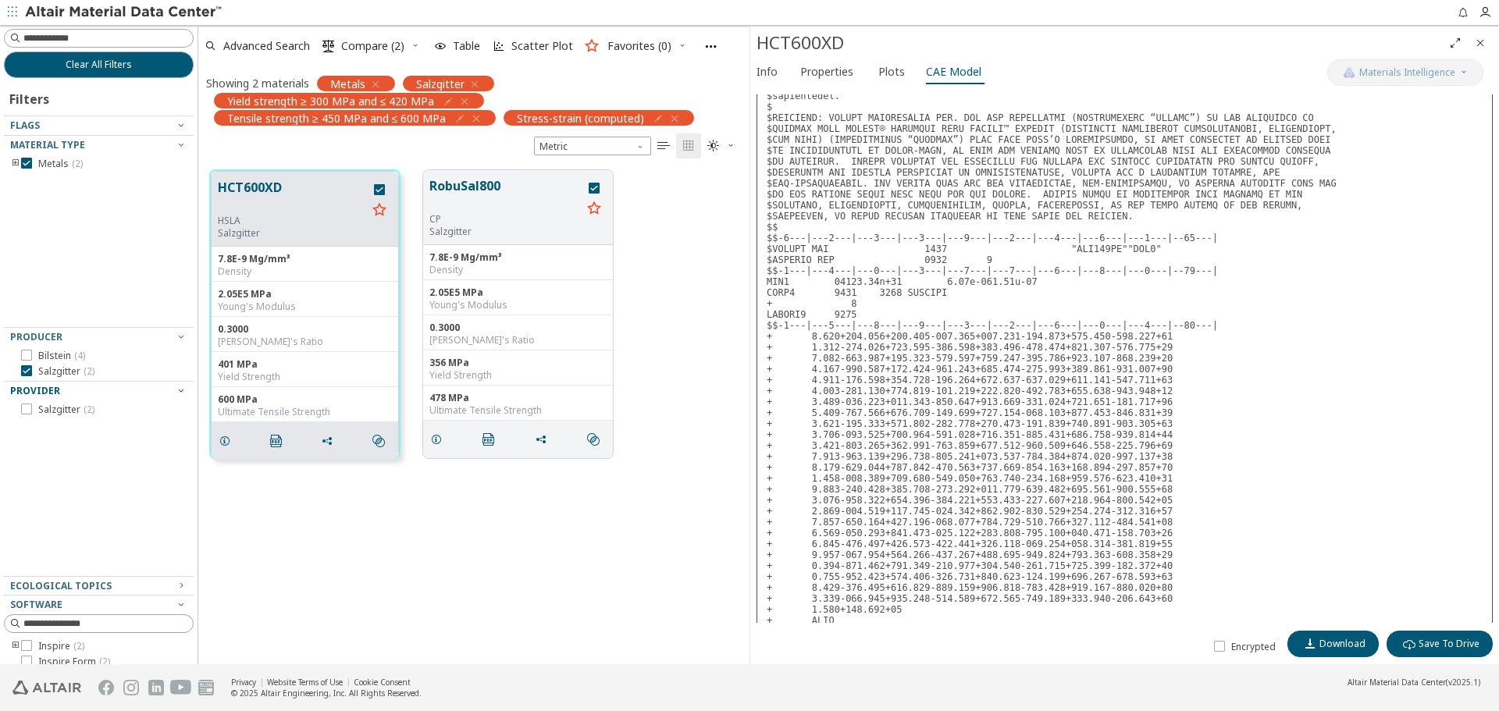
scroll to position [752, 0]
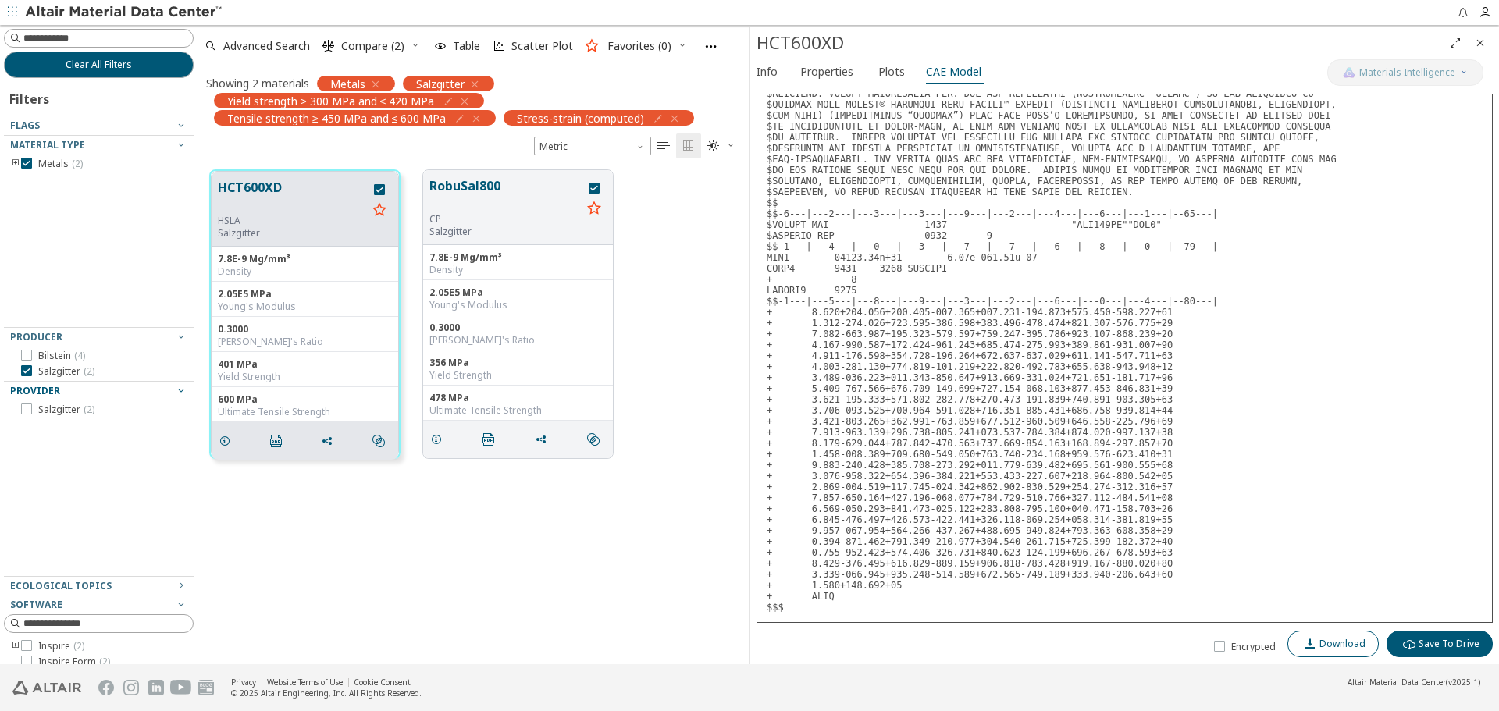
click at [1340, 643] on span "Download" at bounding box center [1343, 644] width 46 height 12
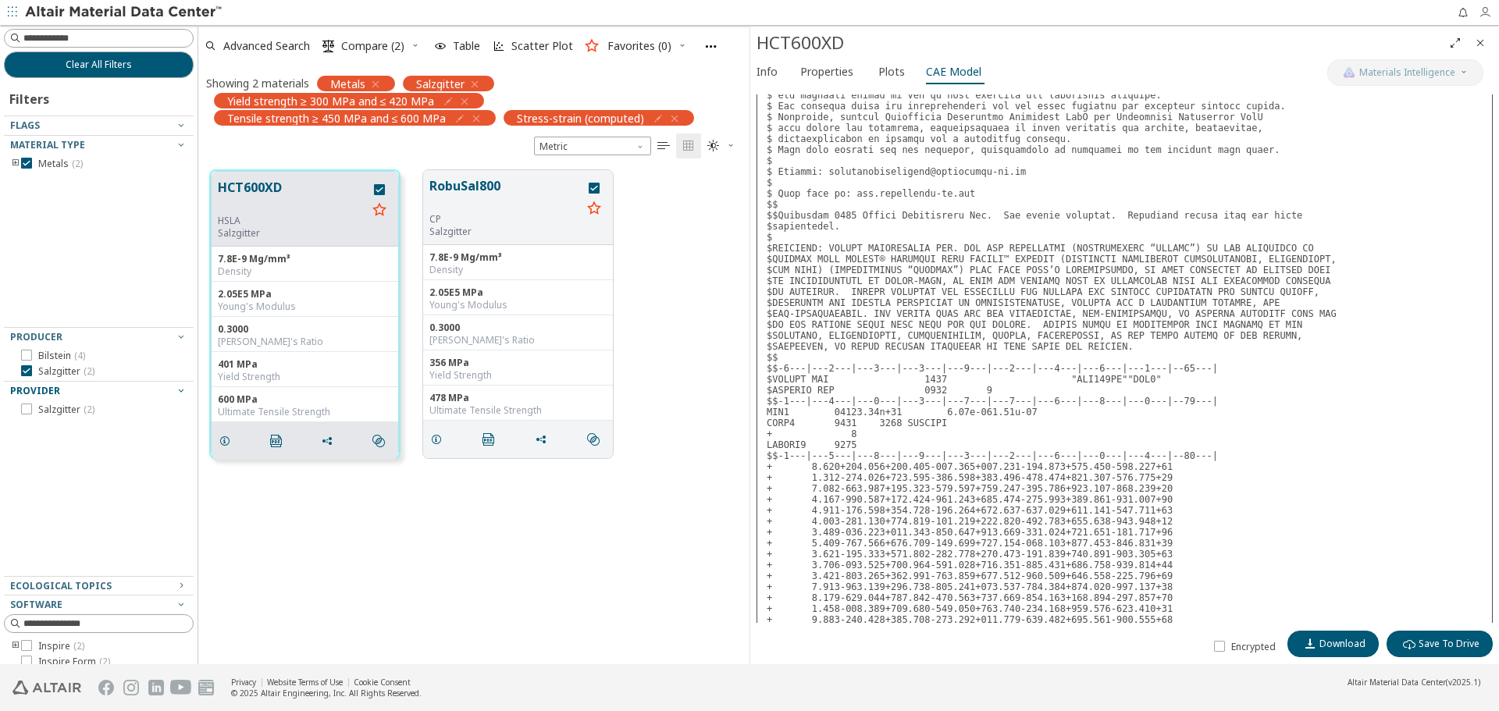
scroll to position [596, 0]
click at [1484, 45] on icon "Close" at bounding box center [1480, 43] width 12 height 12
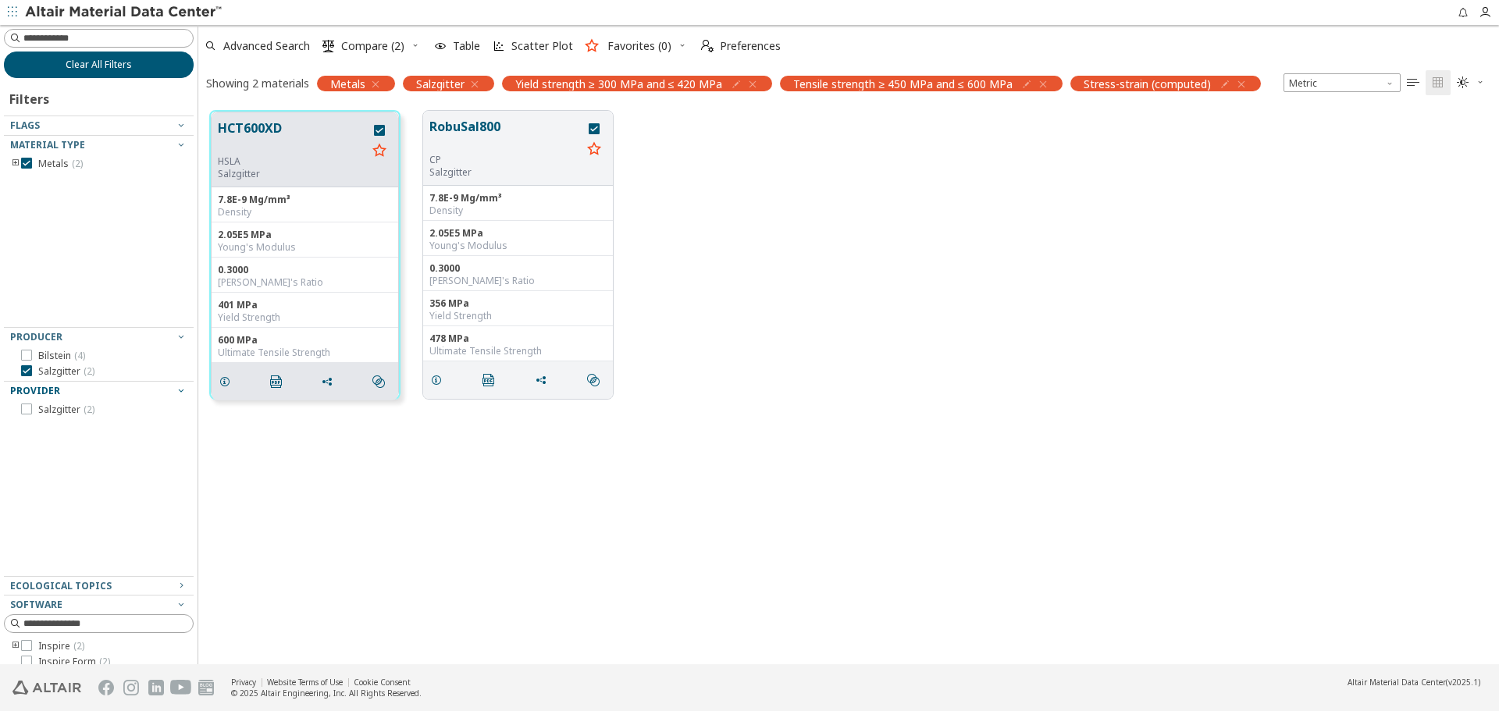
click at [102, 61] on span "Clear All Filters" at bounding box center [99, 65] width 66 height 12
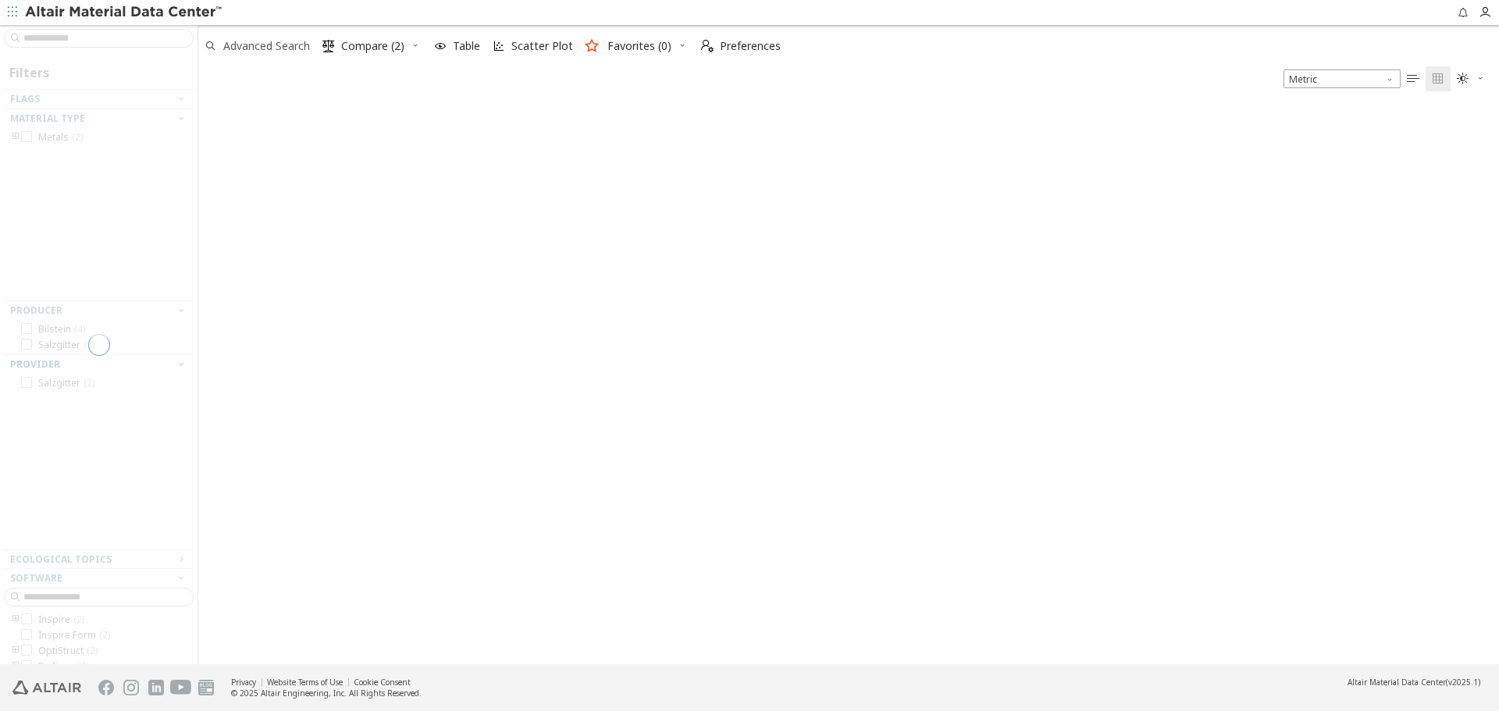
scroll to position [562, 1289]
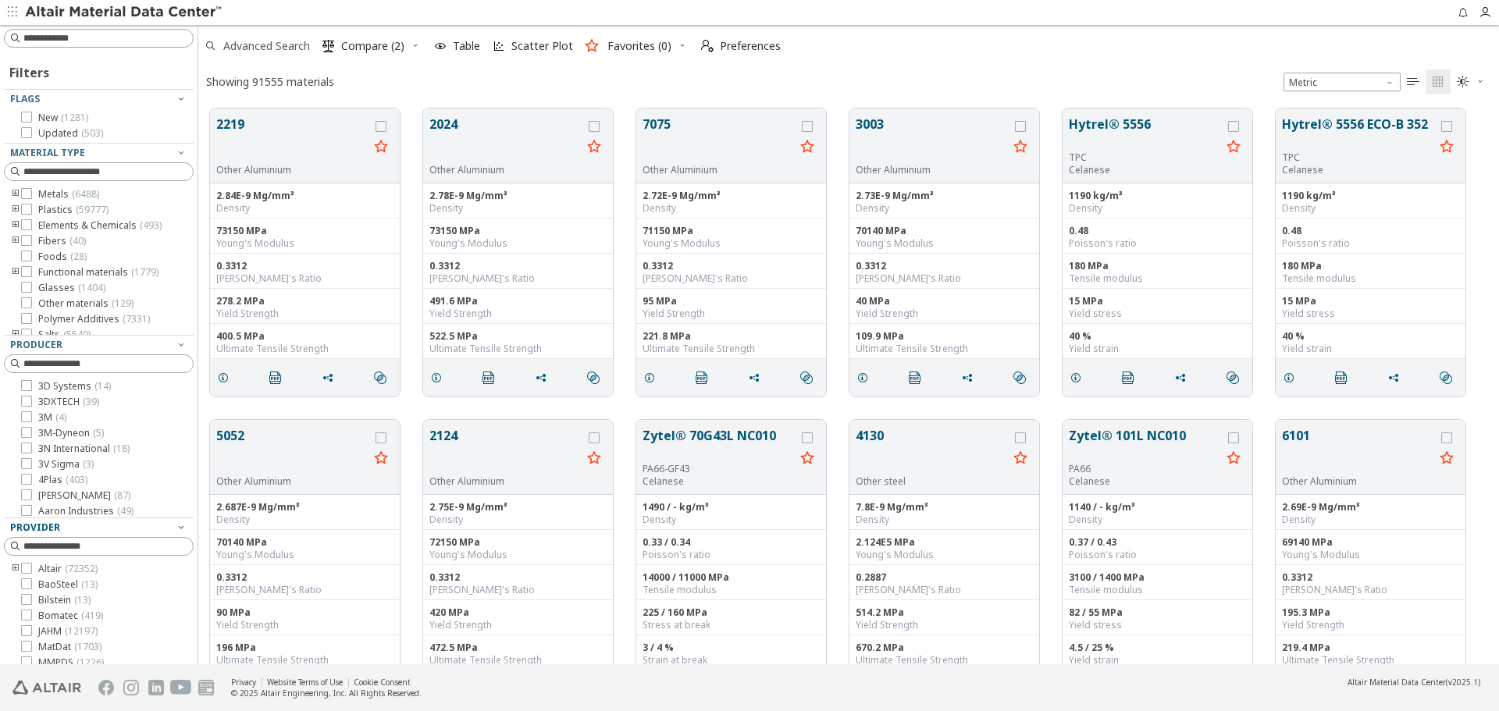
click at [252, 48] on span "Advanced Search" at bounding box center [266, 46] width 87 height 11
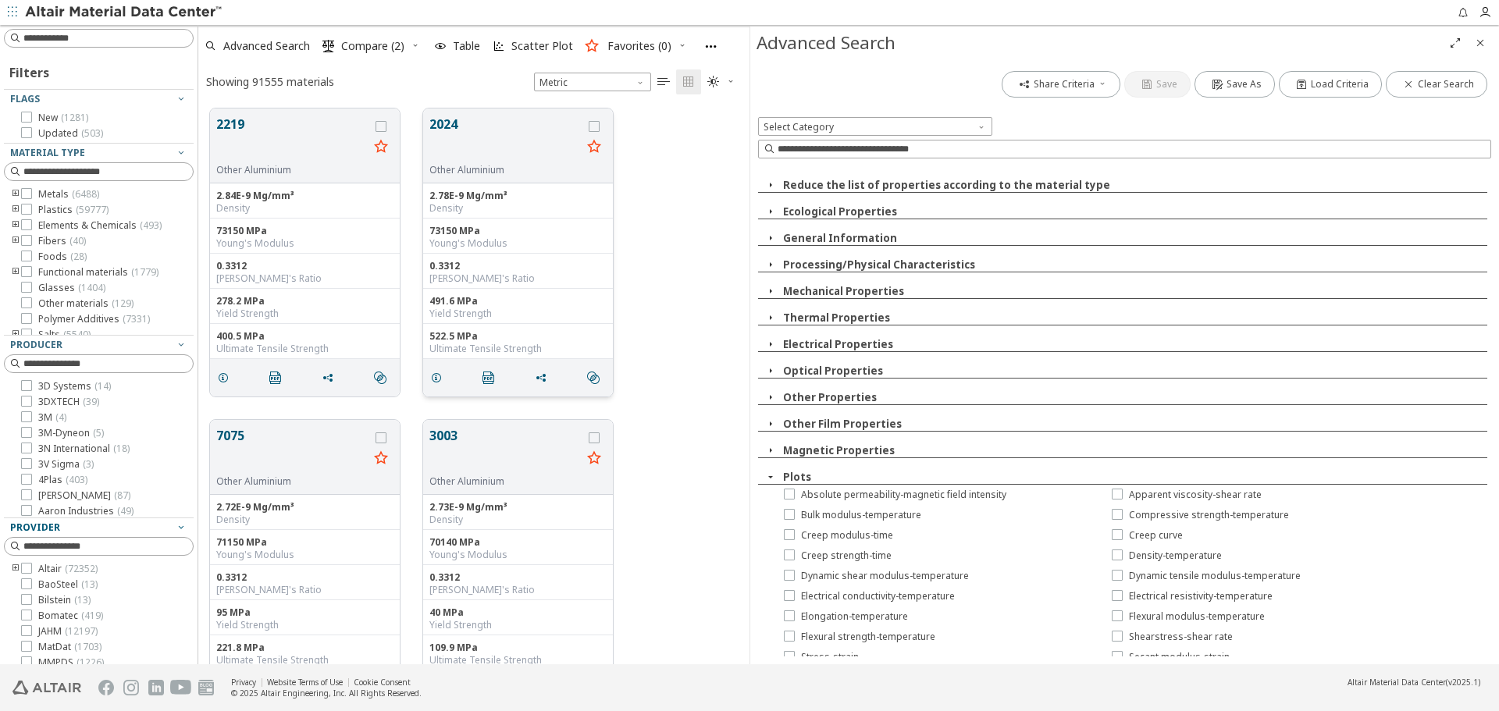
scroll to position [556, 540]
click at [1025, 152] on input at bounding box center [1134, 149] width 713 height 16
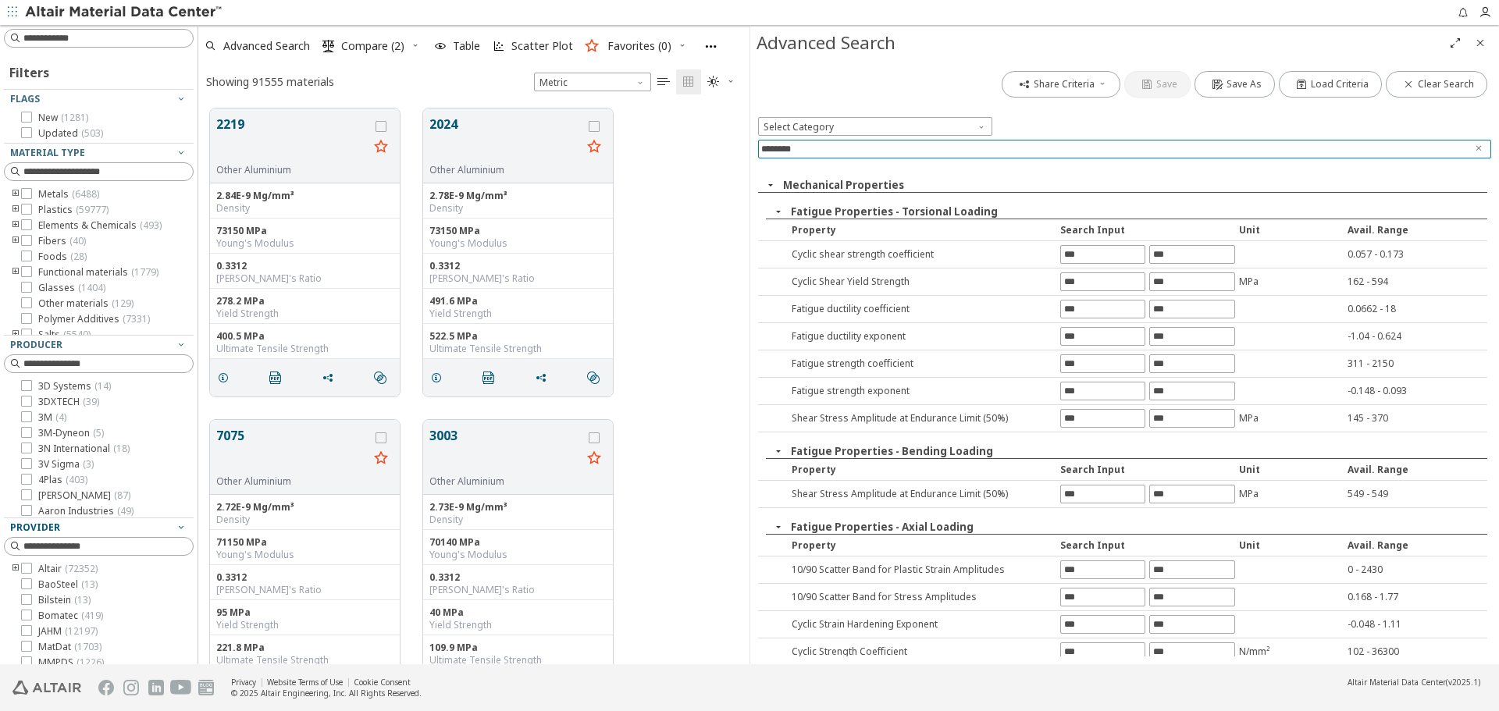
type input "*******"
click at [891, 180] on button "Mechanical Properties" at bounding box center [843, 185] width 121 height 14
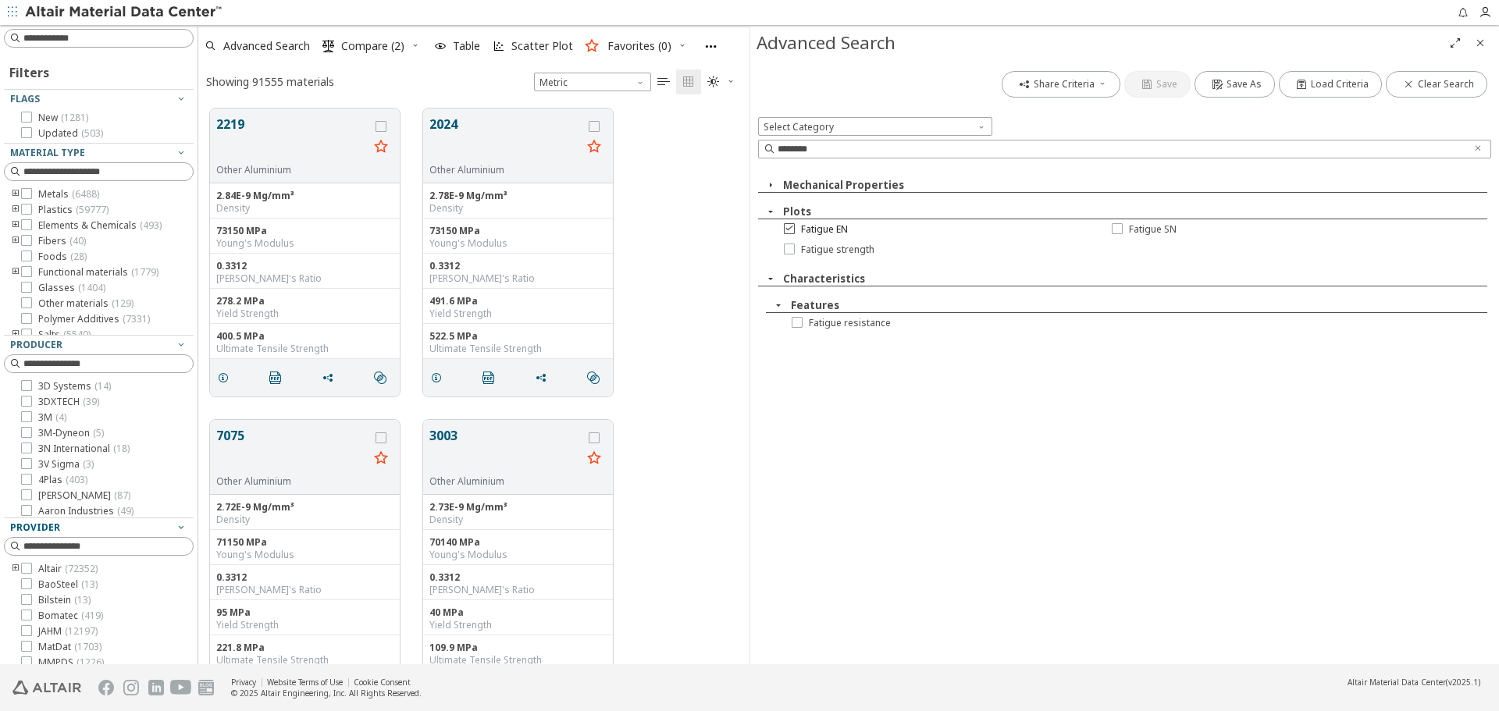
click at [819, 231] on span "Fatigue EN" at bounding box center [824, 229] width 47 height 12
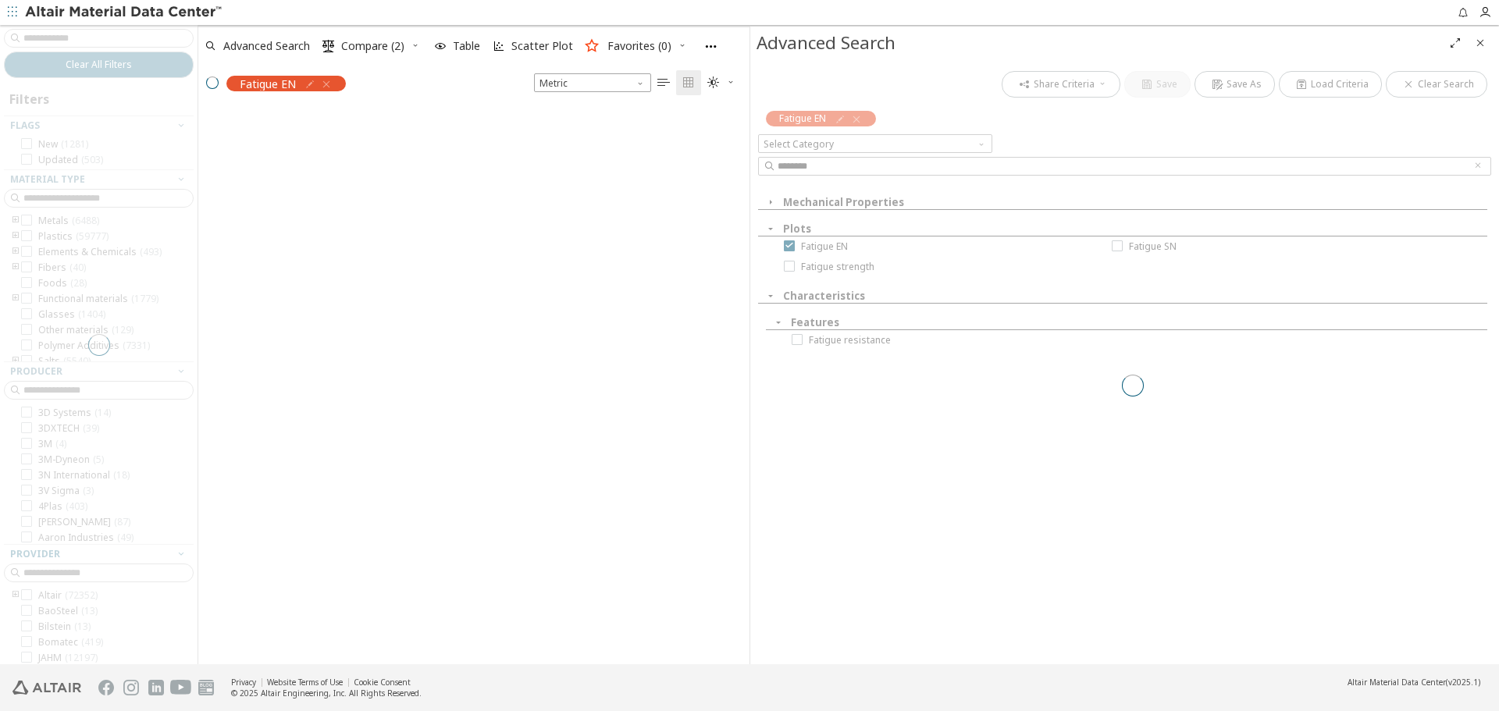
scroll to position [554, 540]
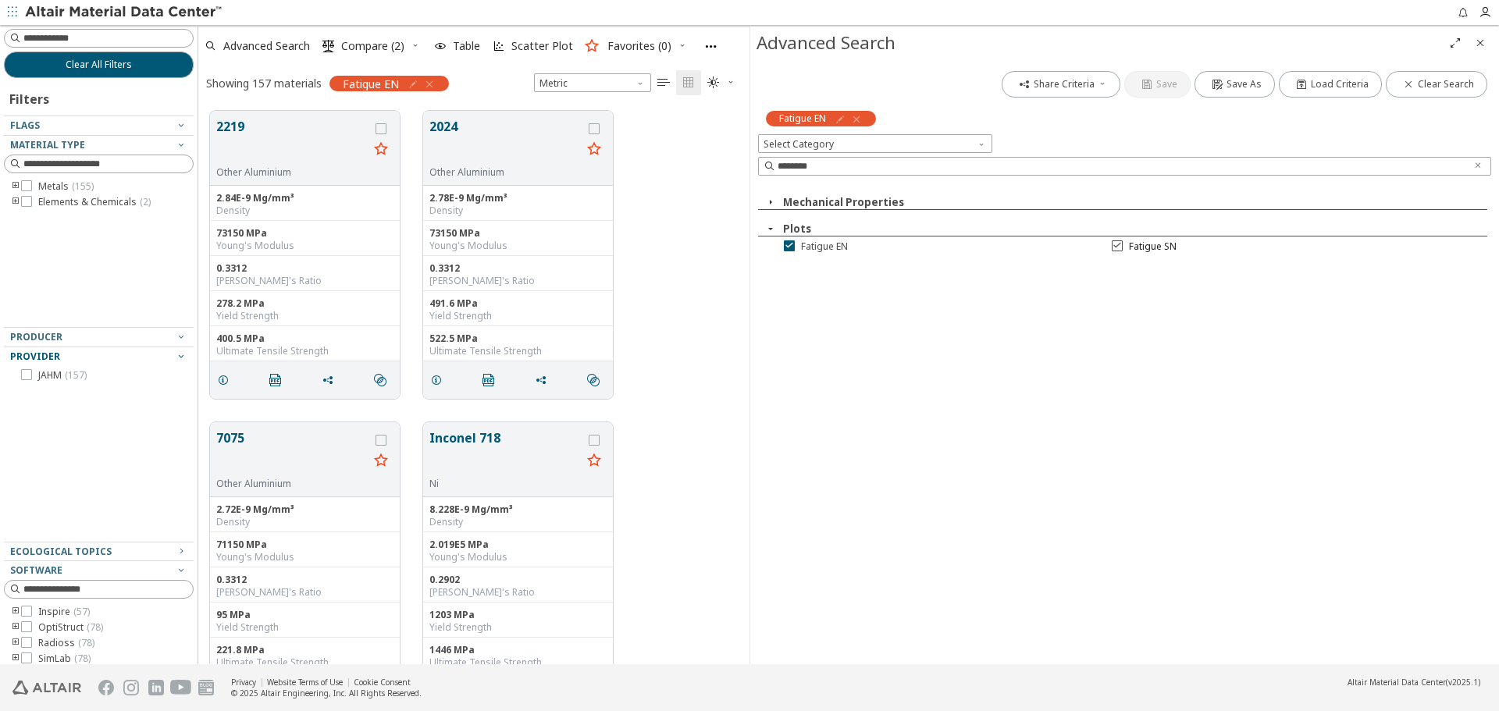
click at [1153, 249] on span "Fatigue SN" at bounding box center [1153, 247] width 48 height 12
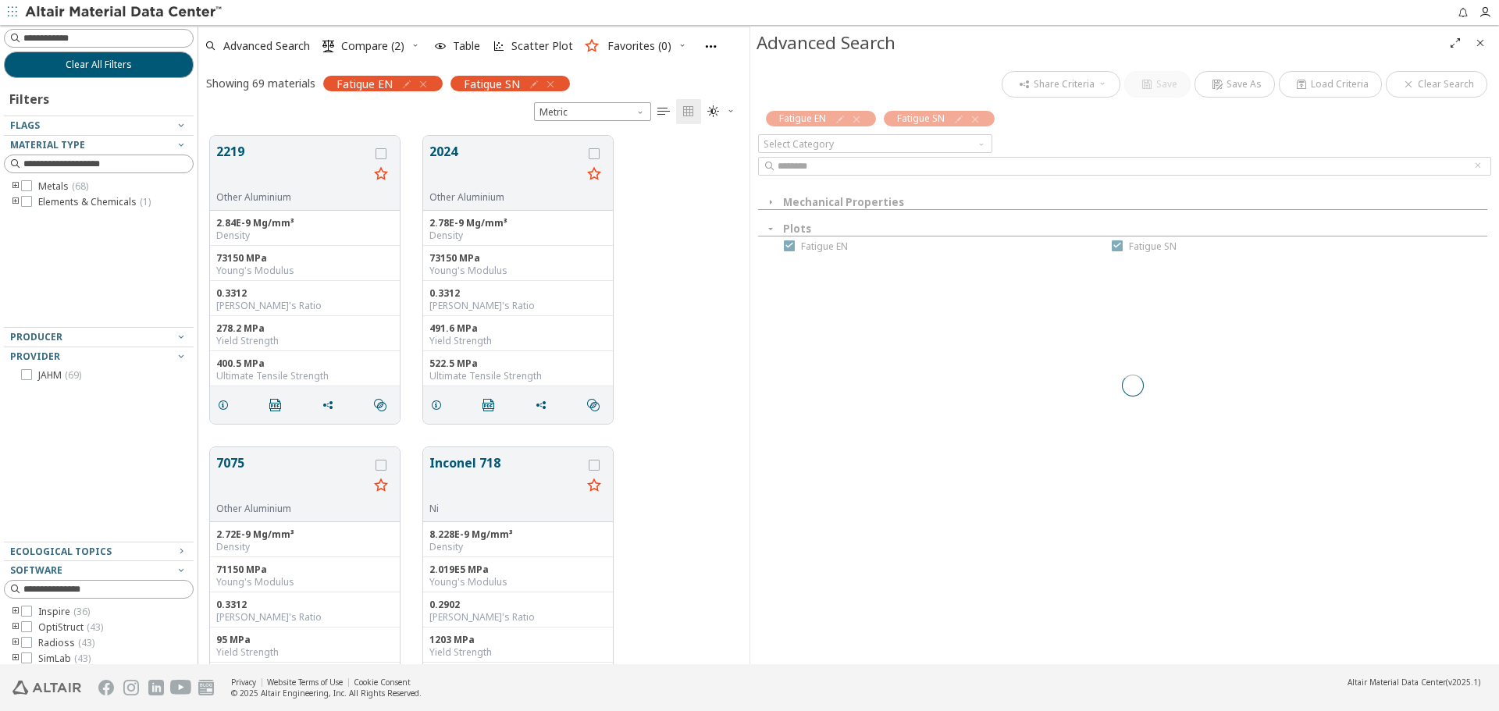
scroll to position [529, 540]
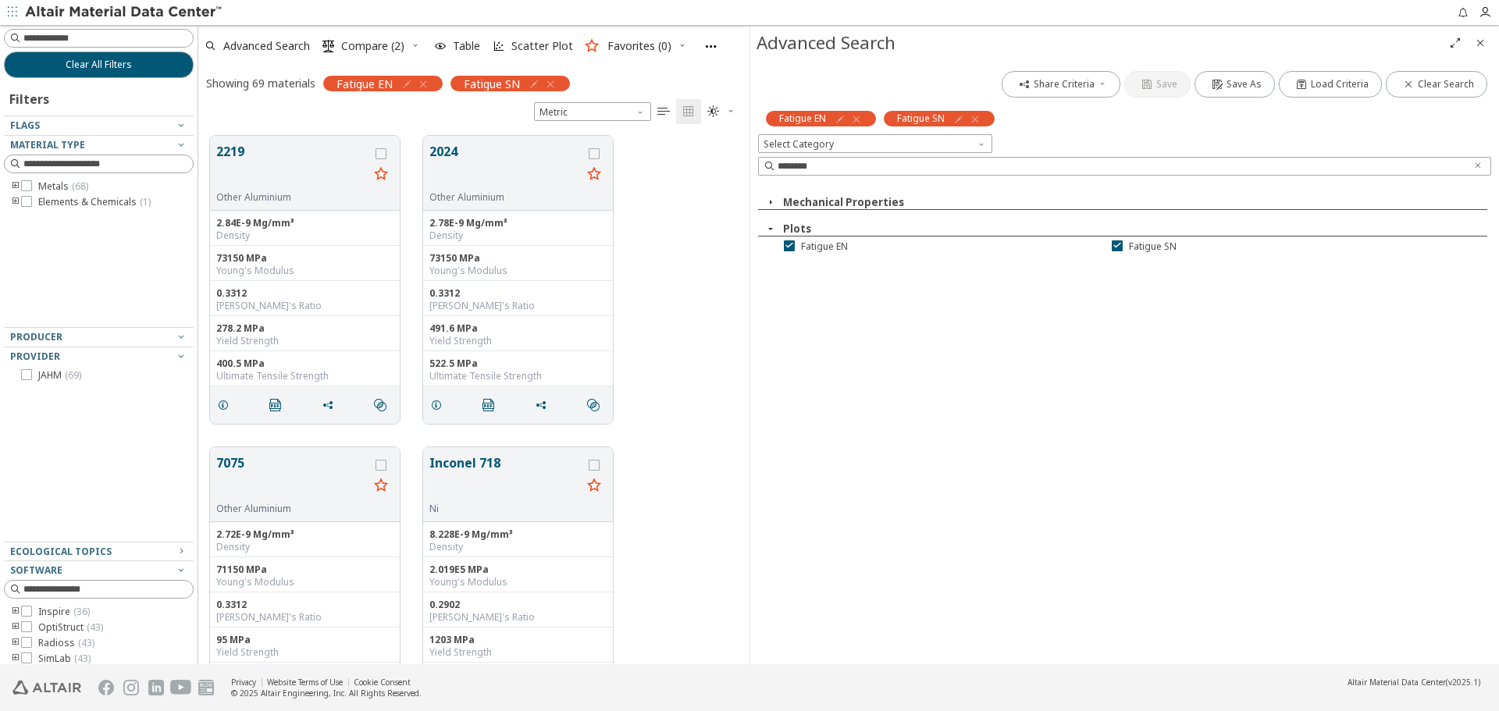
click at [1478, 41] on icon "Close" at bounding box center [1480, 43] width 12 height 12
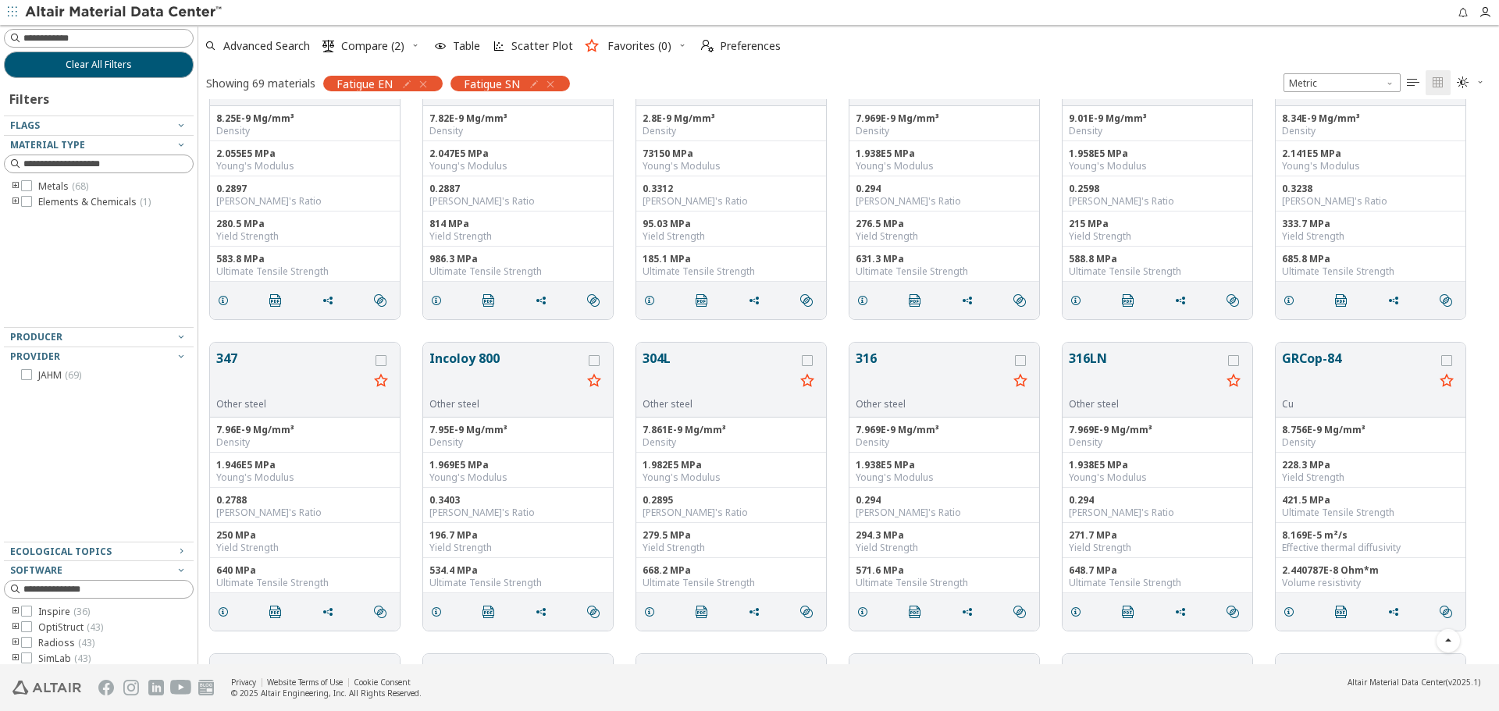
scroll to position [390, 0]
click at [227, 309] on span "grid" at bounding box center [226, 302] width 25 height 30
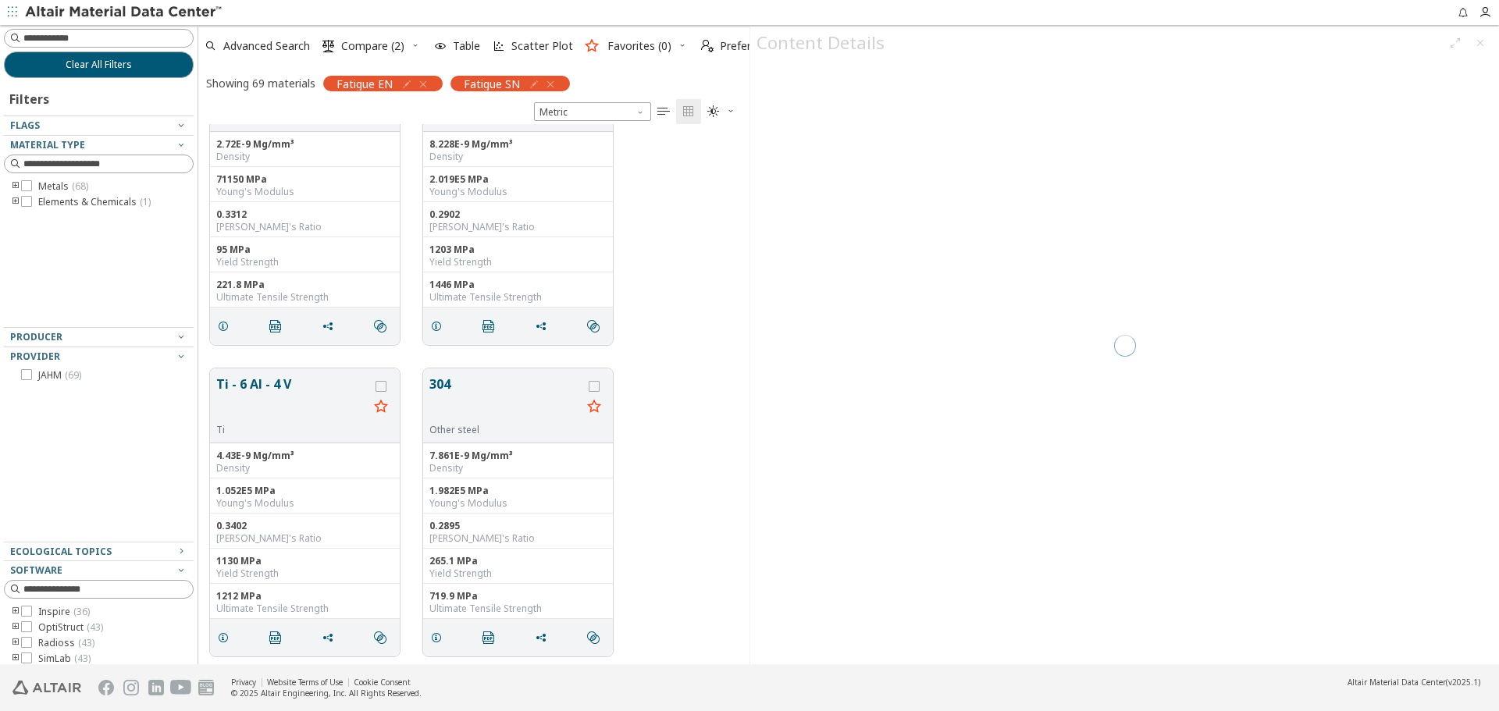
scroll to position [529, 540]
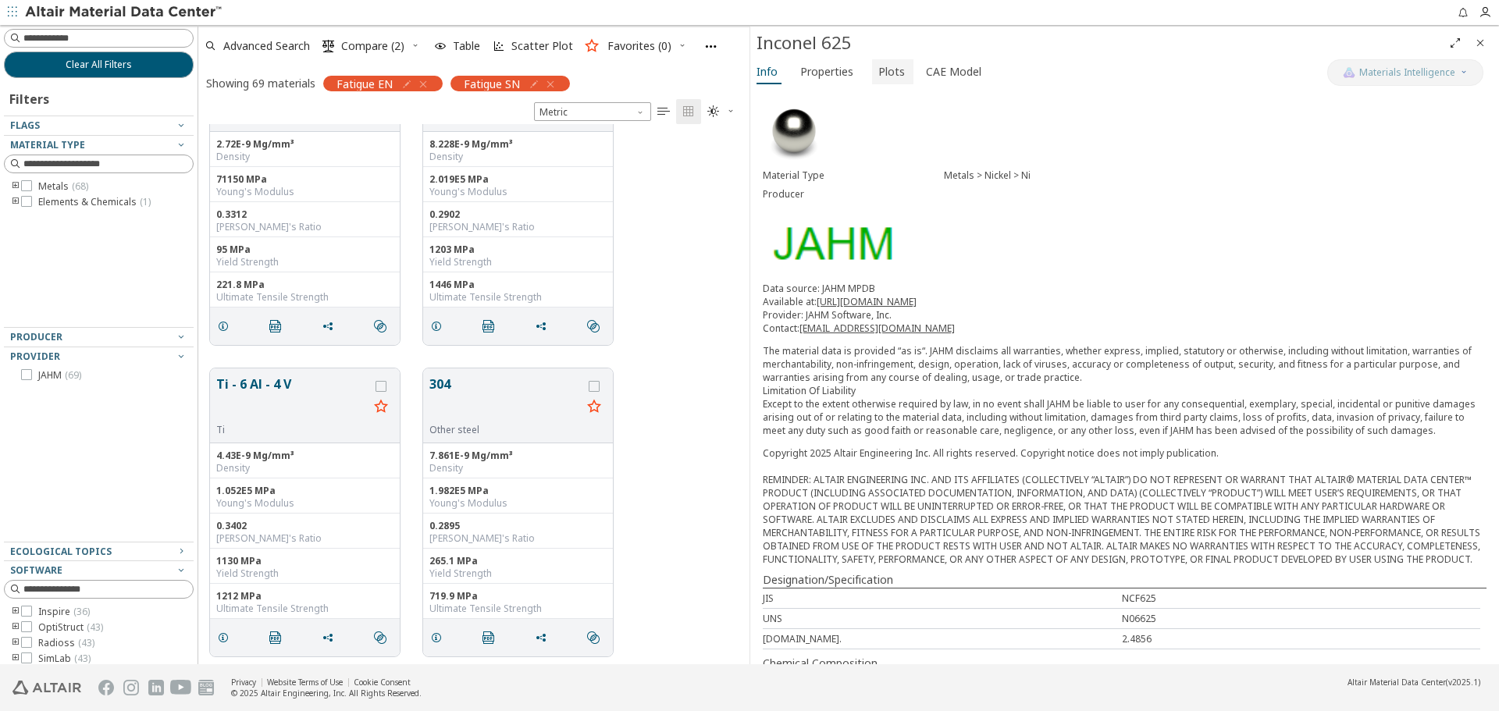
click at [879, 66] on span "Plots" at bounding box center [892, 71] width 27 height 25
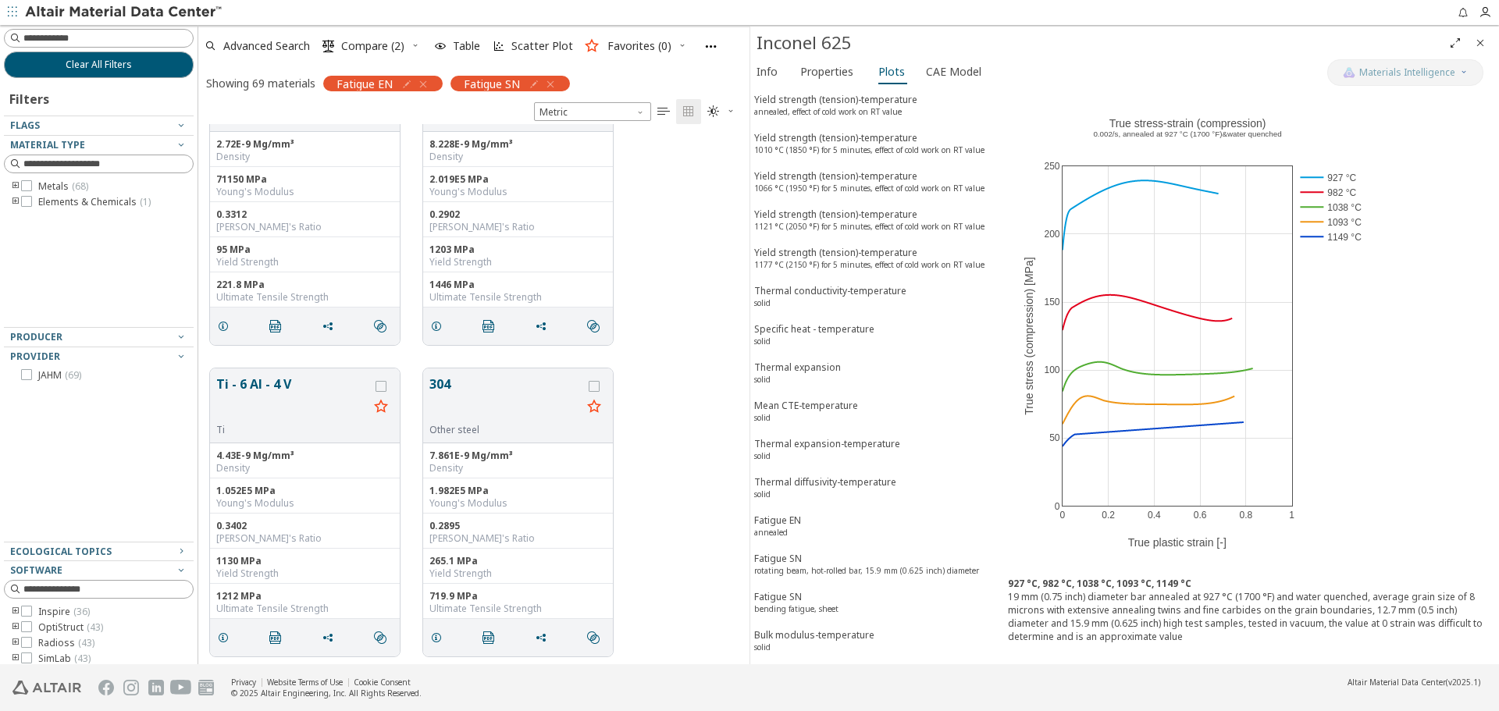
scroll to position [1874, 0]
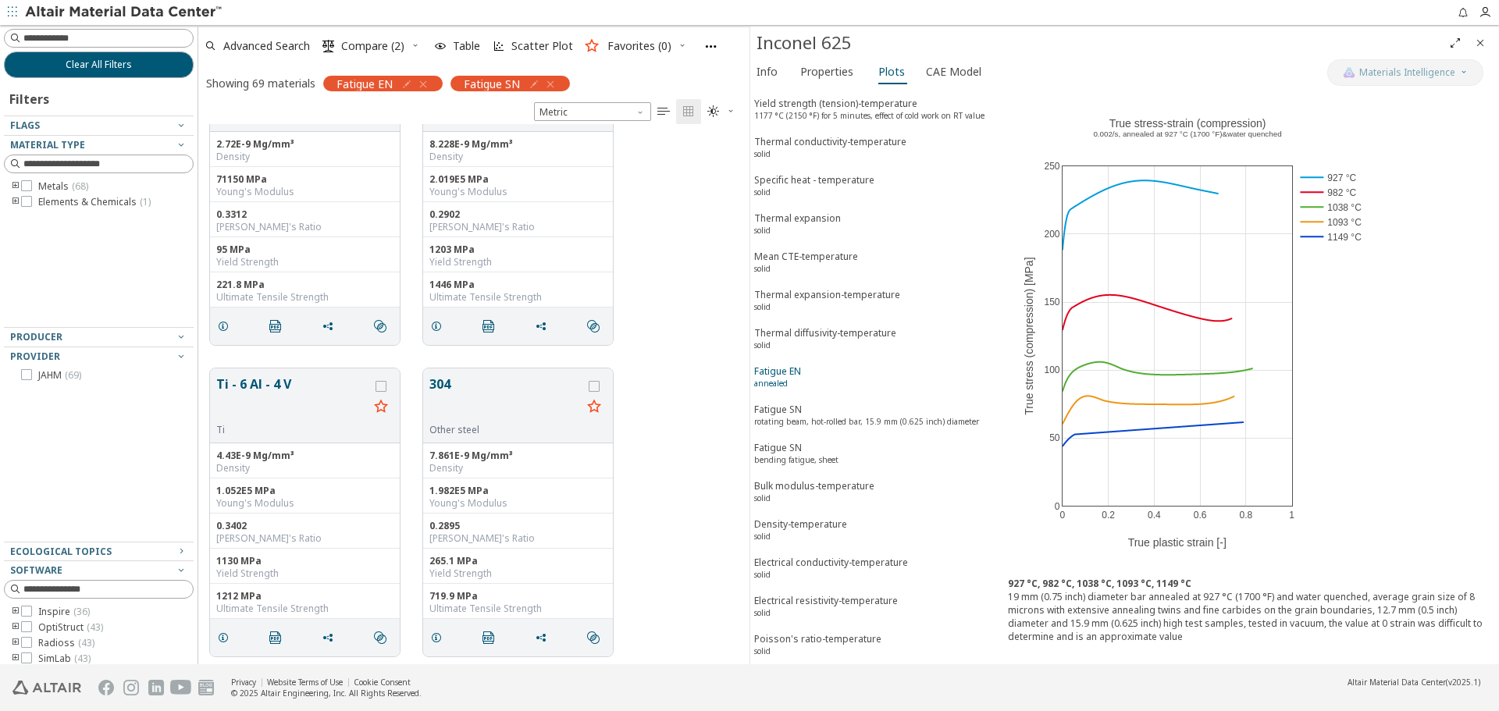
click at [843, 382] on span "Fatigue EN annealed" at bounding box center [875, 379] width 242 height 29
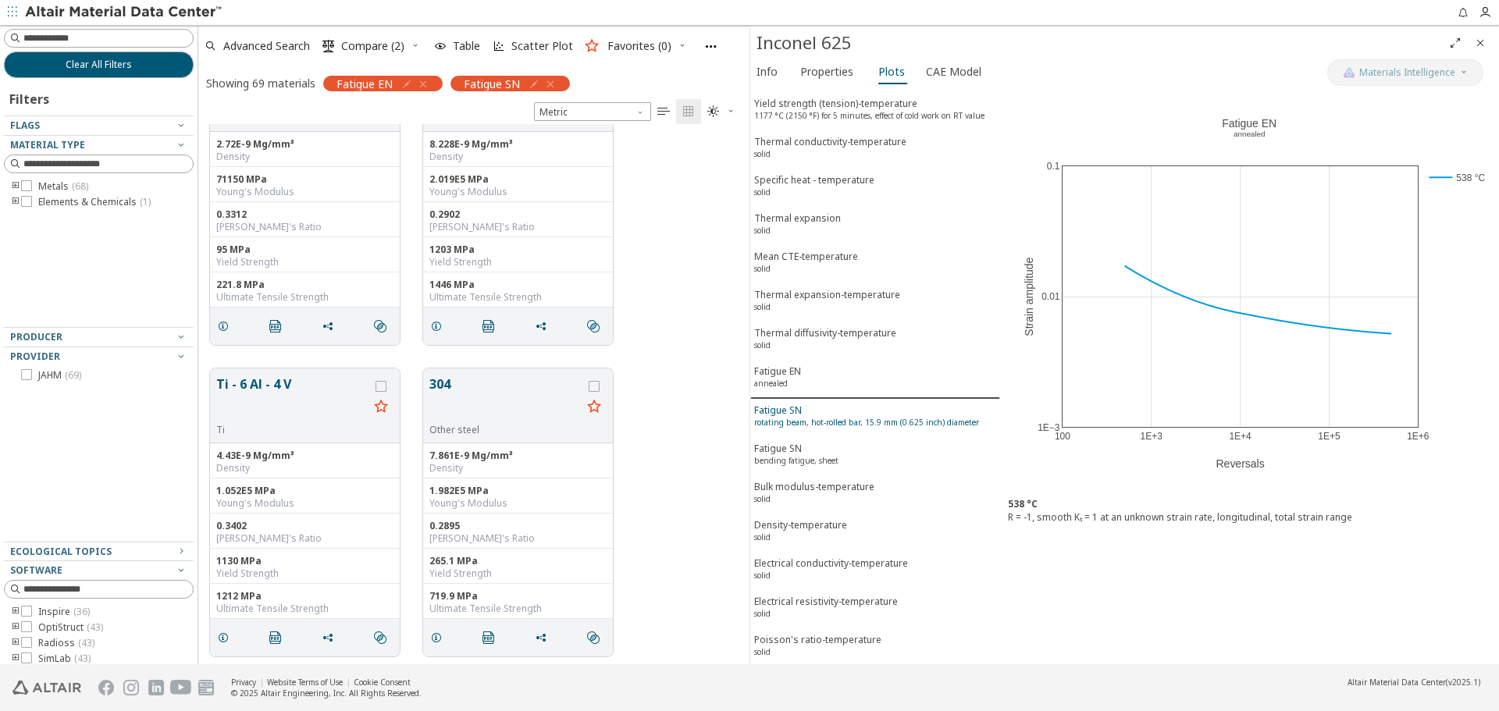
click at [848, 410] on div "Fatigue SN rotating beam, hot-rolled bar, 15.9 mm (0.625 inch) diameter" at bounding box center [866, 418] width 225 height 29
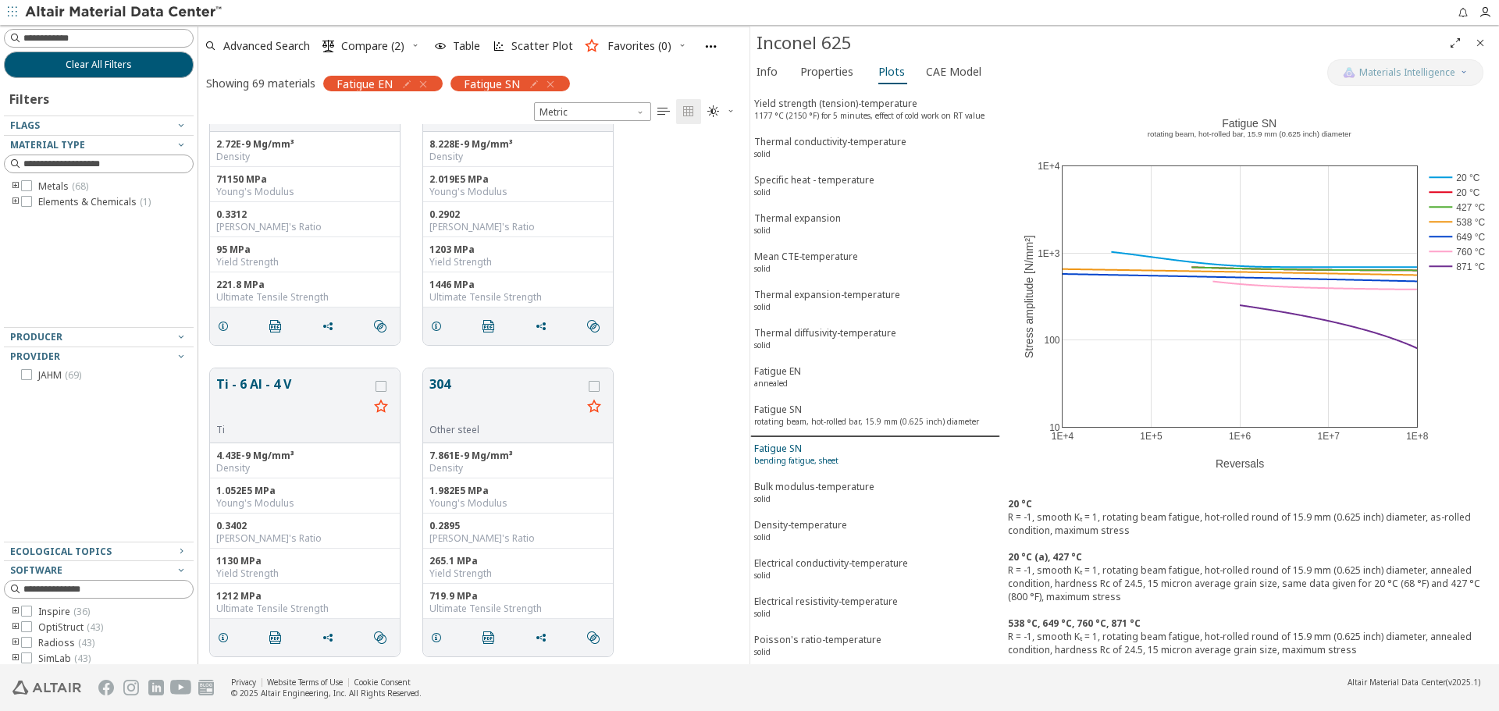
click at [840, 453] on span "Fatigue SN bending fatigue, sheet" at bounding box center [875, 456] width 242 height 29
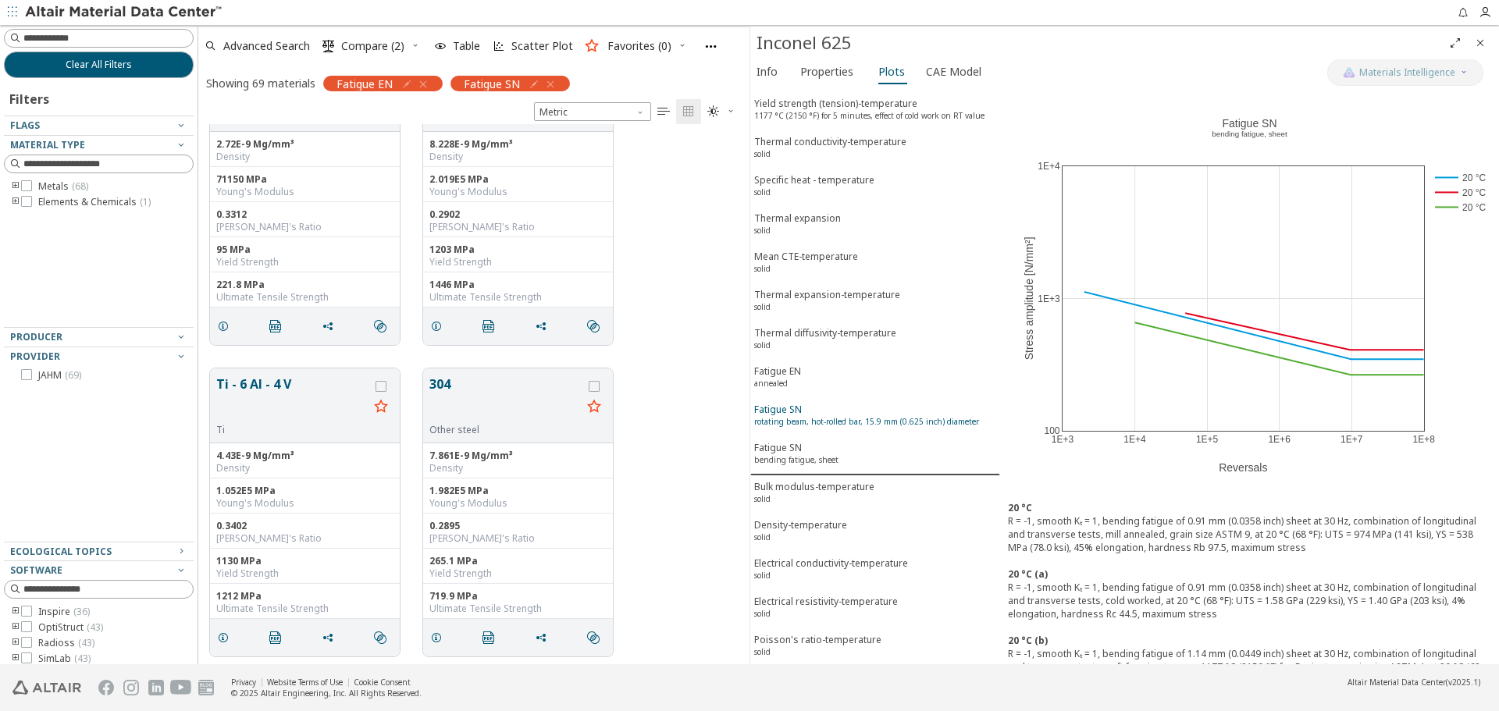
click at [916, 414] on div "Fatigue SN rotating beam, hot-rolled bar, 15.9 mm (0.625 inch) diameter" at bounding box center [866, 417] width 225 height 29
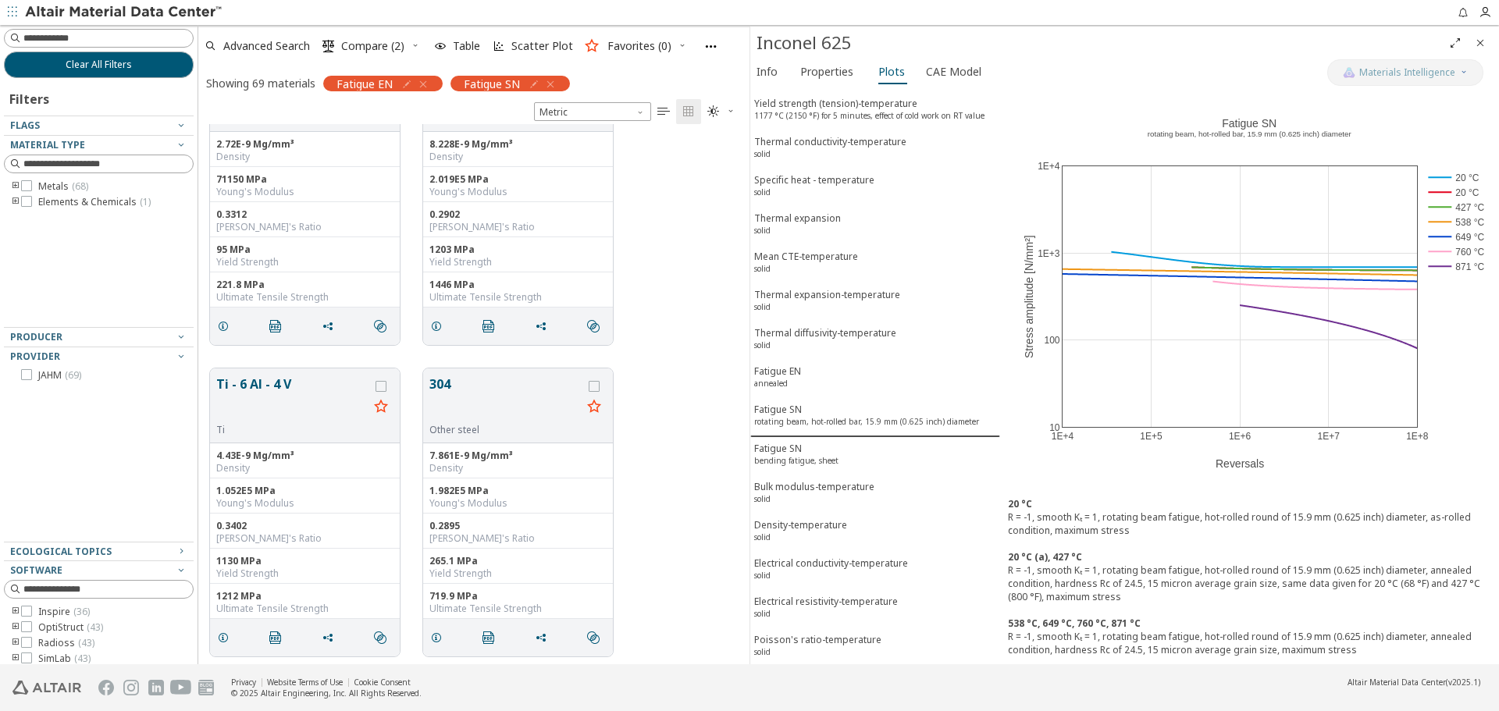
click at [1485, 44] on icon "Close" at bounding box center [1480, 43] width 12 height 12
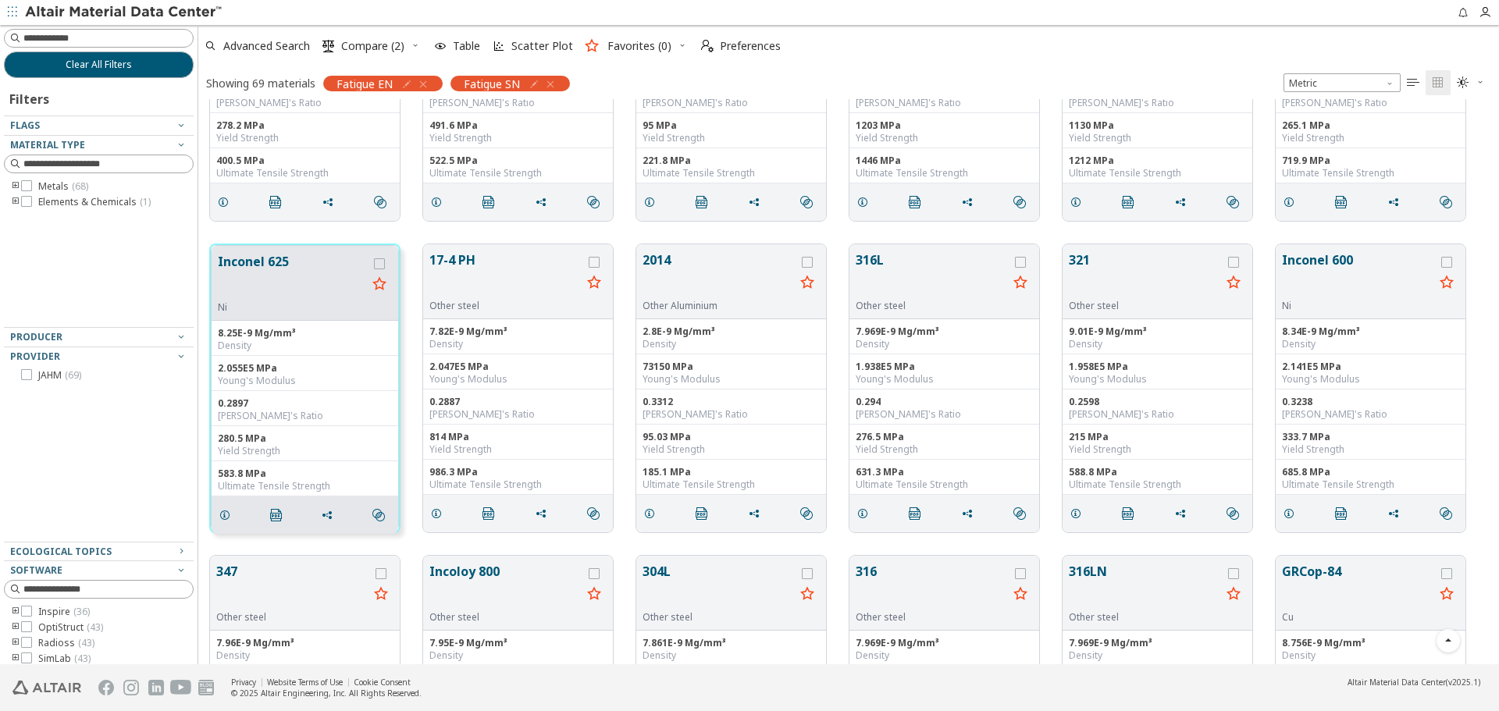
scroll to position [156, 0]
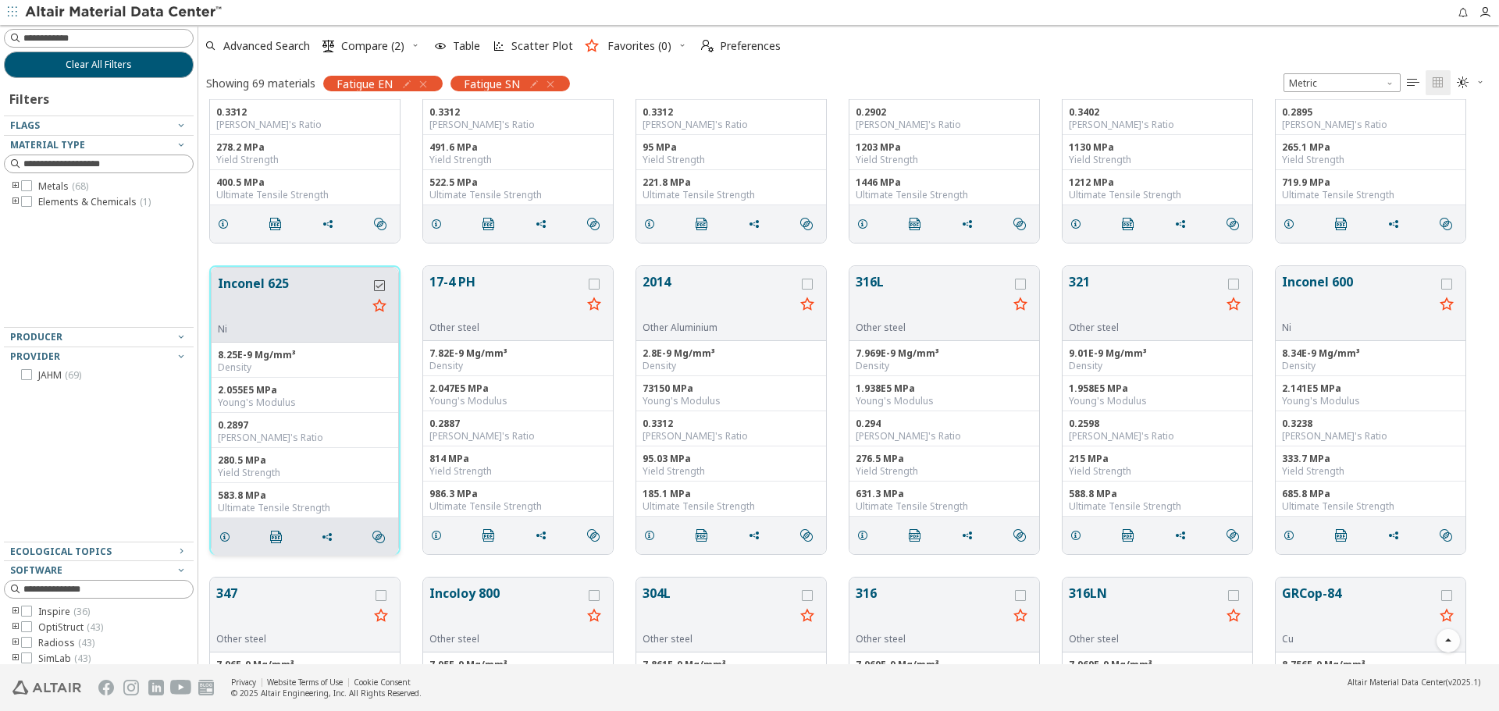
click at [382, 285] on icon "grid" at bounding box center [379, 285] width 11 height 11
click at [594, 287] on icon "grid" at bounding box center [594, 284] width 11 height 11
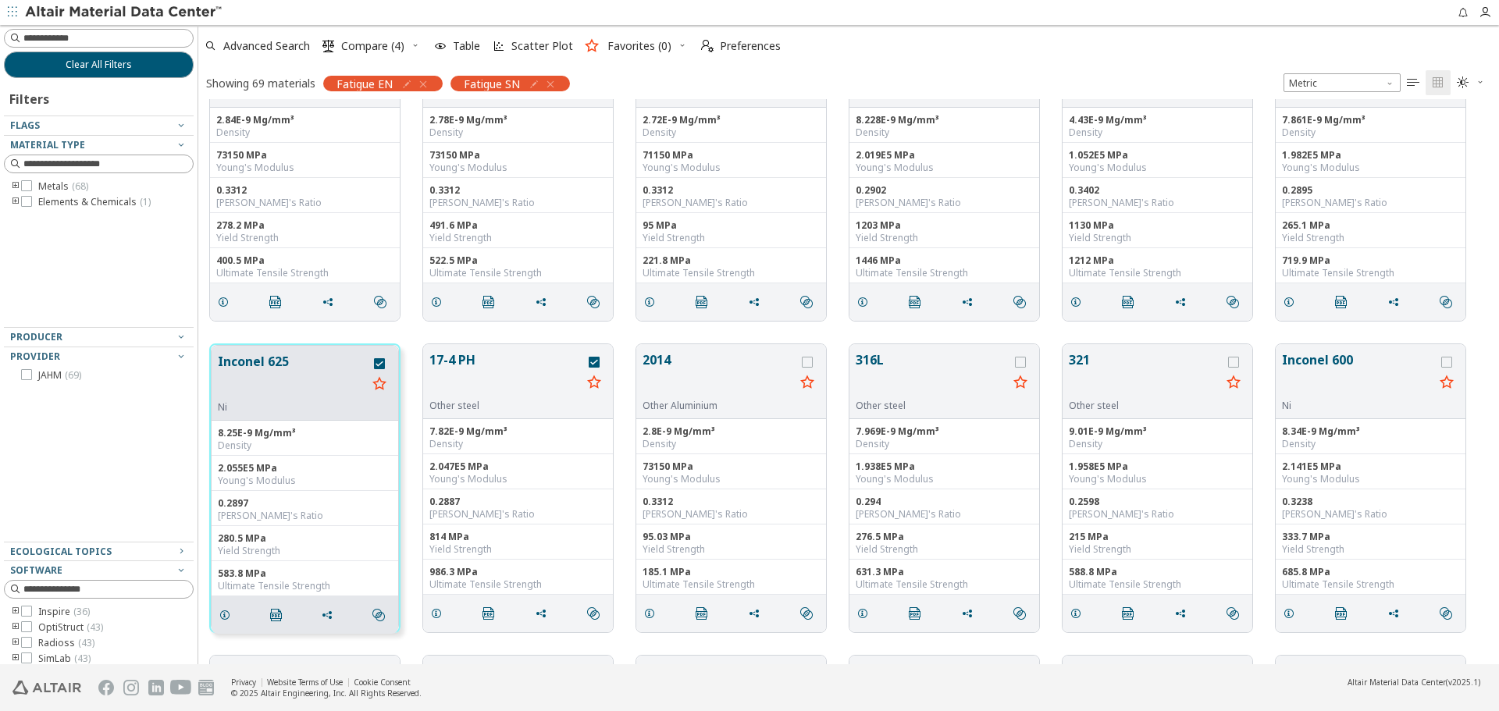
scroll to position [0, 0]
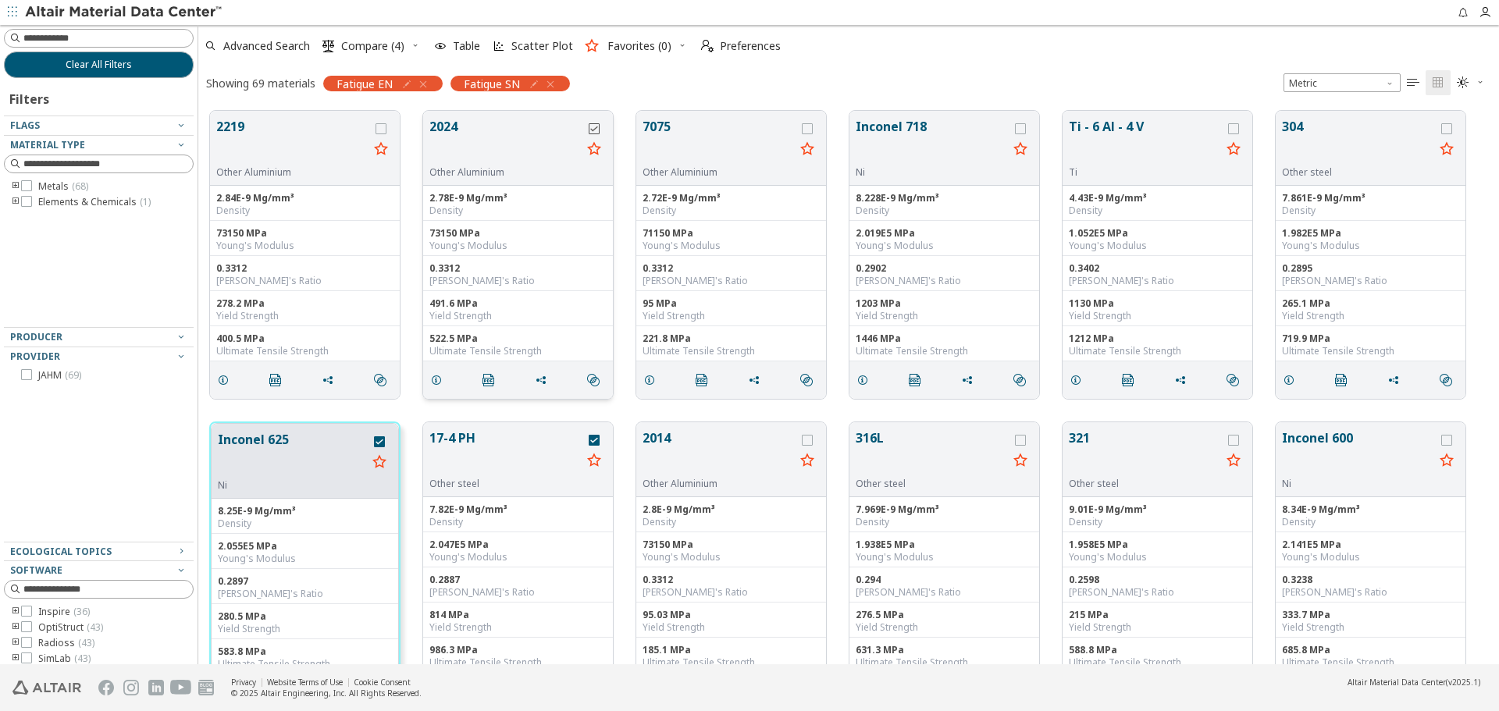
click at [595, 131] on icon "grid" at bounding box center [594, 128] width 11 height 11
click at [385, 43] on span "Compare (5)" at bounding box center [372, 46] width 63 height 11
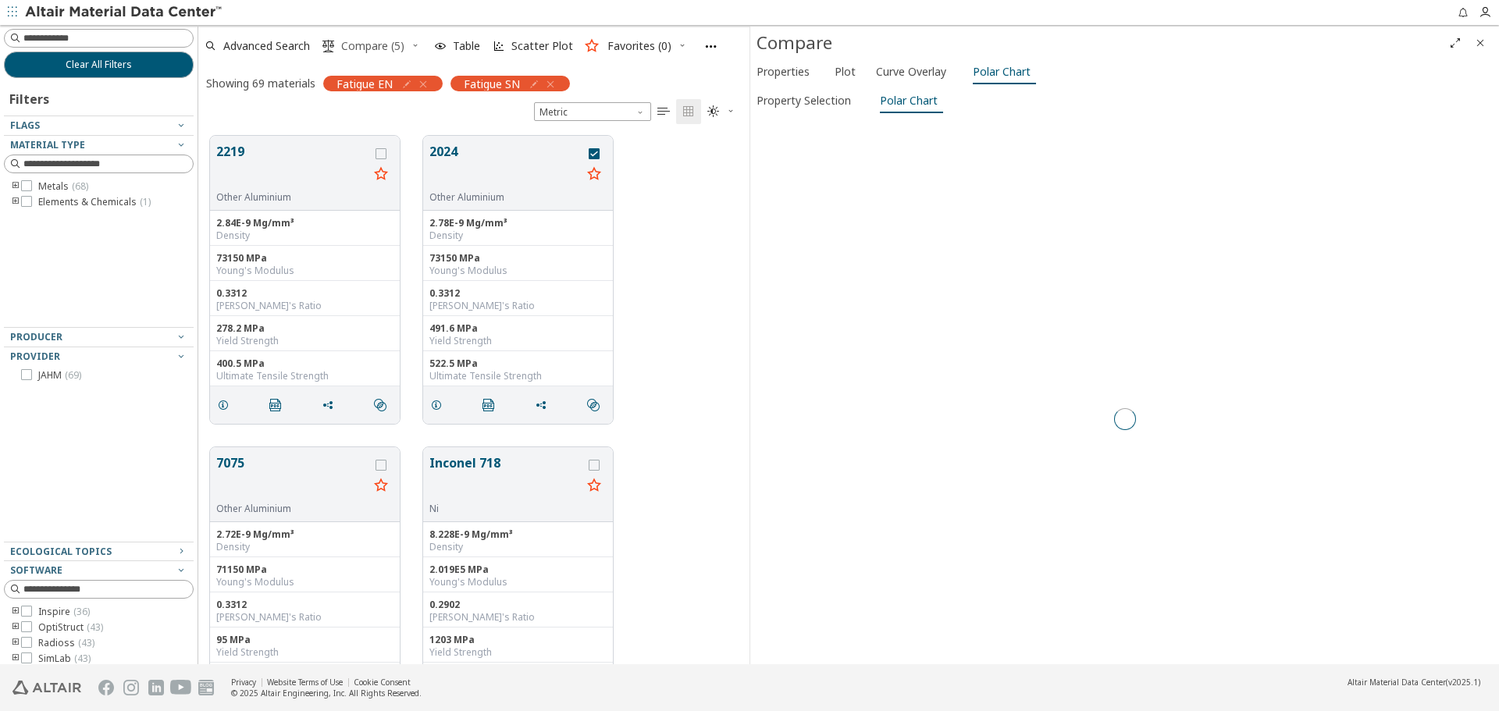
scroll to position [529, 540]
click at [890, 70] on span "Curve Overlay" at bounding box center [911, 71] width 70 height 25
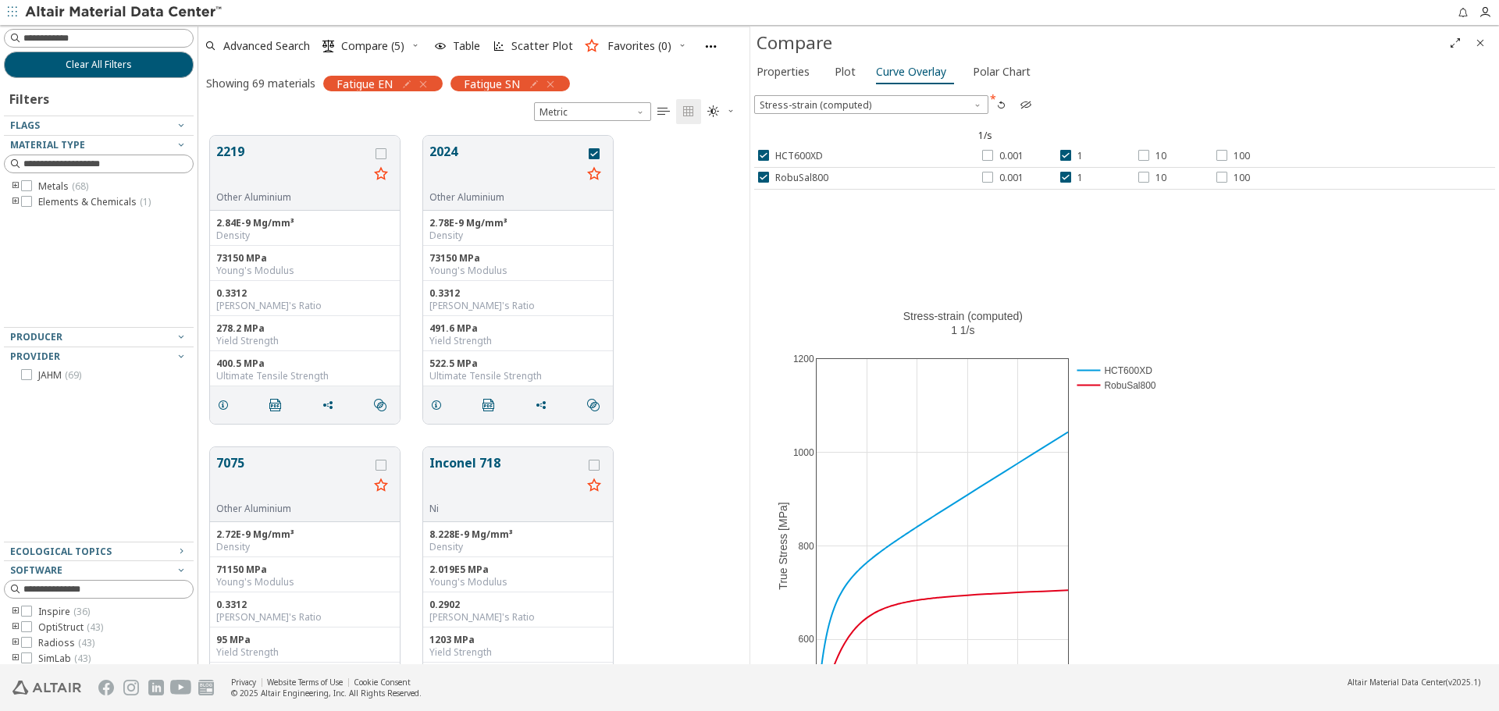
click at [1480, 42] on icon "Close" at bounding box center [1480, 43] width 12 height 12
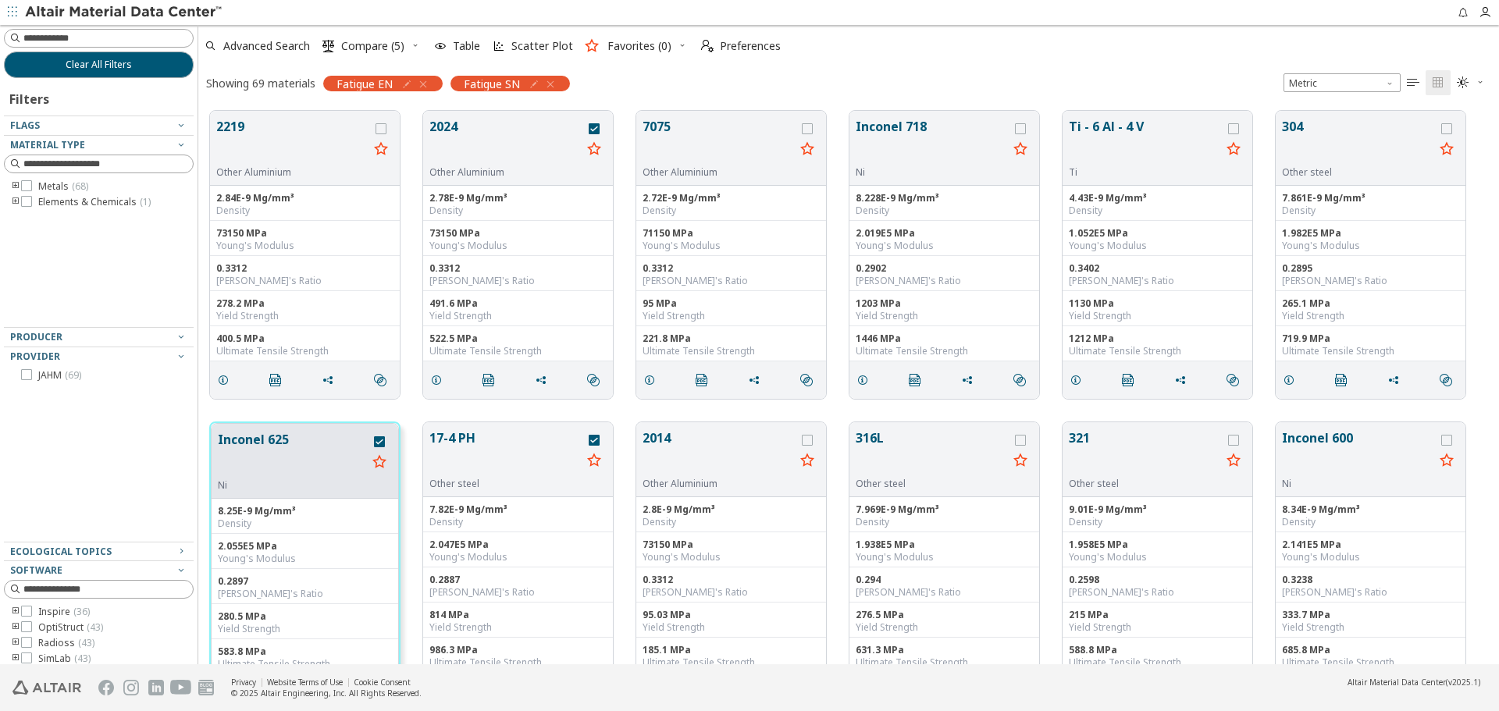
click at [414, 43] on icon "button" at bounding box center [415, 45] width 9 height 9
click at [434, 77] on span "Clear Selections" at bounding box center [395, 76] width 108 height 25
click at [598, 129] on icon "grid" at bounding box center [594, 128] width 11 height 11
click at [807, 129] on icon "grid" at bounding box center [807, 128] width 11 height 11
click at [363, 44] on span "Compare (2)" at bounding box center [372, 46] width 63 height 11
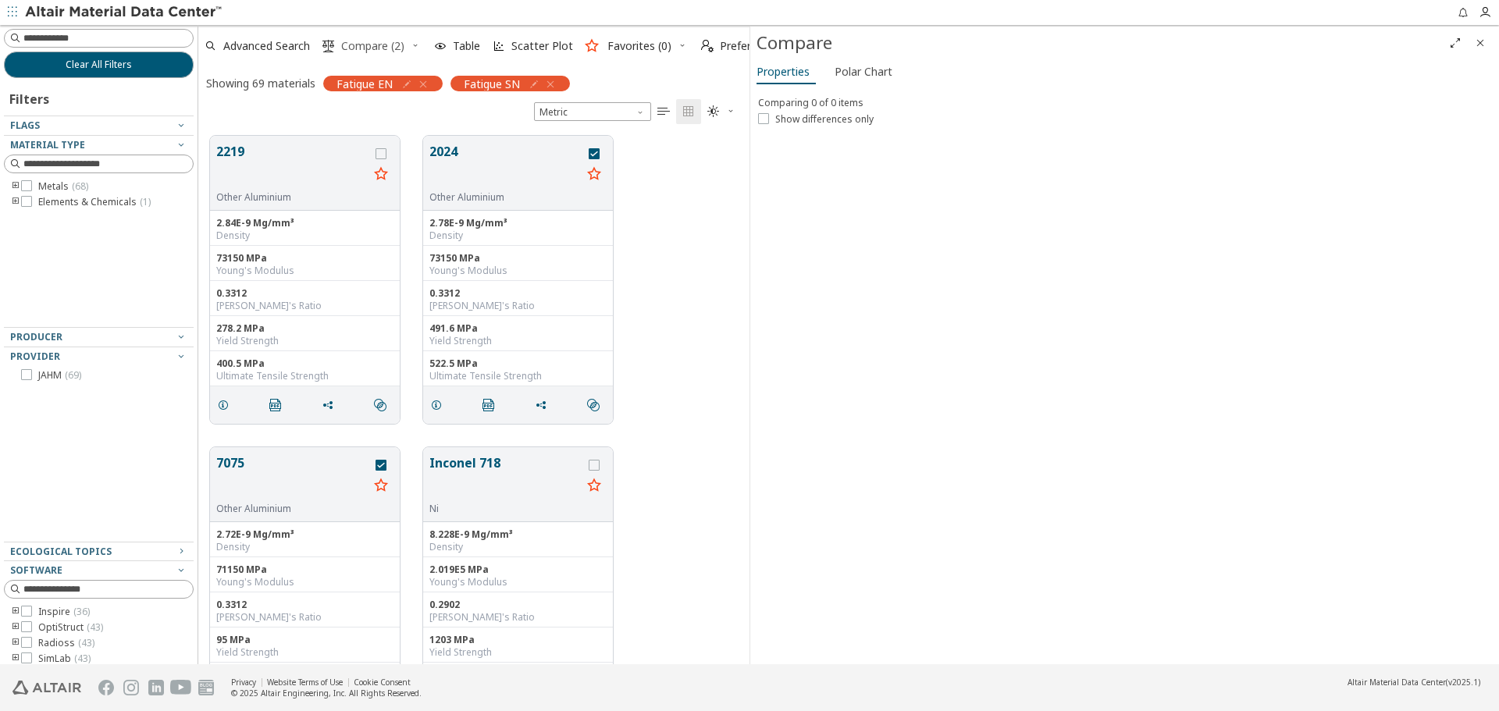
scroll to position [529, 540]
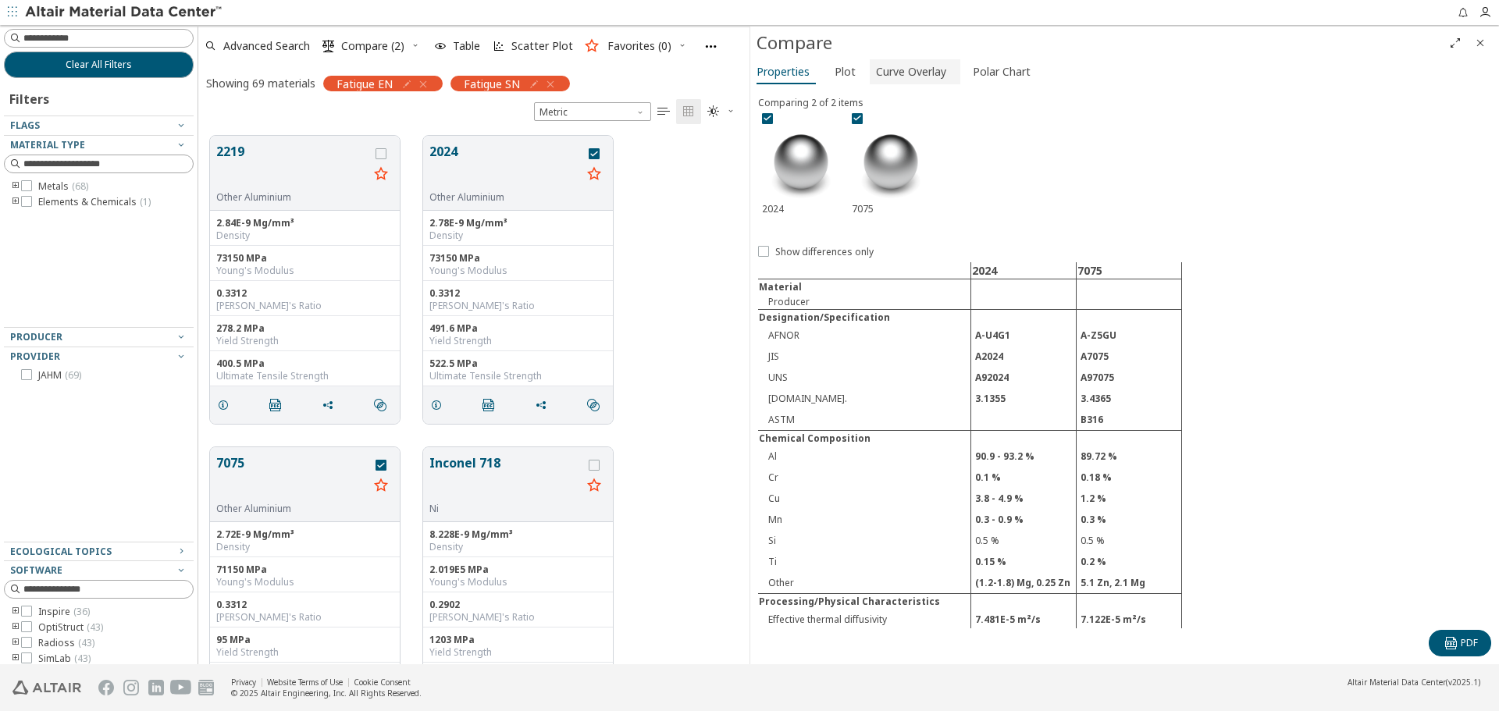
click at [907, 70] on span "Curve Overlay" at bounding box center [911, 71] width 70 height 25
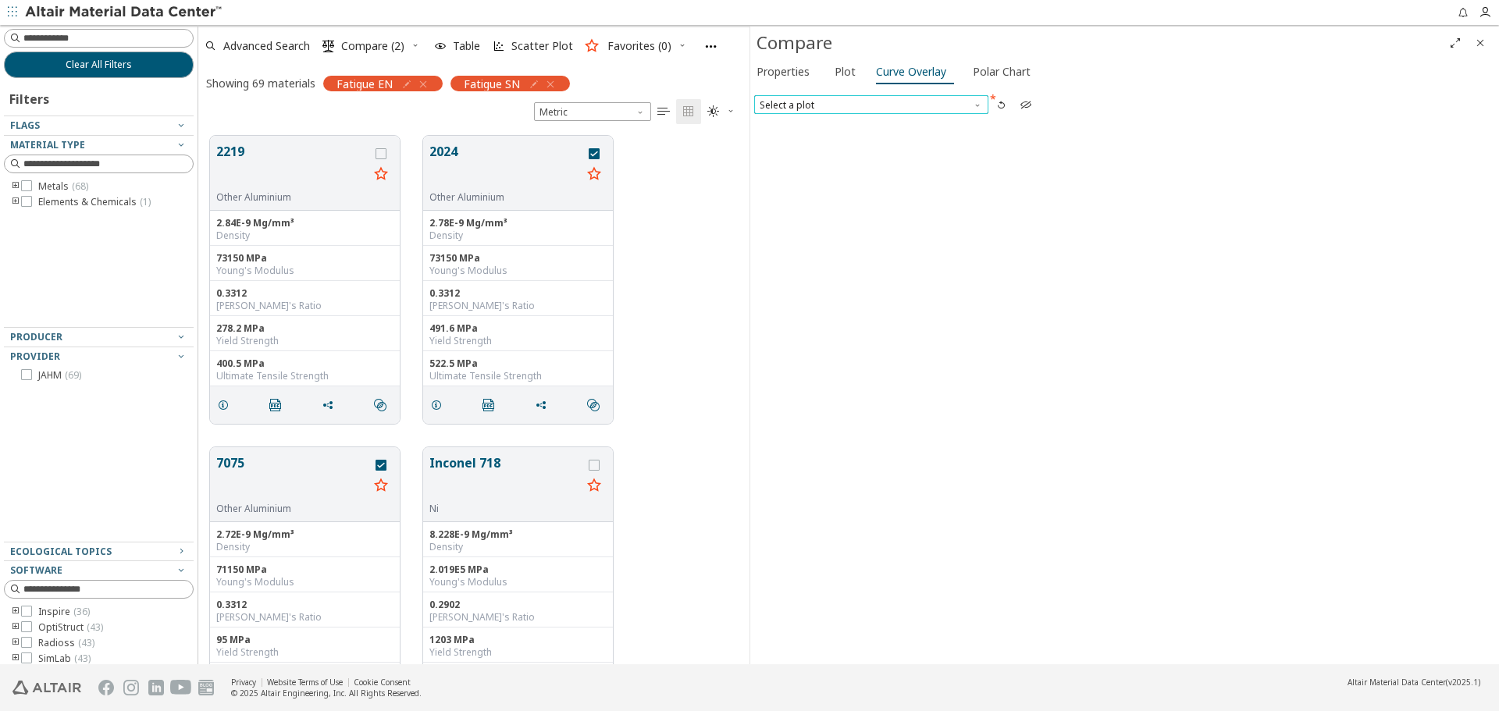
click at [898, 105] on span "Select a plot" at bounding box center [871, 104] width 234 height 19
click at [889, 252] on div at bounding box center [1124, 203] width 741 height 156
click at [1485, 47] on icon "Close" at bounding box center [1480, 43] width 12 height 12
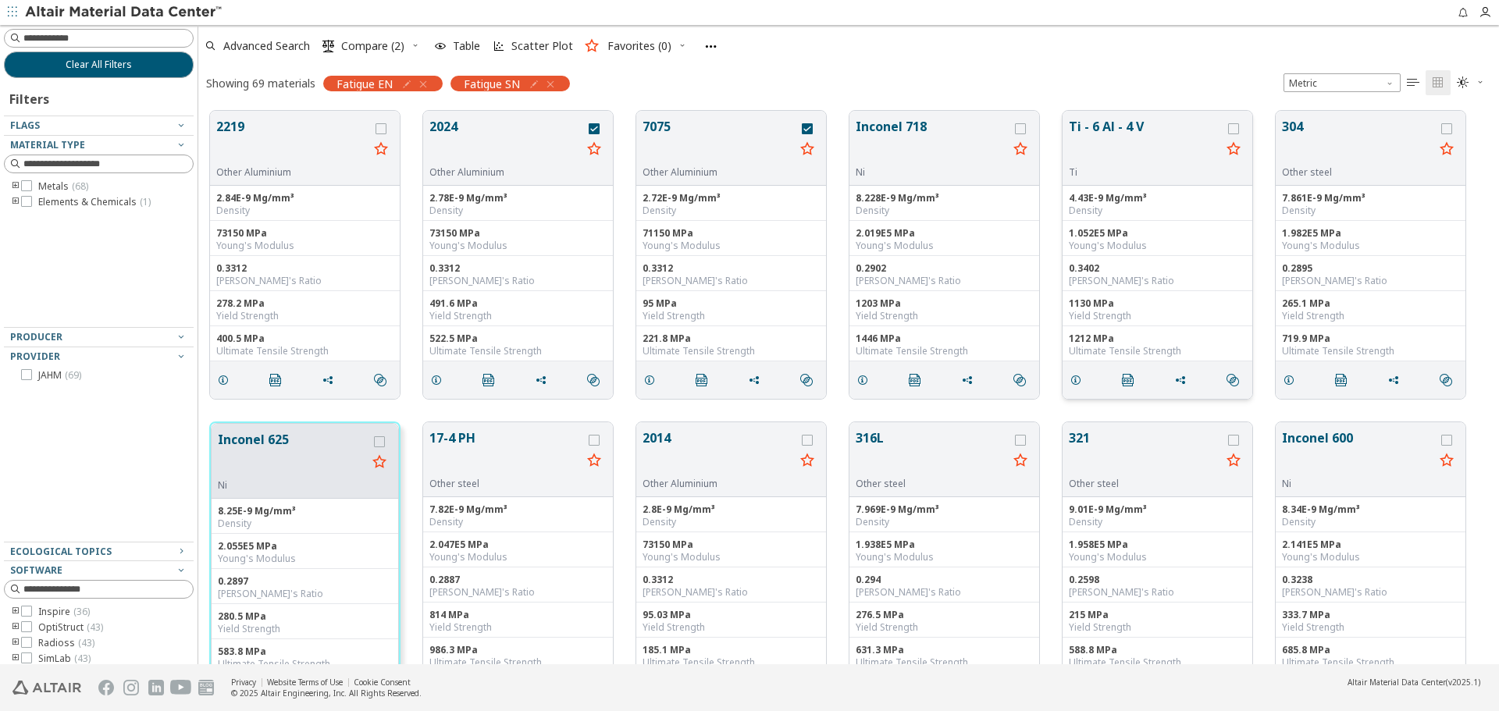
scroll to position [554, 1289]
click at [1024, 130] on icon "grid" at bounding box center [1020, 128] width 11 height 11
click at [392, 48] on span "Compare (3)" at bounding box center [372, 46] width 63 height 11
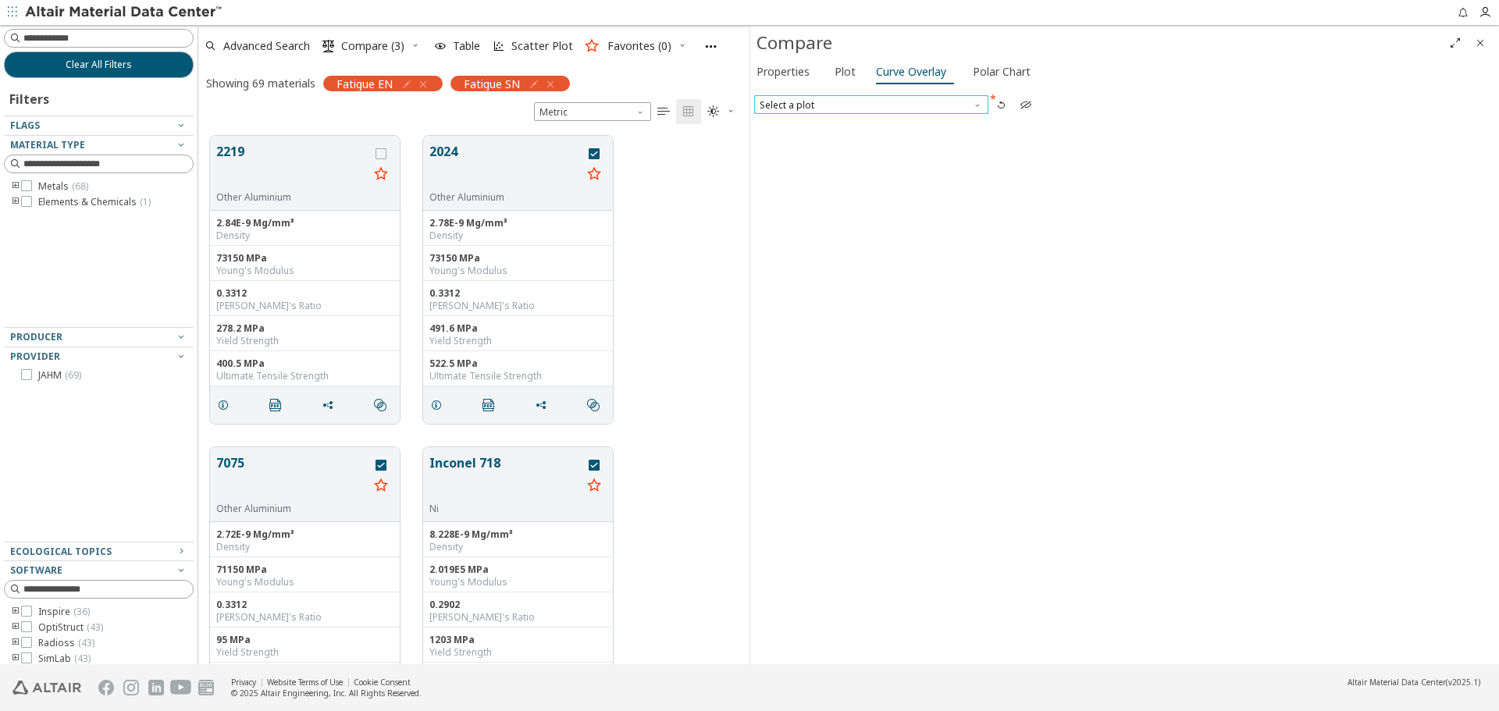
click at [909, 106] on span "Select a plot" at bounding box center [871, 104] width 234 height 19
click at [890, 226] on div at bounding box center [1124, 203] width 741 height 156
click at [1483, 45] on icon "Close" at bounding box center [1480, 43] width 12 height 12
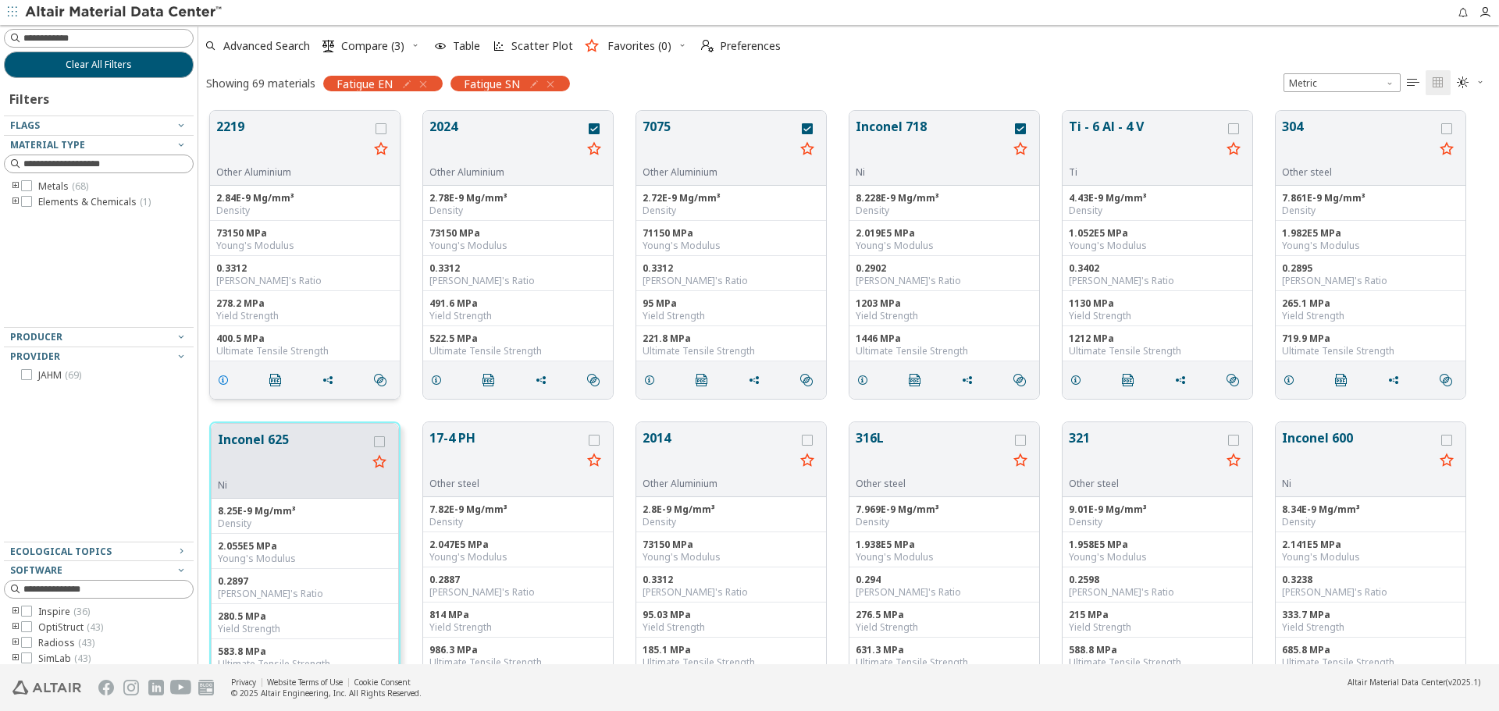
click at [222, 385] on icon "grid" at bounding box center [223, 380] width 12 height 12
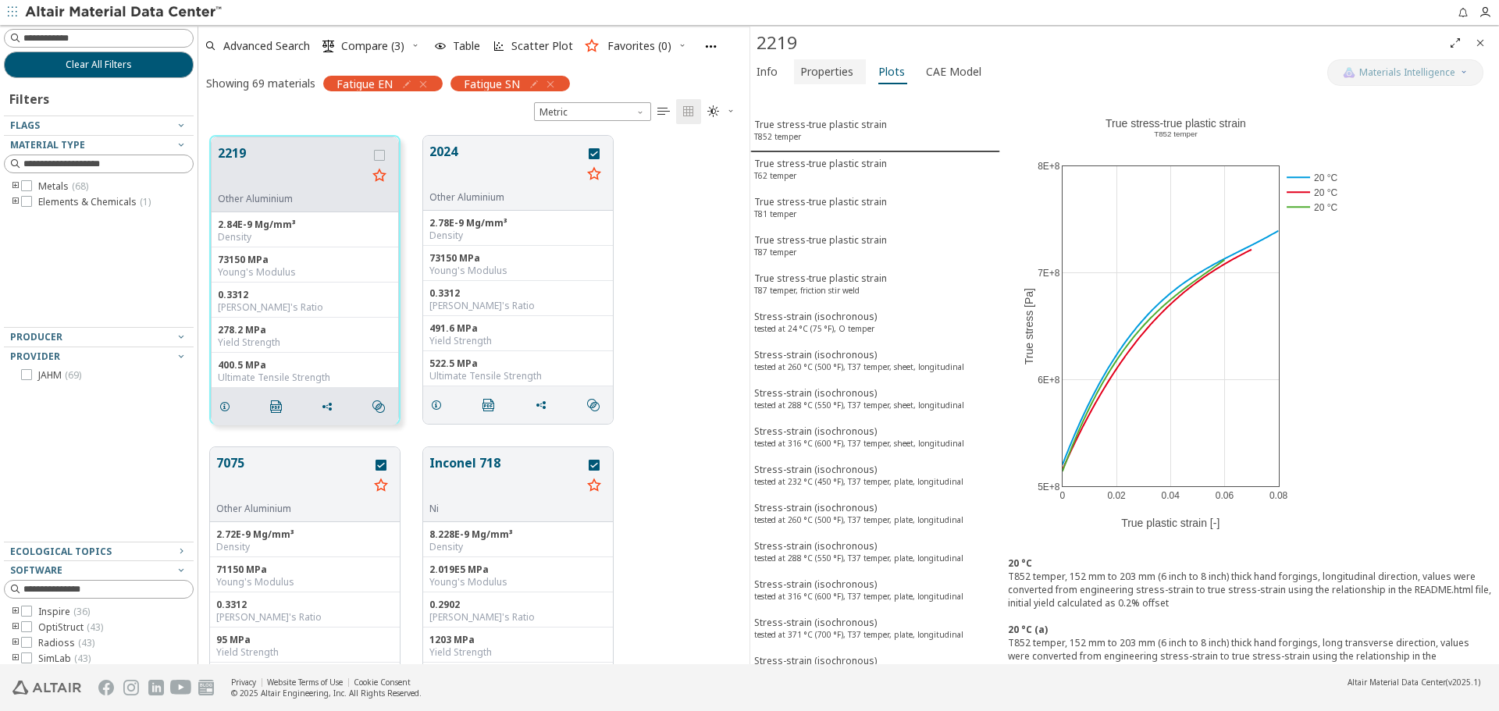
click at [852, 80] on span "Properties" at bounding box center [829, 71] width 59 height 25
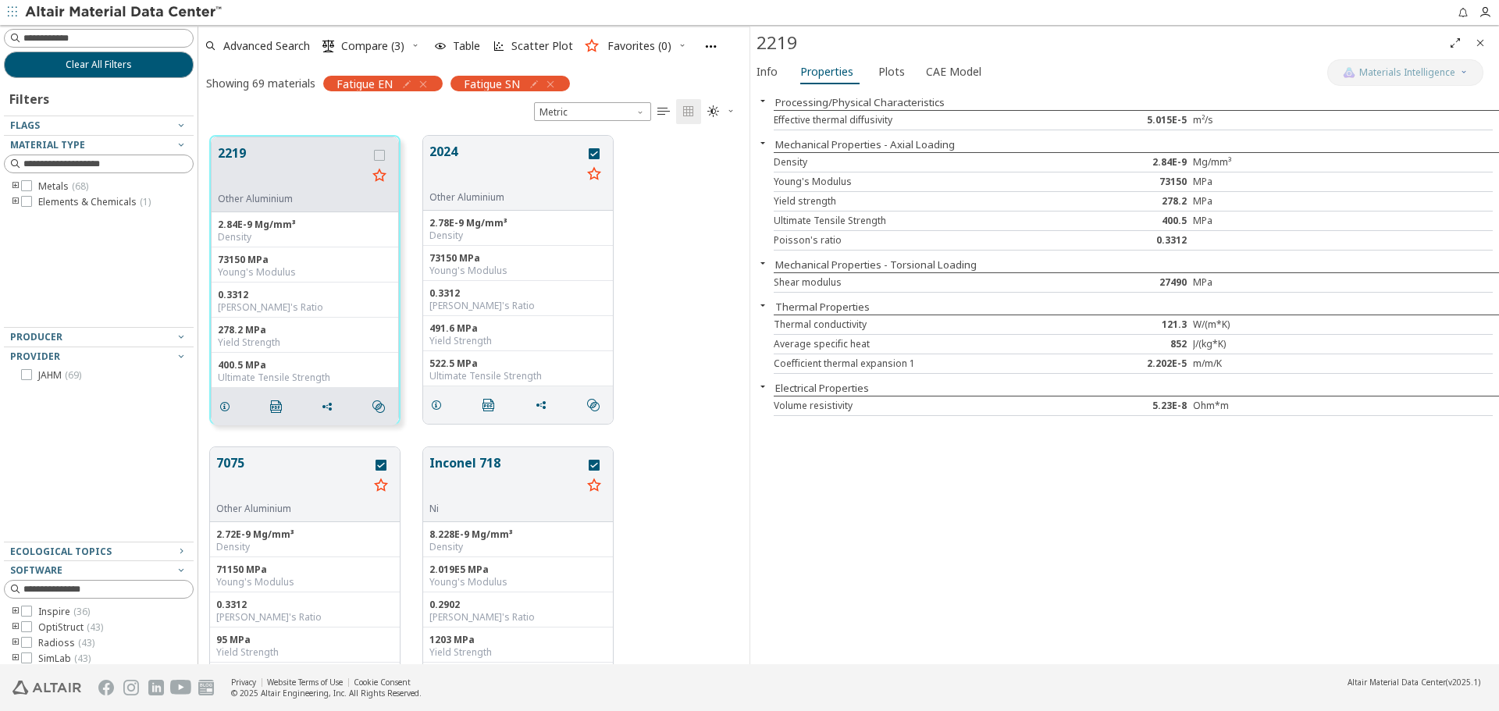
click at [1481, 41] on icon "Close" at bounding box center [1480, 43] width 12 height 12
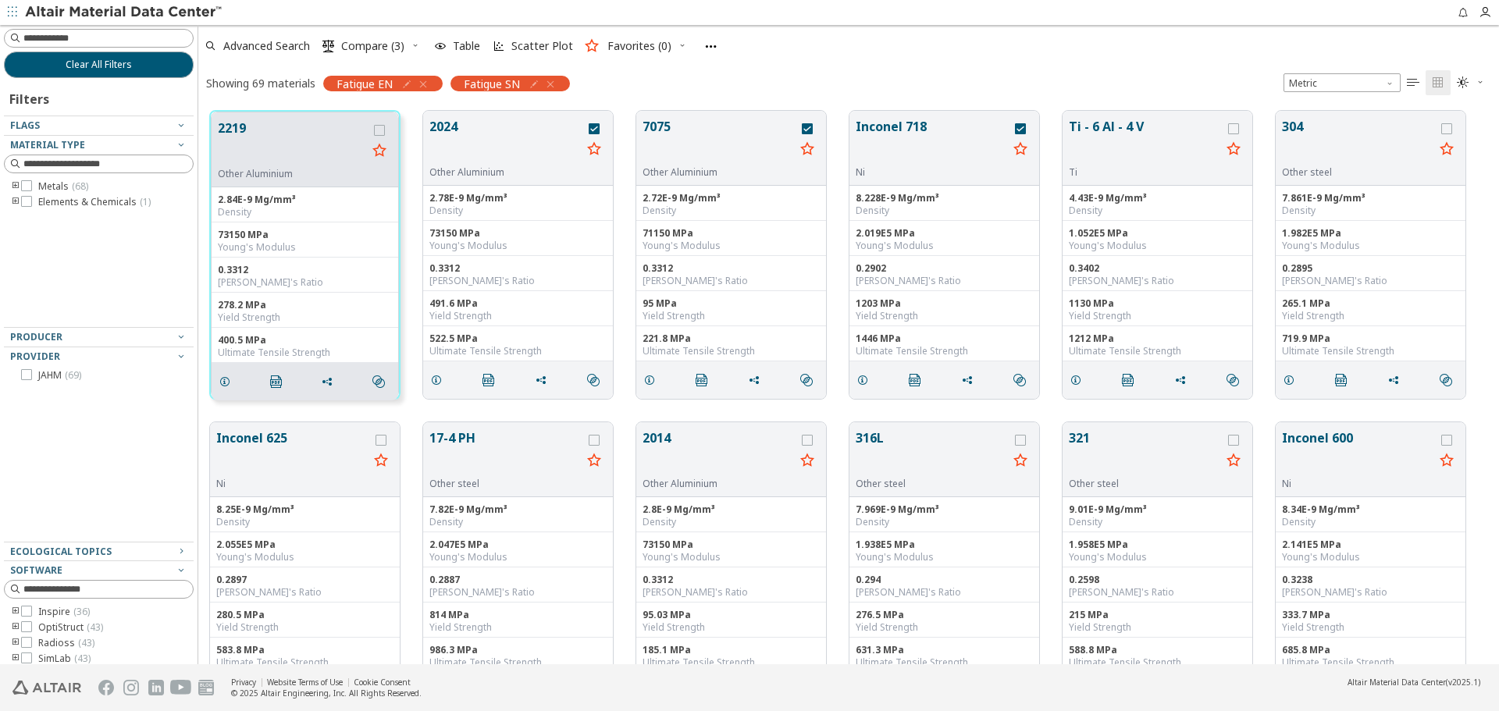
scroll to position [554, 1289]
click at [629, 87] on div "Showing 69 materials Fatigue EN Fatigue SN Metric   " at bounding box center [848, 82] width 1301 height 33
click at [146, 71] on button "Clear All Filters" at bounding box center [99, 65] width 190 height 27
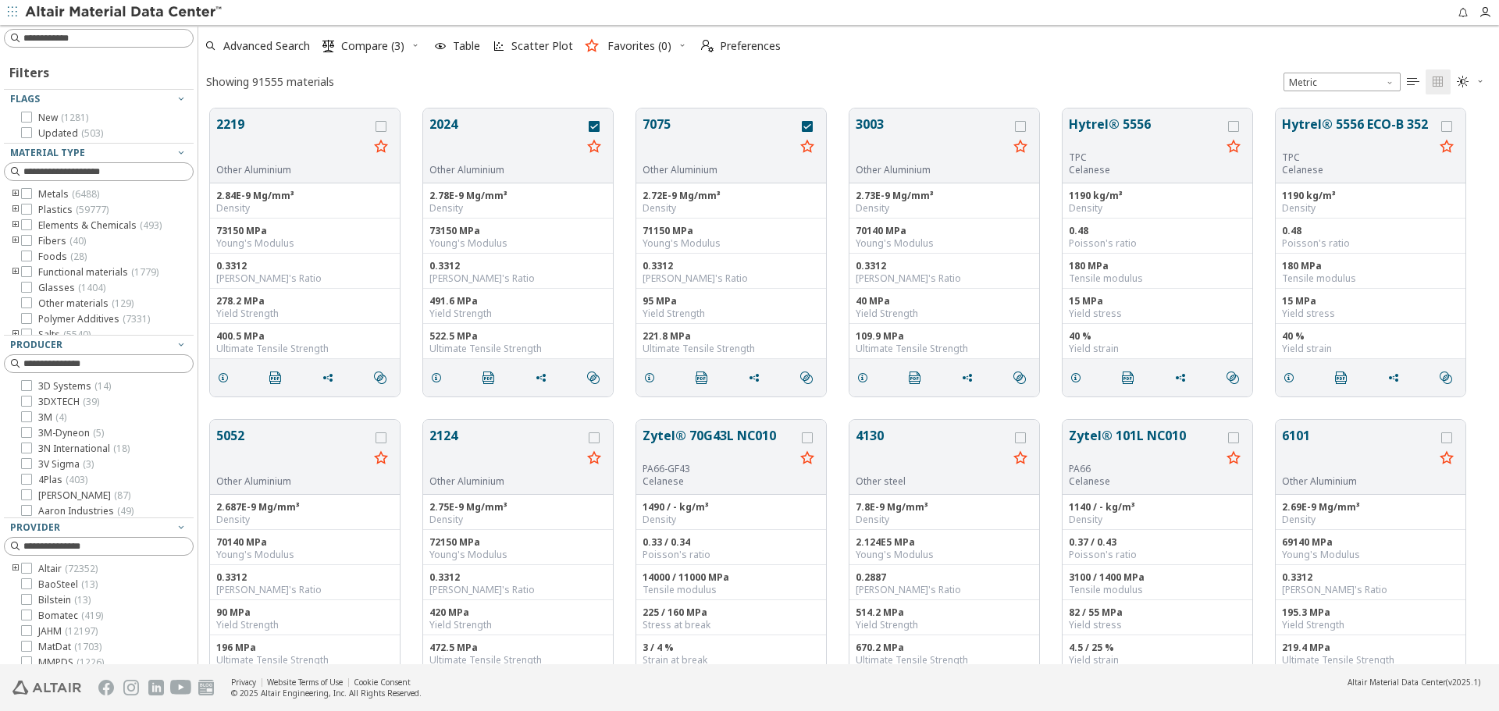
scroll to position [78, 0]
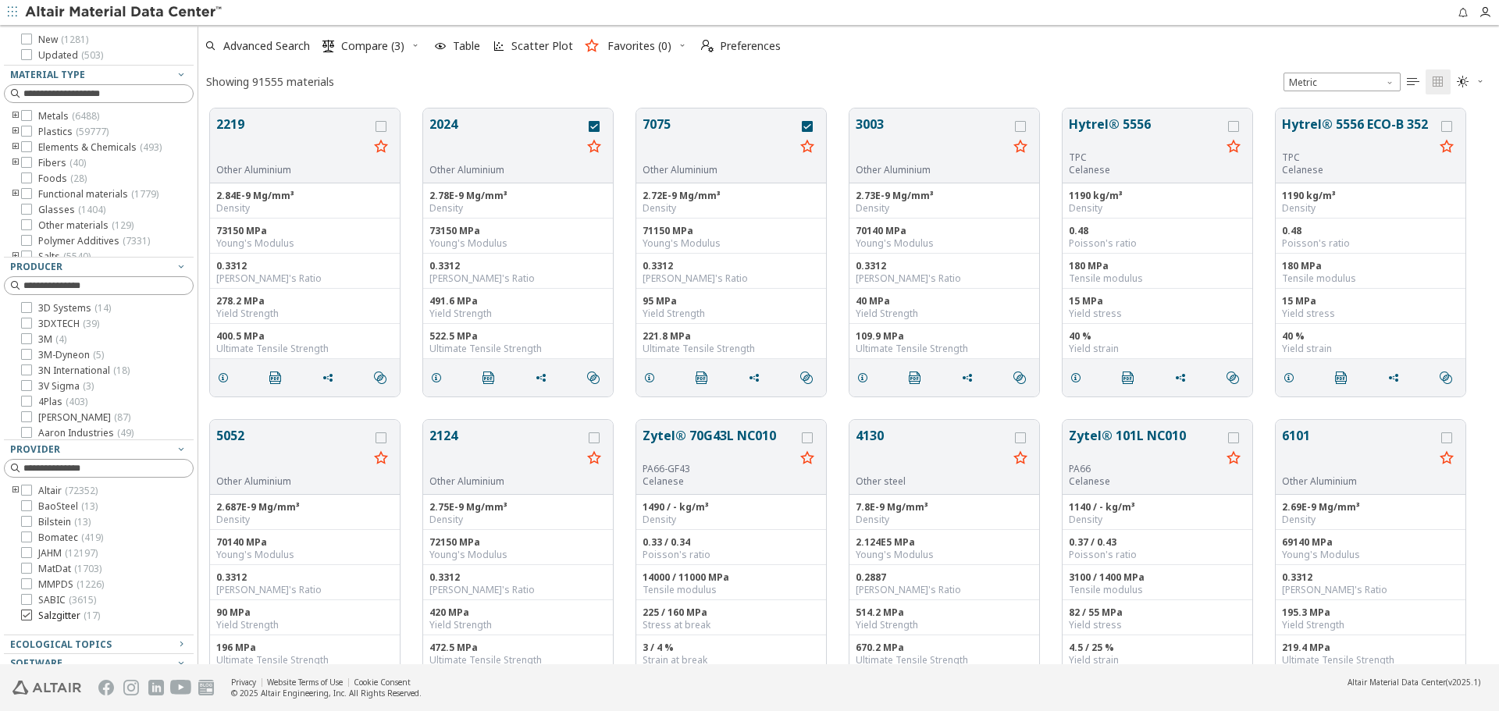
click at [87, 622] on span "( 17 )" at bounding box center [92, 615] width 16 height 13
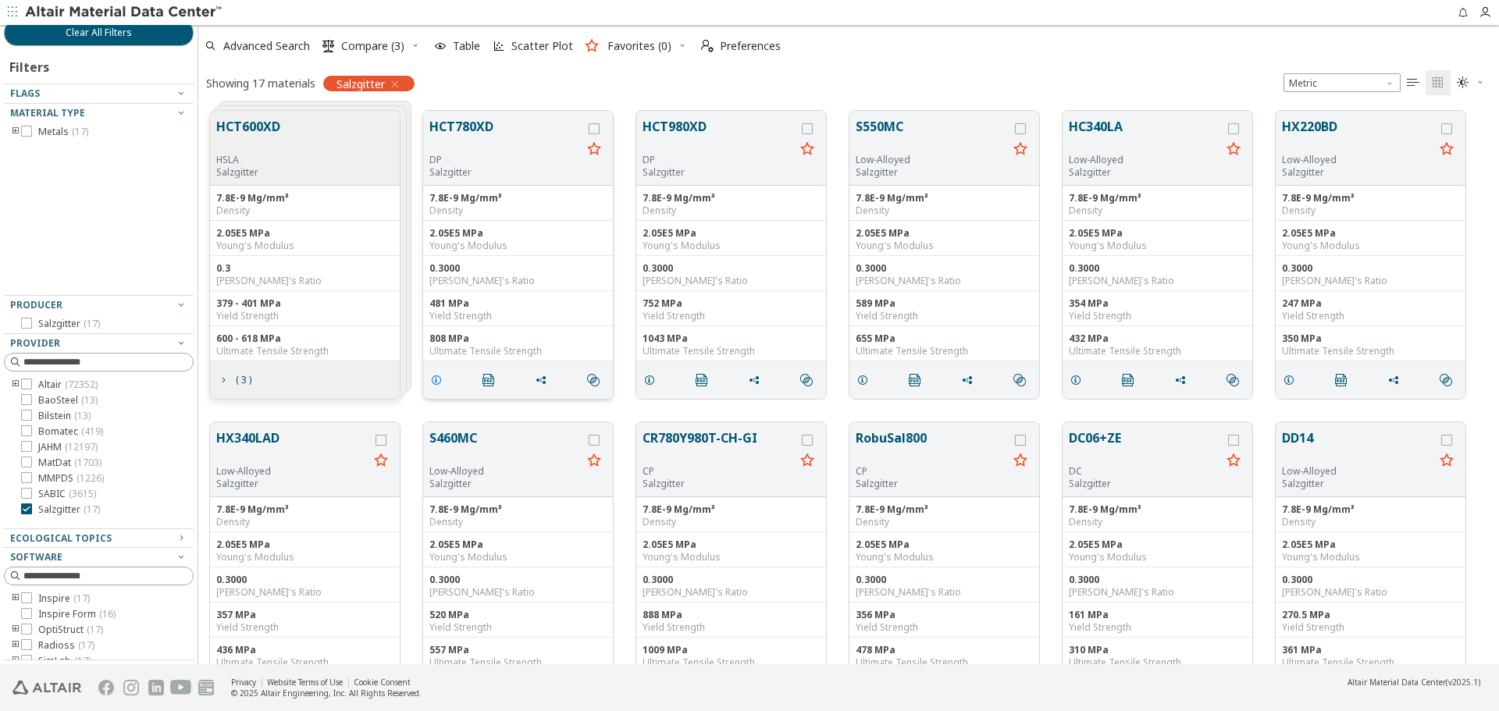
scroll to position [32, 0]
click at [440, 386] on icon "grid" at bounding box center [436, 380] width 12 height 12
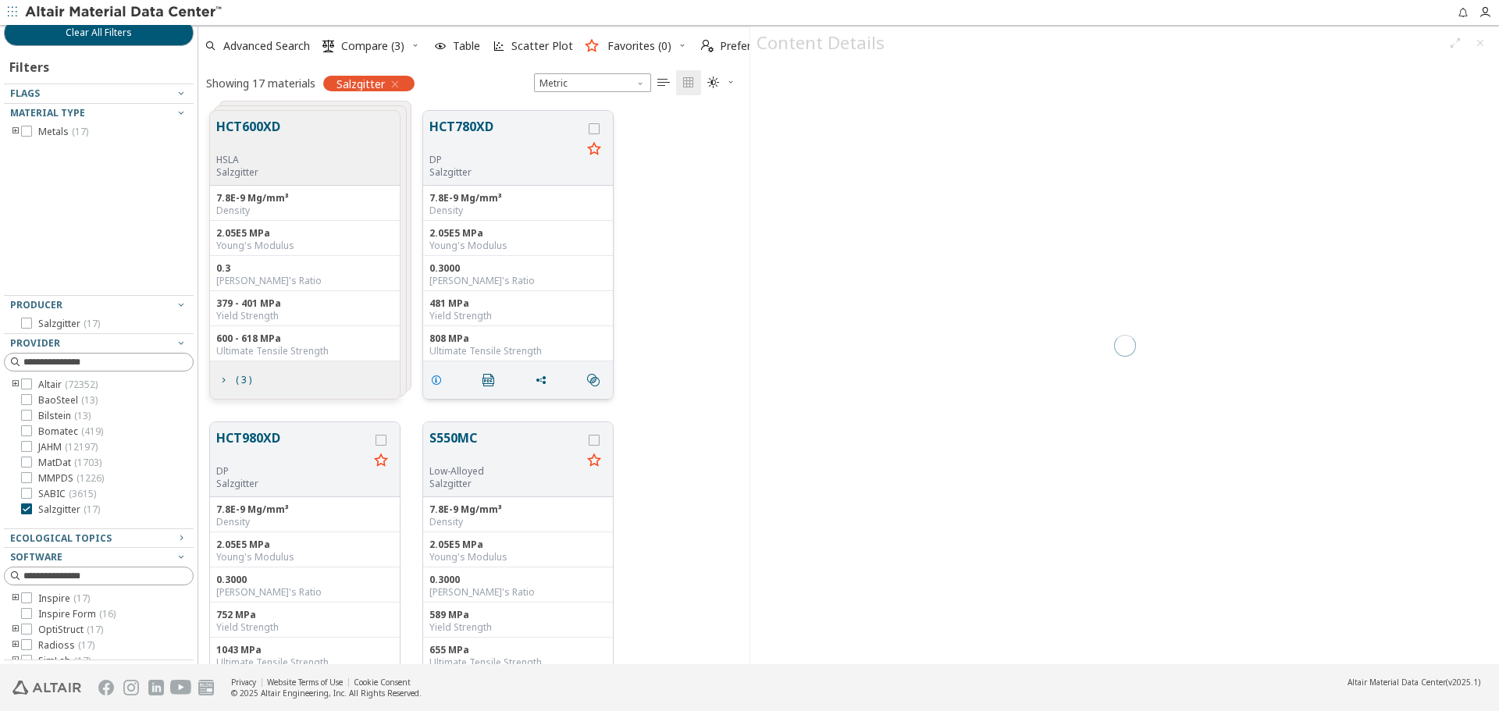
scroll to position [554, 540]
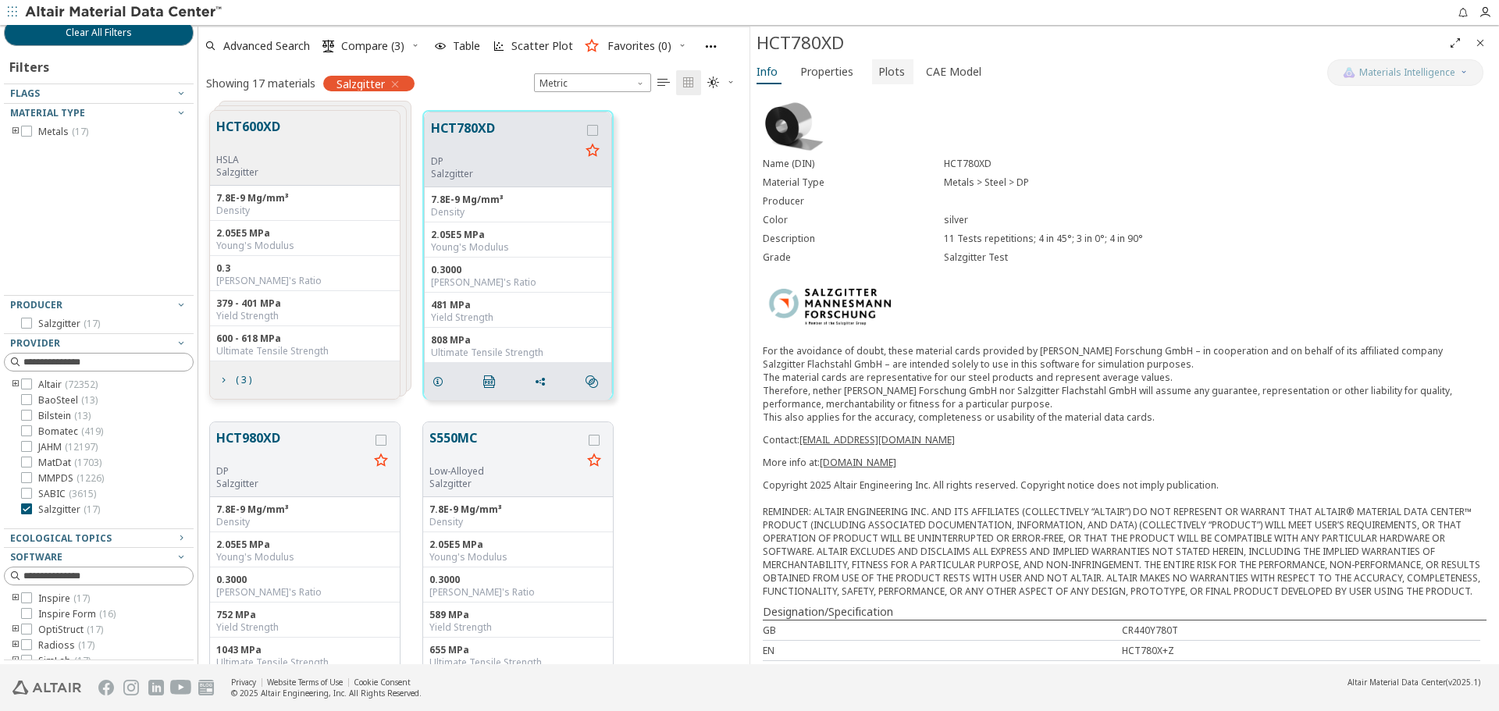
click at [891, 70] on span "Plots" at bounding box center [892, 71] width 27 height 25
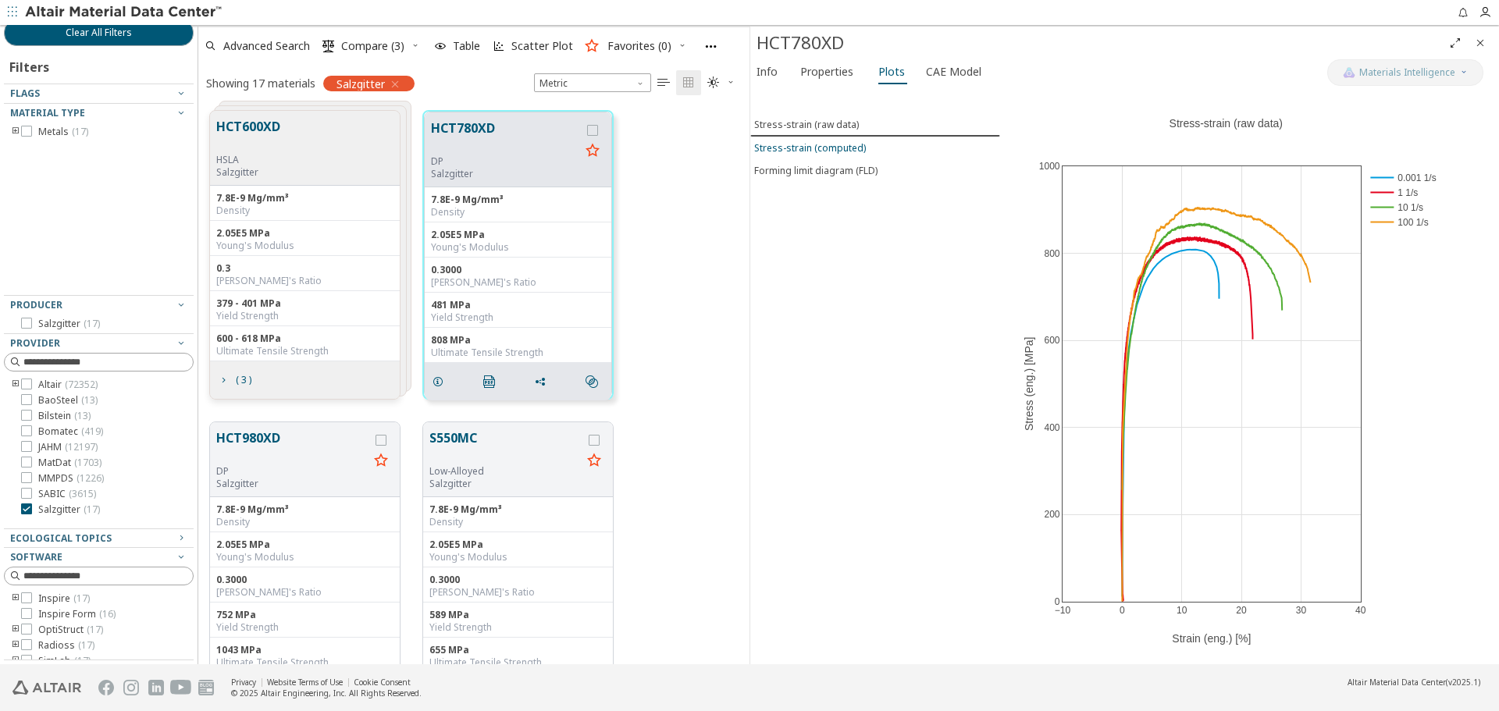
click at [910, 153] on span "Stress-strain (computed)" at bounding box center [875, 147] width 242 height 13
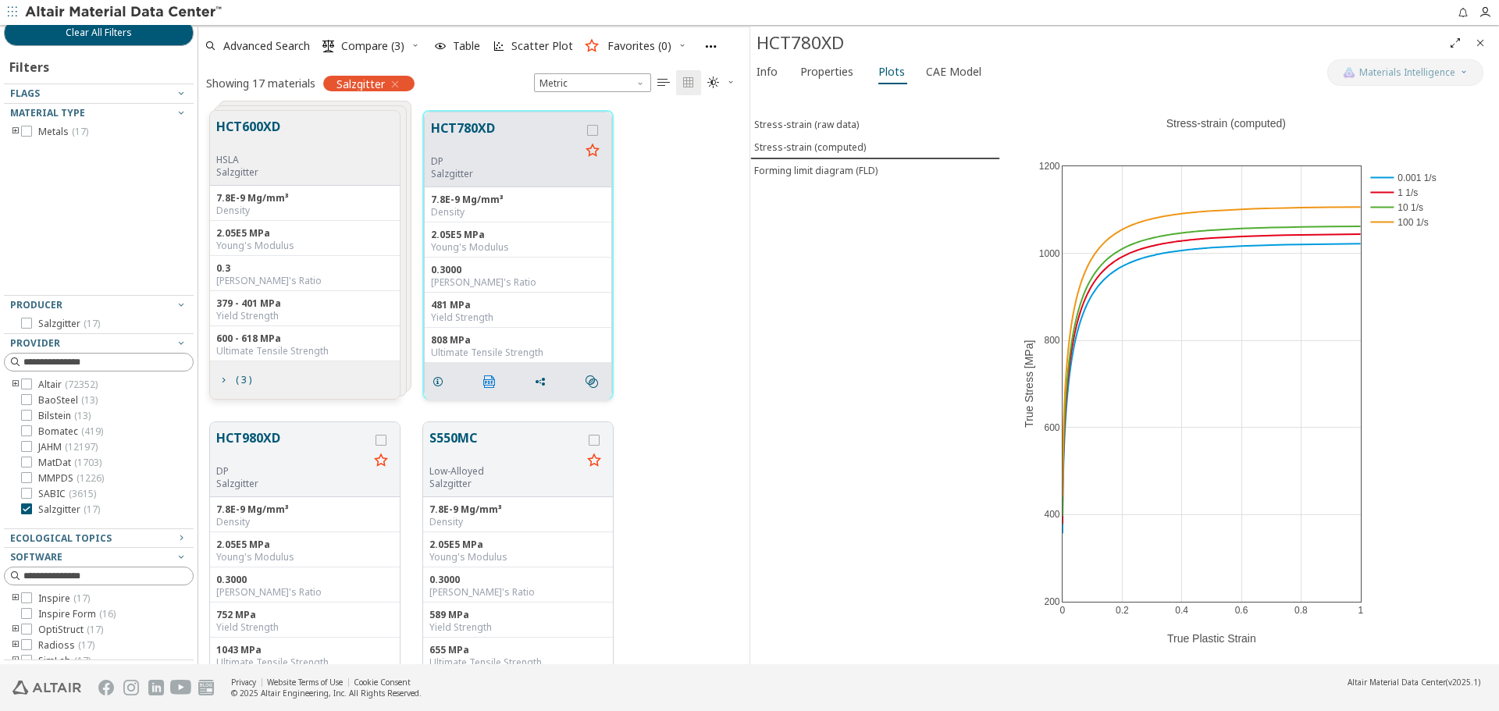
click at [493, 384] on icon "" at bounding box center [489, 382] width 12 height 12
click at [860, 302] on div "Stress-strain (raw data) Stress-strain (computed) Forming limit diagram (FLD)" at bounding box center [875, 376] width 250 height 576
click at [161, 38] on button "Clear All Filters" at bounding box center [99, 33] width 190 height 27
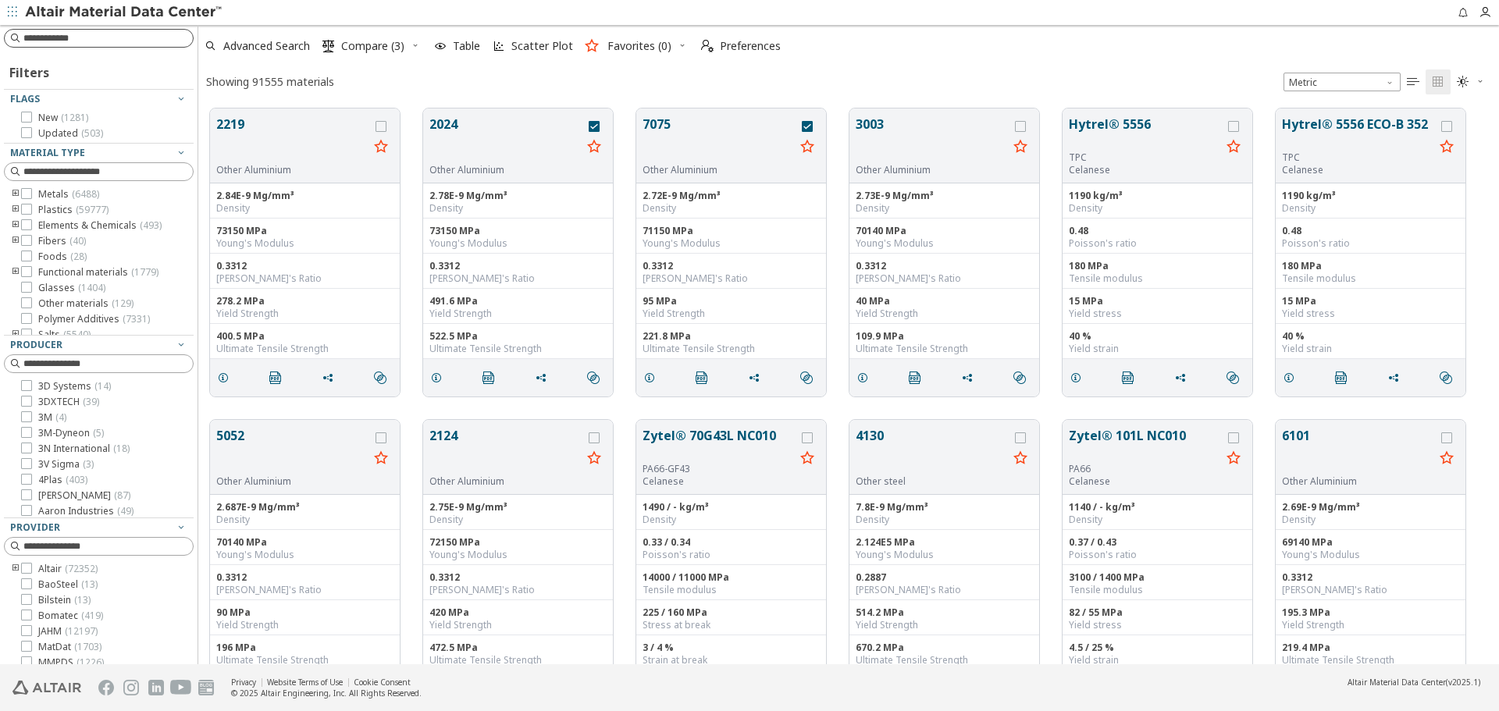
click at [162, 34] on input at bounding box center [107, 38] width 169 height 16
type input "********"
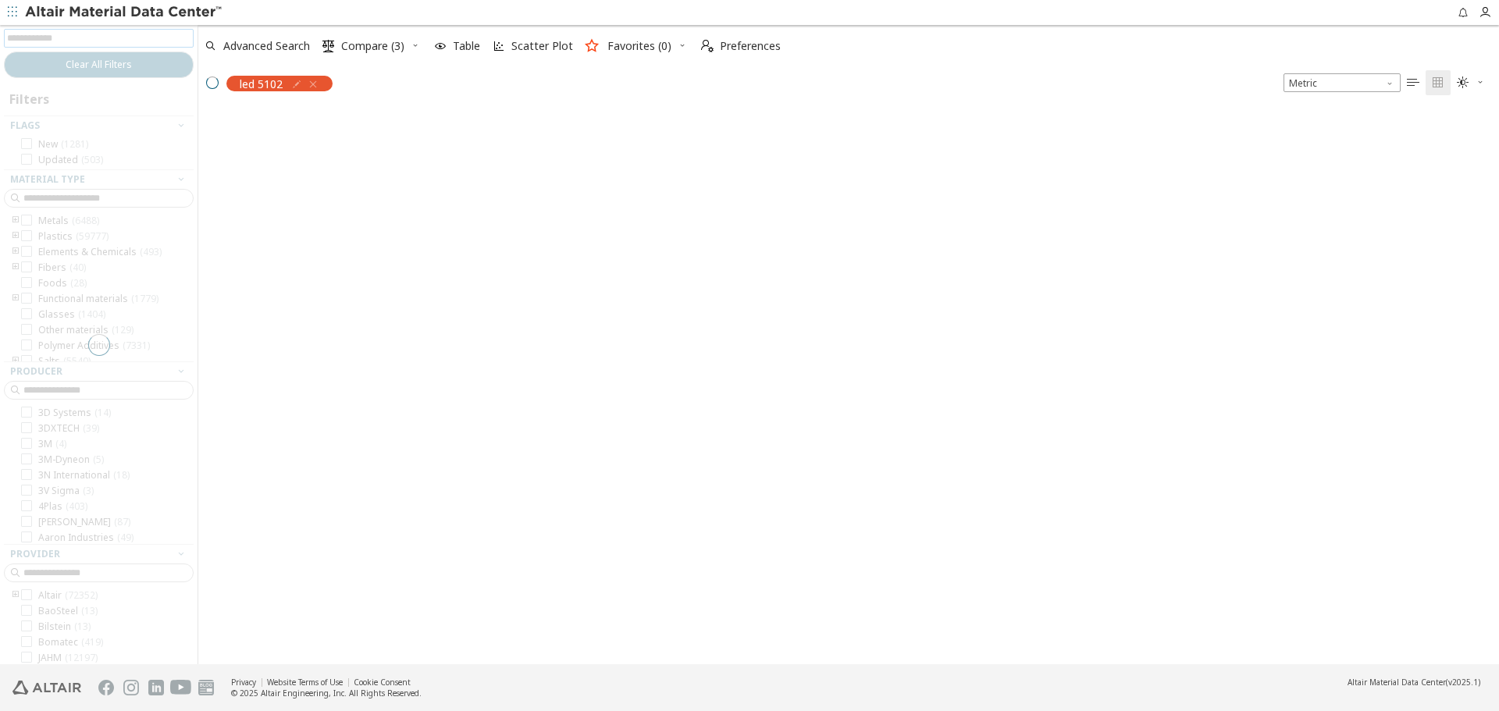
scroll to position [554, 1289]
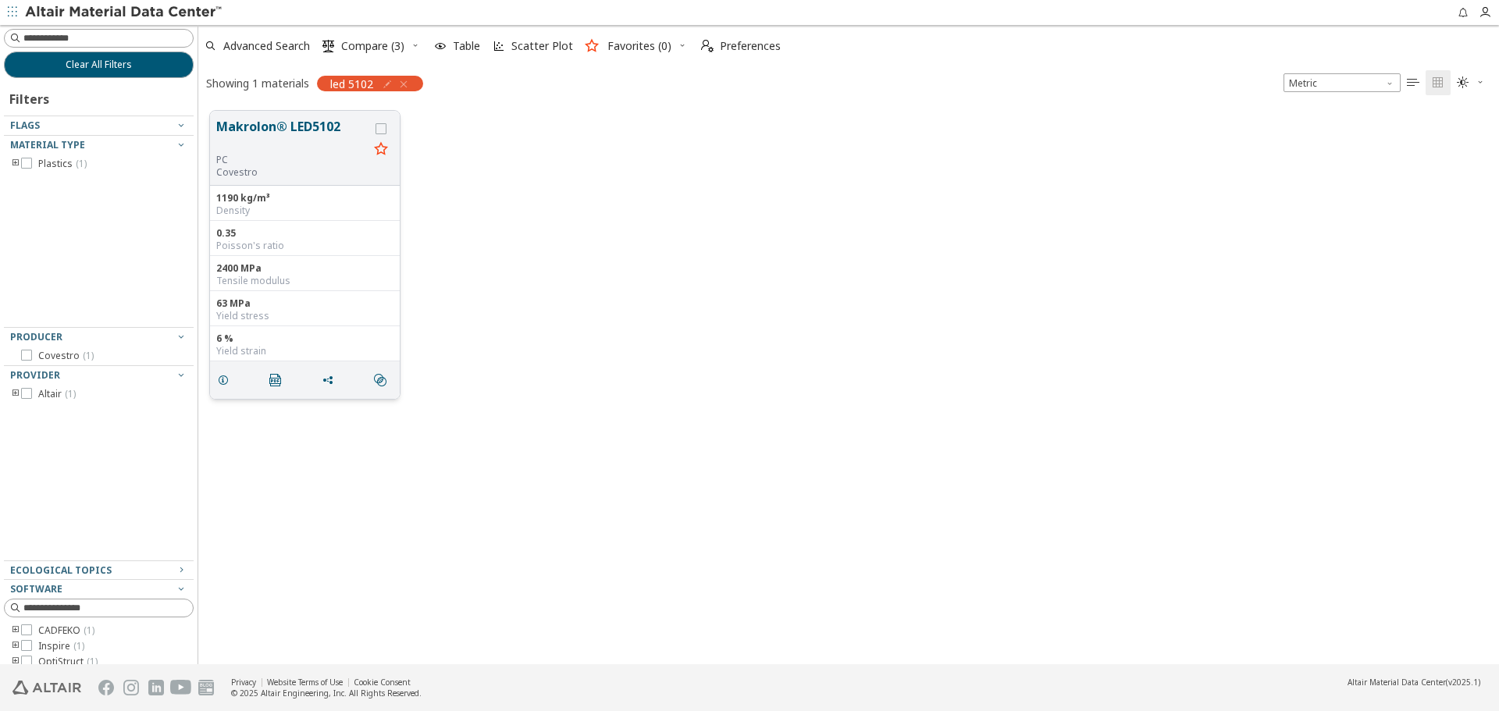
click at [264, 138] on button "Makrolon® LED5102" at bounding box center [292, 135] width 152 height 37
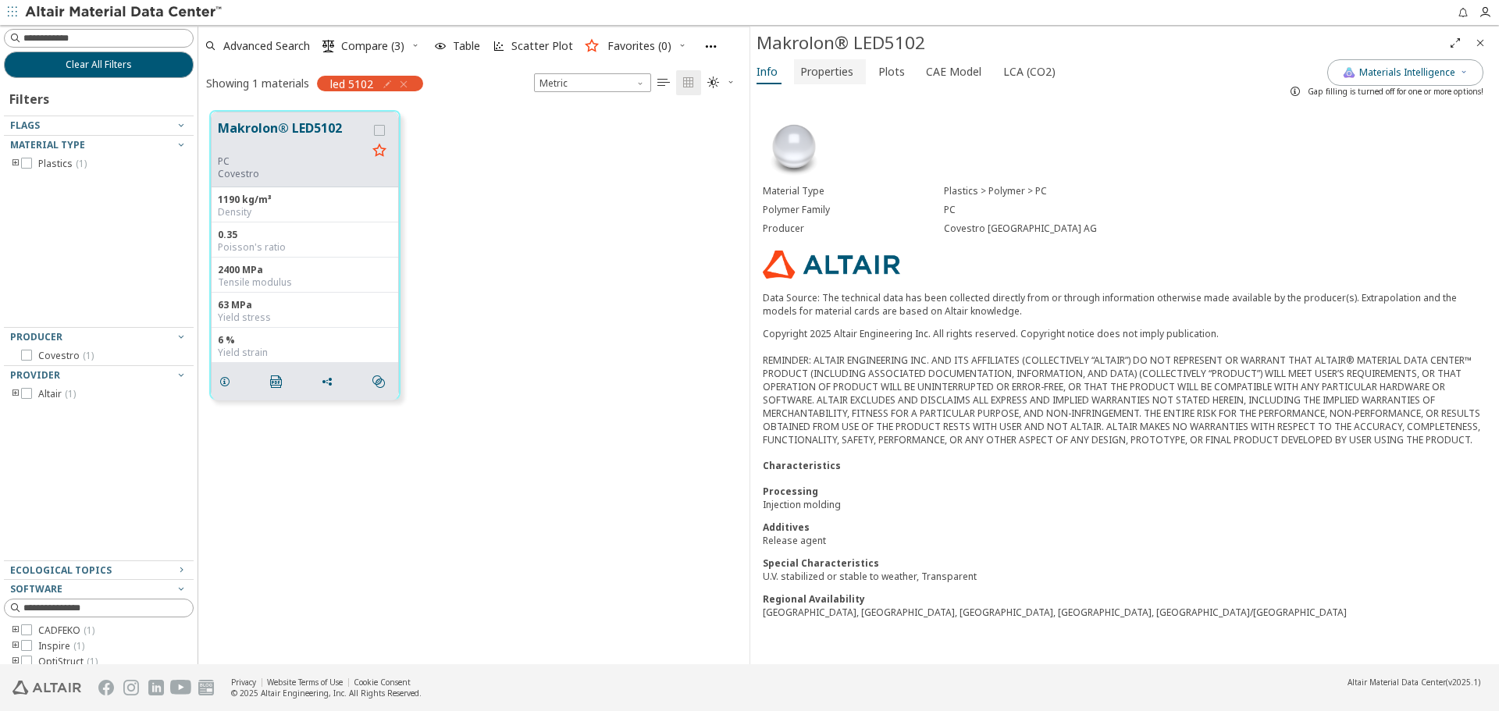
click at [815, 77] on span "Properties" at bounding box center [826, 71] width 53 height 25
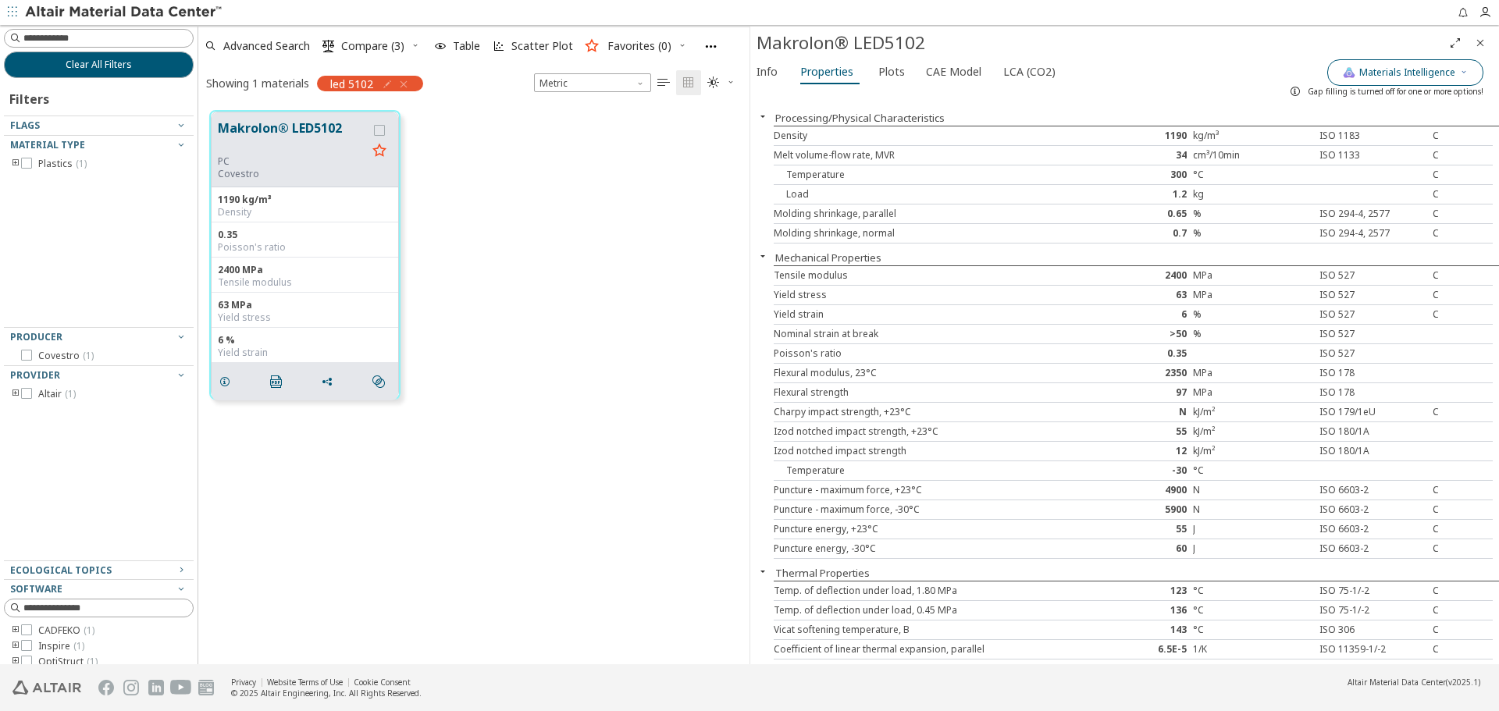
click at [1466, 76] on icon "button" at bounding box center [1464, 71] width 9 height 9
click at [1239, 65] on div "Info Properties Plots CAE Model LCA (CO2)" at bounding box center [1038, 73] width 577 height 29
click at [1453, 82] on div "Gap filling is turned off for one or more options!" at bounding box center [1383, 91] width 201 height 25
click at [1462, 77] on icon "button" at bounding box center [1464, 72] width 9 height 12
click at [1329, 144] on span "button" at bounding box center [1329, 144] width 9 height 9
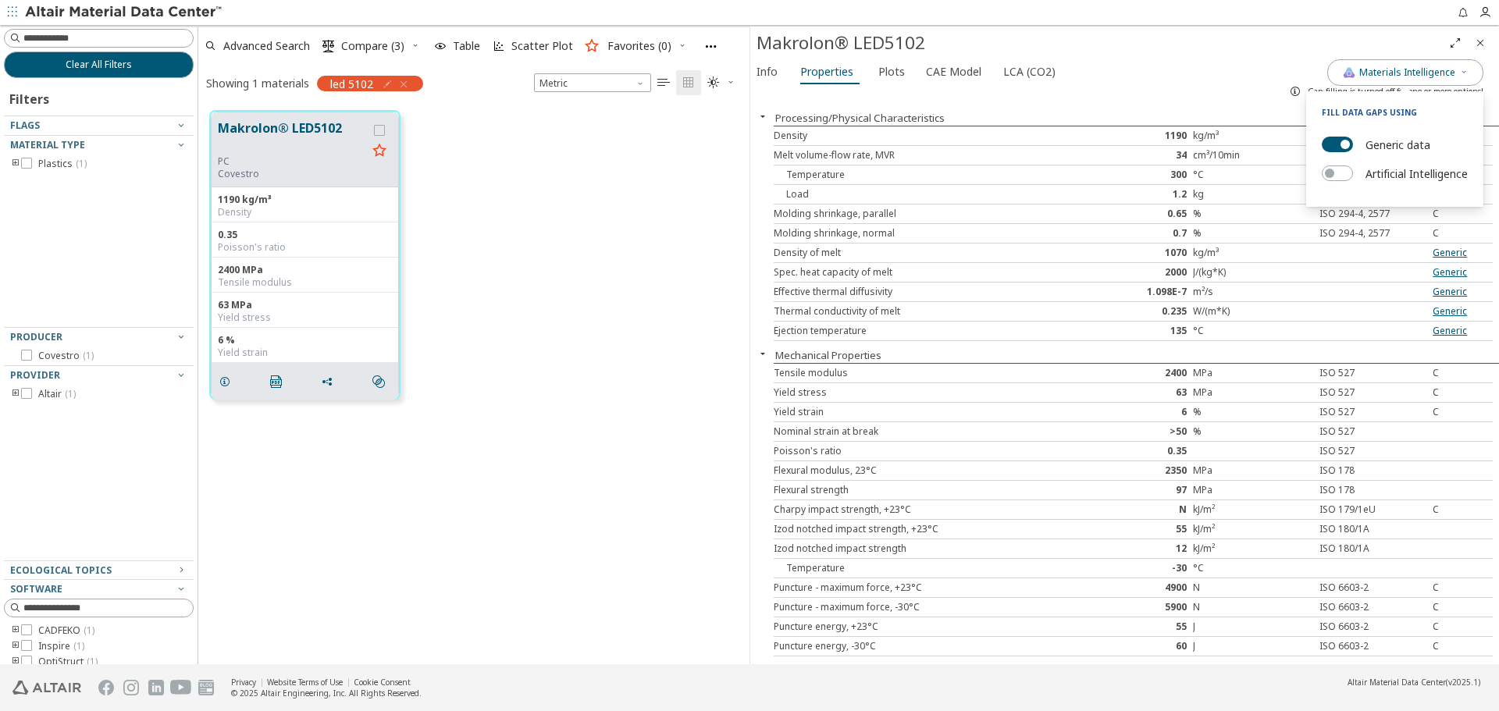
click at [1141, 198] on div "1.2" at bounding box center [1134, 194] width 120 height 12
click at [891, 69] on span "Plots" at bounding box center [892, 71] width 27 height 25
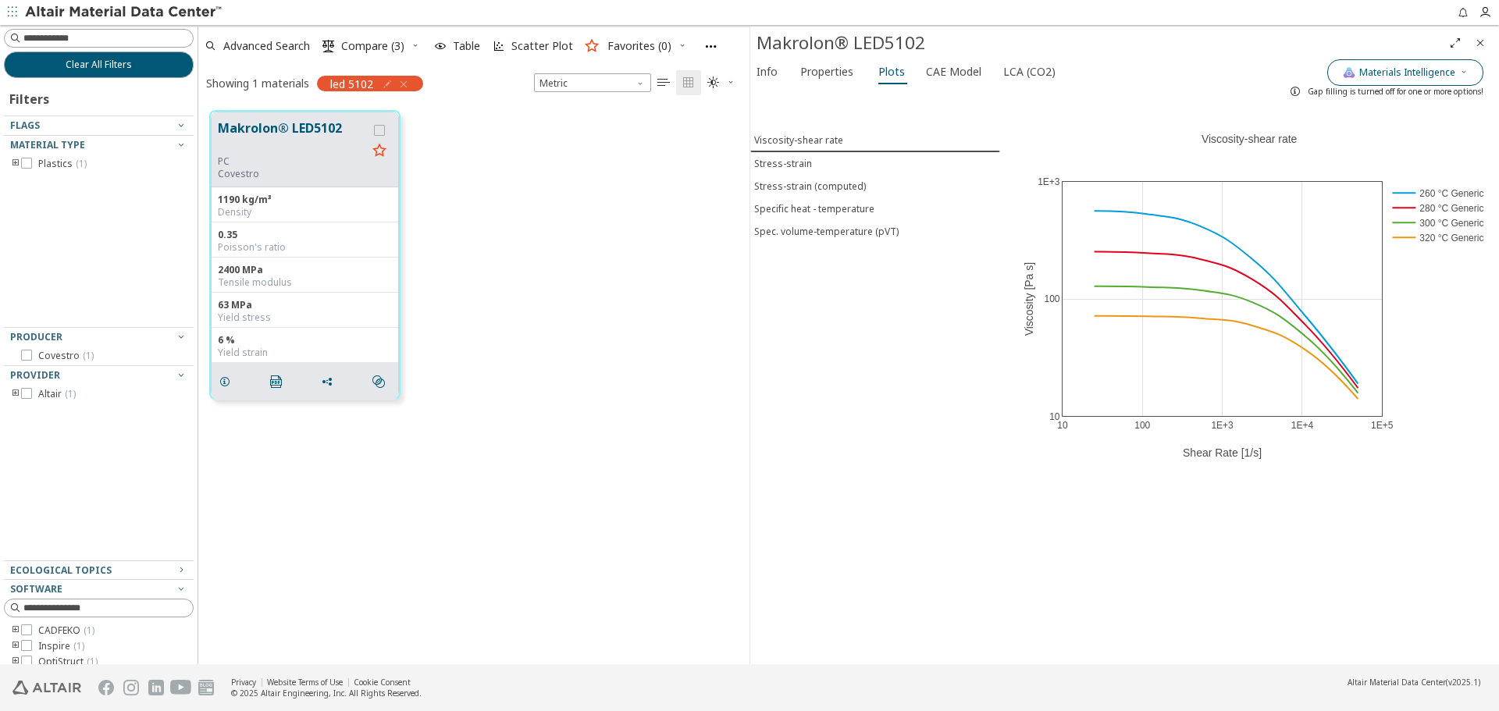
click at [1417, 73] on span "Materials Intelligence" at bounding box center [1408, 72] width 96 height 12
click at [1331, 143] on button "Generic data" at bounding box center [1337, 145] width 31 height 16
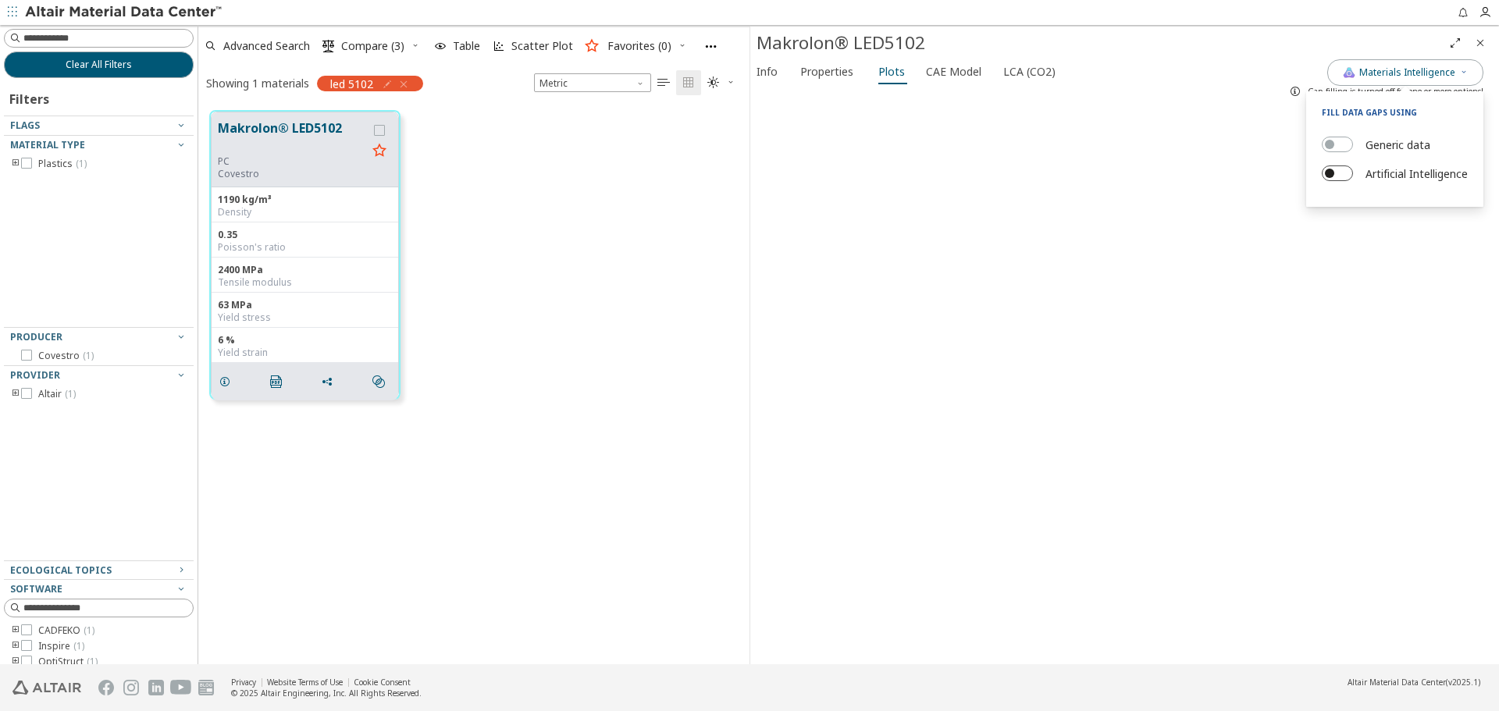
click at [1331, 169] on button "Artificial Intelligence" at bounding box center [1337, 174] width 31 height 16
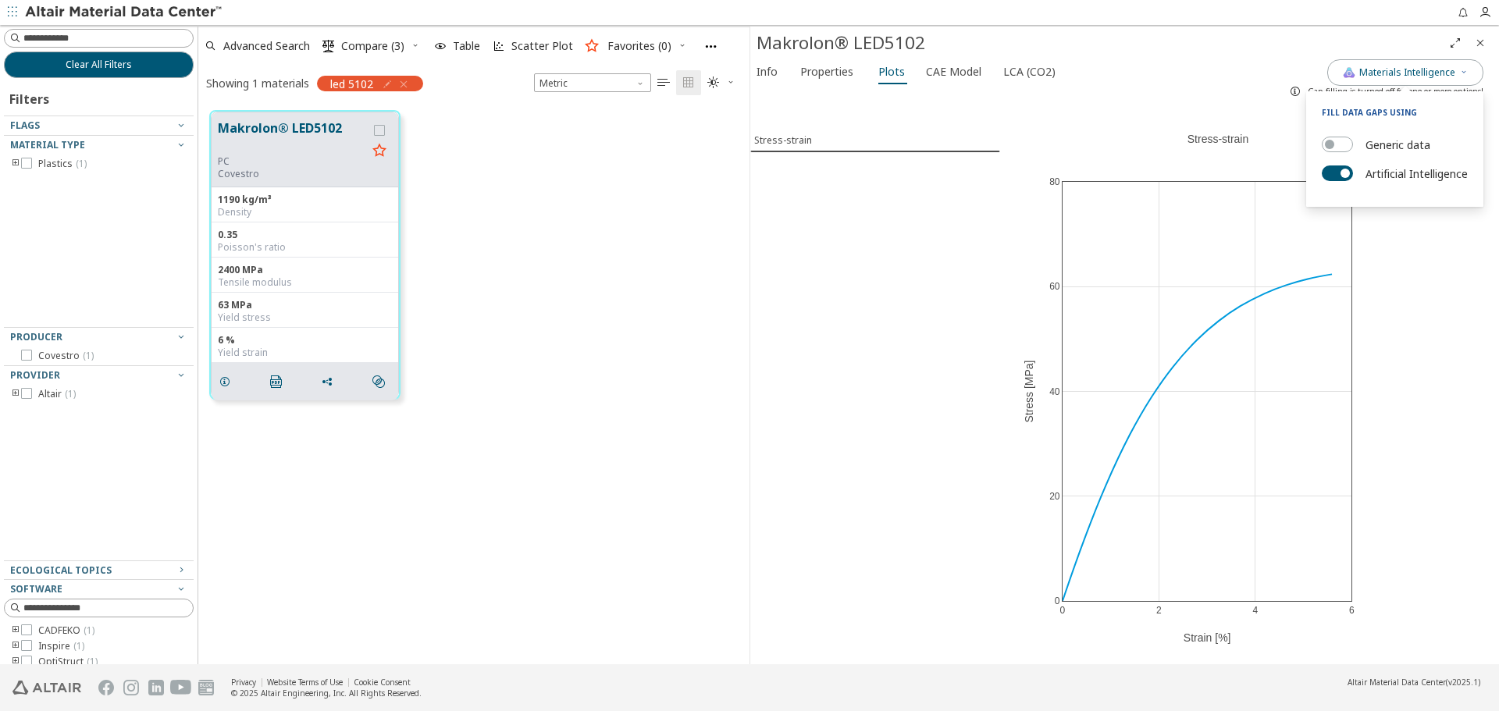
click at [912, 270] on div "Stress-strain" at bounding box center [875, 384] width 250 height 561
click at [1460, 72] on icon "button" at bounding box center [1464, 71] width 9 height 9
click at [814, 62] on span "Properties" at bounding box center [826, 71] width 53 height 25
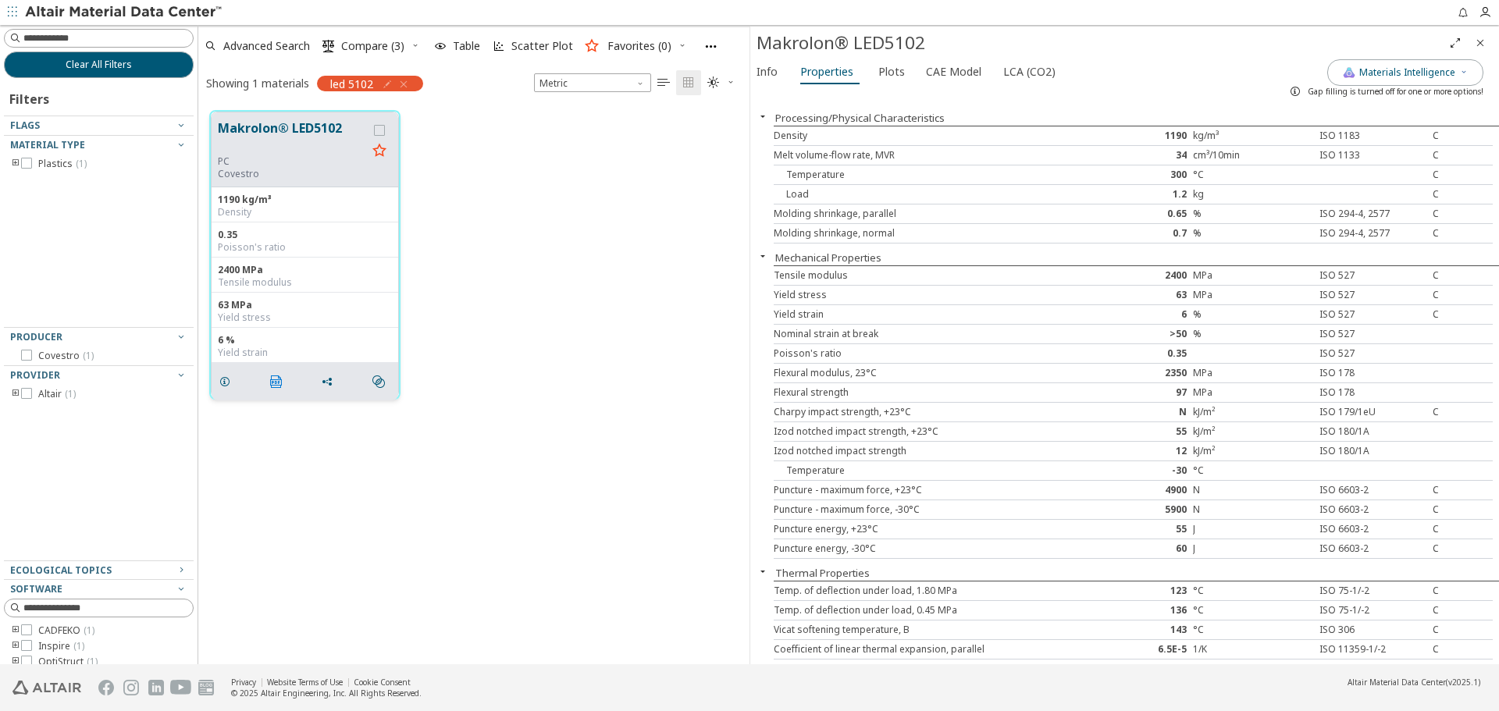
click at [273, 383] on icon "" at bounding box center [276, 382] width 12 height 12
click at [379, 382] on icon "" at bounding box center [379, 382] width 12 height 12
click at [327, 385] on icon "grid" at bounding box center [327, 382] width 12 height 12
click at [967, 77] on span "CAE Model" at bounding box center [953, 71] width 55 height 25
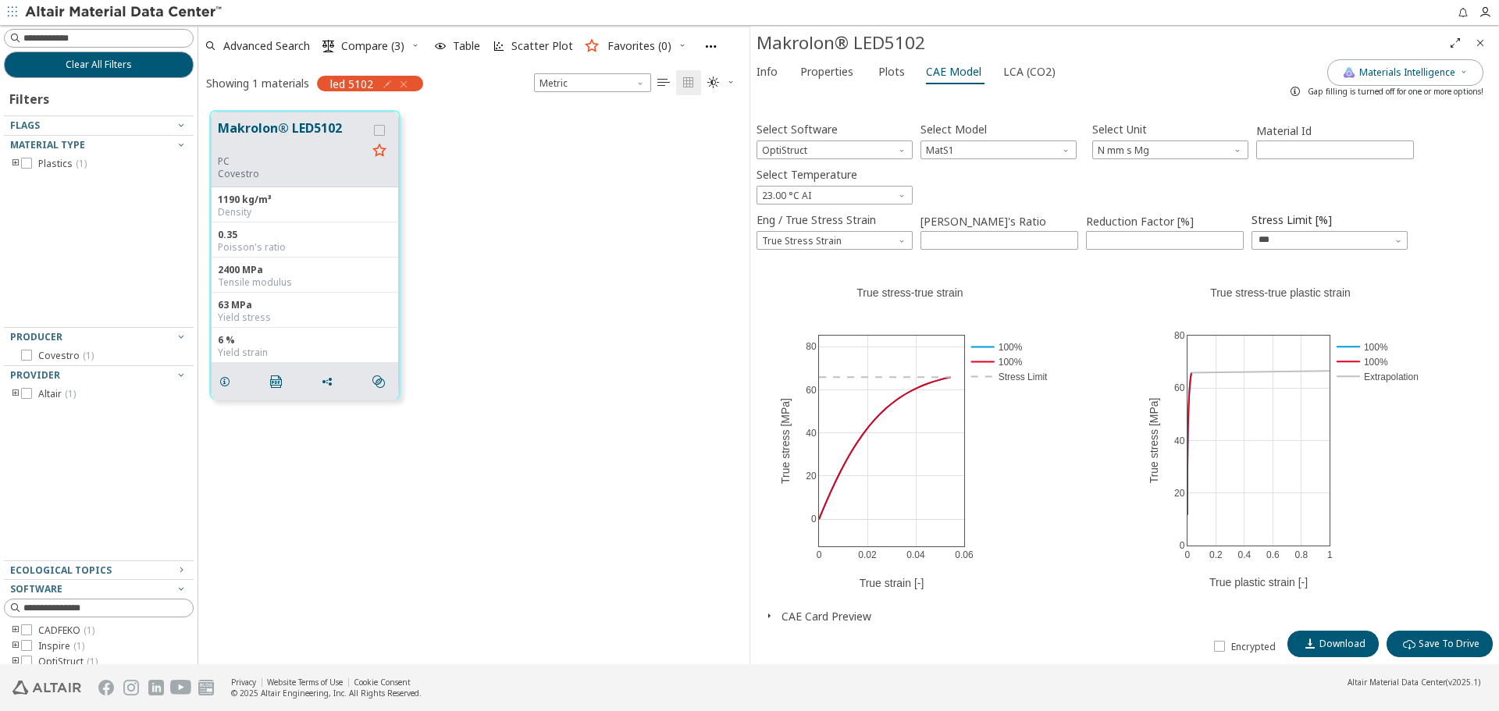
click at [814, 619] on button "CAE Card Preview" at bounding box center [827, 616] width 90 height 15
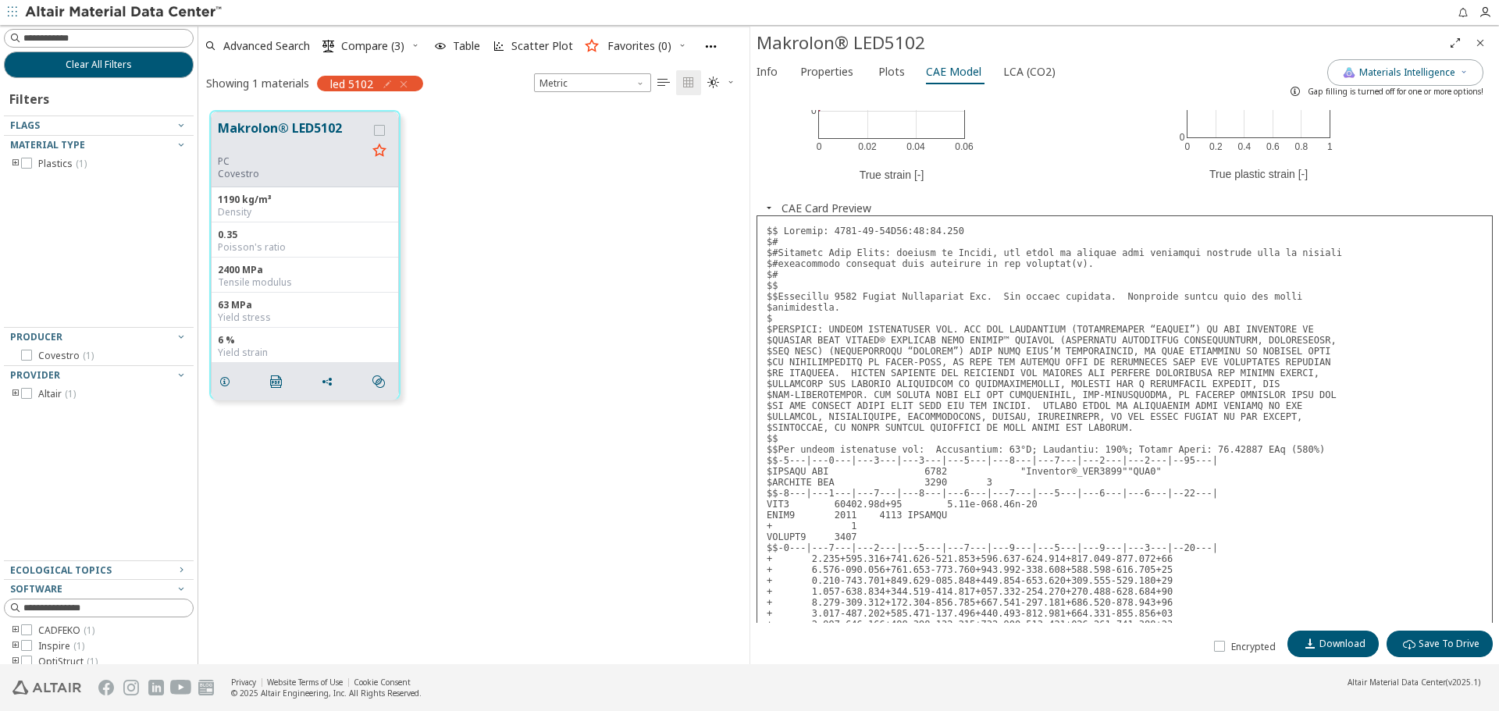
scroll to position [469, 0]
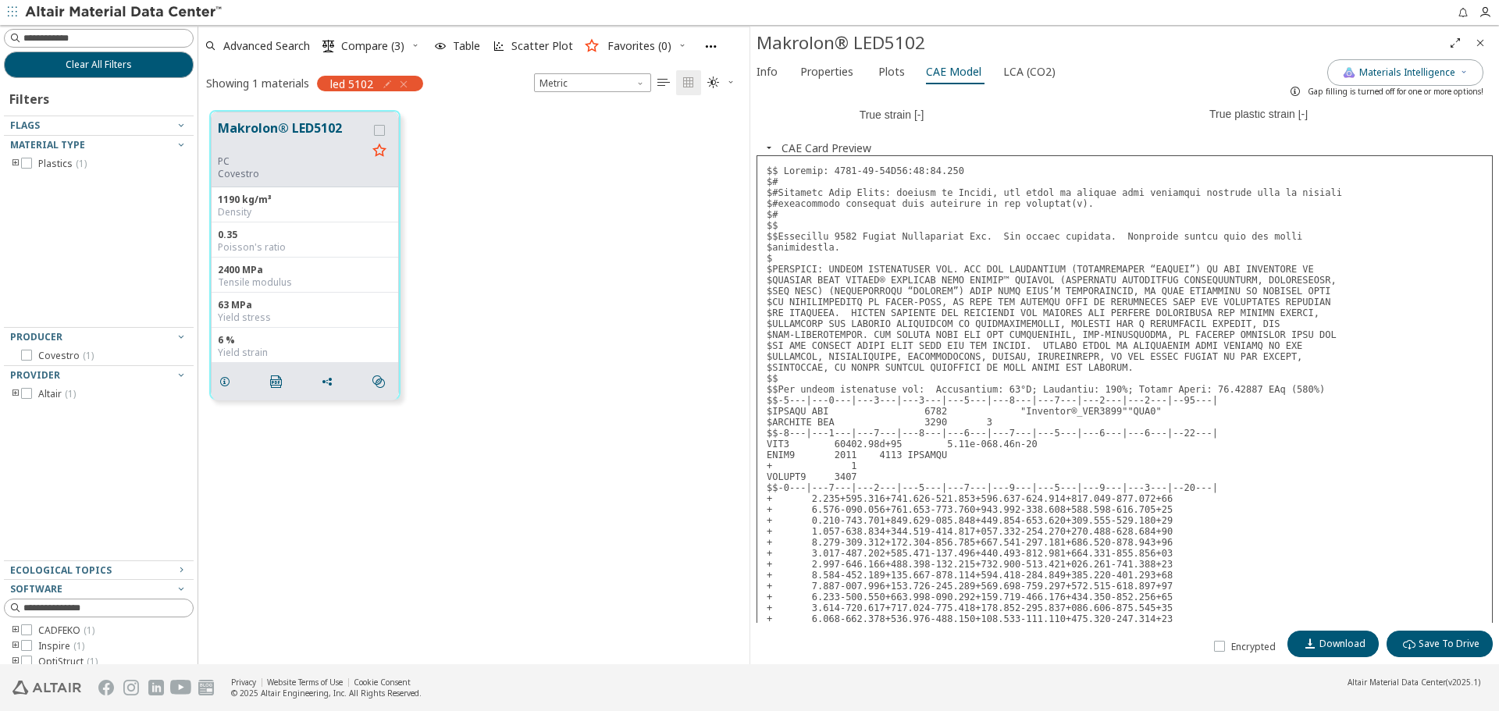
click at [1485, 42] on icon "Close" at bounding box center [1480, 43] width 12 height 12
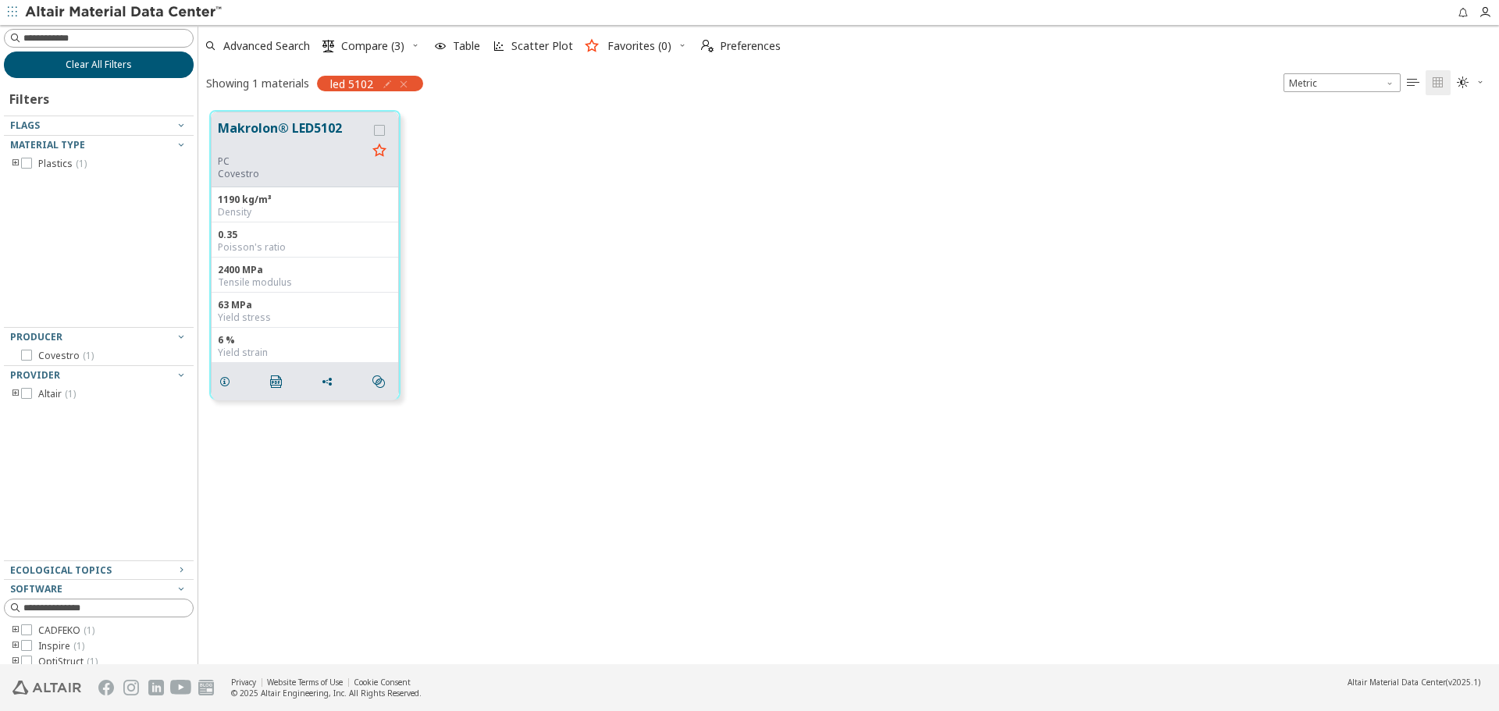
click at [126, 66] on button "Clear All Filters" at bounding box center [99, 65] width 190 height 27
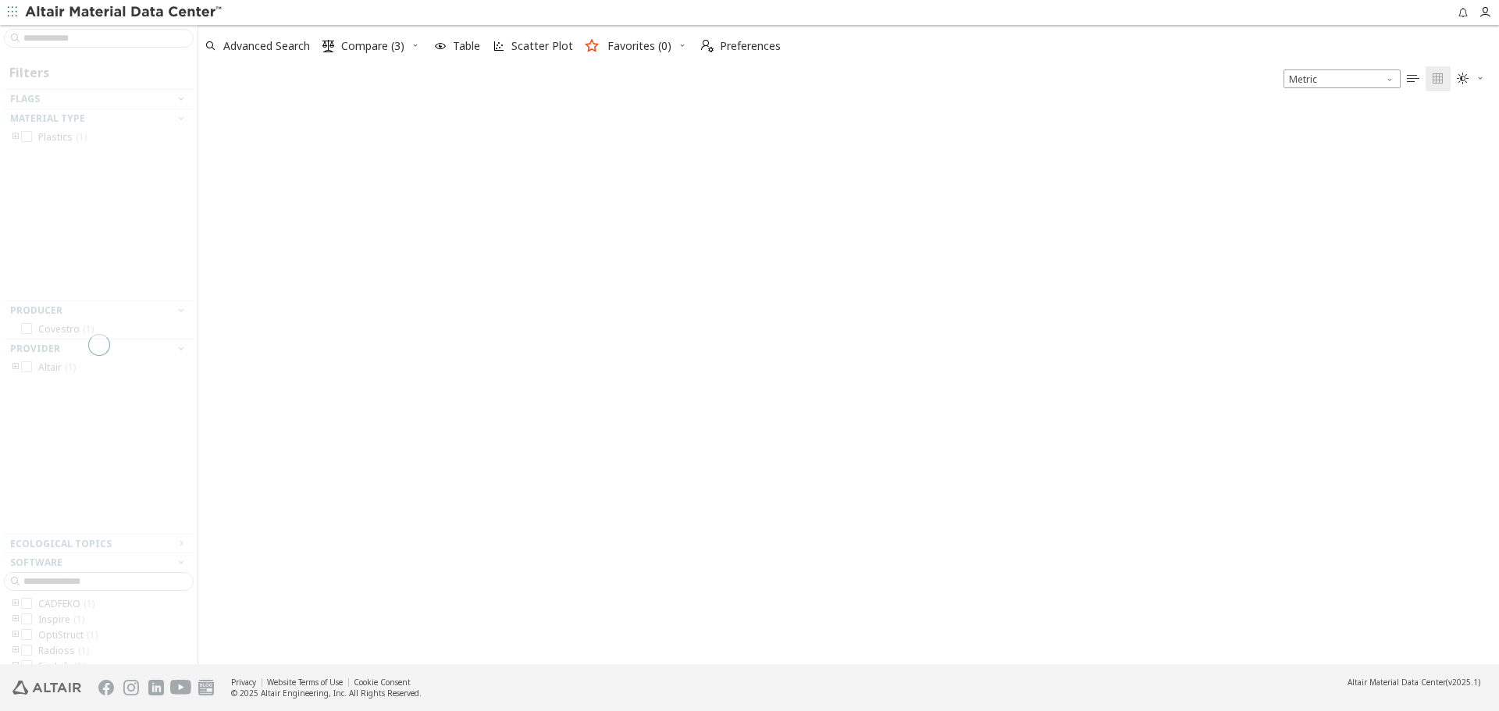
scroll to position [556, 1289]
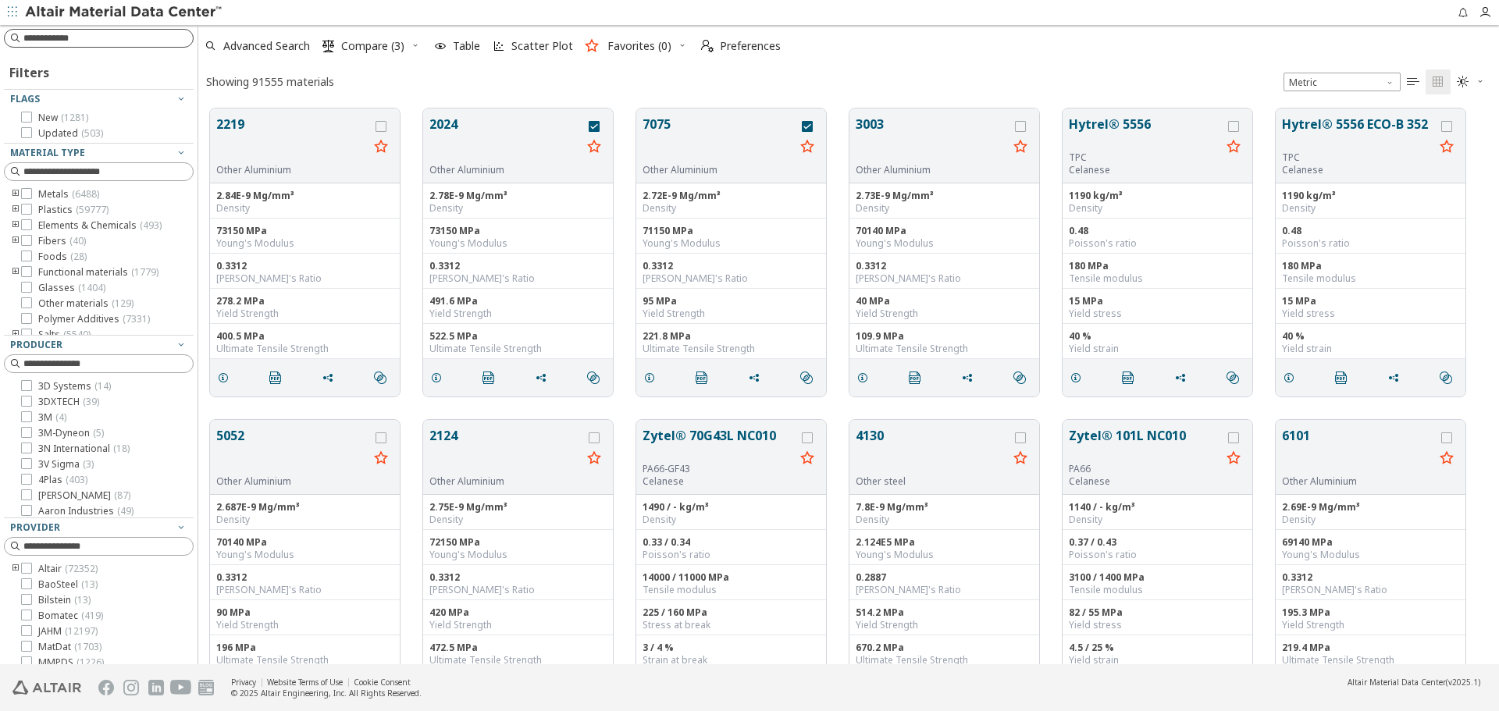
click at [130, 34] on input at bounding box center [107, 38] width 169 height 16
type input "*****"
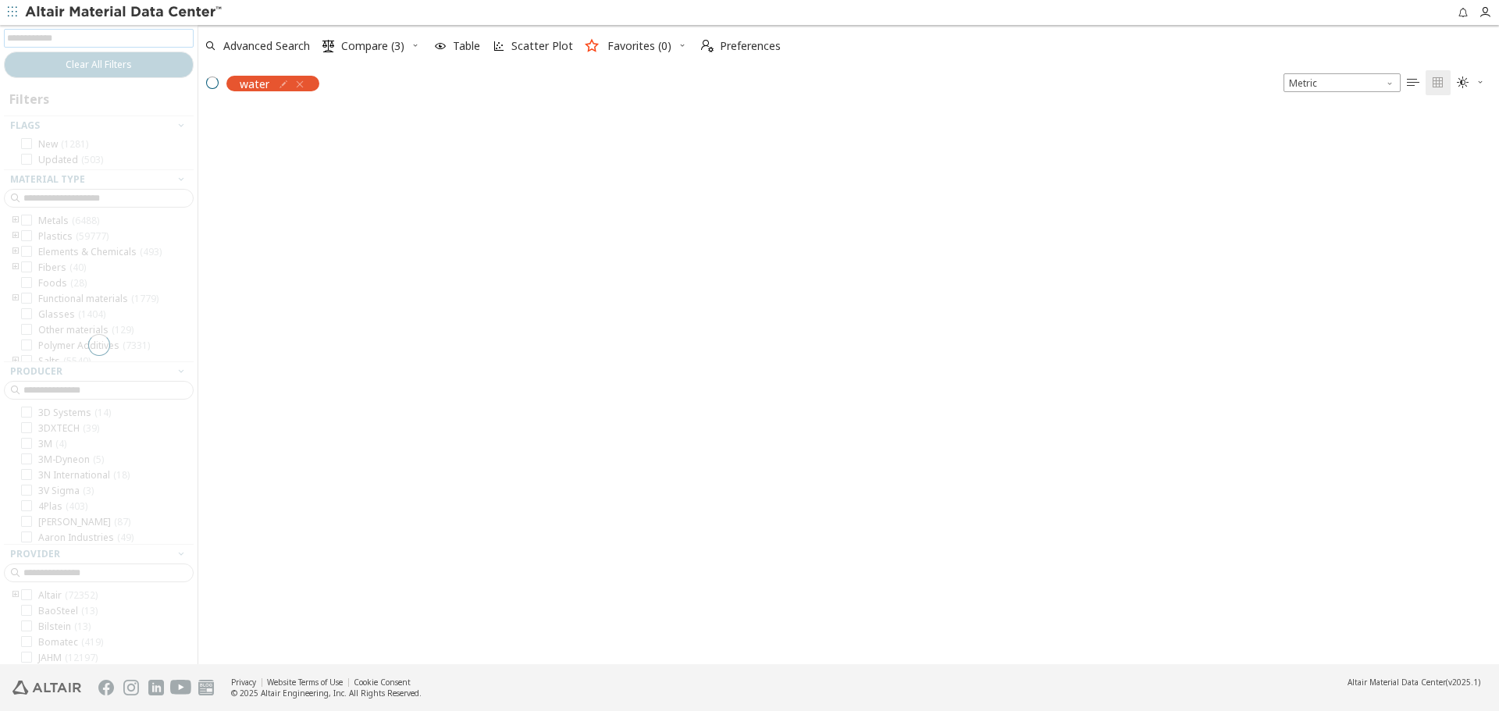
scroll to position [554, 1289]
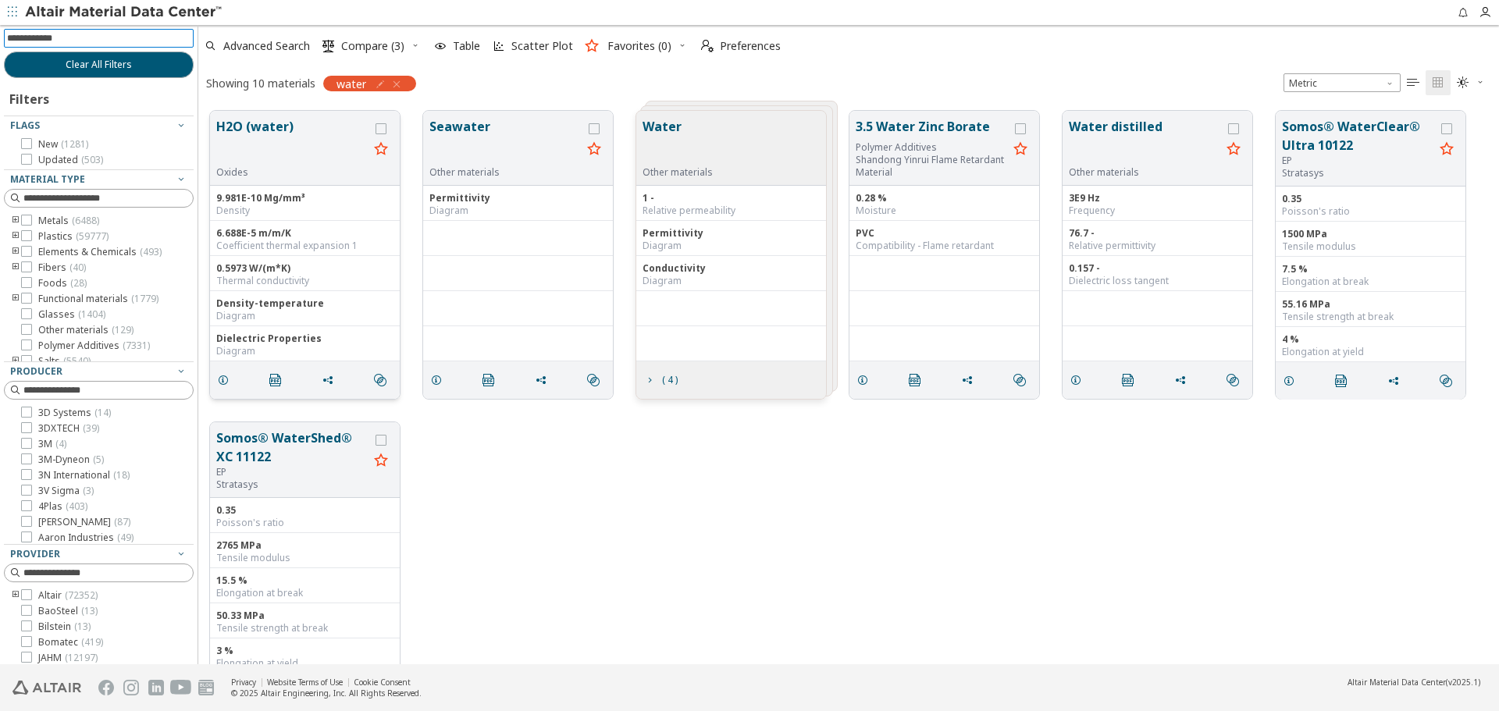
click at [268, 144] on button "H2O (water)" at bounding box center [292, 141] width 152 height 49
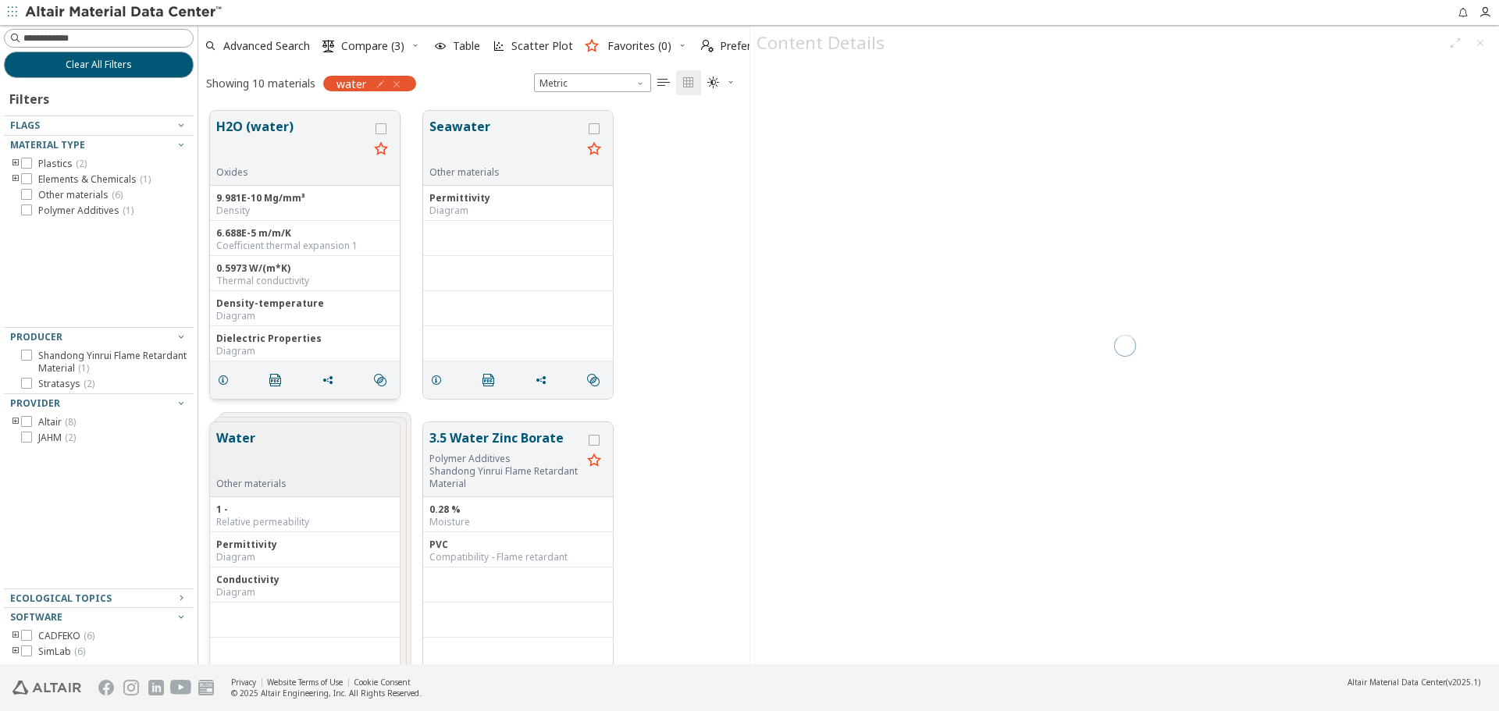
scroll to position [554, 540]
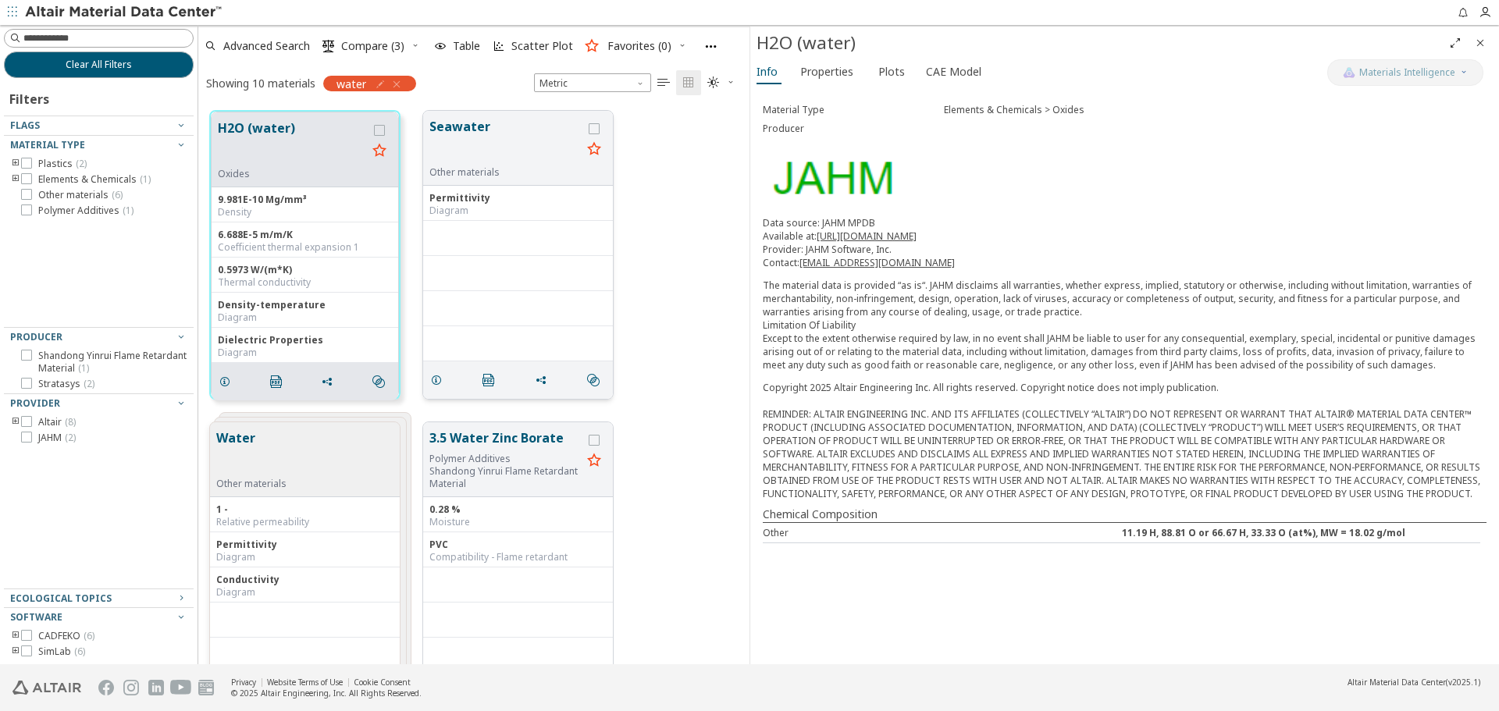
click at [433, 131] on button "Seawater" at bounding box center [506, 141] width 152 height 49
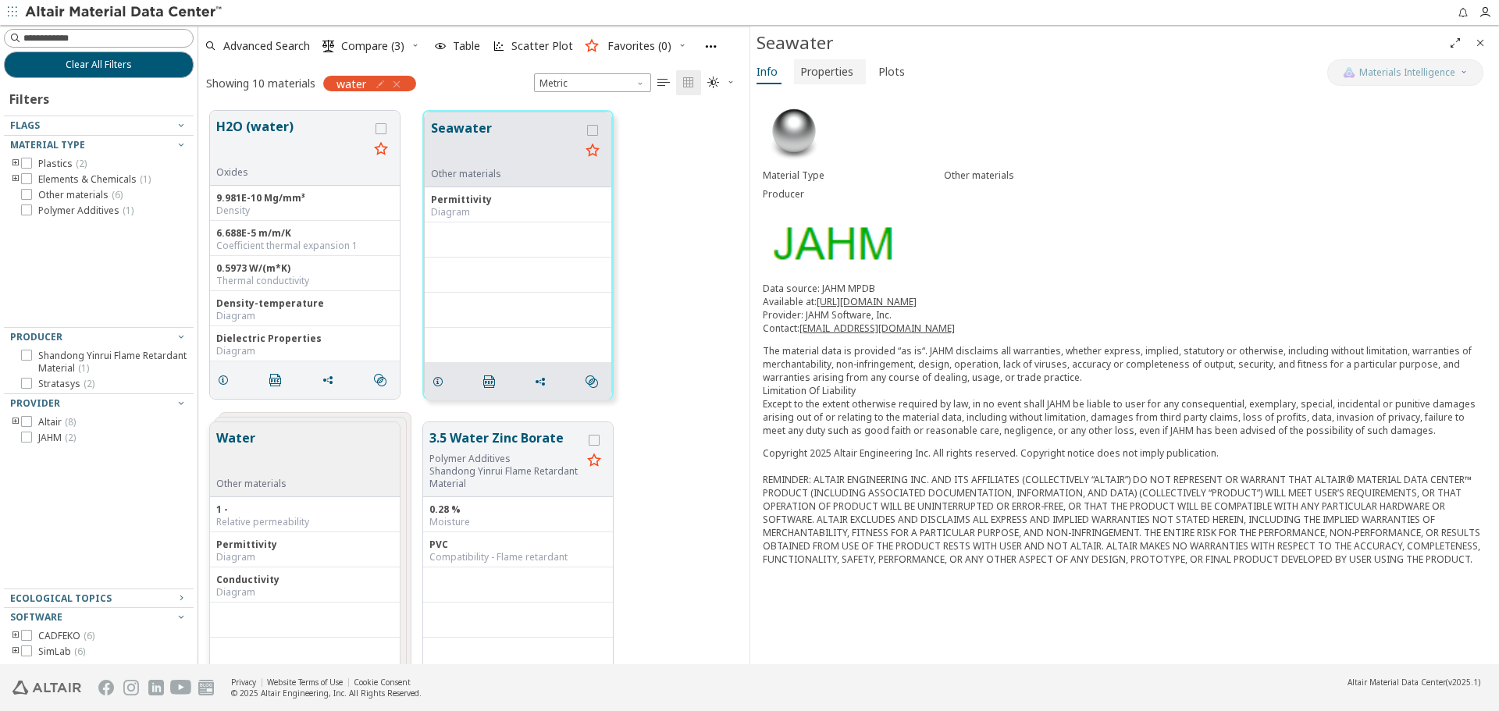
click at [843, 77] on span "Properties" at bounding box center [826, 71] width 53 height 25
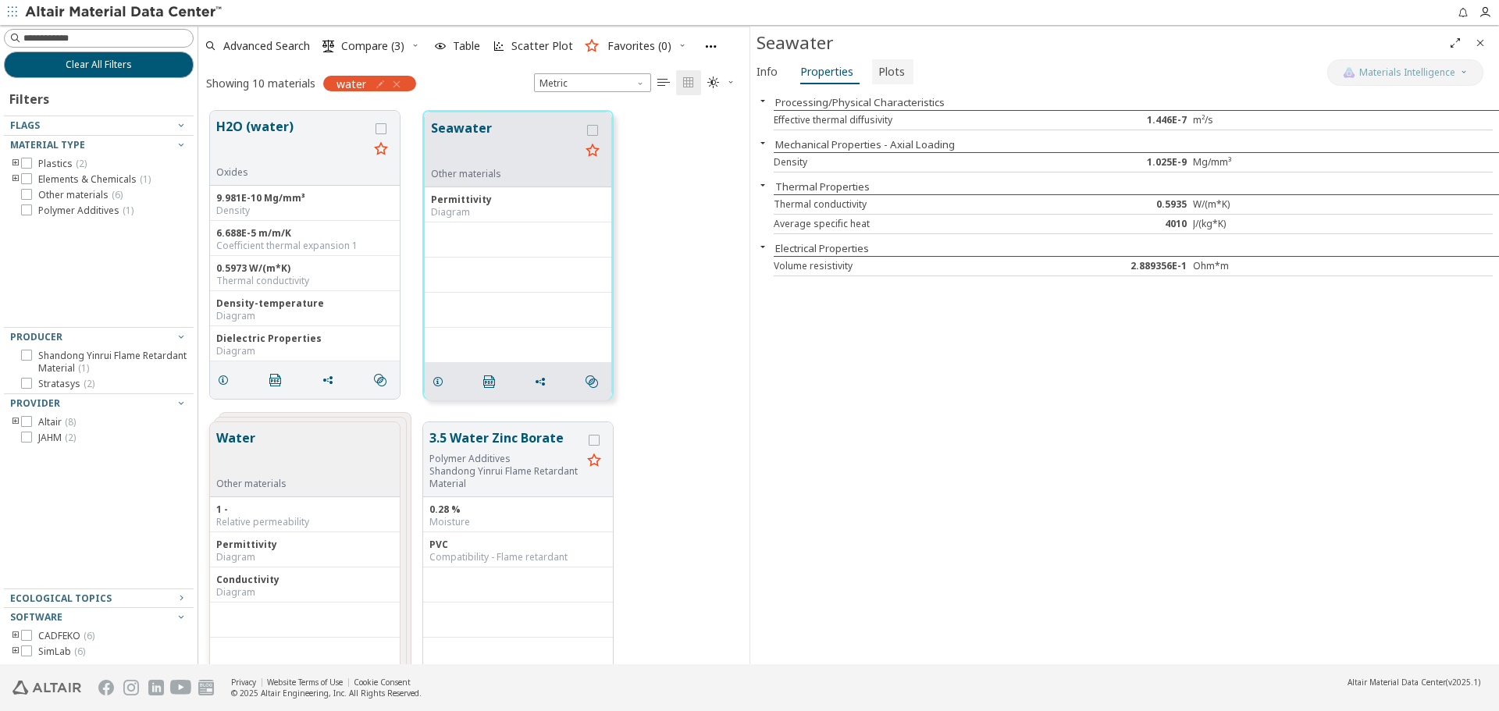
click at [882, 81] on span "Plots" at bounding box center [892, 71] width 27 height 25
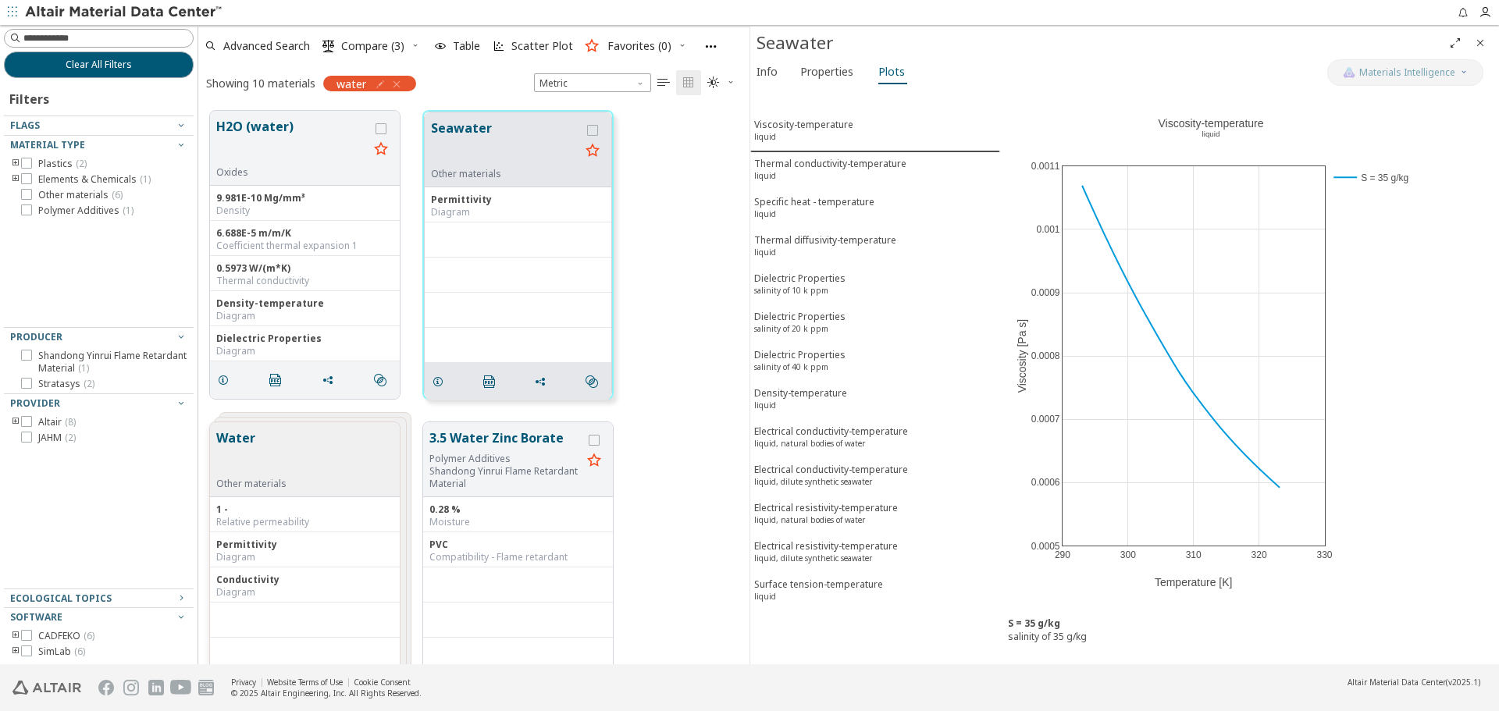
click at [1485, 39] on icon "Close" at bounding box center [1480, 43] width 12 height 12
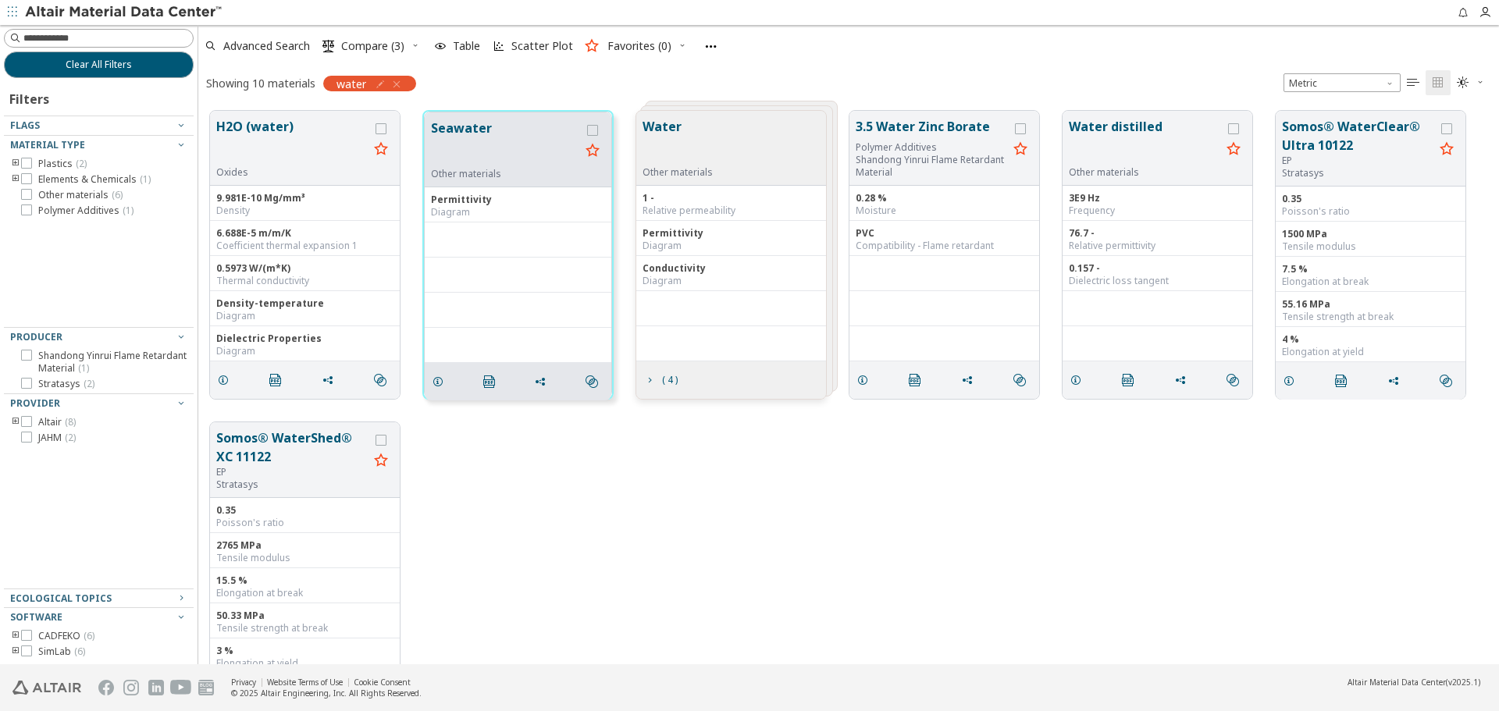
scroll to position [554, 1289]
click at [132, 73] on button "Clear All Filters" at bounding box center [99, 65] width 190 height 27
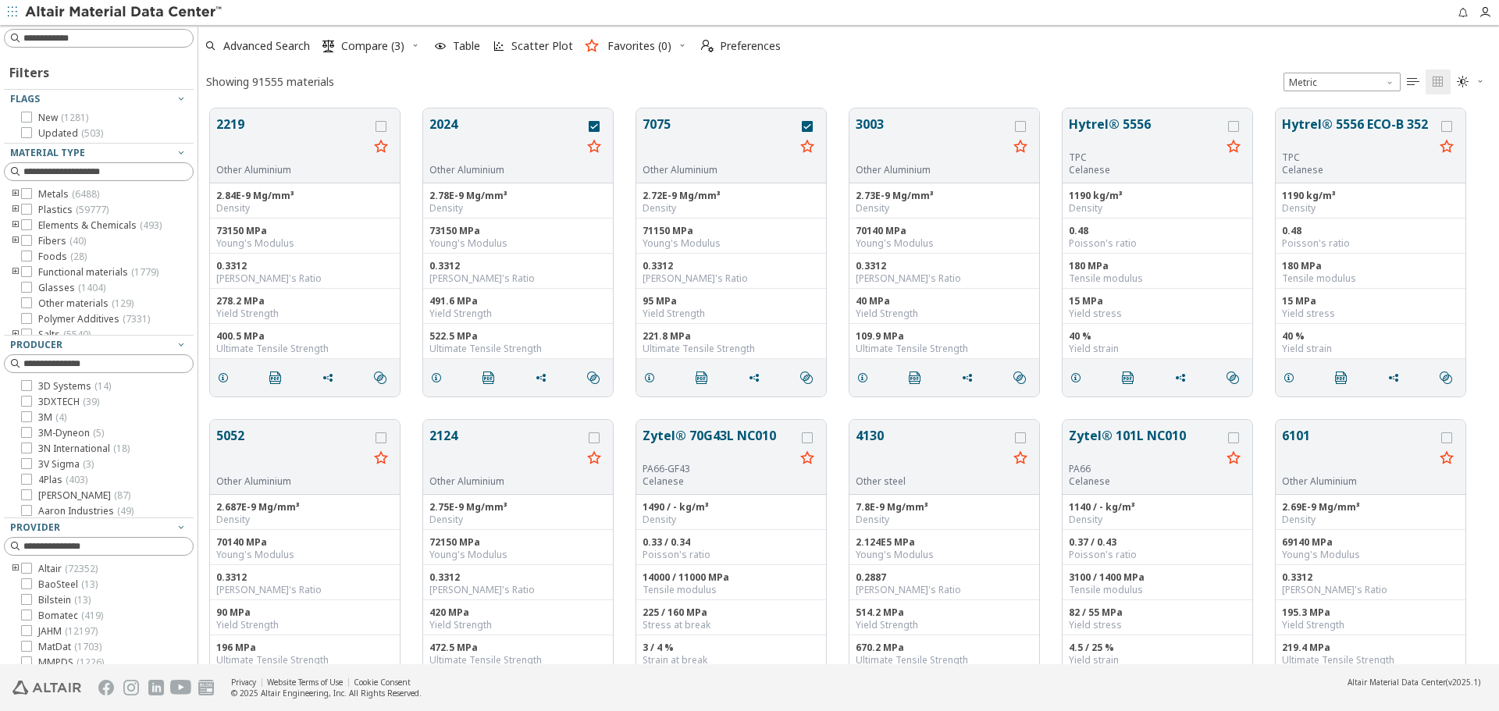
scroll to position [556, 1289]
click at [593, 127] on icon "grid" at bounding box center [594, 126] width 11 height 11
click at [805, 127] on icon "grid" at bounding box center [807, 126] width 11 height 11
click at [164, 40] on input at bounding box center [100, 38] width 187 height 17
type input "********"
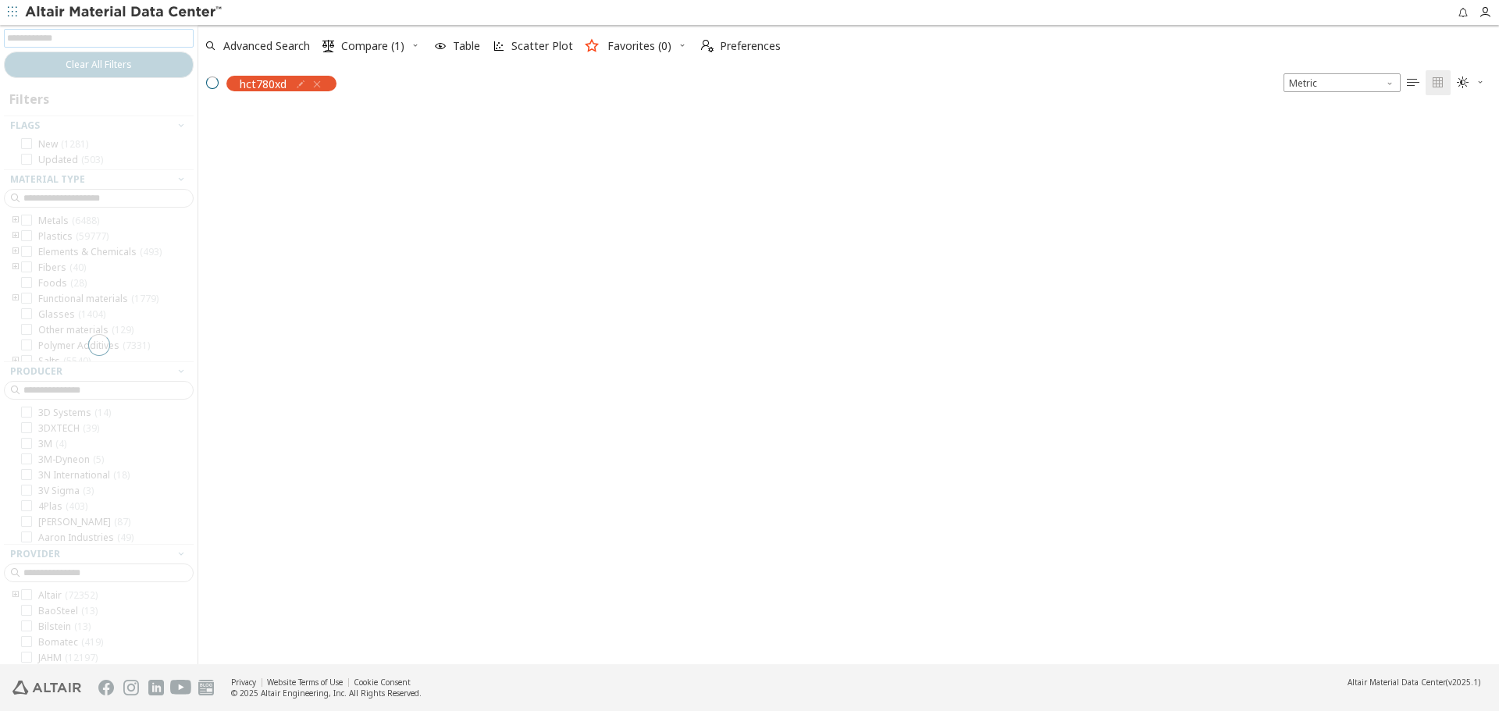
scroll to position [554, 1289]
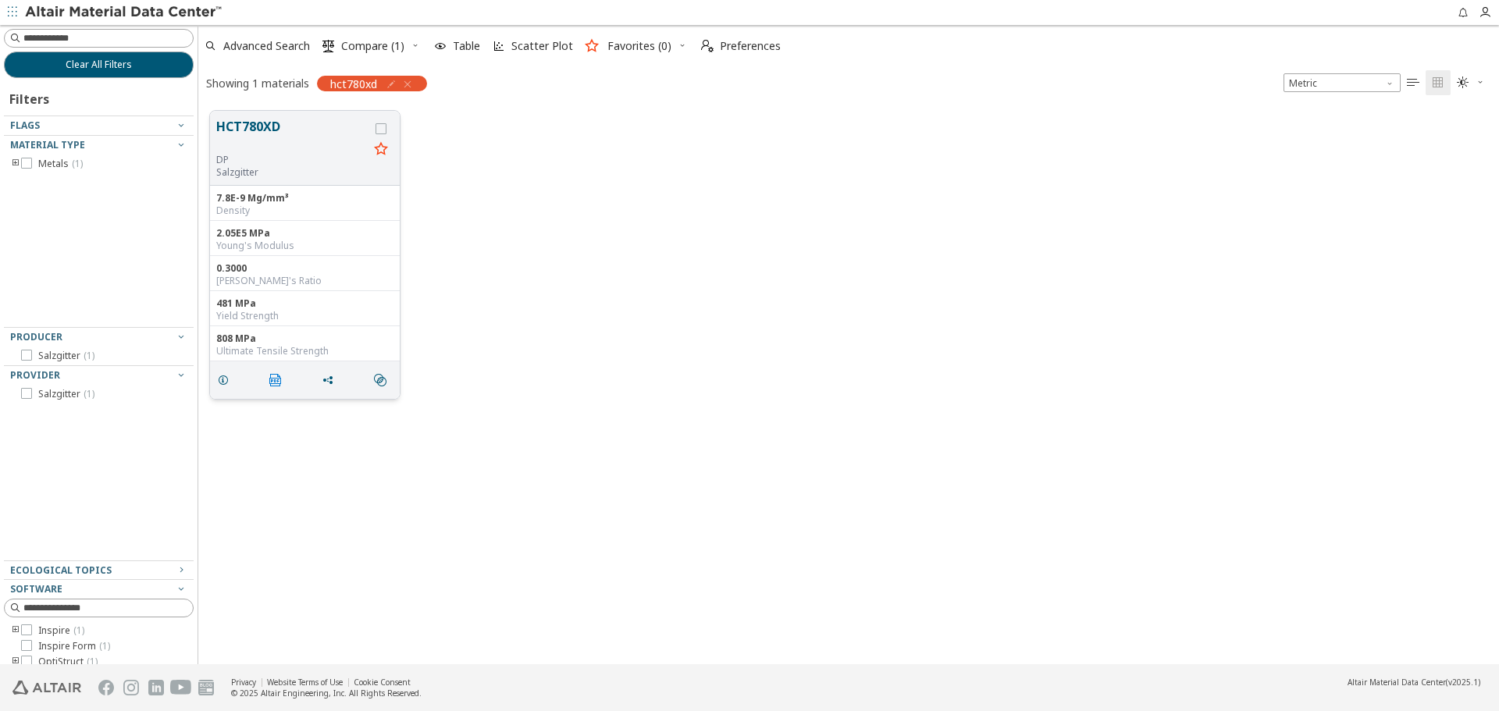
click at [278, 382] on icon "" at bounding box center [275, 380] width 12 height 12
click at [520, 346] on div "HCT780XD DP Salzgitter 7.8E-9 Mg/mm³ Density 2.05E5 MPa Young's Modulus 0.3000 …" at bounding box center [848, 255] width 1301 height 312
click at [326, 383] on icon "grid" at bounding box center [328, 380] width 12 height 12
click at [356, 412] on span "Copy to Clipboard" at bounding box center [393, 409] width 108 height 25
click at [165, 62] on button "Clear All Filters" at bounding box center [99, 65] width 190 height 27
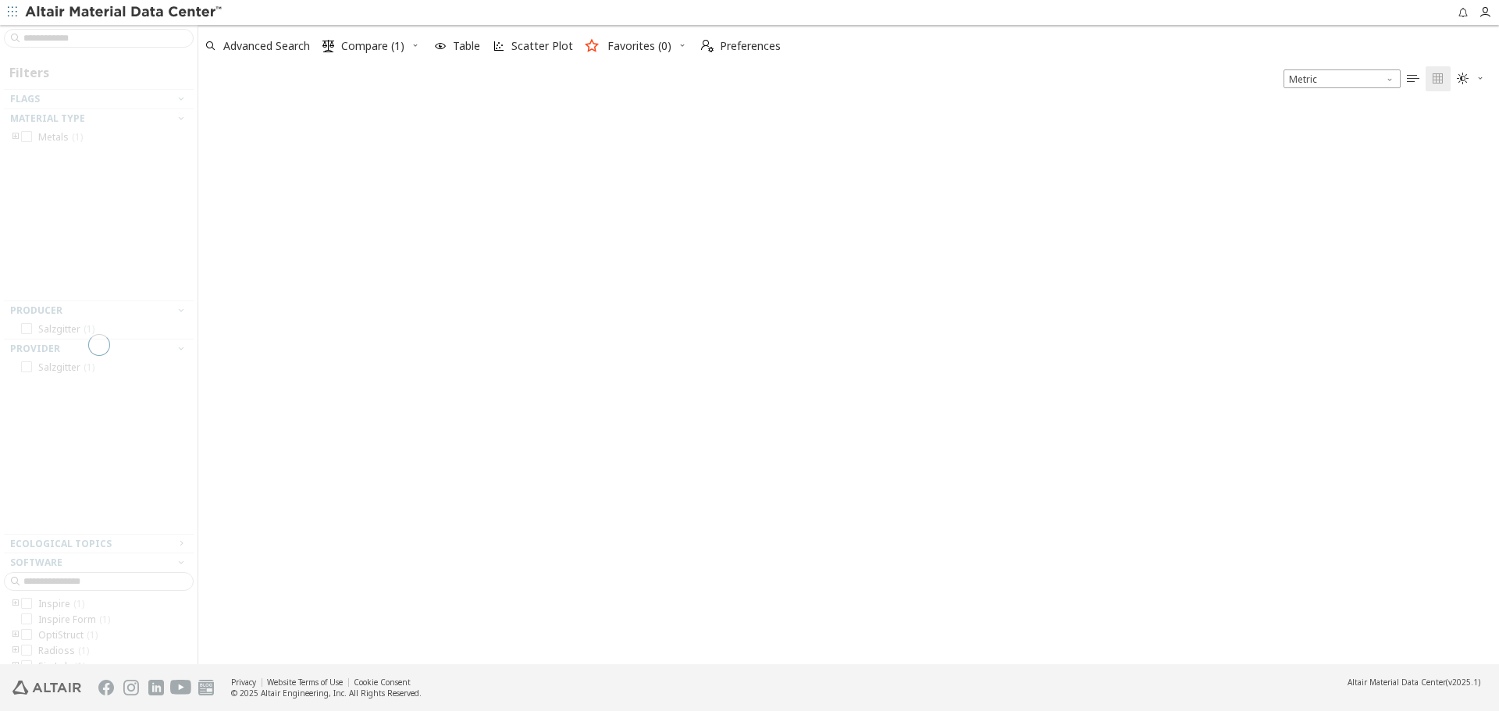
scroll to position [562, 1289]
click at [417, 45] on icon "button" at bounding box center [415, 45] width 9 height 9
click at [408, 72] on span "Clear Selections" at bounding box center [395, 76] width 108 height 25
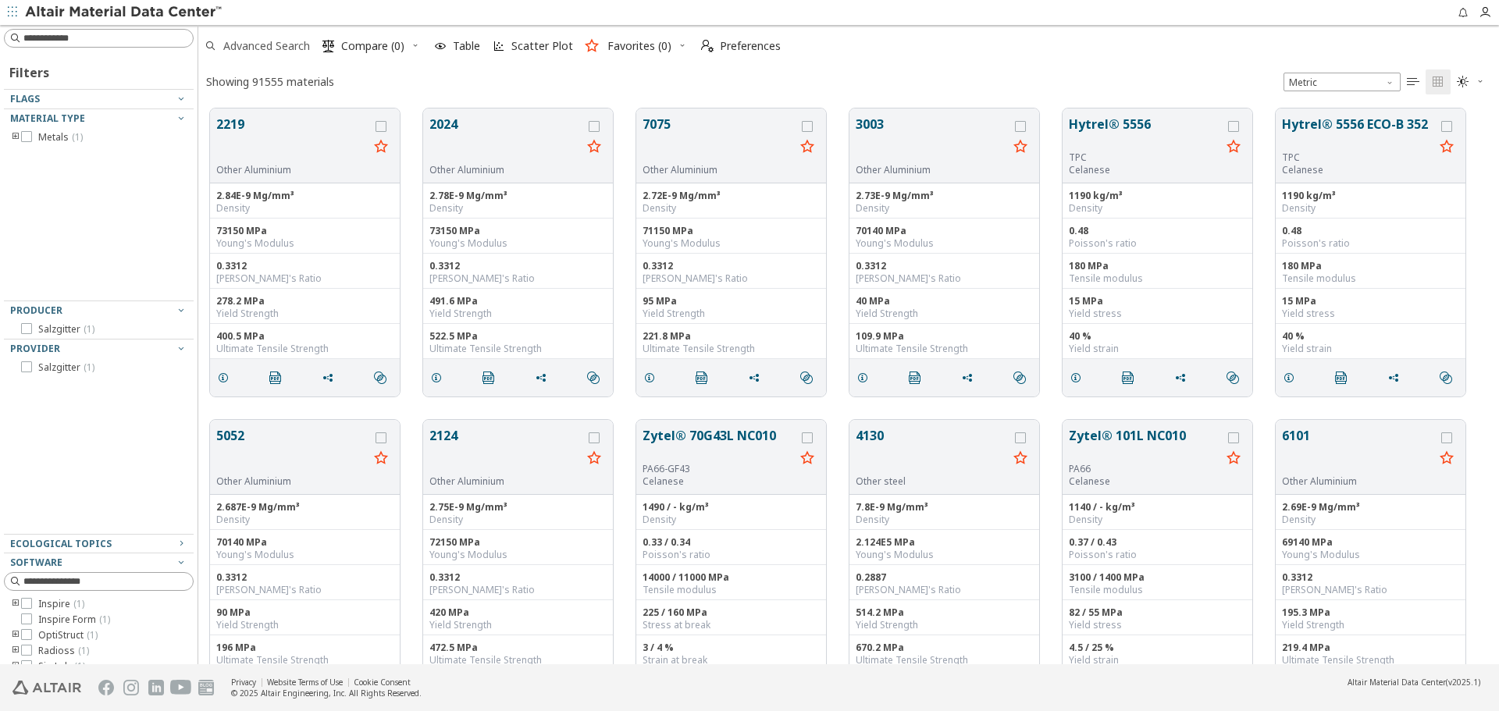
scroll to position [556, 1289]
click at [293, 52] on span "Advanced Search" at bounding box center [266, 46] width 87 height 11
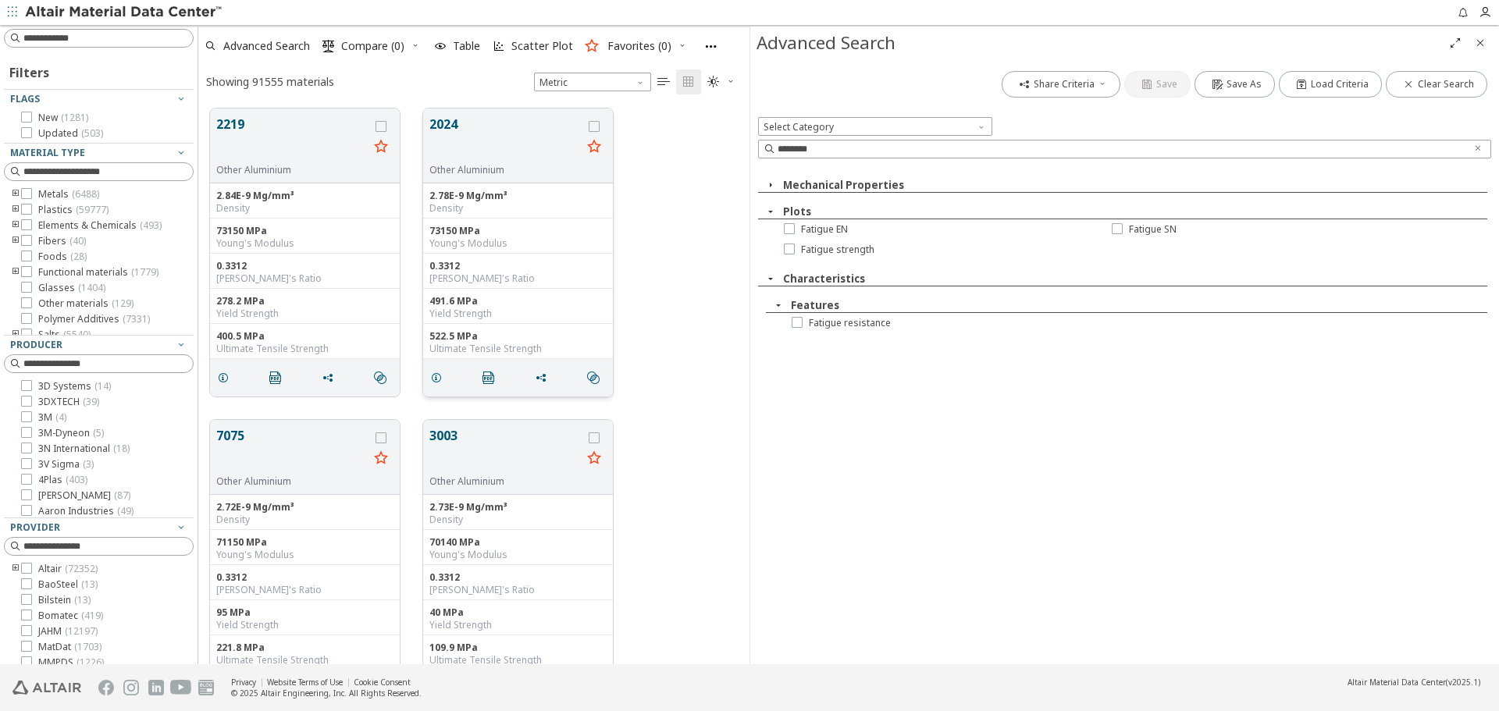
scroll to position [556, 540]
click at [1482, 150] on icon "Clear text" at bounding box center [1478, 148] width 9 height 9
